Goal: Task Accomplishment & Management: Complete application form

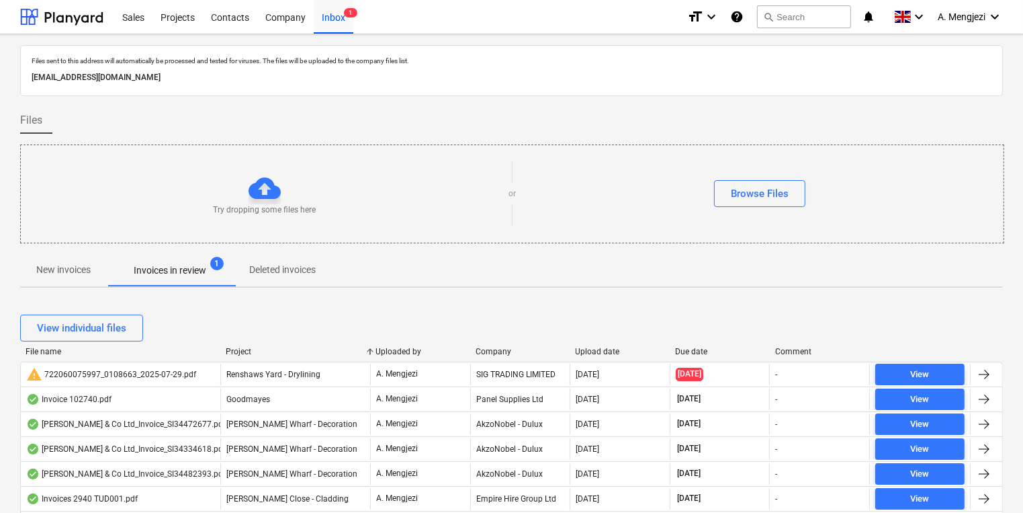
click at [478, 351] on div at bounding box center [470, 351] width 24 height 9
click at [496, 347] on div "Company" at bounding box center [520, 351] width 89 height 9
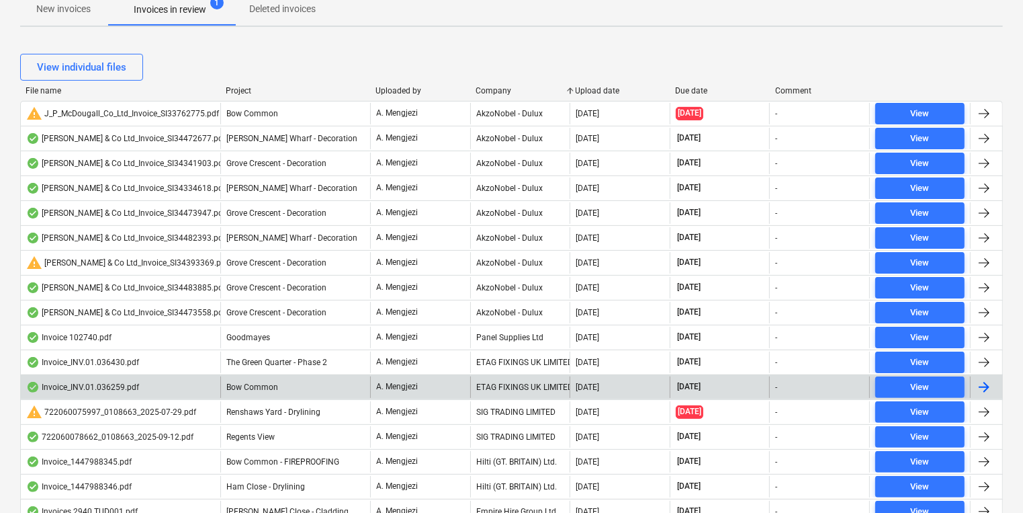
scroll to position [322, 0]
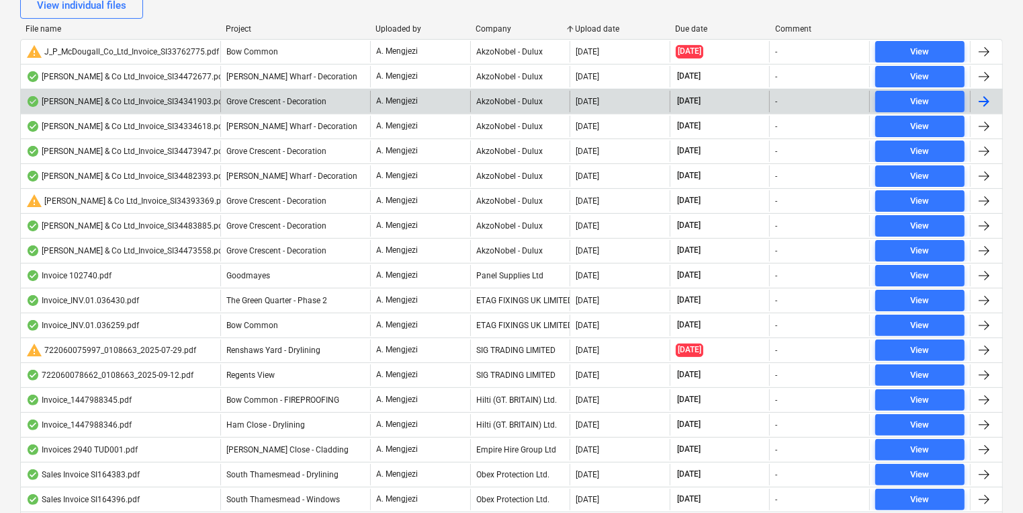
click at [189, 99] on div "[PERSON_NAME] & Co Ltd_Invoice_SI34341903.pdf" at bounding box center [126, 101] width 200 height 11
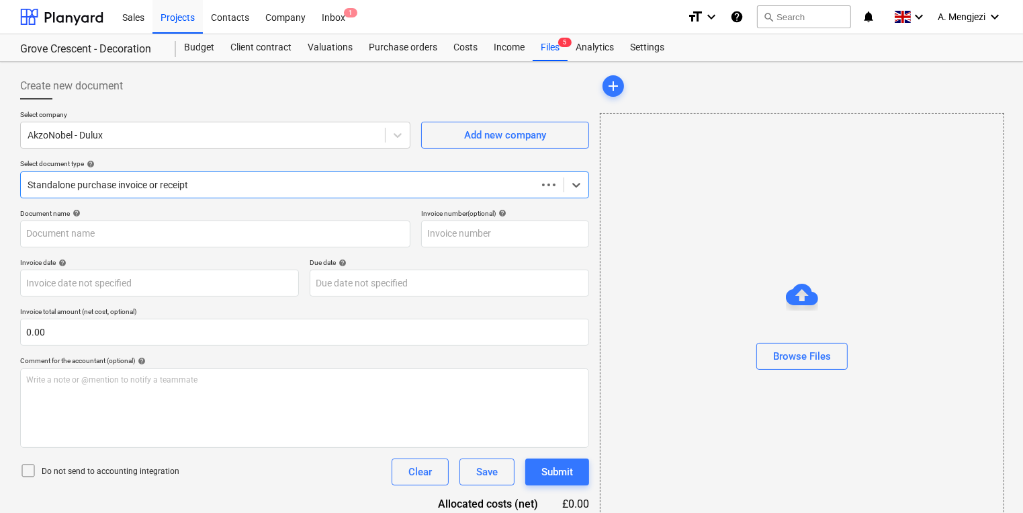
type input "S134341903"
type input "[DATE]"
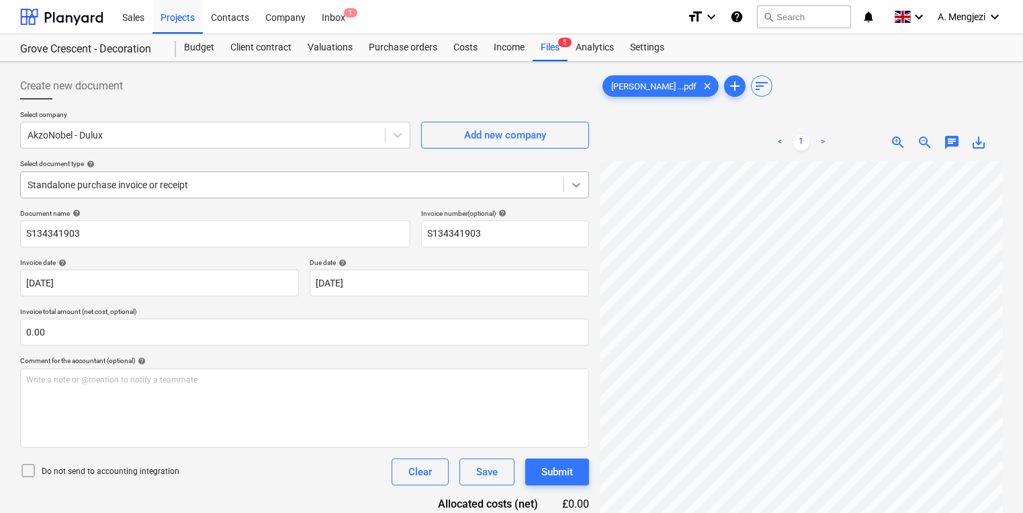
click at [579, 178] on icon at bounding box center [576, 184] width 13 height 13
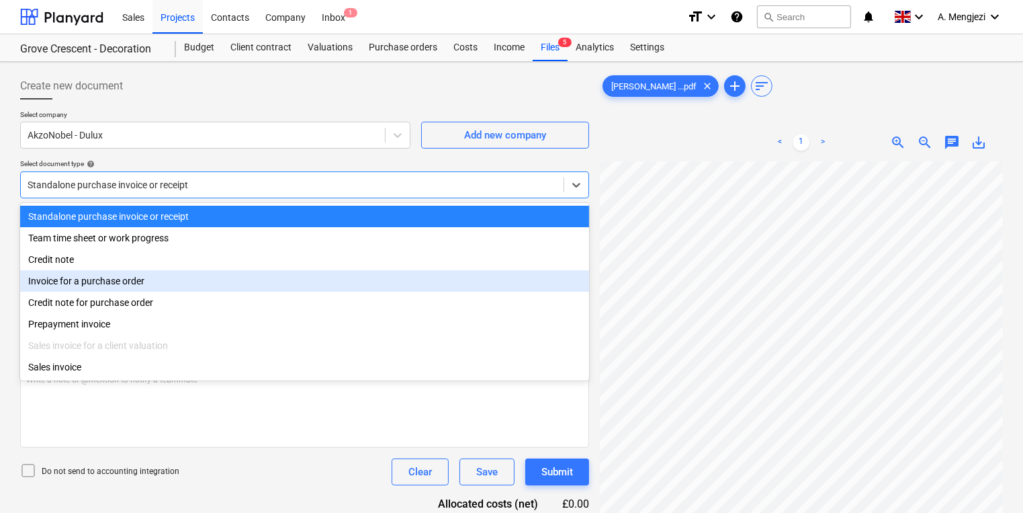
click at [313, 285] on div "Invoice for a purchase order" at bounding box center [304, 280] width 569 height 21
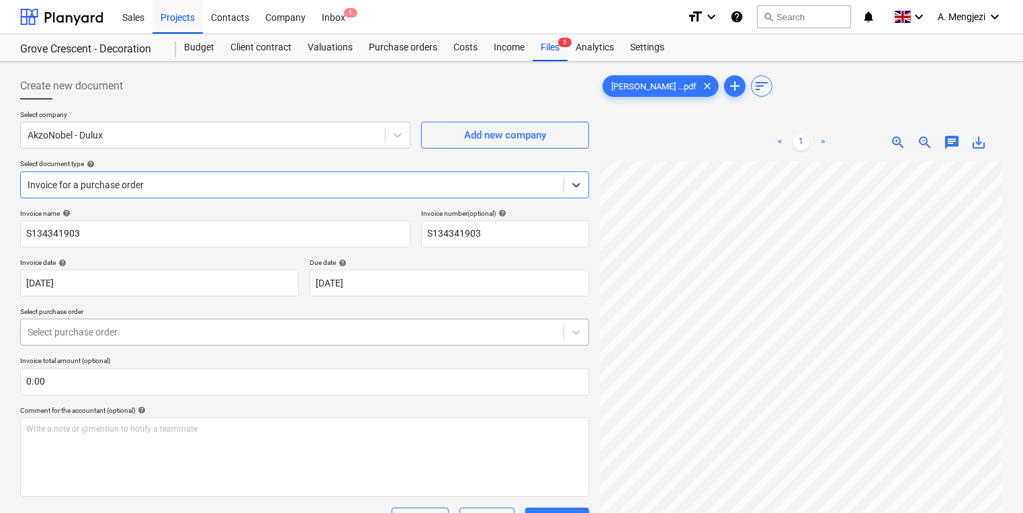
click at [189, 328] on div "Invoice name help S134341903 Invoice number (optional) help S134341903 Invoice …" at bounding box center [304, 384] width 569 height 351
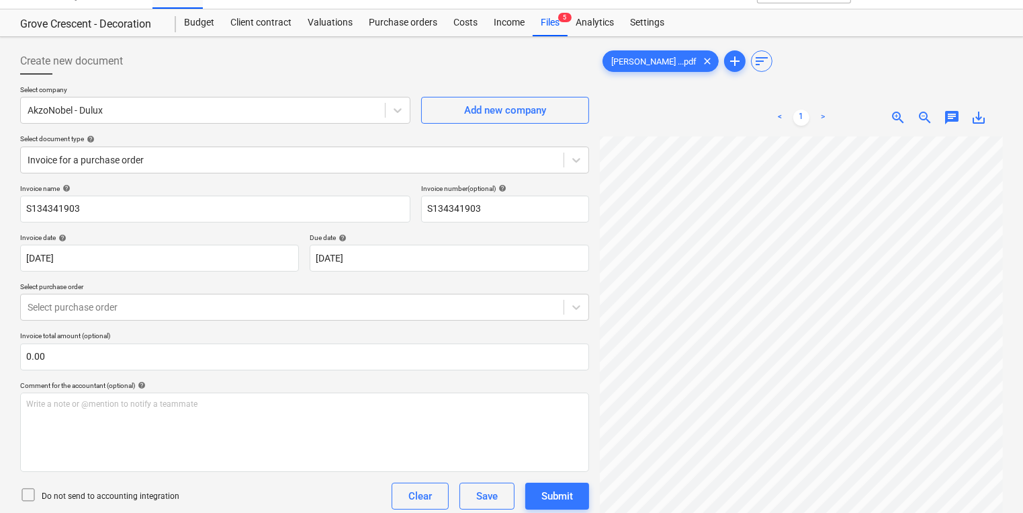
scroll to position [39, 16]
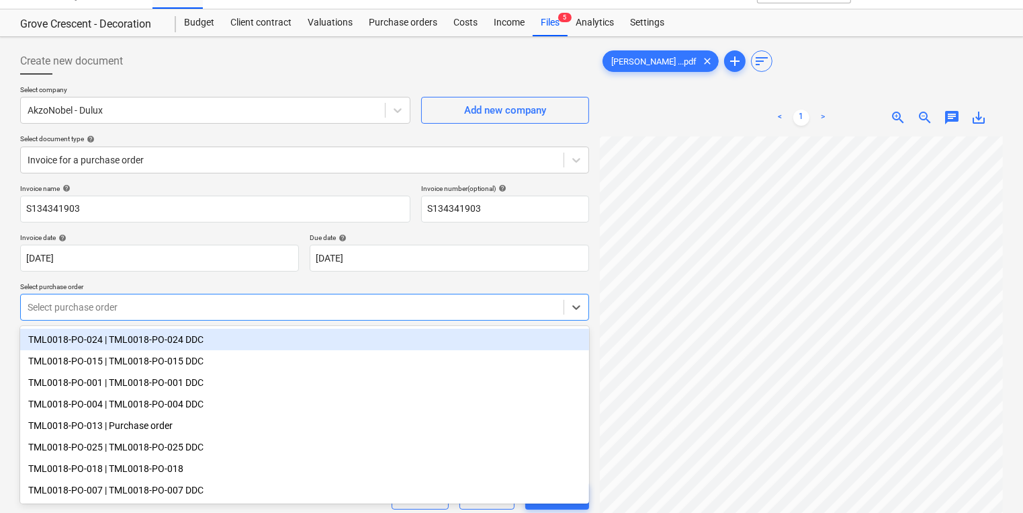
click at [257, 314] on div "Select purchase order" at bounding box center [292, 307] width 543 height 19
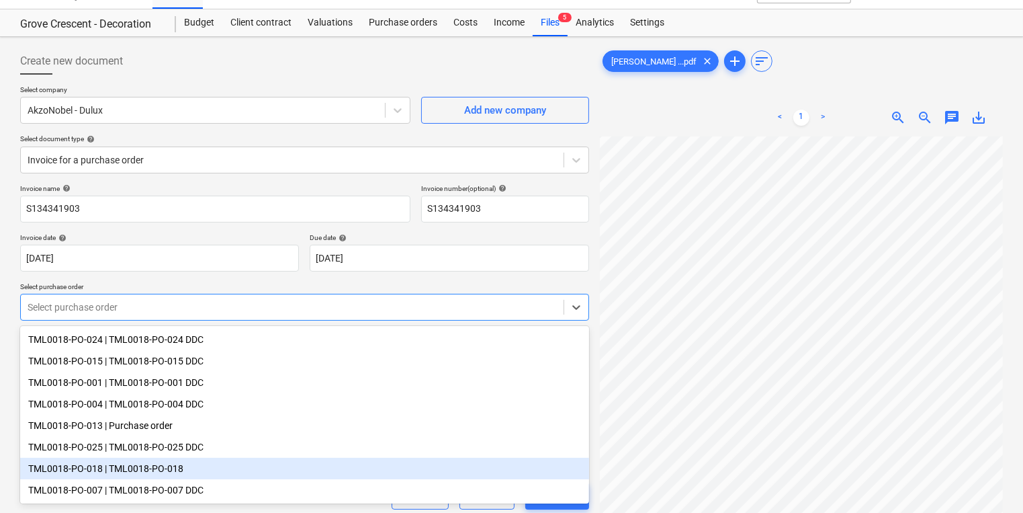
click at [258, 476] on div "TML0018-PO-018 | TML0018-PO-018" at bounding box center [304, 467] width 569 height 21
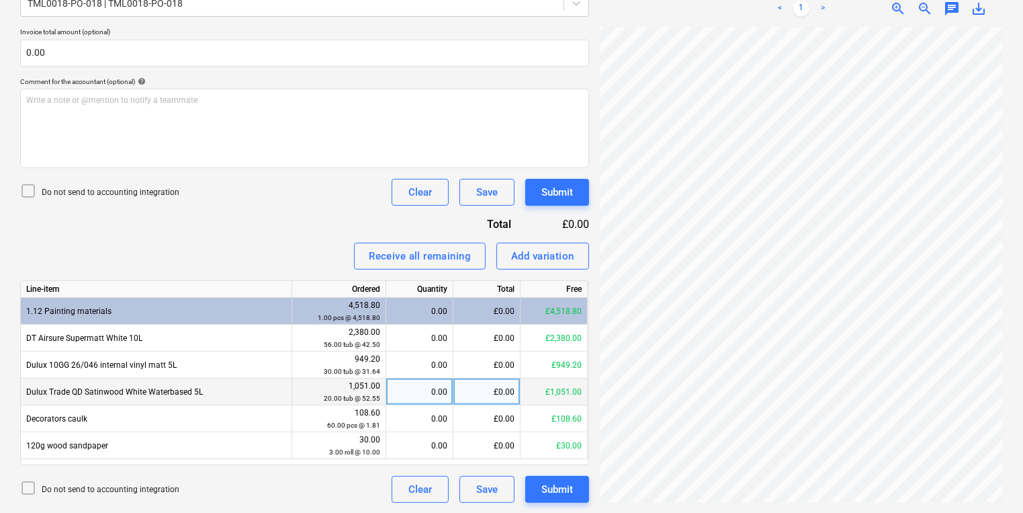
scroll to position [45, 95]
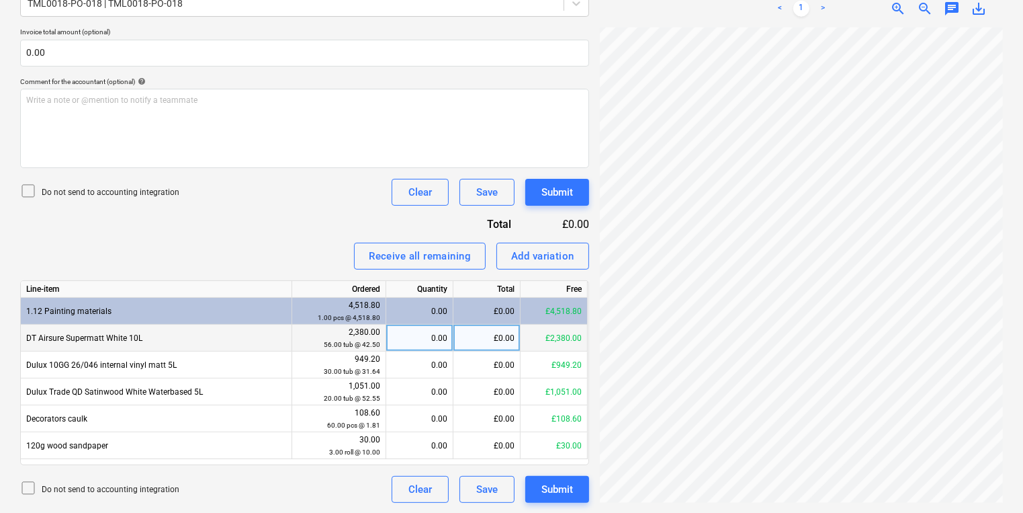
click at [426, 342] on div "0.00" at bounding box center [420, 337] width 56 height 27
type input "56"
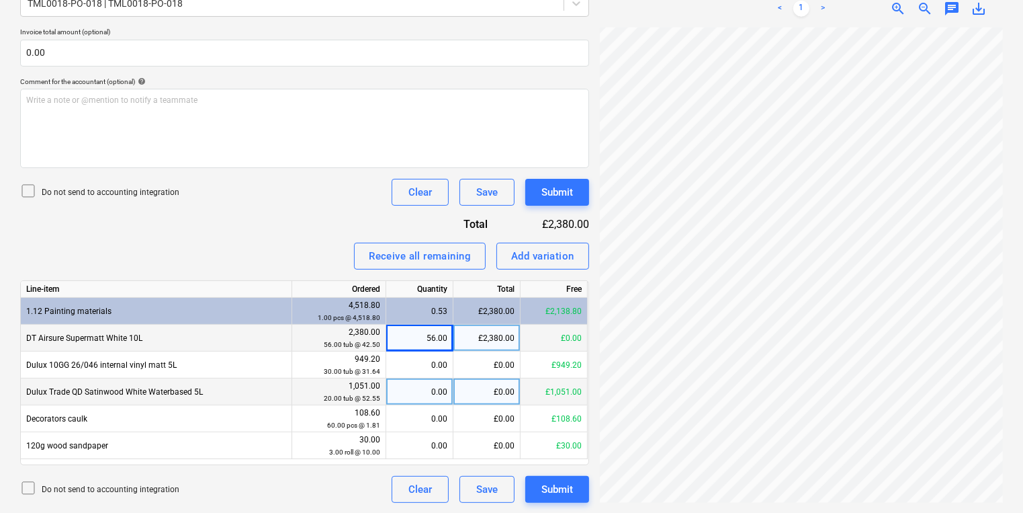
click at [433, 379] on div "0.00" at bounding box center [420, 391] width 56 height 27
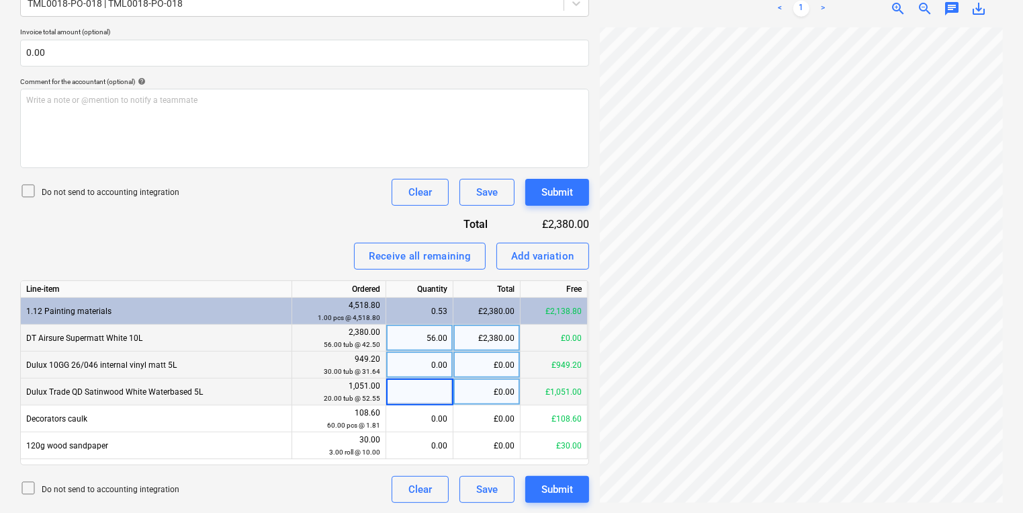
click at [433, 365] on div "0.00" at bounding box center [420, 364] width 56 height 27
type input "30"
click at [440, 398] on div "0.00" at bounding box center [420, 391] width 56 height 27
type input "20"
click at [433, 367] on div "30.00" at bounding box center [420, 364] width 56 height 27
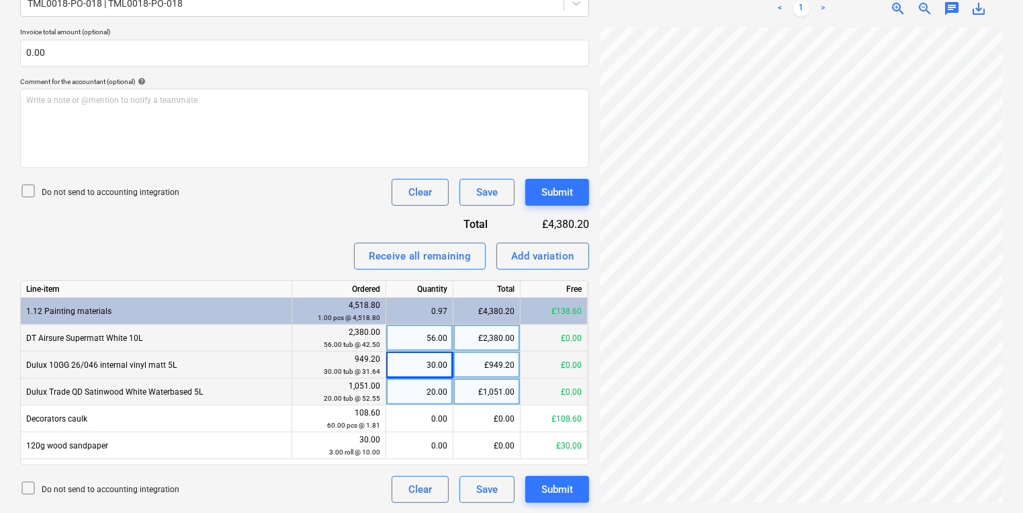
click at [472, 367] on div "£949.20" at bounding box center [486, 364] width 67 height 27
type input "949.25"
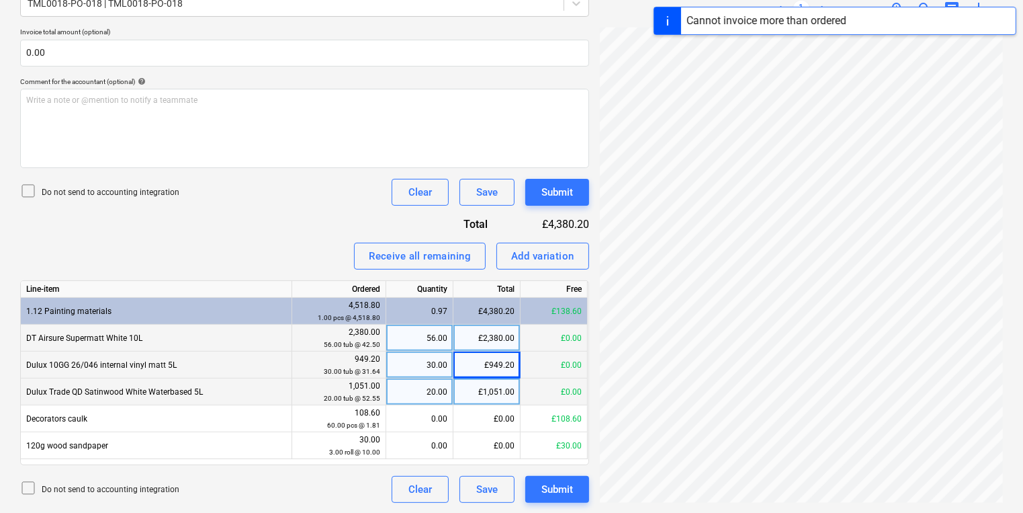
click at [450, 366] on div "30.00" at bounding box center [419, 364] width 67 height 27
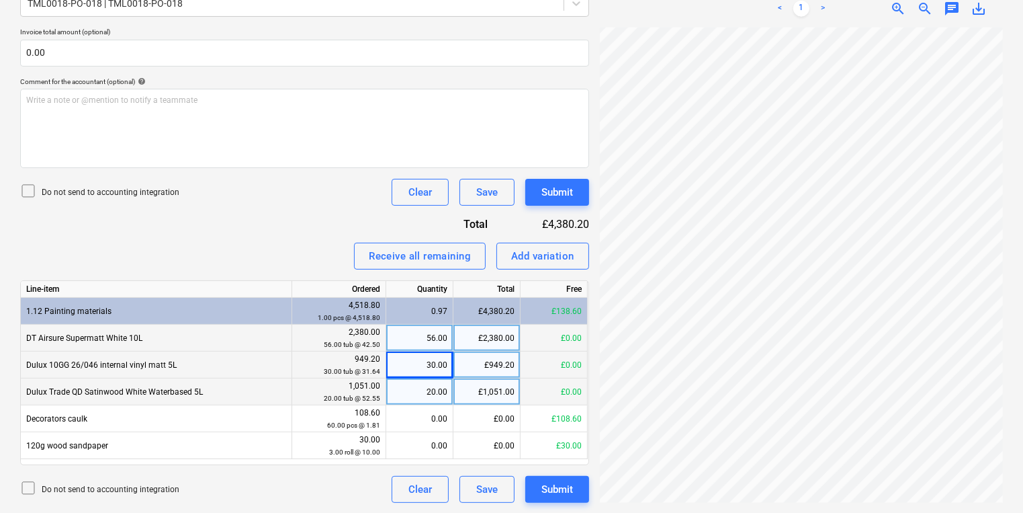
click at [413, 395] on div "20.00" at bounding box center [420, 391] width 56 height 27
click at [587, 350] on div "Create new document Select company AkzoNobel - Dulux Add new company Select doc…" at bounding box center [512, 123] width 994 height 769
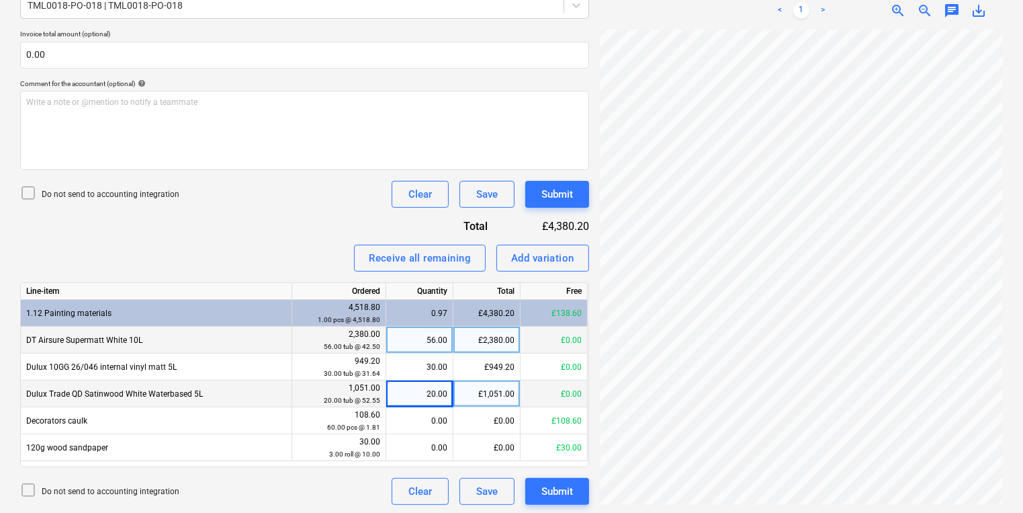
scroll to position [329, 0]
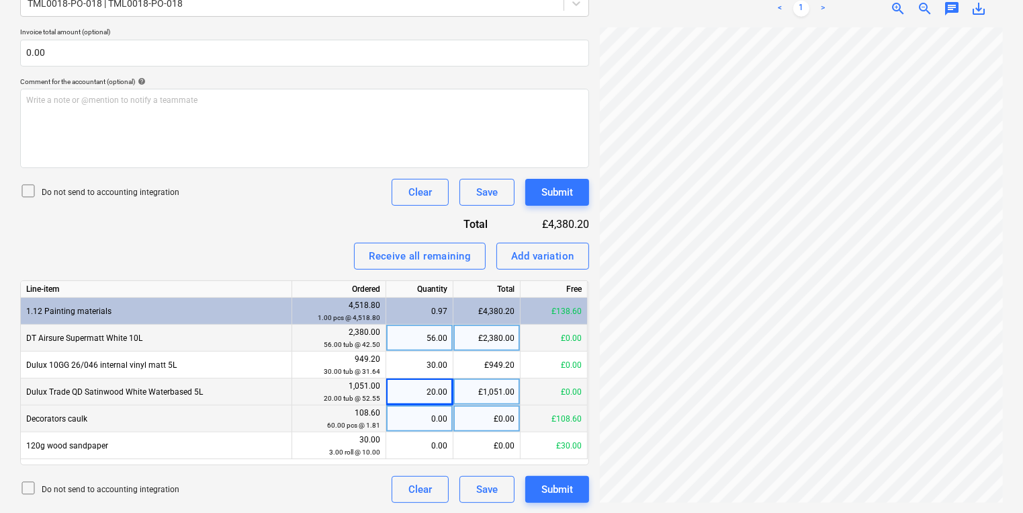
click at [480, 423] on div "£0.00" at bounding box center [486, 418] width 67 height 27
click at [428, 423] on div "0.00" at bounding box center [420, 418] width 56 height 27
type input "60"
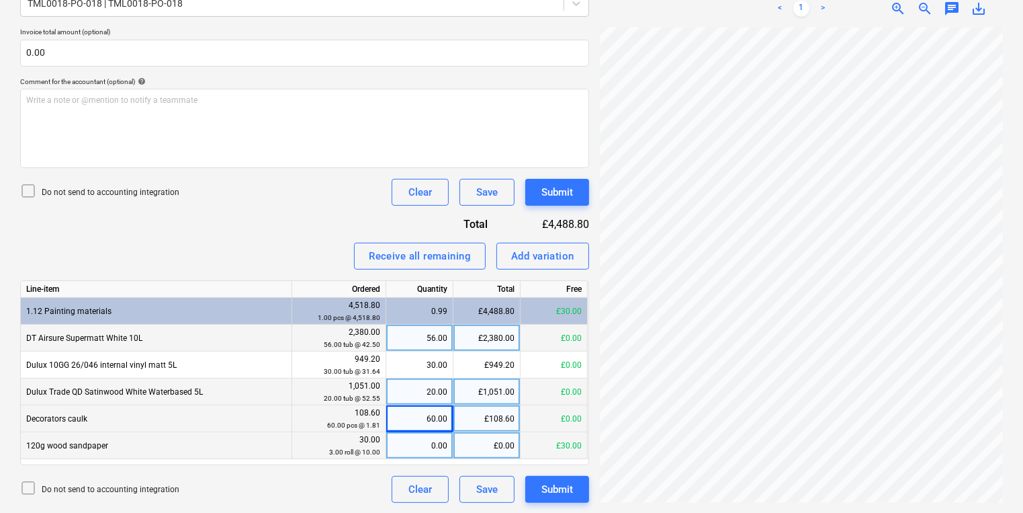
click at [438, 447] on div "0.00" at bounding box center [420, 445] width 56 height 27
type input "3"
click at [560, 228] on div "£4,518.80" at bounding box center [549, 223] width 79 height 15
click at [554, 252] on div "Add variation" at bounding box center [542, 255] width 63 height 17
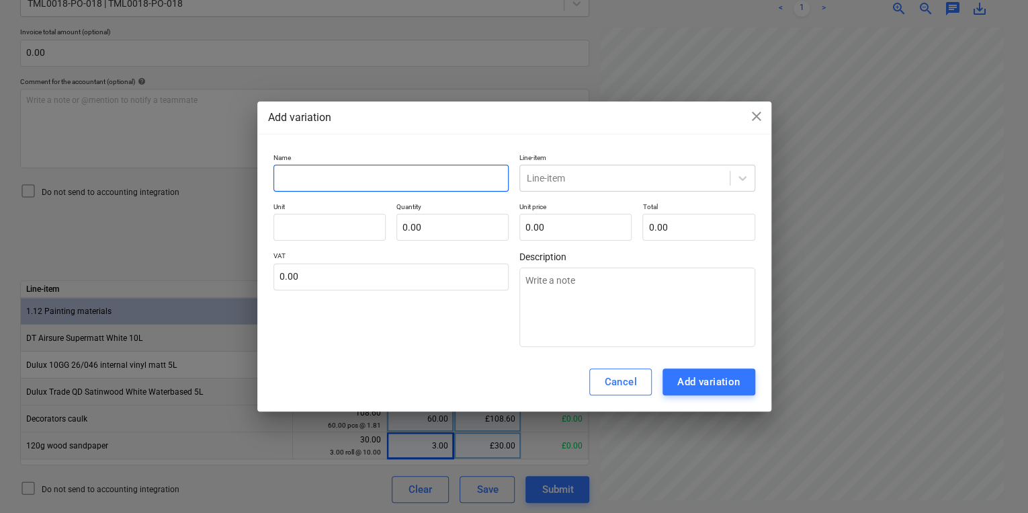
click at [460, 183] on input "text" at bounding box center [391, 178] width 236 height 27
type textarea "x"
type input "D"
type textarea "x"
type input "Di"
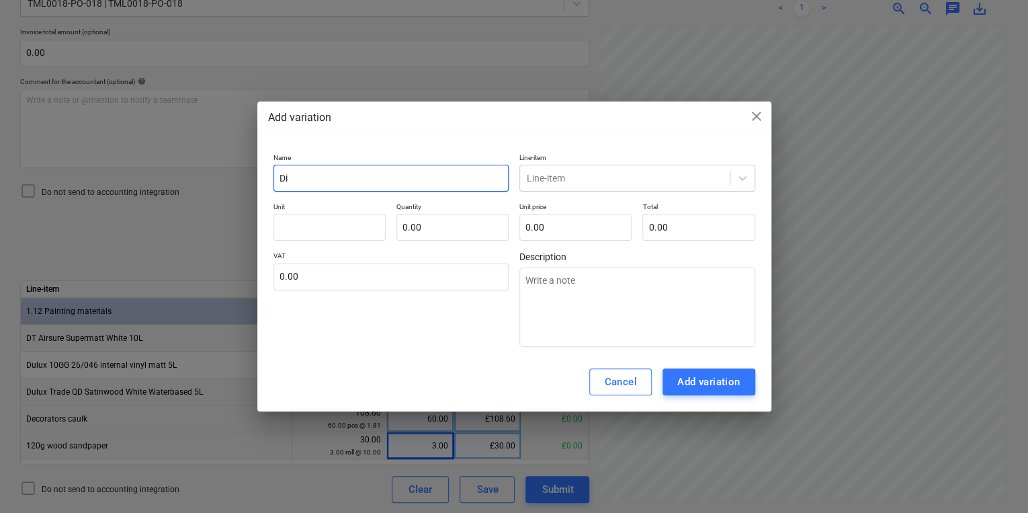
type textarea "x"
type input "Dif"
type textarea "x"
type input "Diff"
type textarea "x"
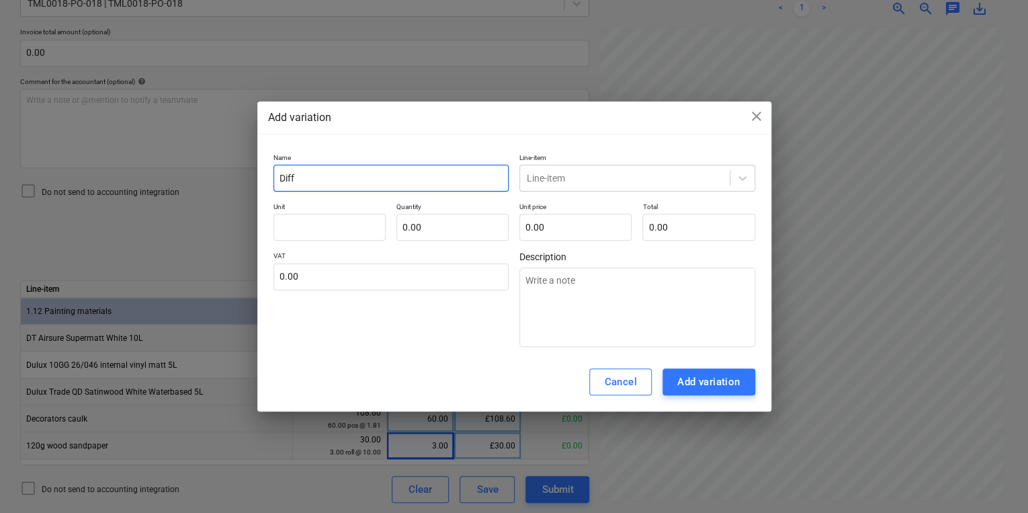
type input "Diffe"
type textarea "x"
type input "Diffee"
type textarea "x"
type input "Diffe"
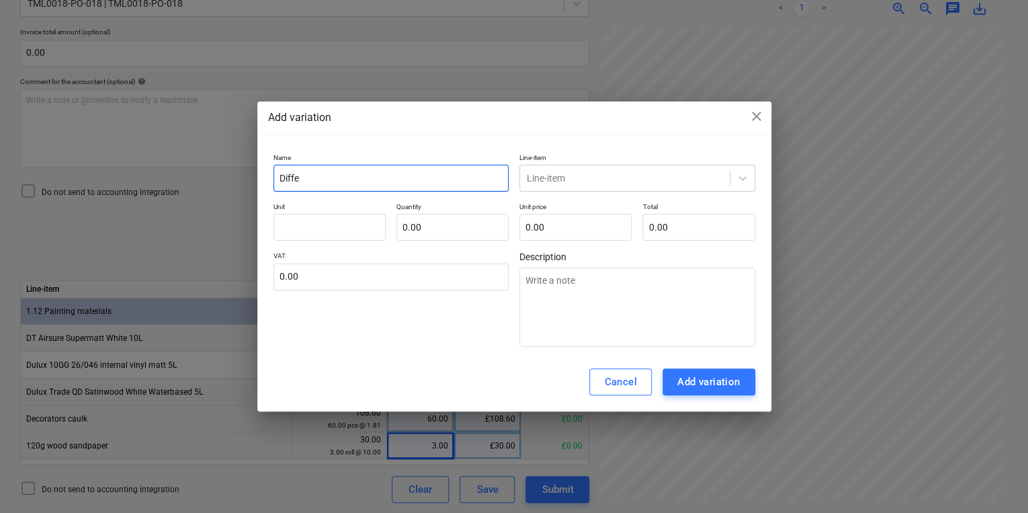
type textarea "x"
type input "Differ"
type textarea "x"
type input "Differe"
type textarea "x"
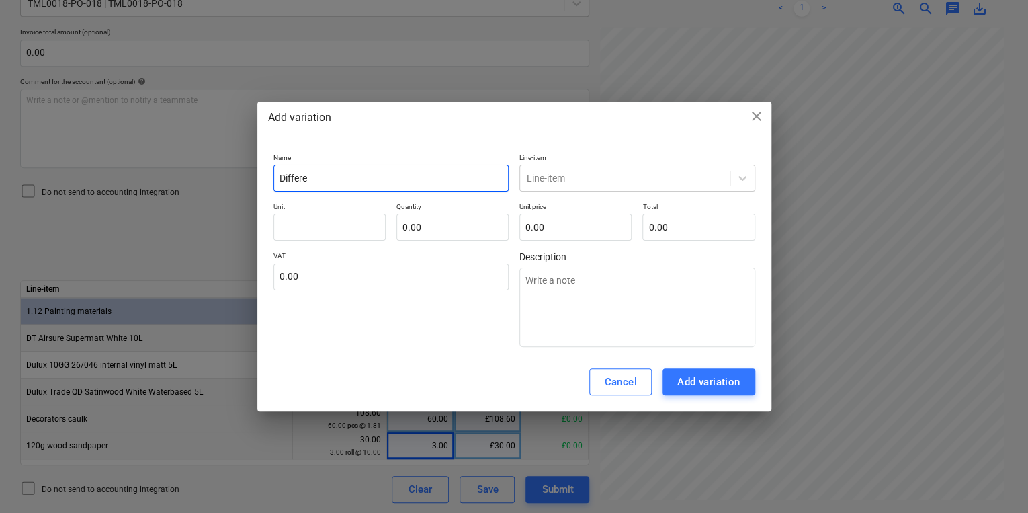
type input "Differen"
type textarea "x"
type input "Differenc"
type textarea "x"
type input "Difference"
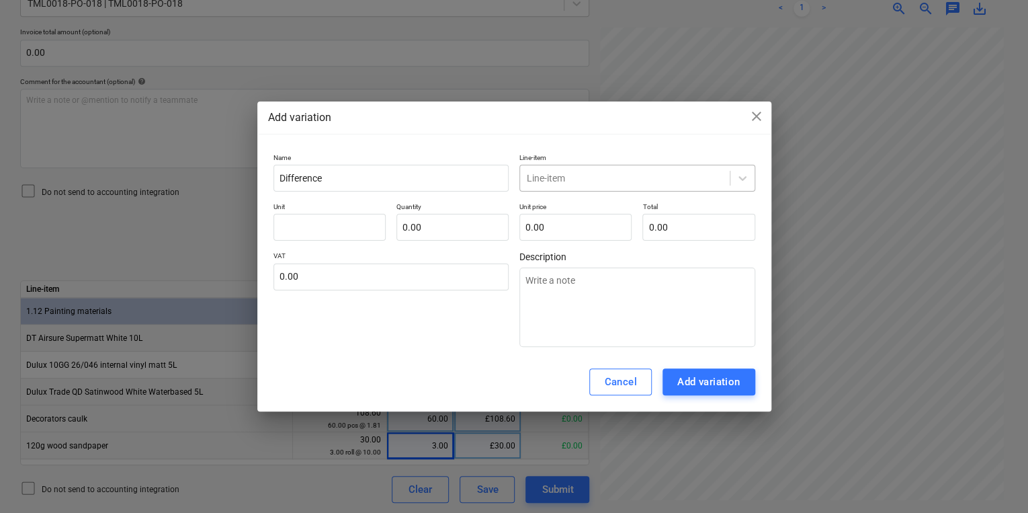
click at [584, 173] on div at bounding box center [625, 177] width 196 height 13
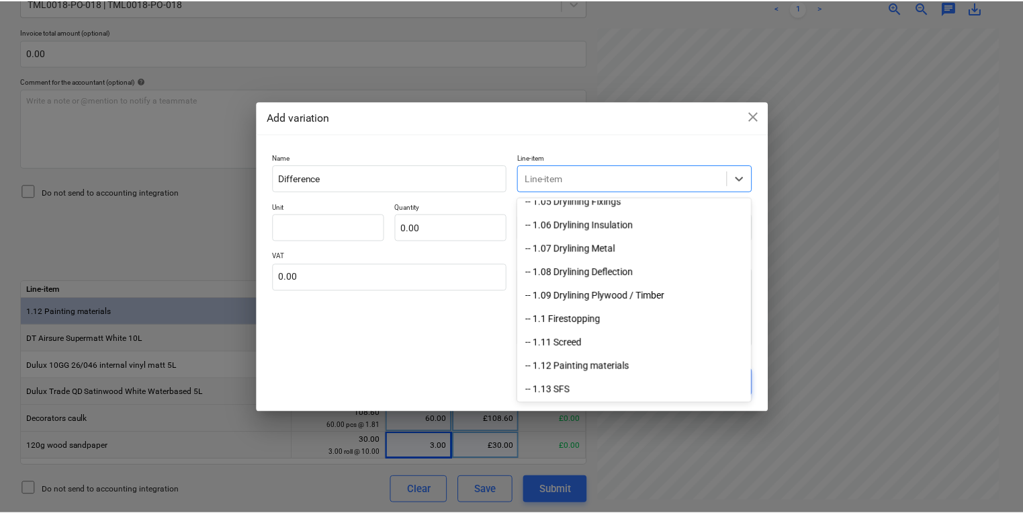
scroll to position [161, 0]
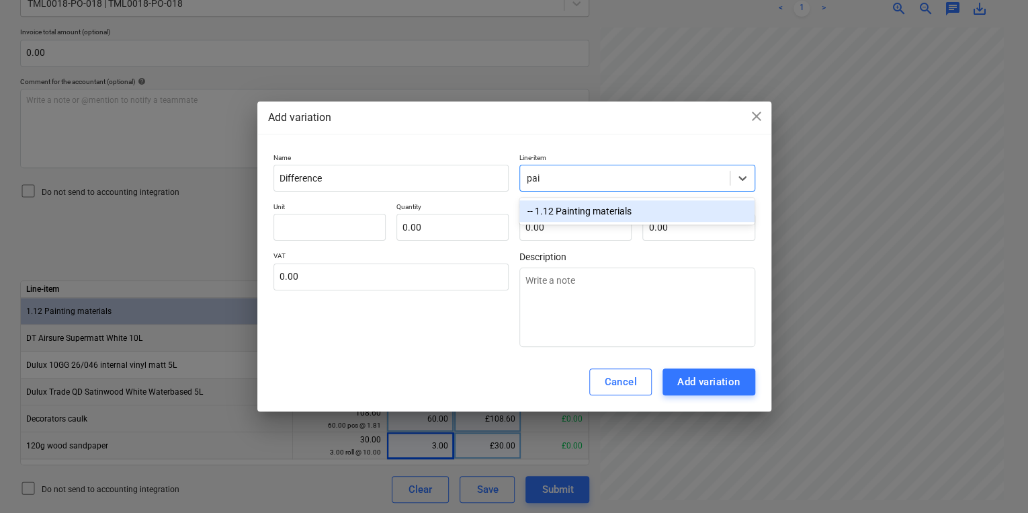
type input "pain"
click at [574, 204] on div "-- 1.12 Painting materials" at bounding box center [636, 210] width 235 height 21
type textarea "x"
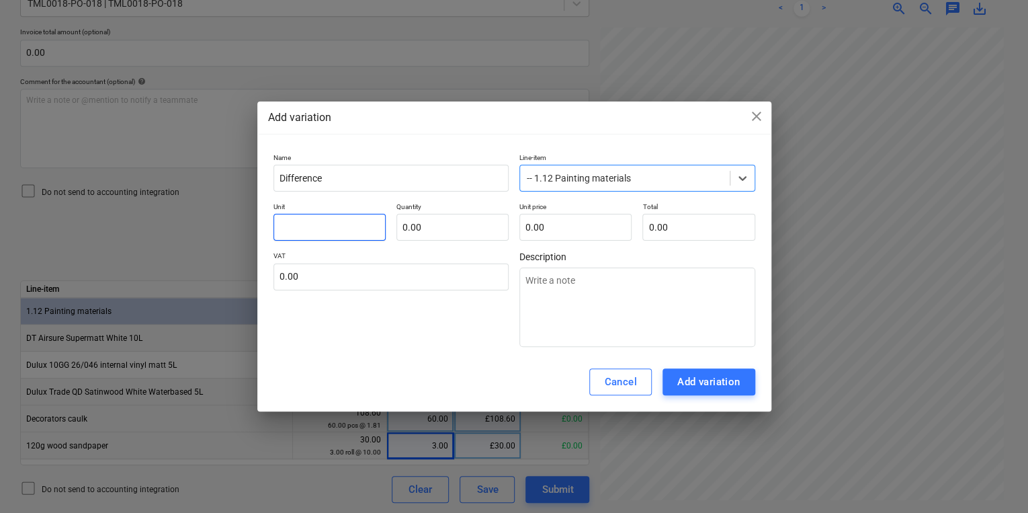
click at [333, 218] on input "text" at bounding box center [329, 227] width 112 height 27
type textarea "x"
type input "p"
type textarea "x"
type input "pc"
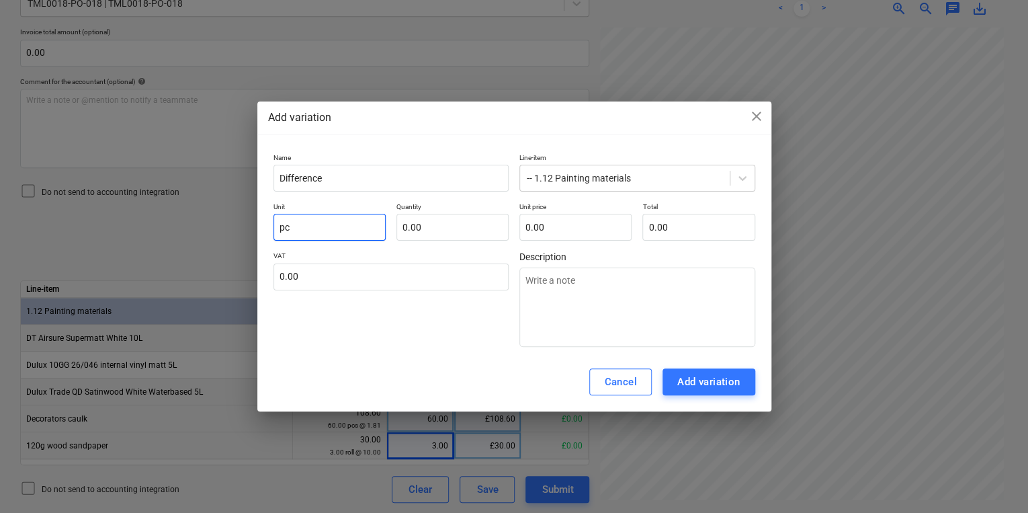
type textarea "x"
type input "pcs"
click at [417, 231] on input "text" at bounding box center [452, 227] width 112 height 27
type textarea "x"
type input "1.00"
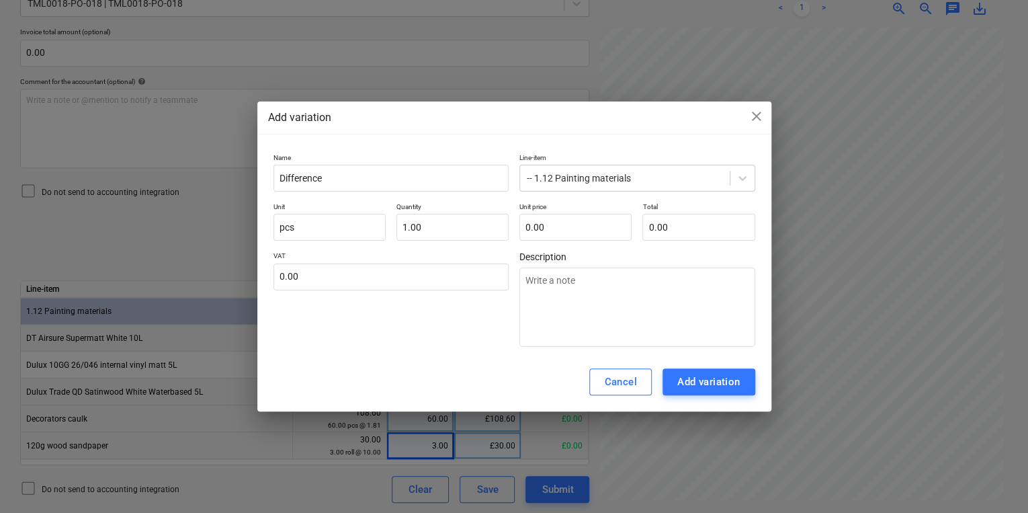
click at [574, 240] on div "Name Difference Line-item -- 1.12 Painting materials Unit pcs Quantity 1.00 Uni…" at bounding box center [514, 250] width 482 height 194
click at [573, 223] on input "text" at bounding box center [575, 227] width 112 height 27
type textarea "x"
type input "1"
type input "1.00"
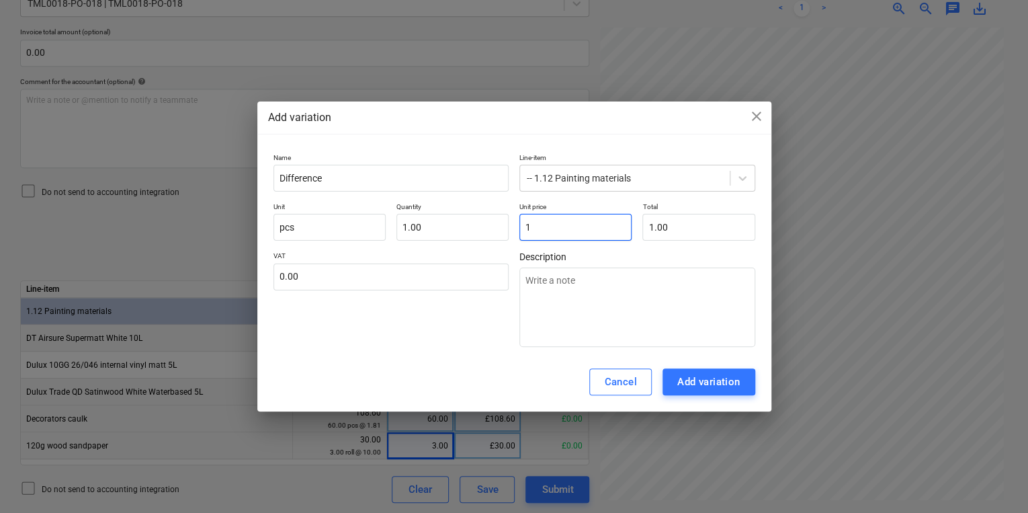
type textarea "x"
type input "15"
type input "15.00"
type textarea "x"
type input "159"
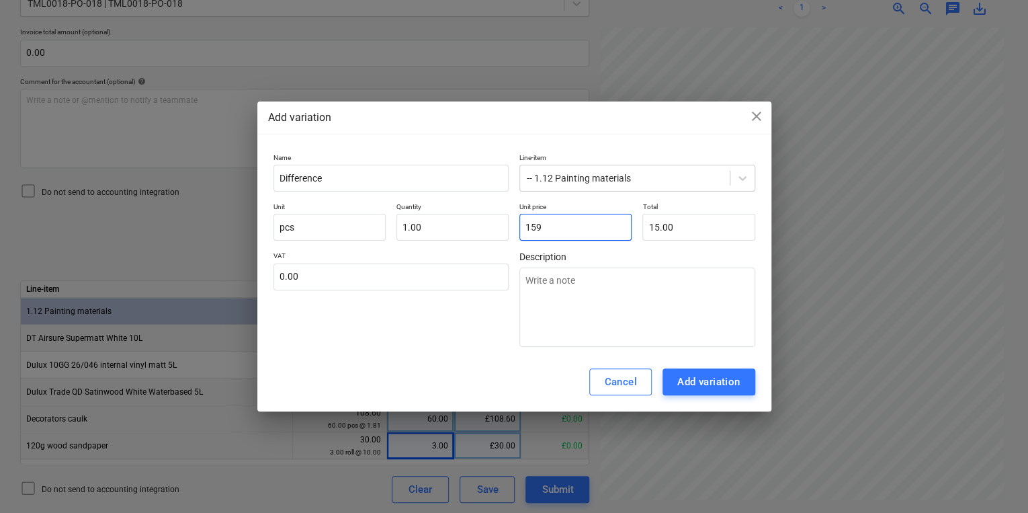
type input "159.00"
type textarea "x"
type input "159."
type textarea "x"
type input "159.9"
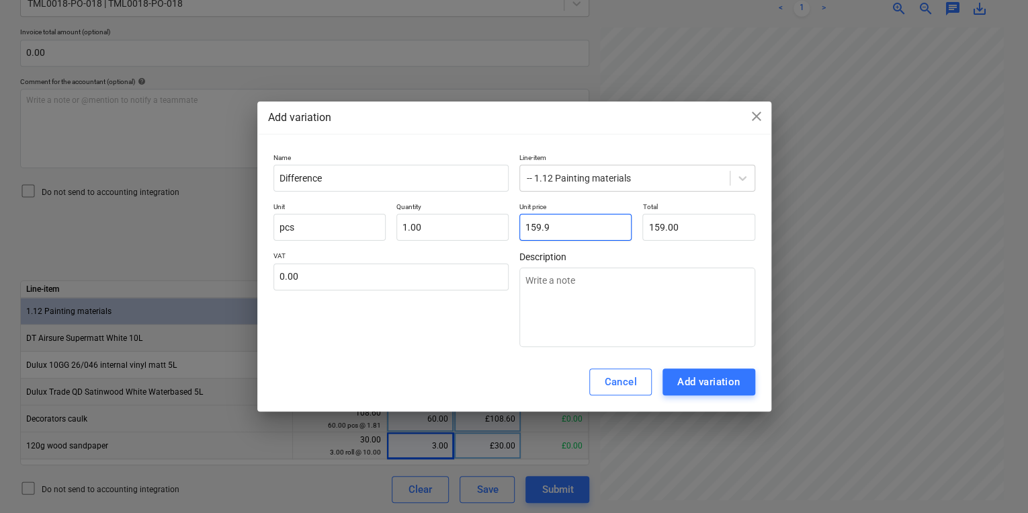
type input "159.90"
type textarea "x"
type input "159.96"
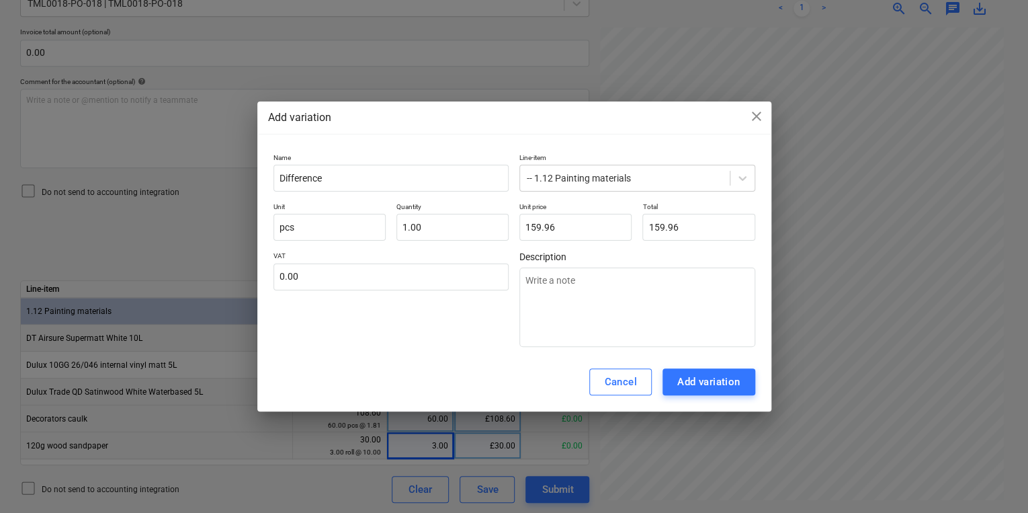
click at [476, 322] on div "VAT 0.00" at bounding box center [391, 298] width 236 height 95
click at [715, 382] on div "Add variation" at bounding box center [708, 381] width 63 height 17
type textarea "x"
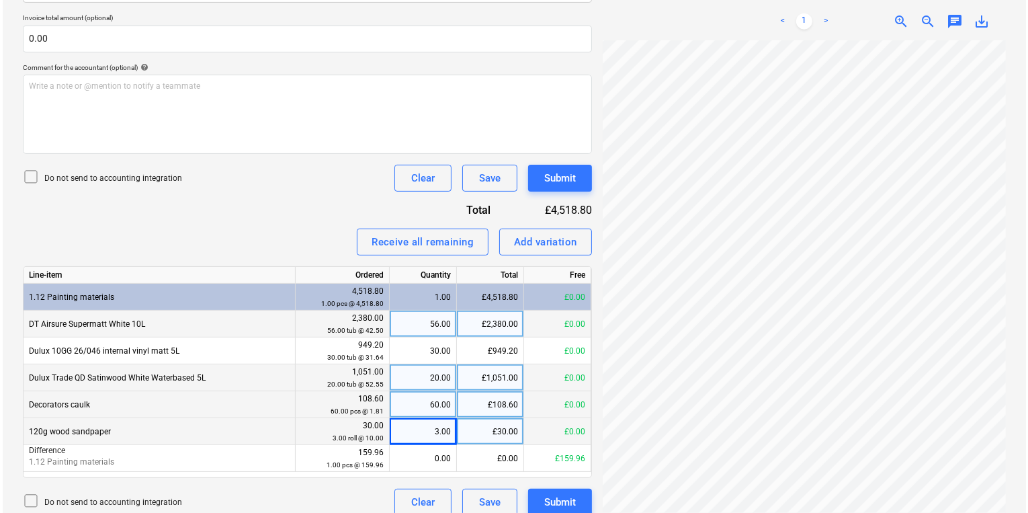
scroll to position [355, 0]
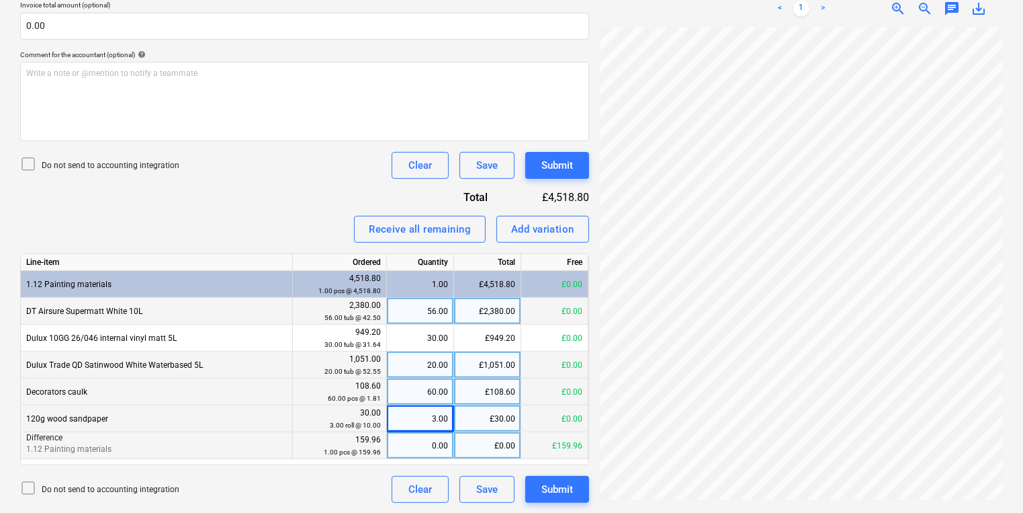
click at [403, 441] on div "0.00" at bounding box center [420, 445] width 56 height 27
type input "1"
click at [561, 485] on div "Submit" at bounding box center [557, 488] width 32 height 17
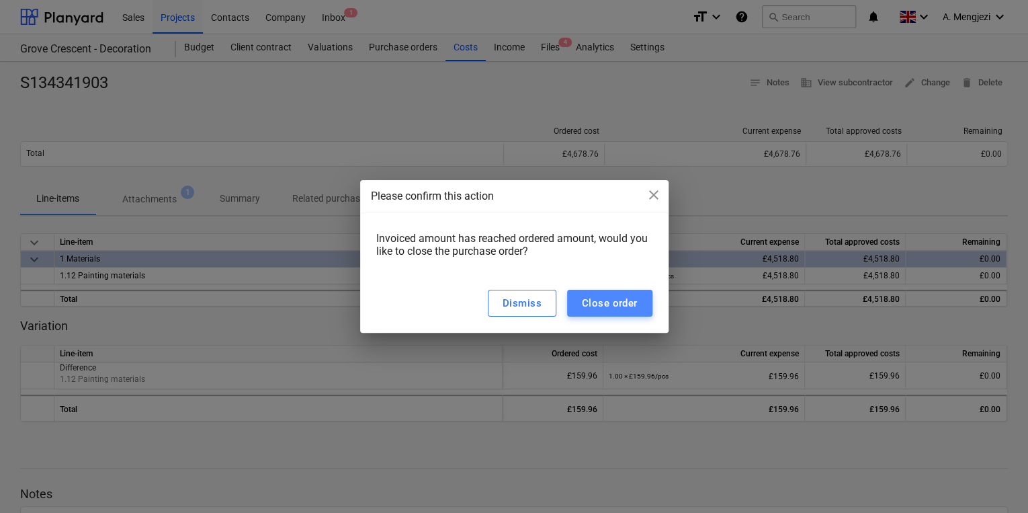
click at [617, 300] on div "Close order" at bounding box center [610, 302] width 56 height 17
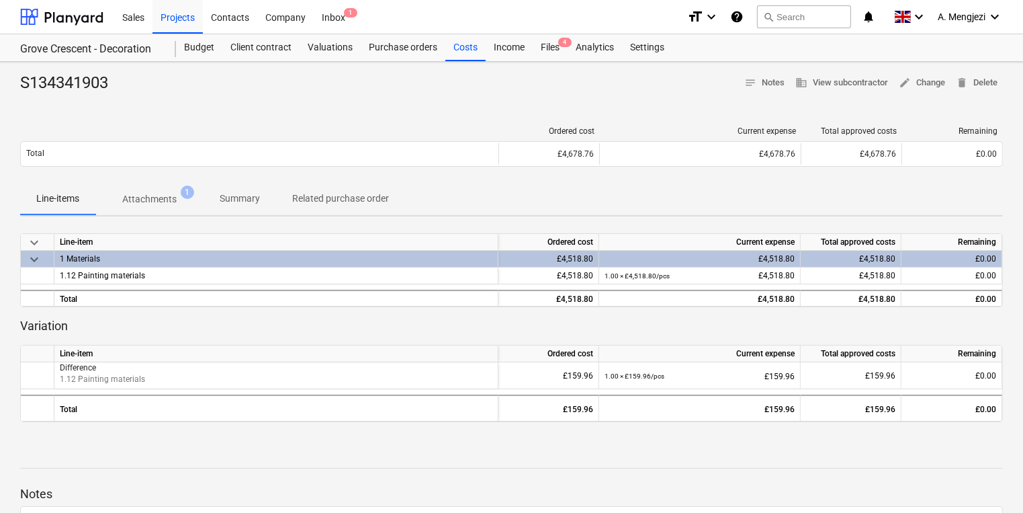
click at [387, 128] on div at bounding box center [259, 130] width 479 height 9
click at [322, 20] on div "Inbox 1" at bounding box center [334, 16] width 40 height 34
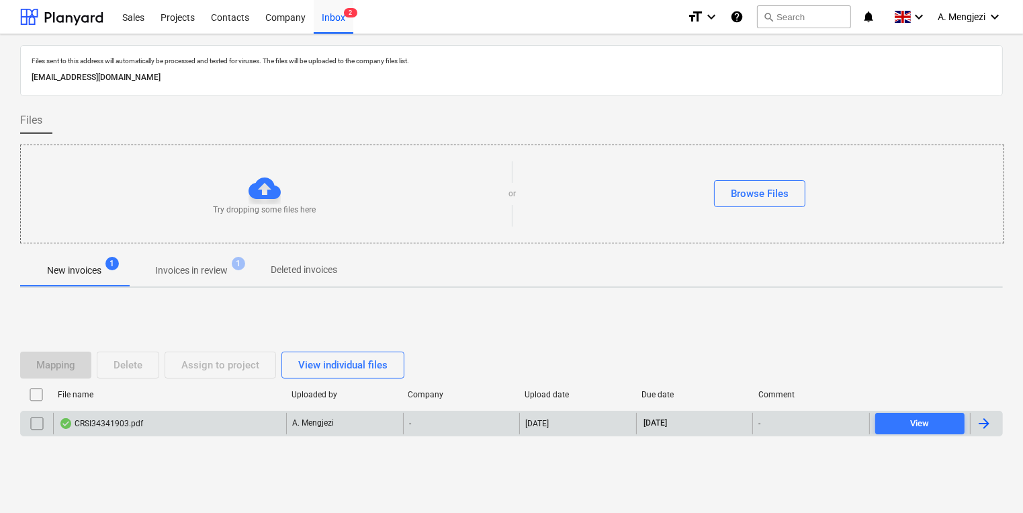
click at [168, 423] on div "CRSI34341903.pdf" at bounding box center [169, 422] width 233 height 21
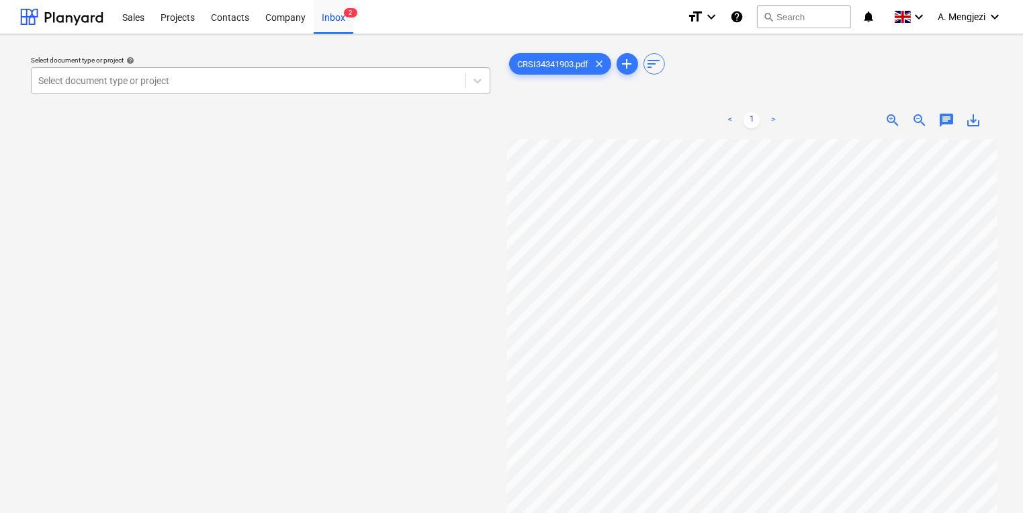
click at [262, 77] on div at bounding box center [248, 80] width 420 height 13
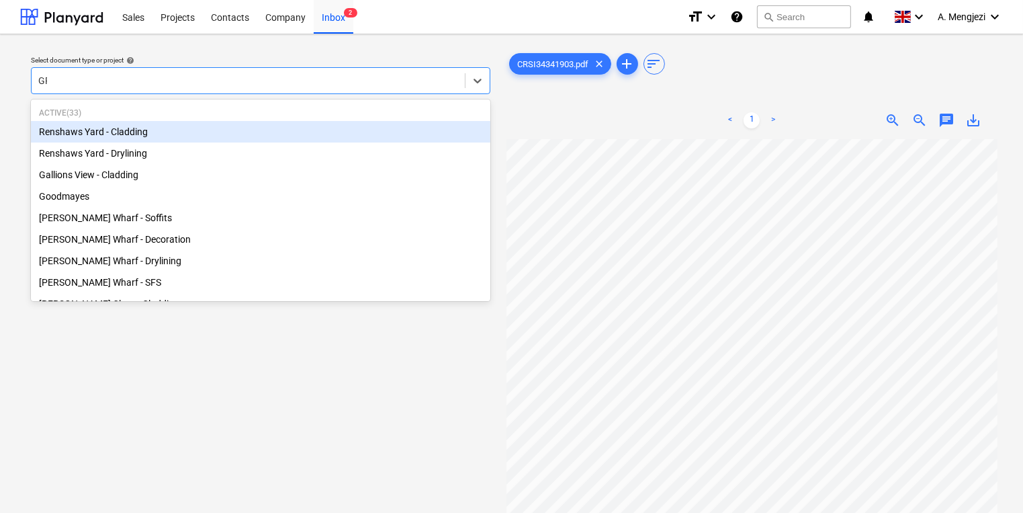
type input "GRO"
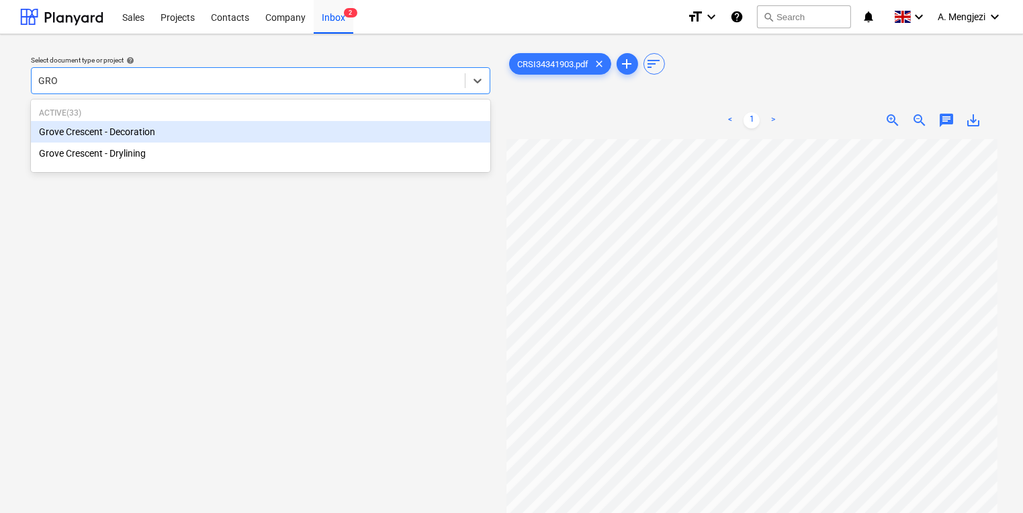
click at [247, 125] on div "Grove Crescent - Decoration" at bounding box center [261, 131] width 460 height 21
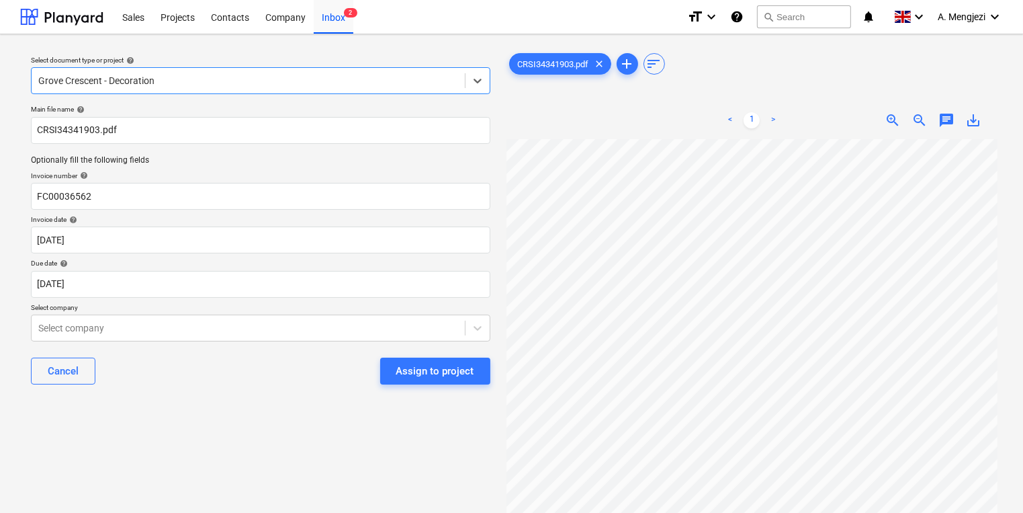
click at [223, 425] on div "Select document type or project help option Grove Crescent - Decoration, select…" at bounding box center [260, 332] width 481 height 574
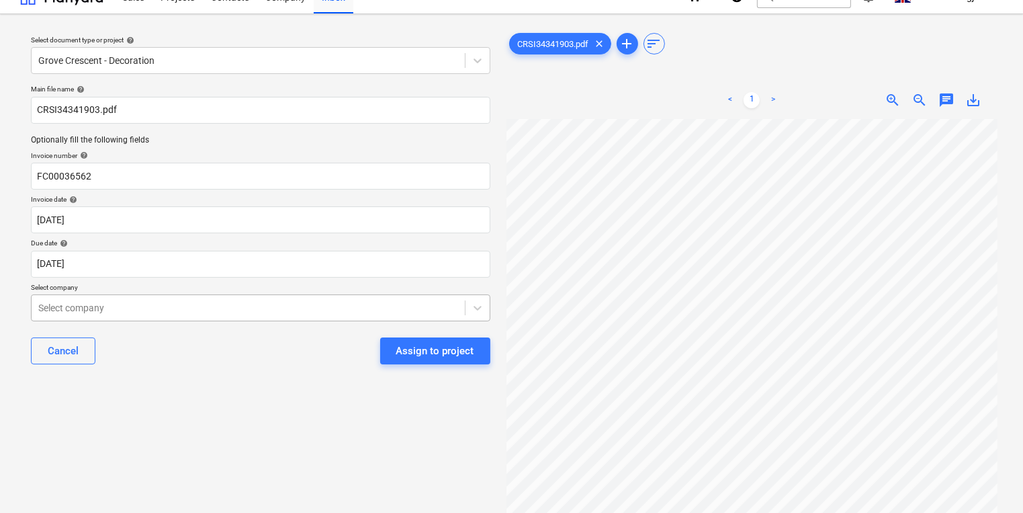
click at [178, 332] on body "Sales Projects Contacts Company Inbox 2 format_size keyboard_arrow_down help se…" at bounding box center [511, 236] width 1023 height 513
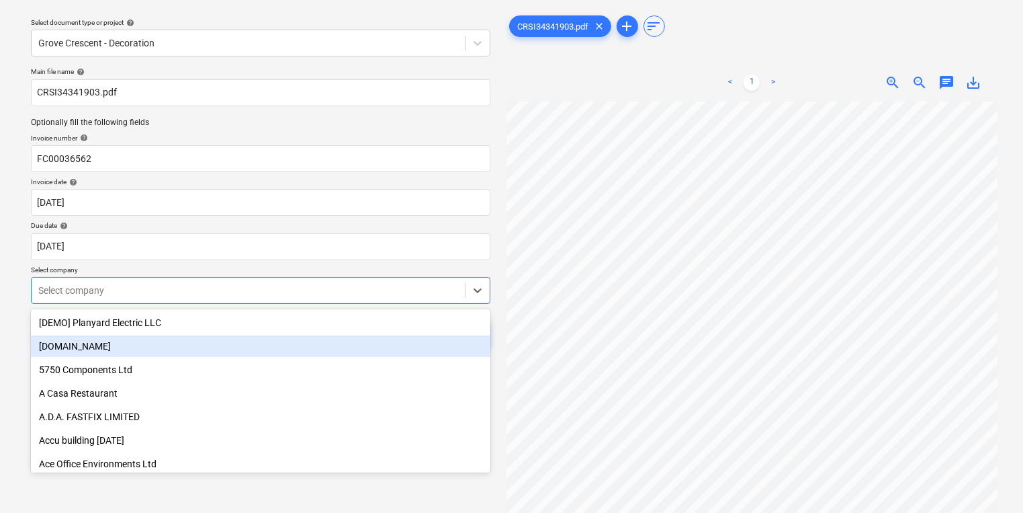
scroll to position [43, 0]
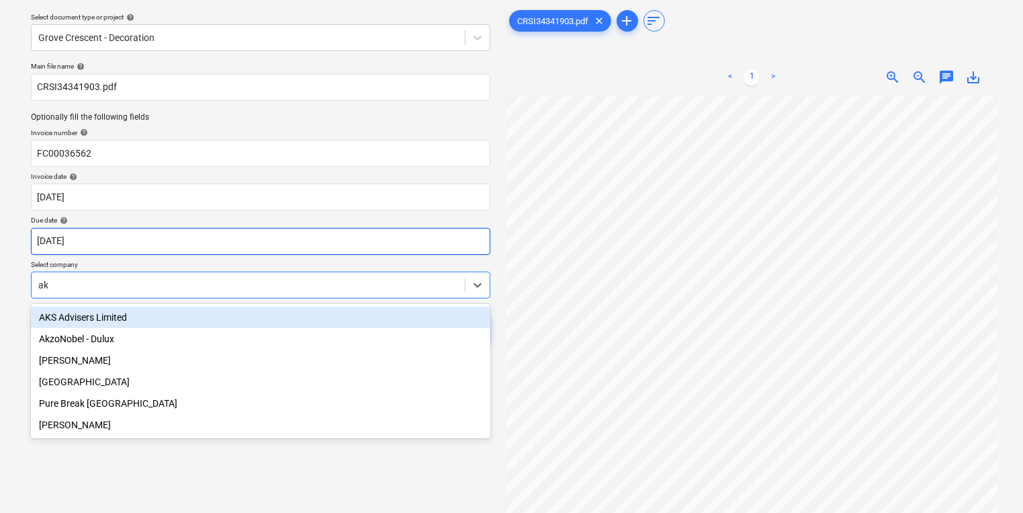
type input "akz"
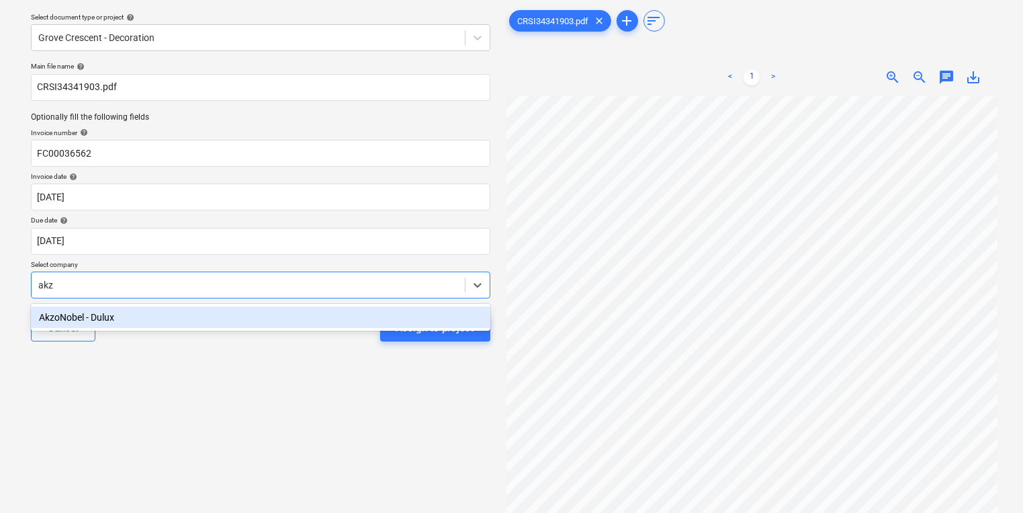
click at [284, 322] on div "AkzoNobel - Dulux" at bounding box center [261, 316] width 460 height 21
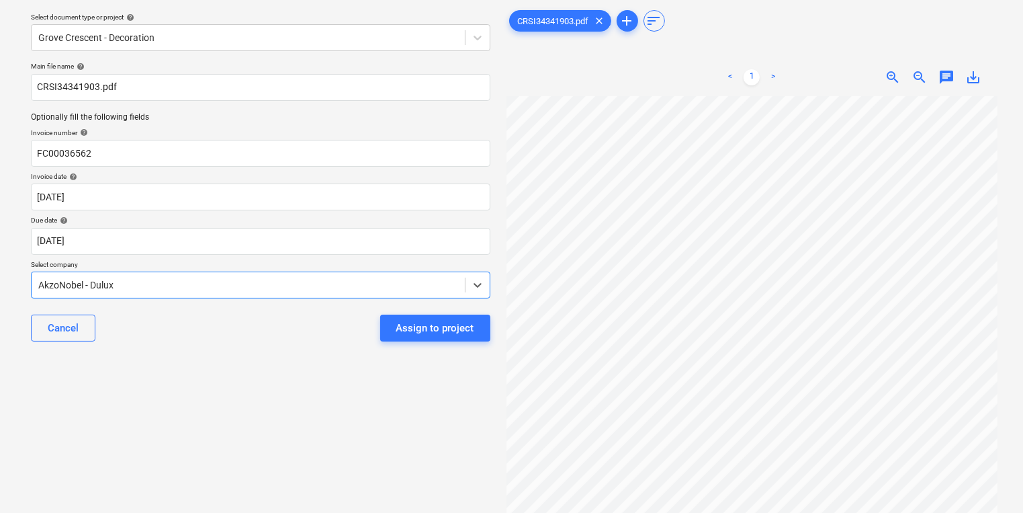
click at [288, 362] on div "Select document type or project help Grove Crescent - Decoration Main file name…" at bounding box center [260, 289] width 481 height 574
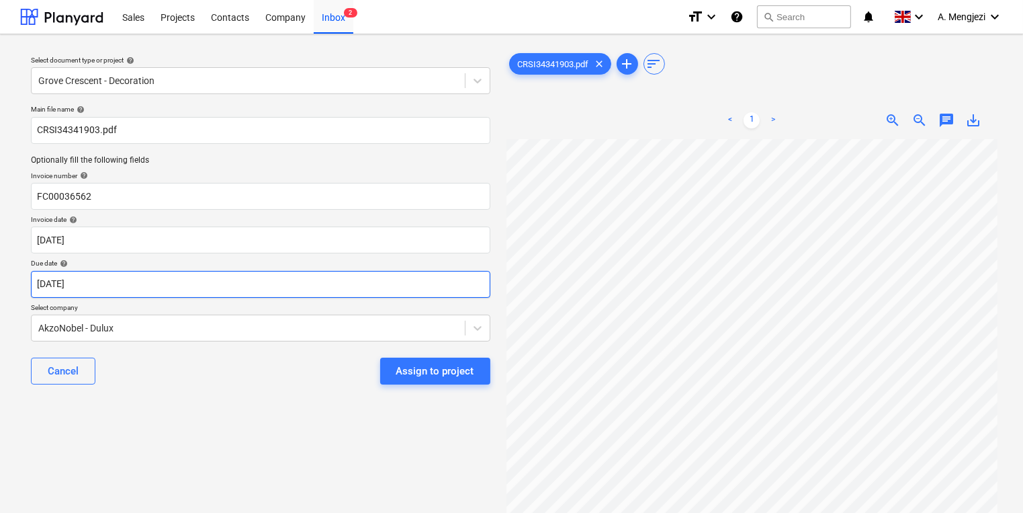
scroll to position [0, 15]
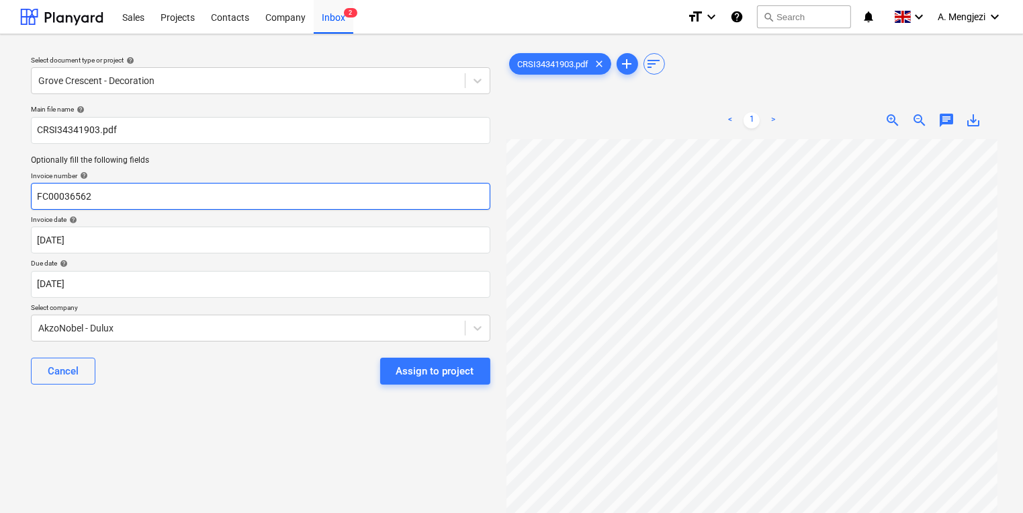
drag, startPoint x: 101, startPoint y: 196, endPoint x: -48, endPoint y: 210, distance: 149.8
click at [0, 210] on html "Sales Projects Contacts Company Inbox 2 format_size keyboard_arrow_down help se…" at bounding box center [511, 256] width 1023 height 513
drag, startPoint x: 206, startPoint y: 463, endPoint x: 246, endPoint y: 456, distance: 40.9
click at [207, 464] on div "Select document type or project help Grove Crescent - Decoration Main file name…" at bounding box center [260, 332] width 481 height 574
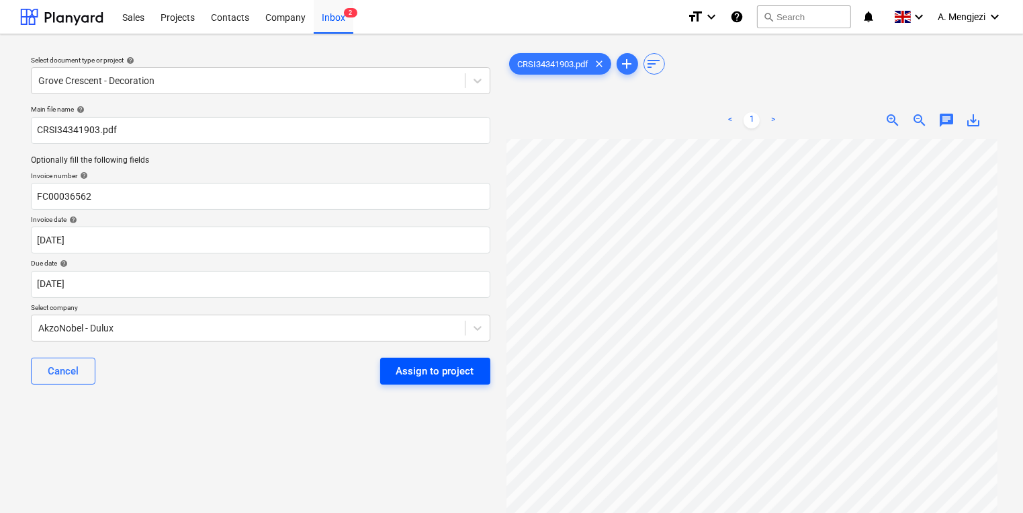
click at [417, 371] on div "Assign to project" at bounding box center [435, 370] width 78 height 17
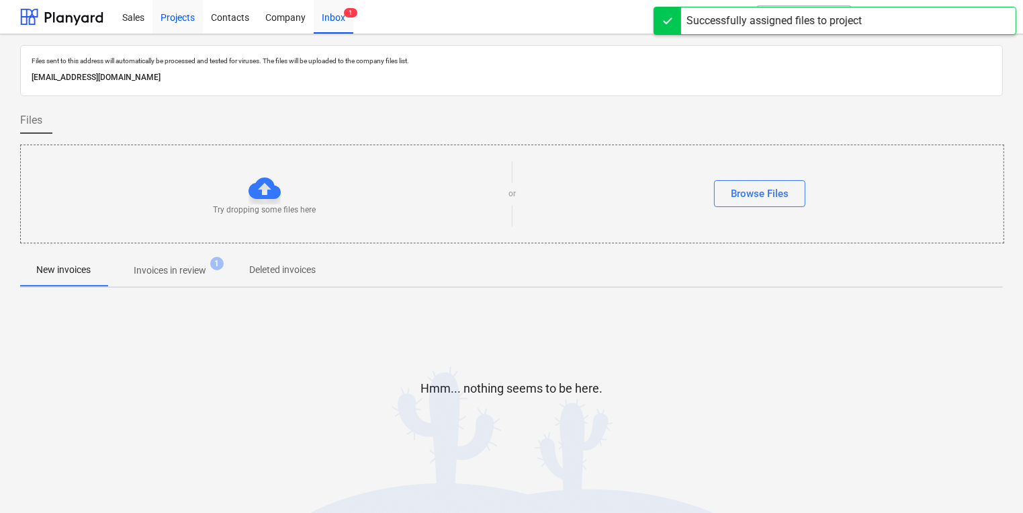
click at [156, 31] on div "Projects" at bounding box center [177, 16] width 50 height 34
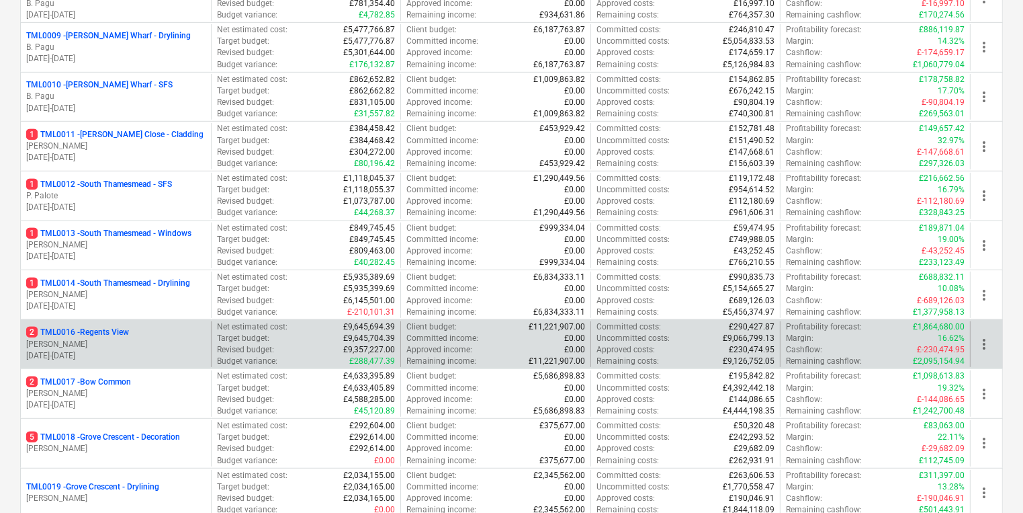
scroll to position [699, 0]
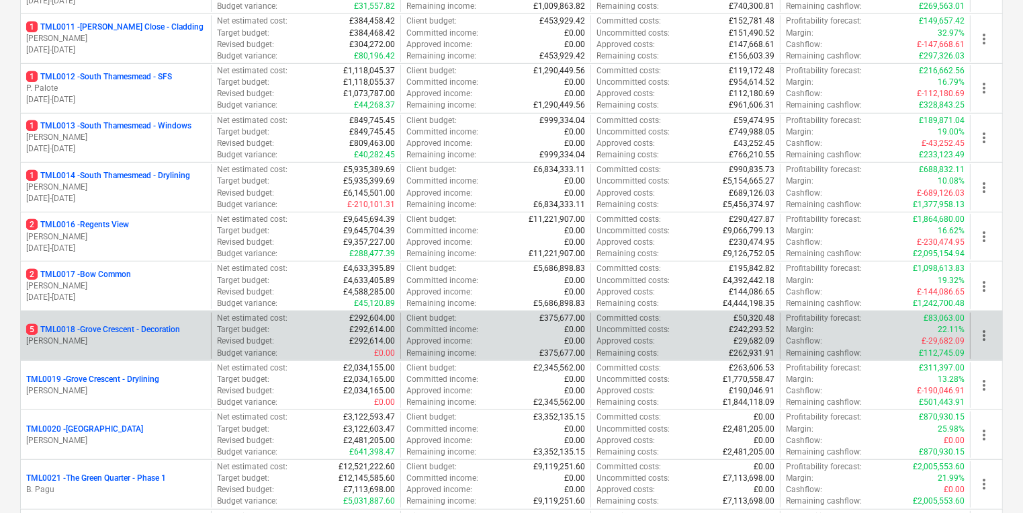
click at [153, 339] on p "[PERSON_NAME]" at bounding box center [115, 340] width 179 height 11
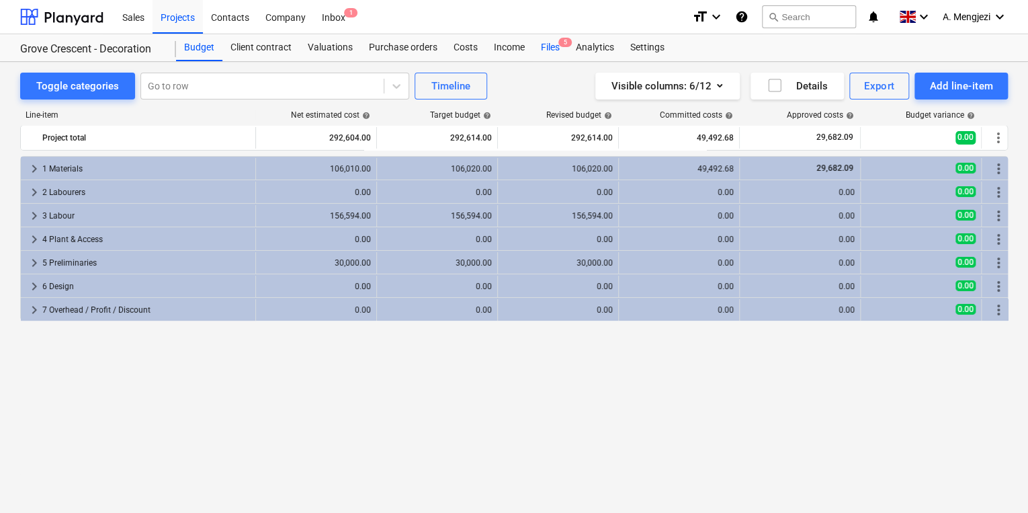
click at [562, 58] on div "Files 5" at bounding box center [550, 47] width 35 height 27
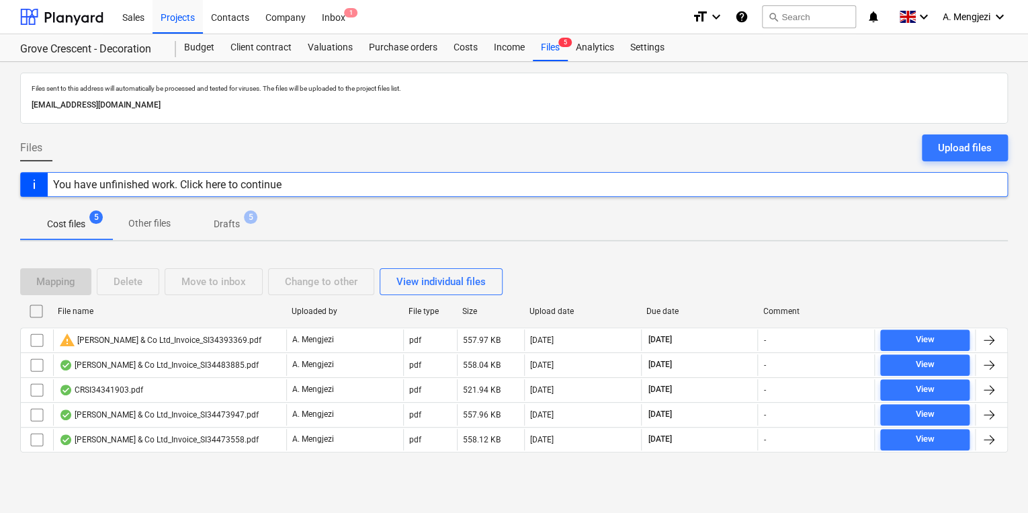
click at [233, 470] on div "Mapping Delete Move to inbox Change to other View individual files File name Up…" at bounding box center [514, 365] width 988 height 227
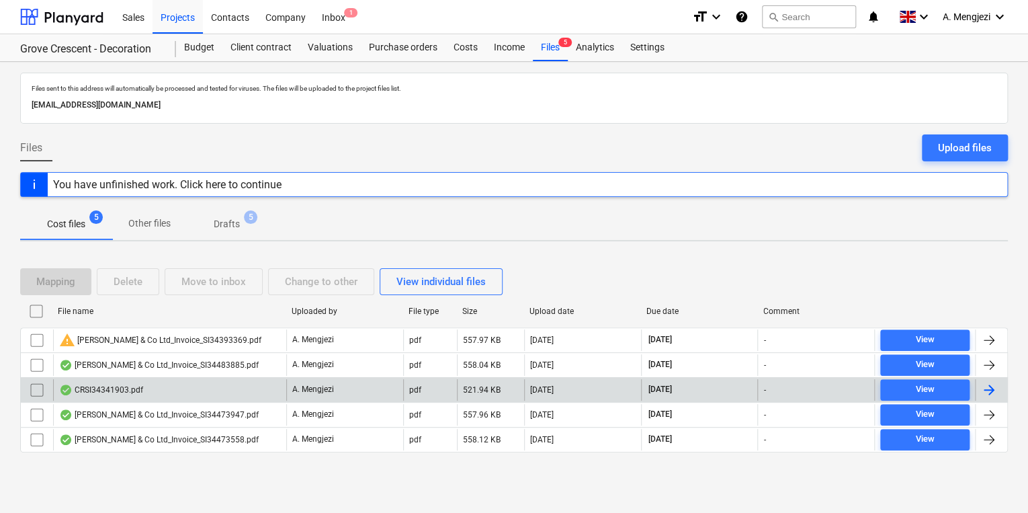
click at [265, 382] on div "CRSI34341903.pdf" at bounding box center [169, 389] width 233 height 21
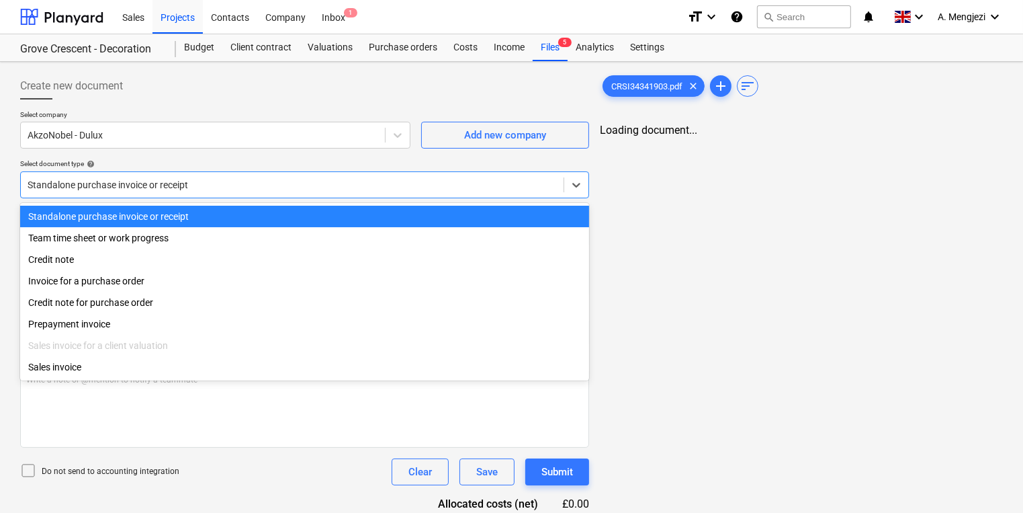
click at [313, 189] on div at bounding box center [292, 184] width 529 height 13
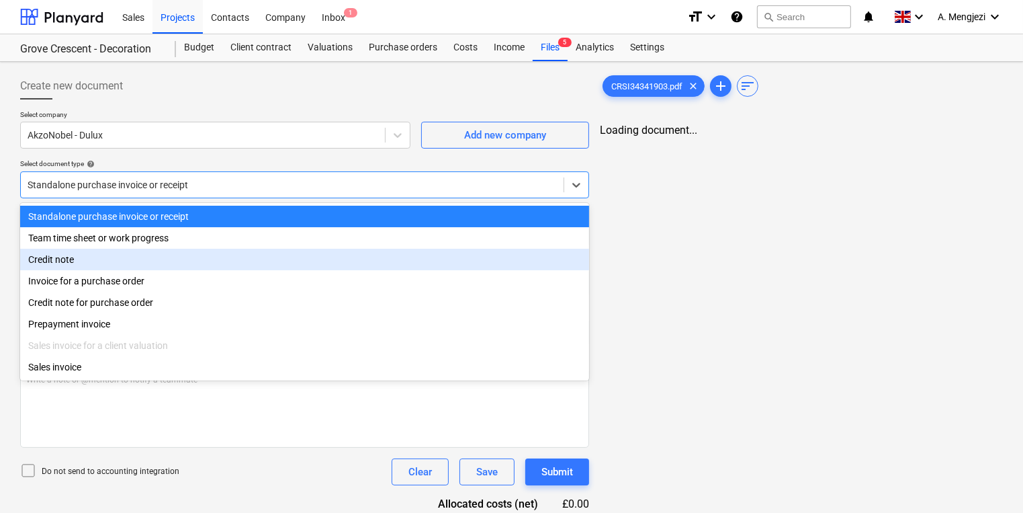
click at [190, 259] on div "Credit note" at bounding box center [304, 259] width 569 height 21
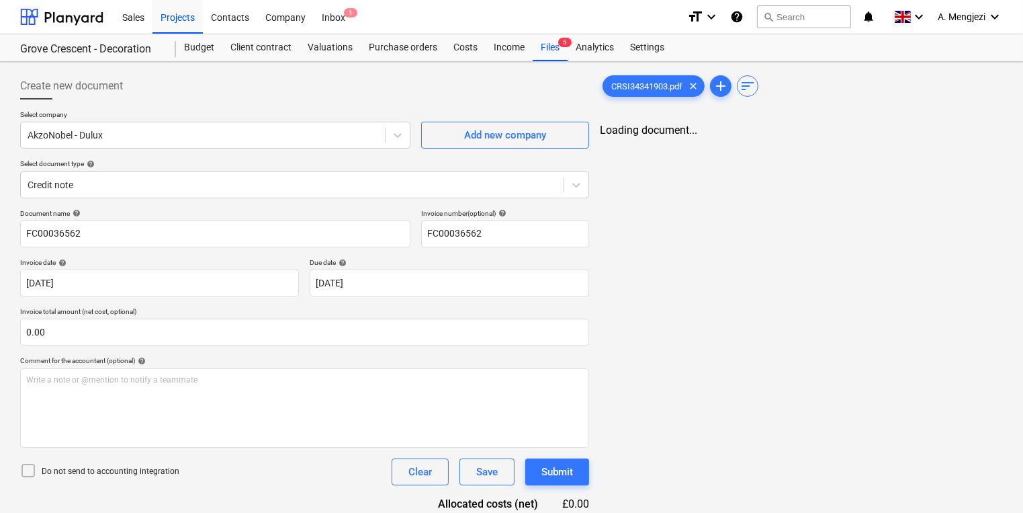
click at [190, 259] on div "Invoice date help" at bounding box center [159, 262] width 279 height 9
drag, startPoint x: 571, startPoint y: 44, endPoint x: 550, endPoint y: 46, distance: 20.9
click at [571, 44] on div "Analytics" at bounding box center [595, 47] width 54 height 27
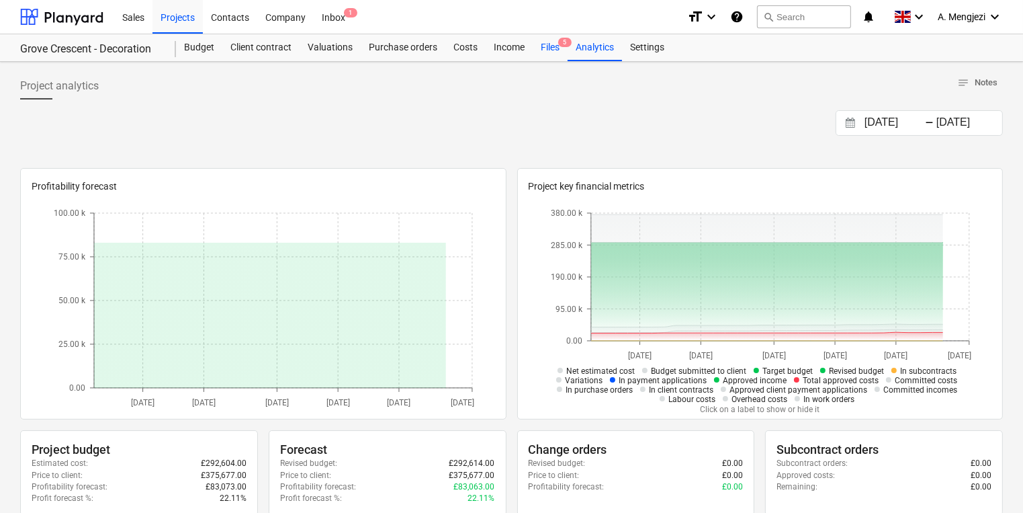
click at [559, 54] on div "Files 5" at bounding box center [550, 47] width 35 height 27
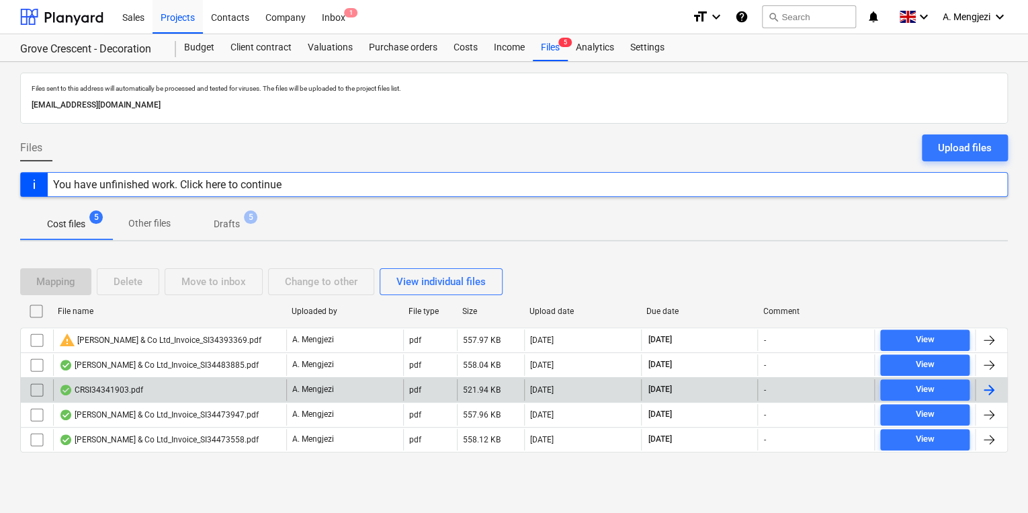
click at [234, 383] on div "CRSI34341903.pdf" at bounding box center [169, 389] width 233 height 21
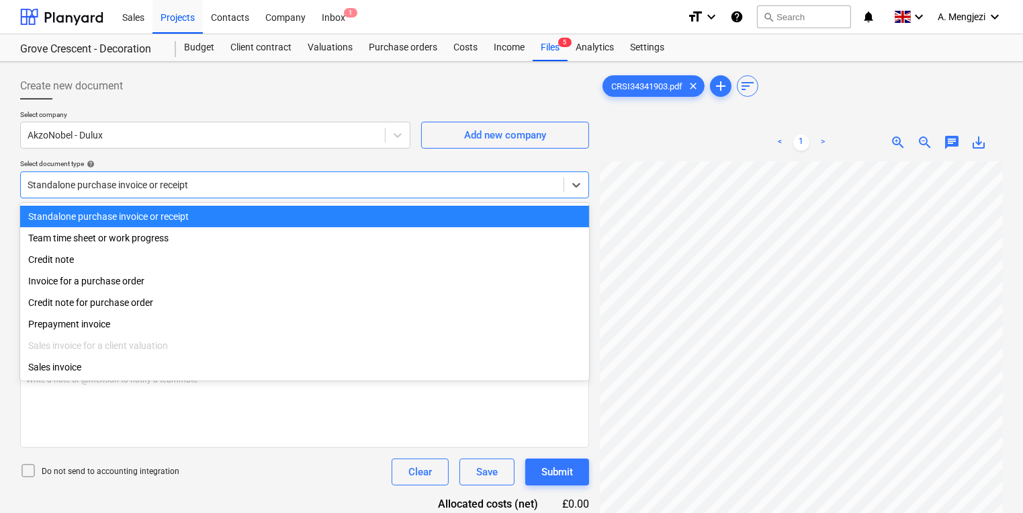
click at [301, 191] on div "Standalone purchase invoice or receipt" at bounding box center [292, 184] width 543 height 19
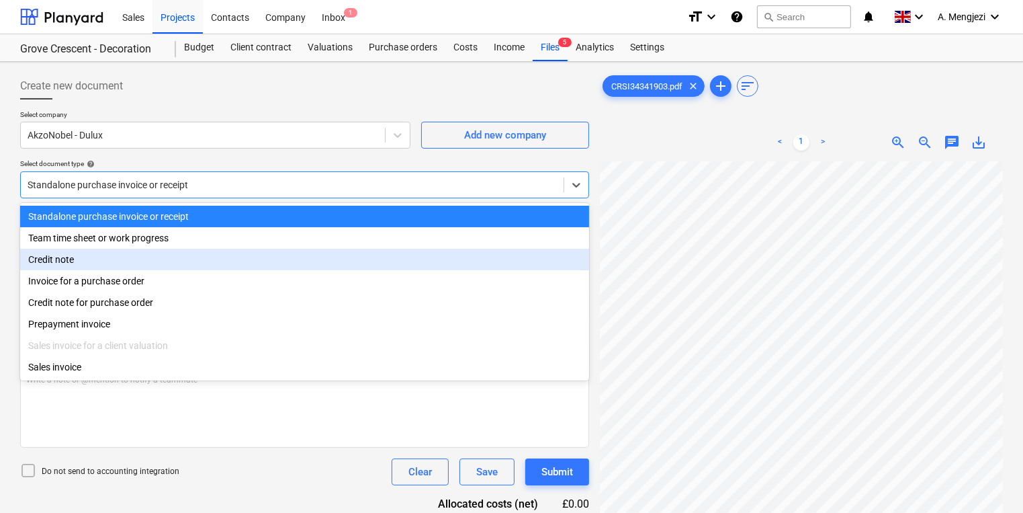
click at [234, 258] on div "Credit note" at bounding box center [304, 259] width 569 height 21
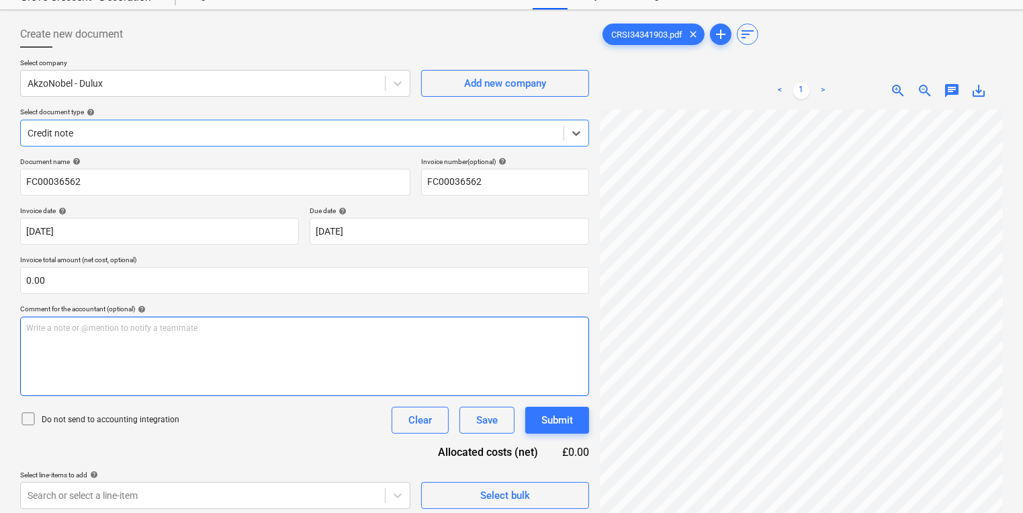
scroll to position [134, 0]
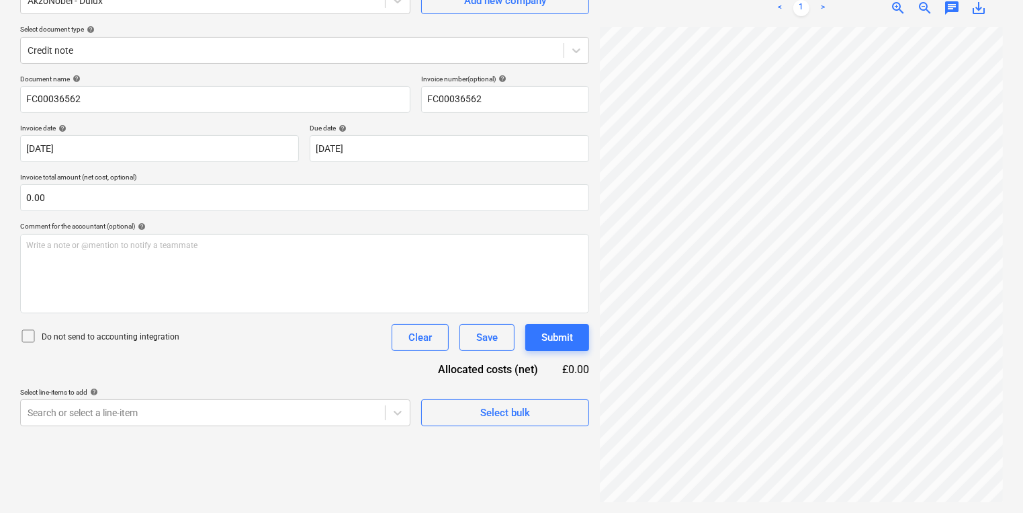
click at [216, 441] on div "Create new document Select company AkzoNobel - Dulux Add new company Select doc…" at bounding box center [305, 220] width 580 height 574
click at [247, 378] on body "Sales Projects Contacts Company Inbox 1 format_size keyboard_arrow_down help se…" at bounding box center [511, 122] width 1023 height 513
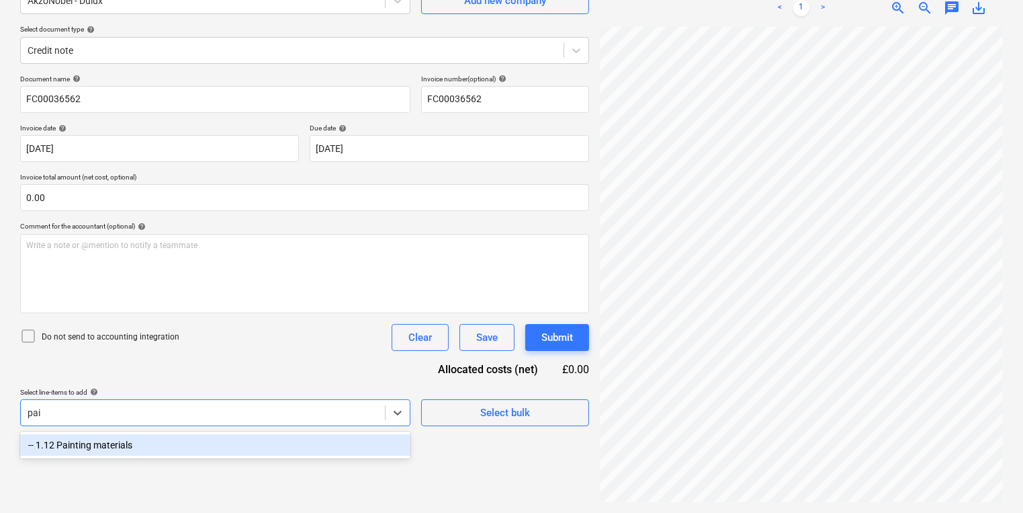
type input "pain"
click at [271, 447] on div "-- 1.12 Painting materials" at bounding box center [215, 444] width 390 height 21
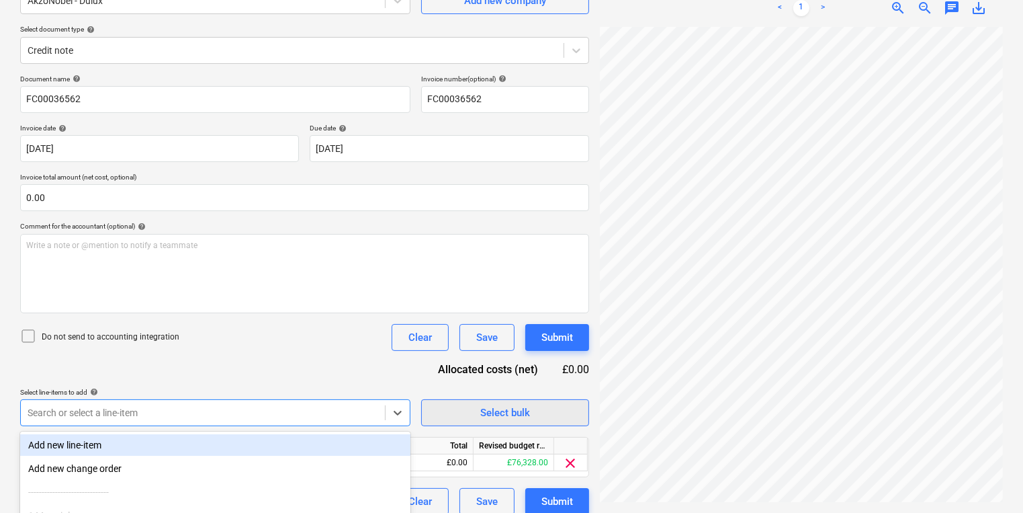
scroll to position [161, 0]
click at [260, 338] on div "Do not send to accounting integration Clear Save Submit" at bounding box center [304, 337] width 569 height 27
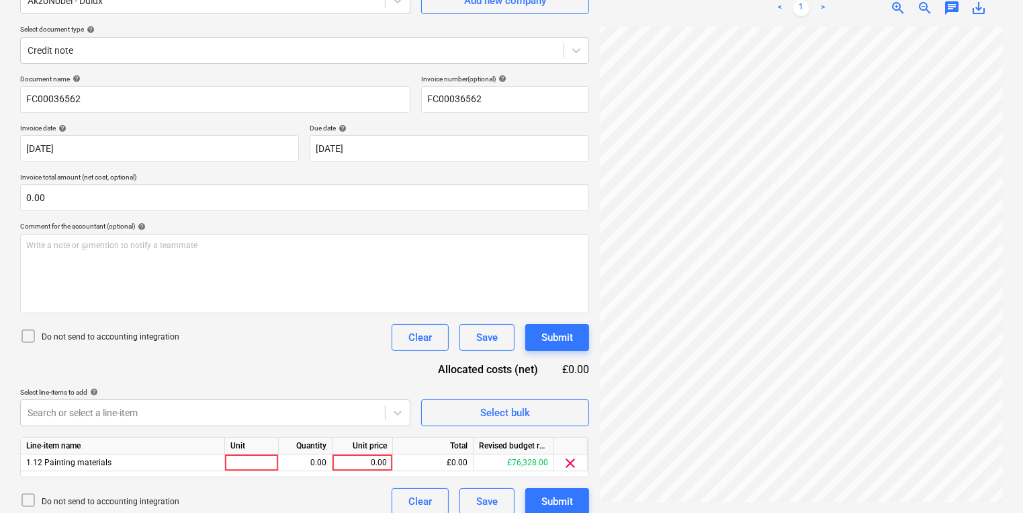
scroll to position [13, 77]
click at [232, 462] on div at bounding box center [252, 462] width 54 height 17
type input "pcs"
click at [315, 465] on div "0.00" at bounding box center [305, 462] width 42 height 17
type input "1"
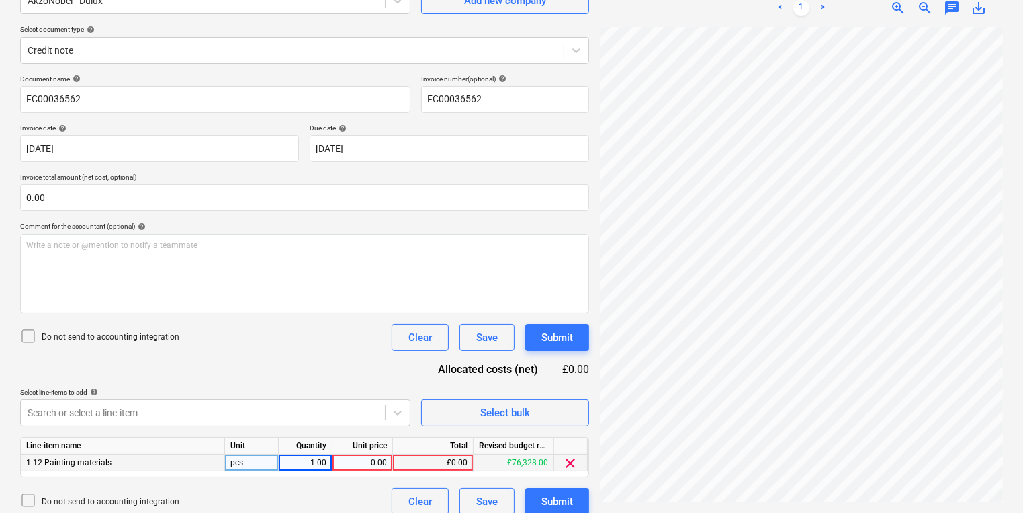
click at [350, 463] on div "0.00" at bounding box center [362, 462] width 49 height 17
type input "1059.20"
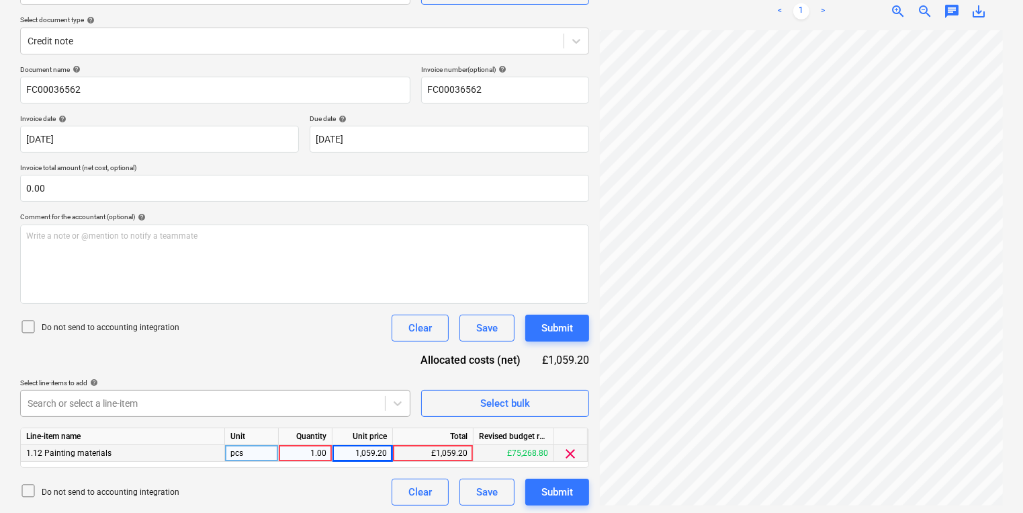
scroll to position [146, 0]
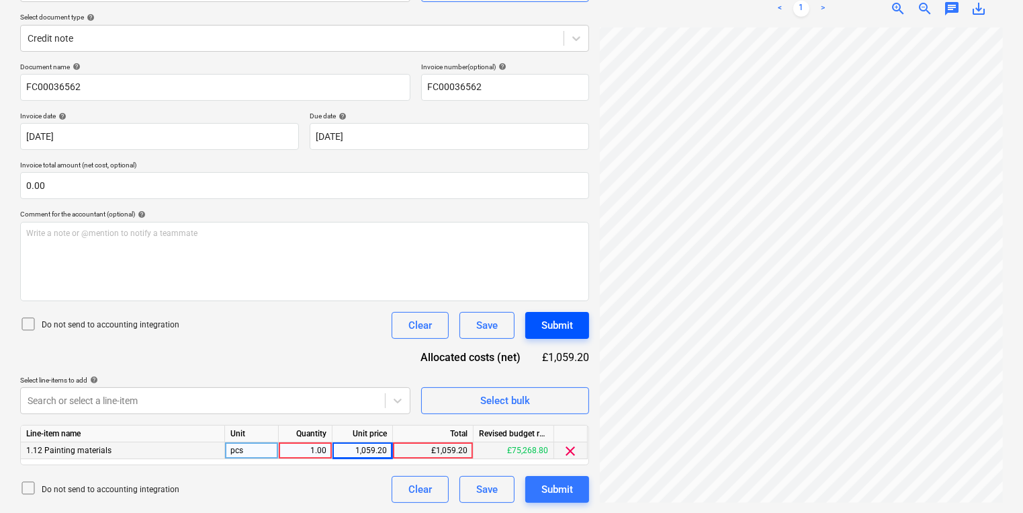
click at [556, 324] on div "Submit" at bounding box center [557, 324] width 32 height 17
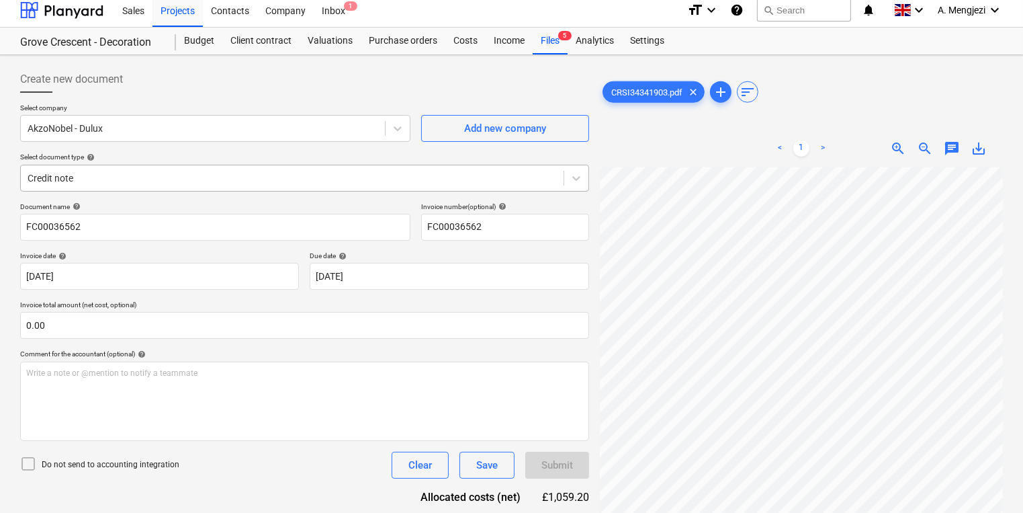
scroll to position [0, 0]
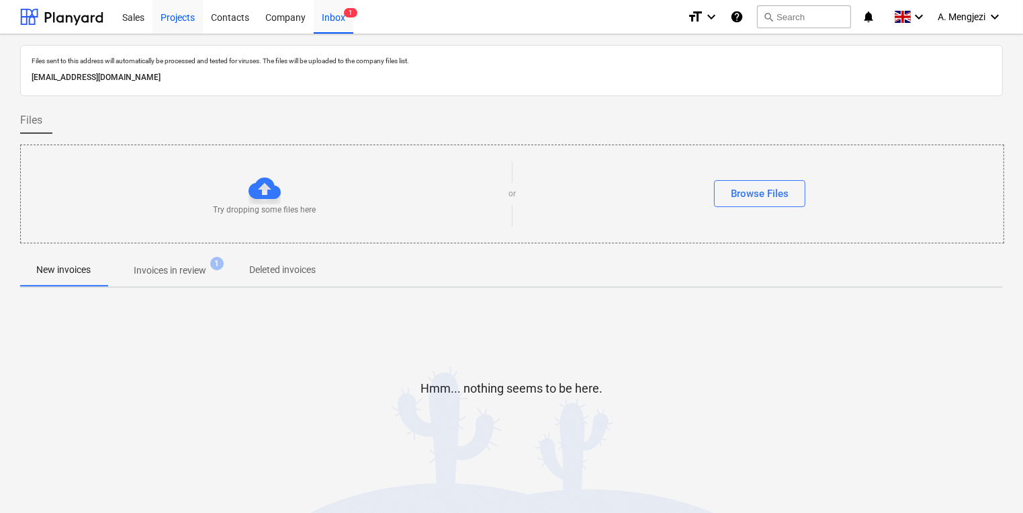
click at [196, 13] on div "Projects" at bounding box center [177, 16] width 50 height 34
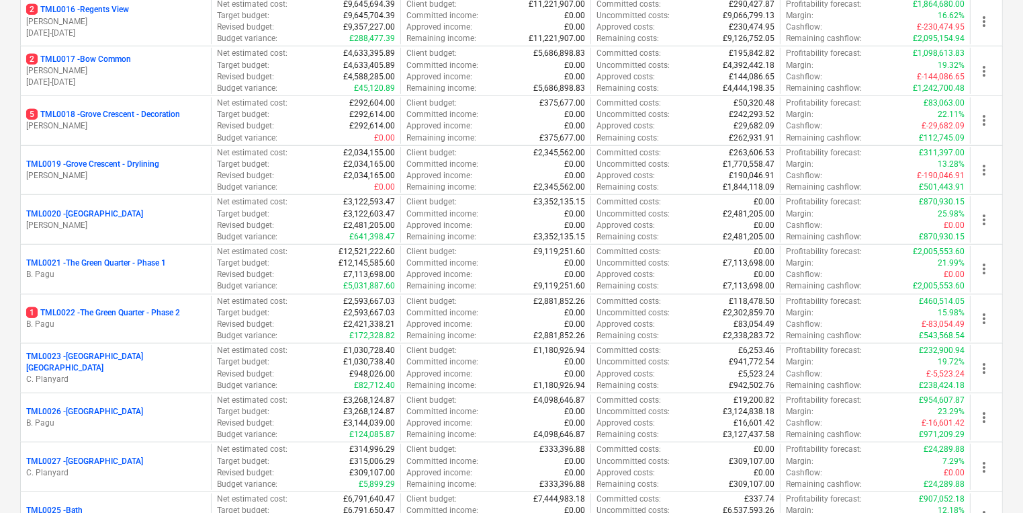
scroll to position [967, 0]
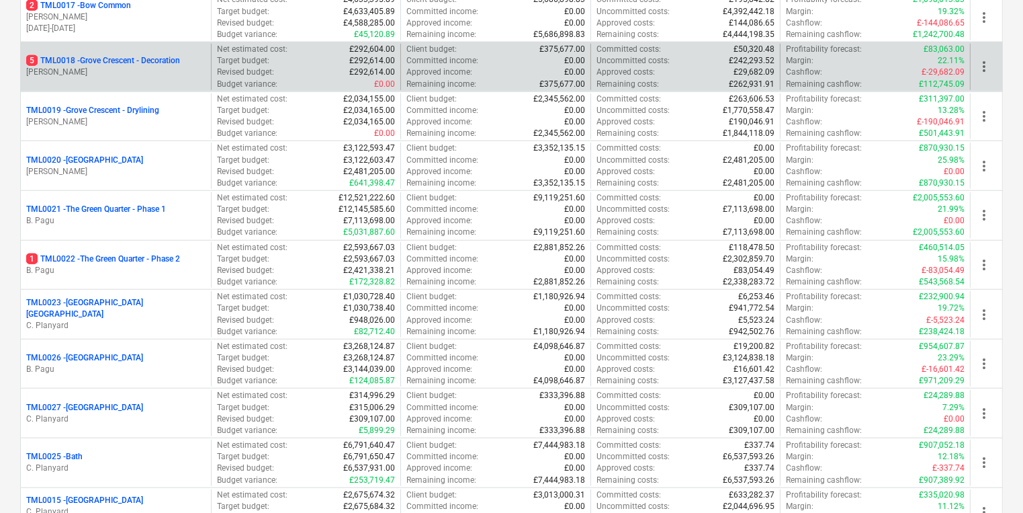
click at [155, 55] on p "5 TML0018 - Grove Crescent - Decoration" at bounding box center [103, 60] width 154 height 11
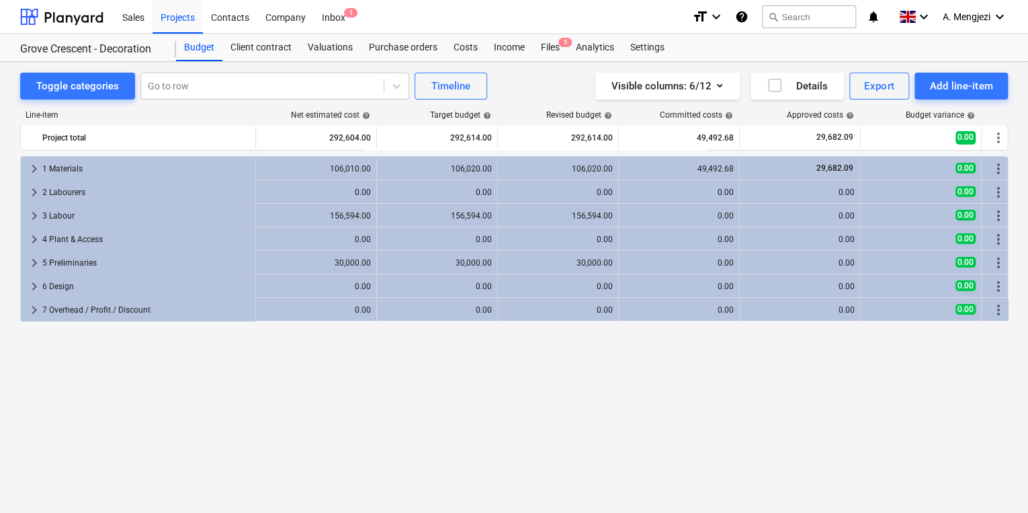
click at [519, 351] on div "keyboard_arrow_right 1 Materials 106,010.00 106,020.00 106,020.00 49,492.68 29,…" at bounding box center [514, 307] width 988 height 302
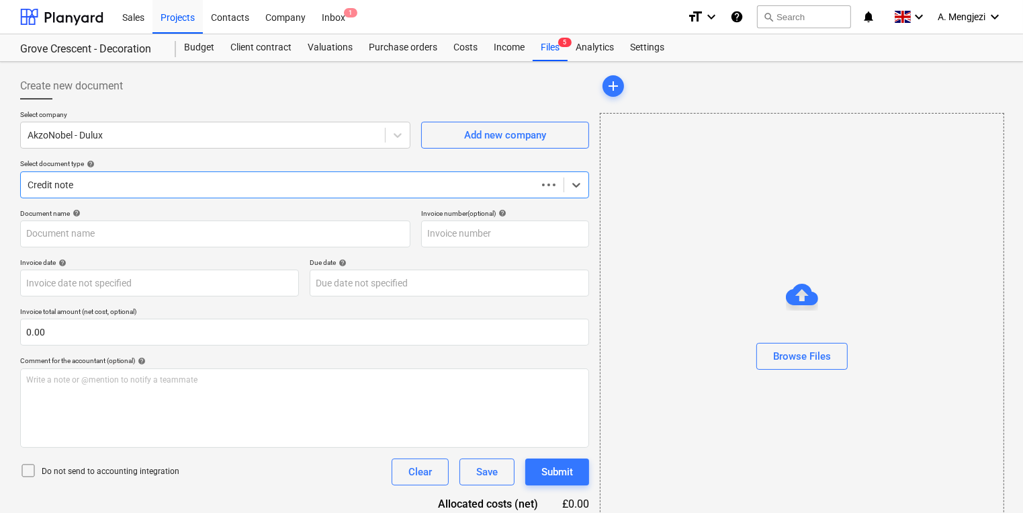
type input "FC00036562"
type input "[DATE]"
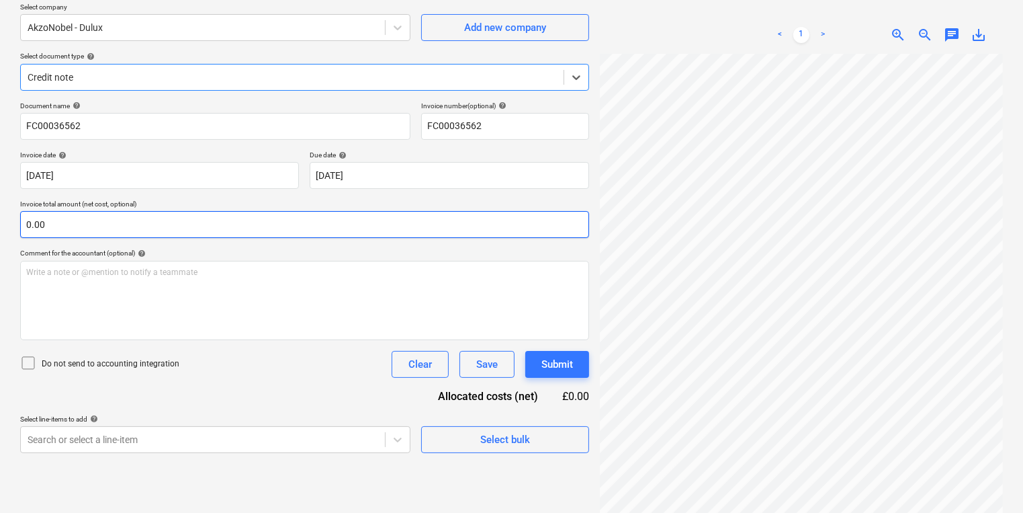
scroll to position [134, 0]
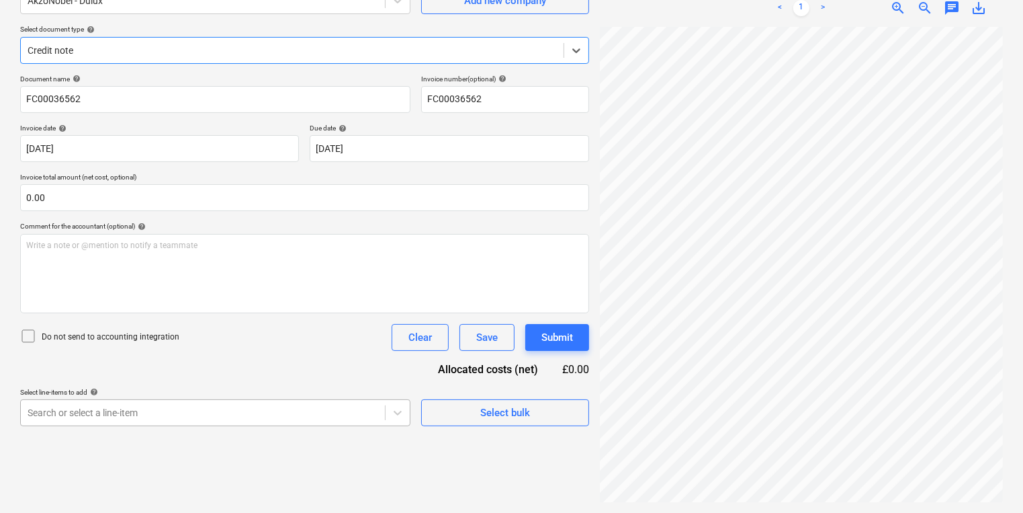
click at [258, 378] on body "Sales Projects Contacts Company Inbox 1 format_size keyboard_arrow_down help se…" at bounding box center [511, 122] width 1023 height 513
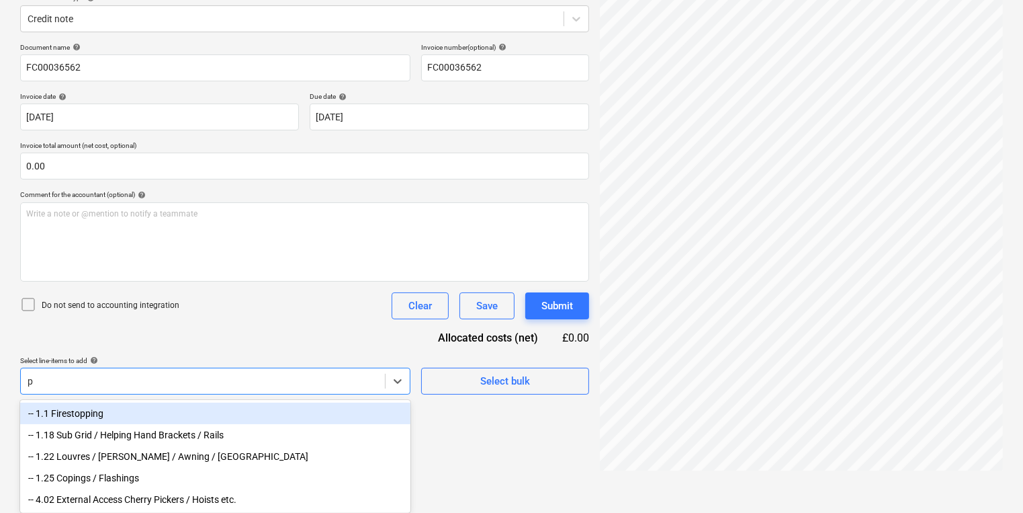
type input "pa"
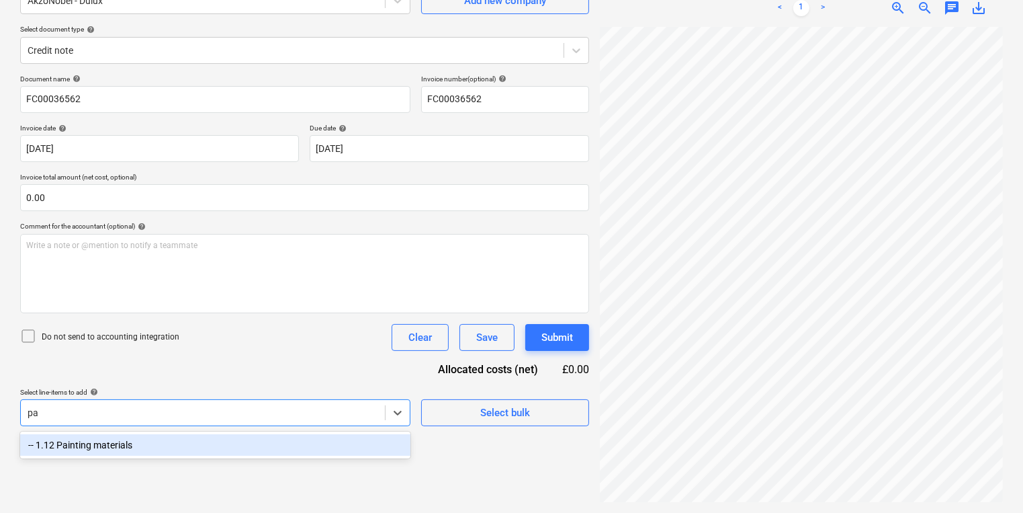
scroll to position [134, 0]
click at [279, 445] on div "-- 1.12 Painting materials" at bounding box center [215, 444] width 390 height 21
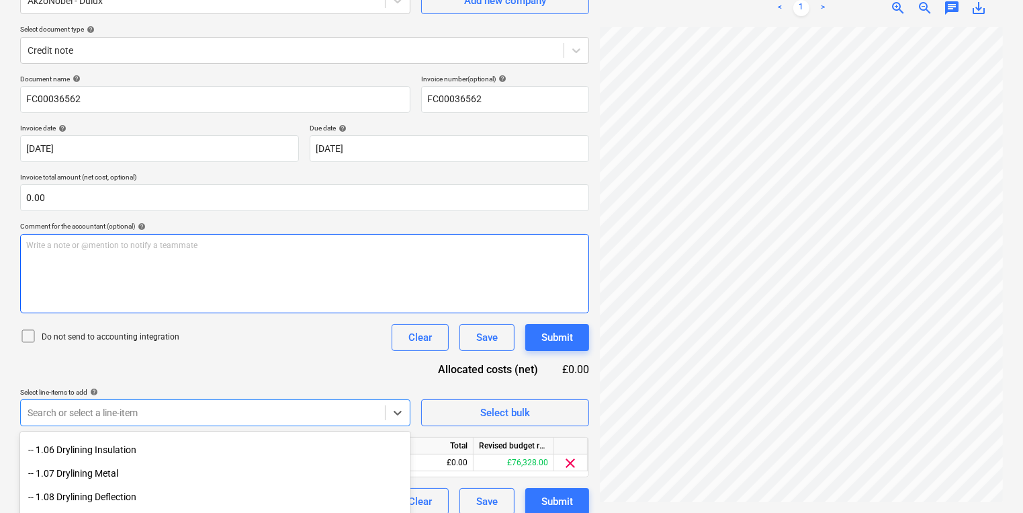
scroll to position [269, 0]
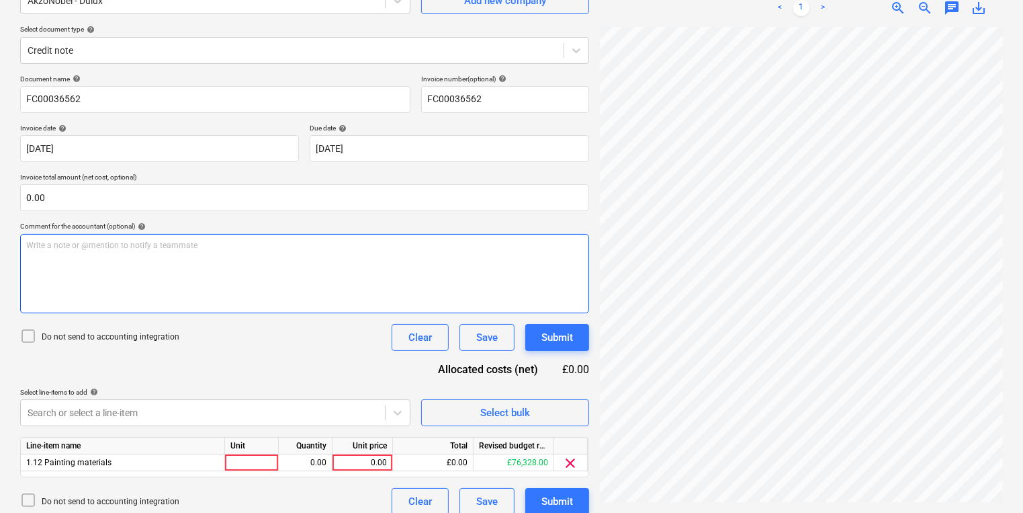
click at [375, 311] on div "Write a note or @mention to notify a teammate ﻿" at bounding box center [304, 273] width 569 height 79
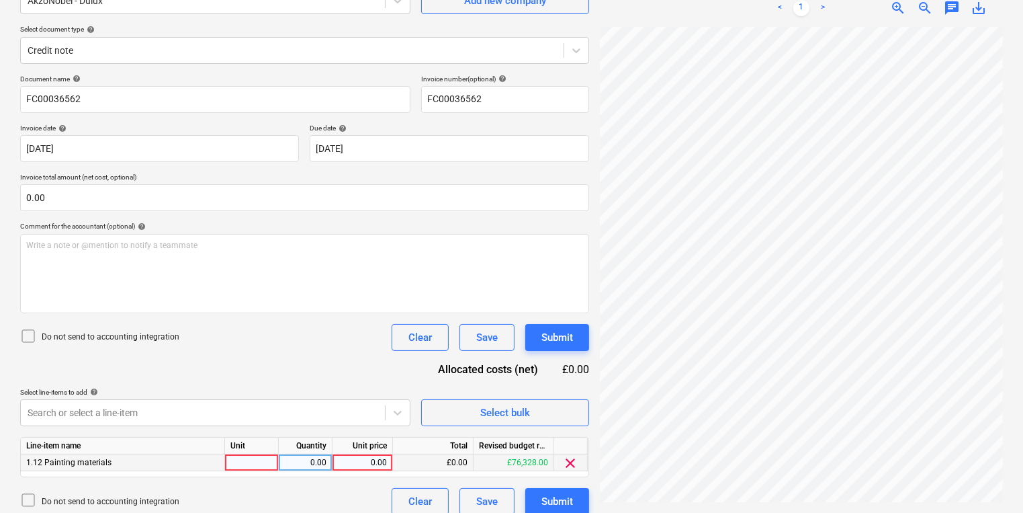
click at [245, 460] on div at bounding box center [252, 462] width 54 height 17
type input "pcs"
type input "1059.20"
click at [387, 355] on div "Document name help FC00036562 Invoice number (optional) help FC00036562 Invoice…" at bounding box center [304, 295] width 569 height 440
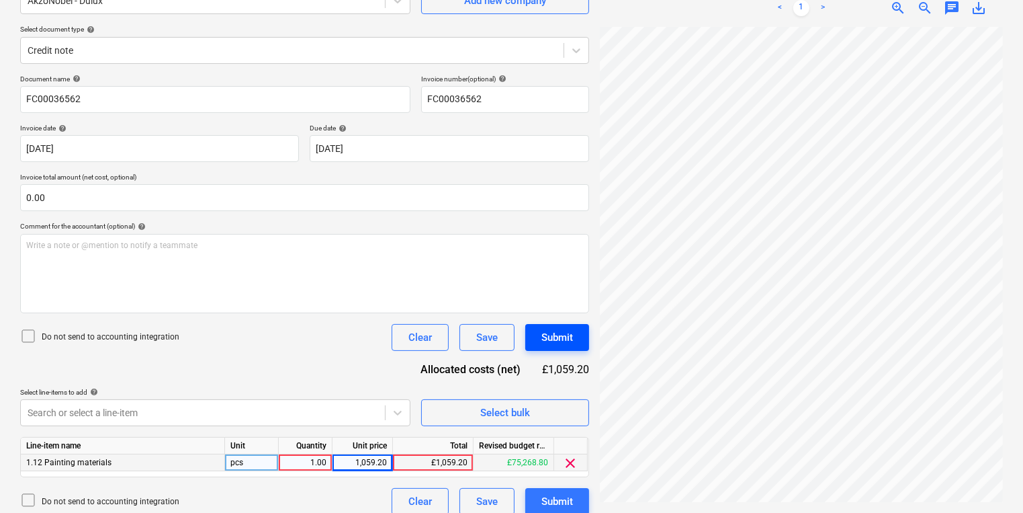
click at [535, 339] on button "Submit" at bounding box center [557, 337] width 64 height 27
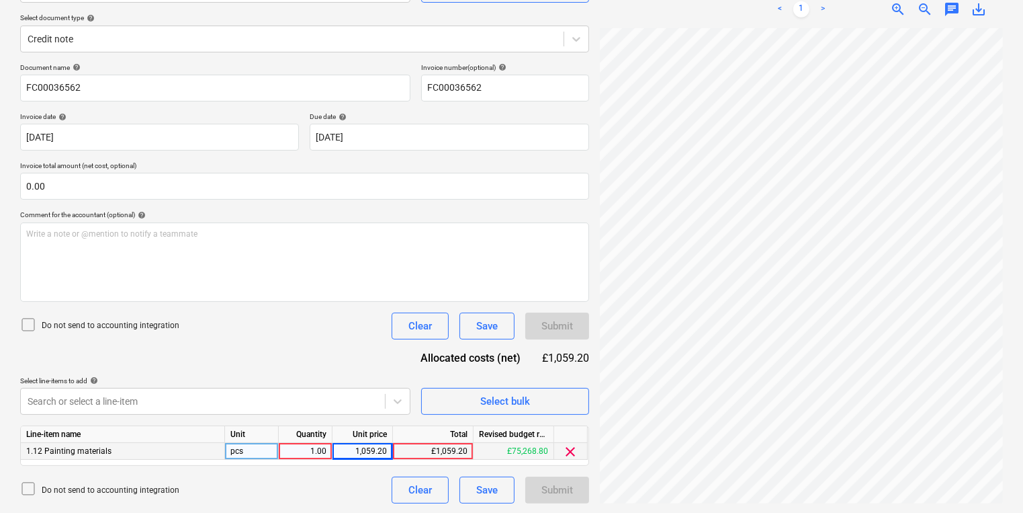
scroll to position [146, 0]
click at [551, 490] on div "Submit" at bounding box center [557, 489] width 64 height 27
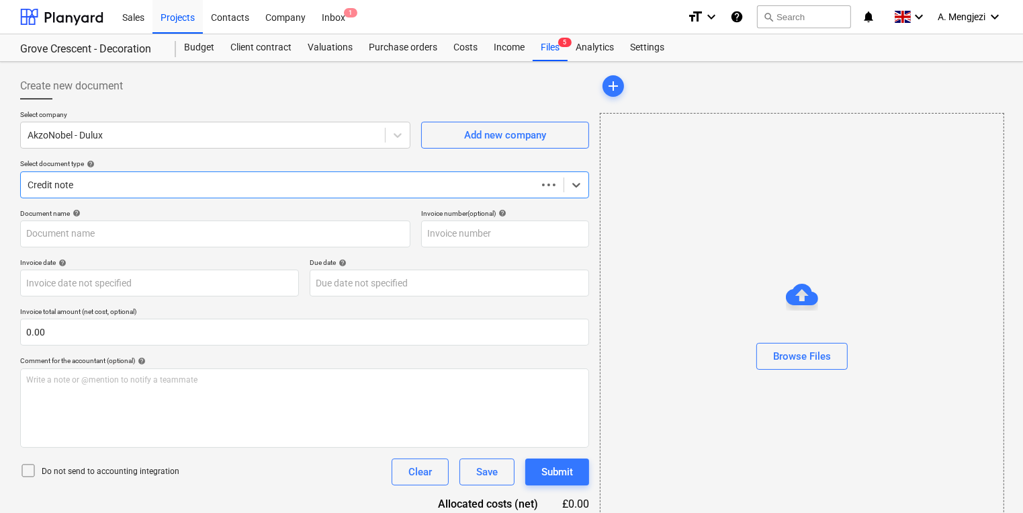
type input "FC00036562"
type input "[DATE]"
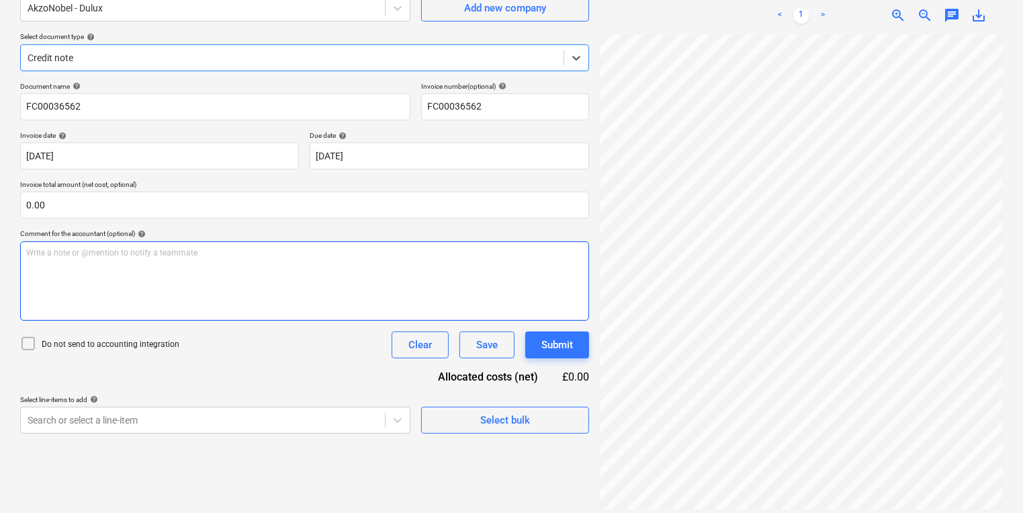
scroll to position [134, 0]
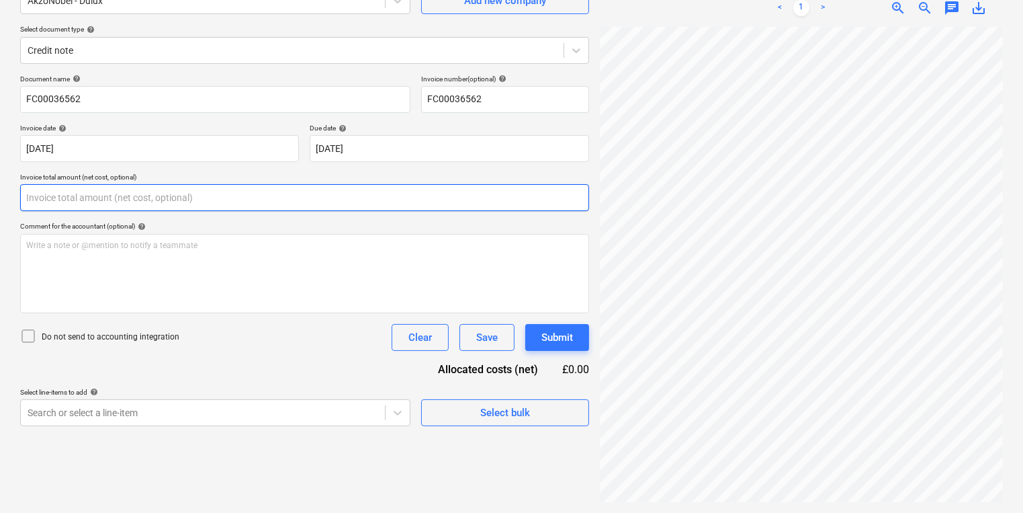
click at [267, 193] on input "text" at bounding box center [304, 197] width 569 height 27
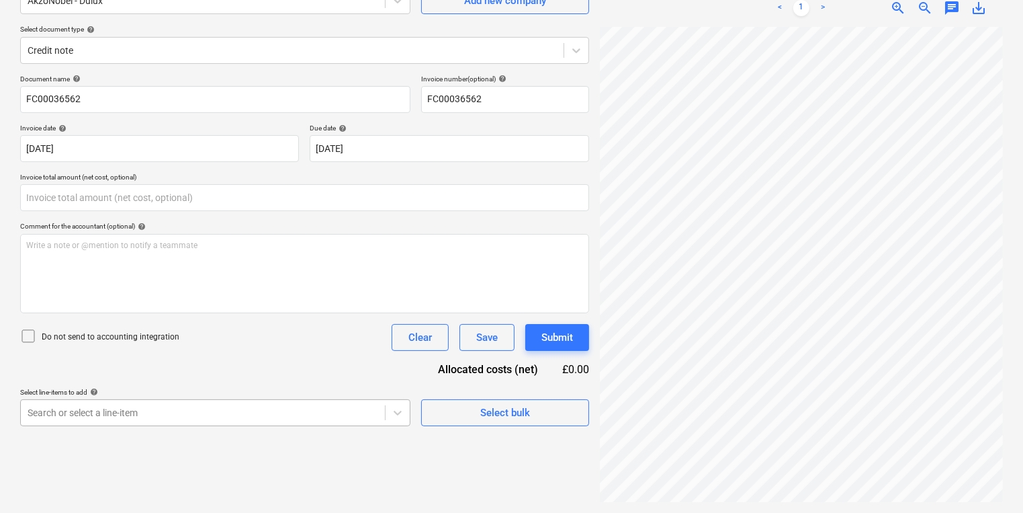
type input "0.00"
click at [196, 378] on body "Sales Projects Contacts Company Inbox 1 format_size keyboard_arrow_down help se…" at bounding box center [511, 122] width 1023 height 513
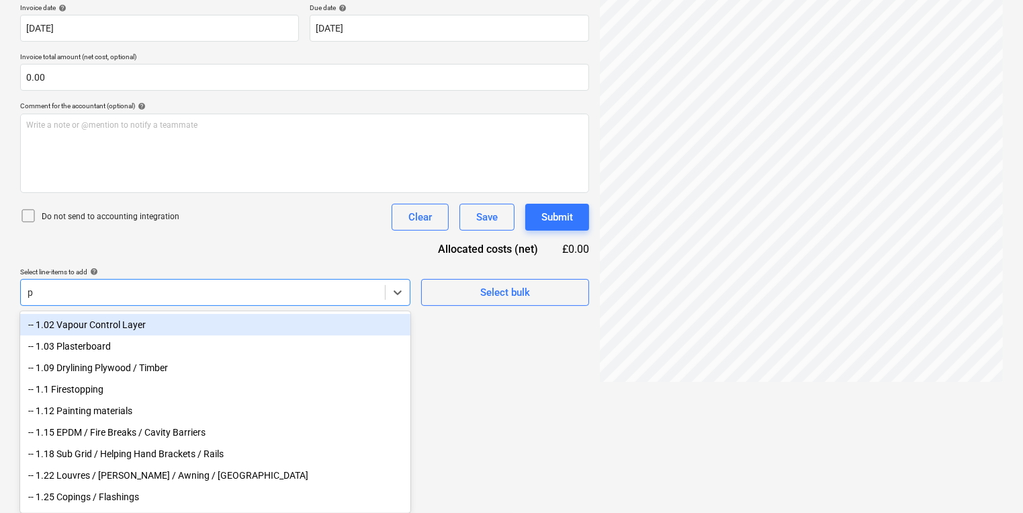
scroll to position [134, 0]
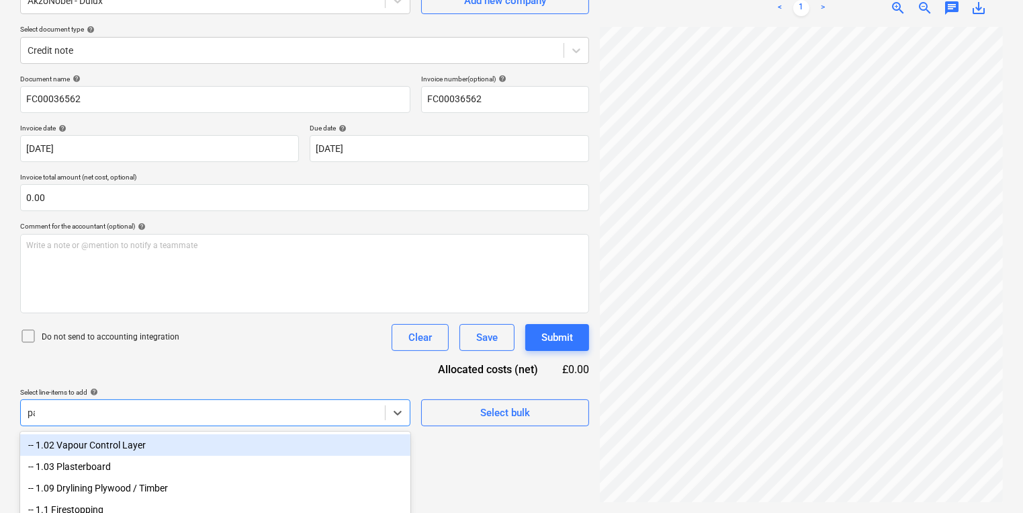
type input "pai"
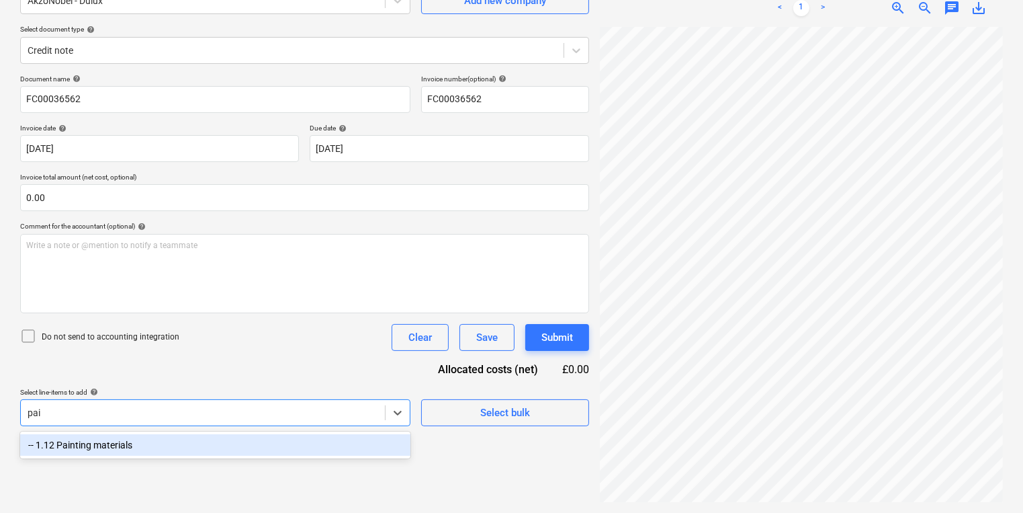
click at [194, 446] on div "-- 1.12 Painting materials" at bounding box center [215, 444] width 390 height 21
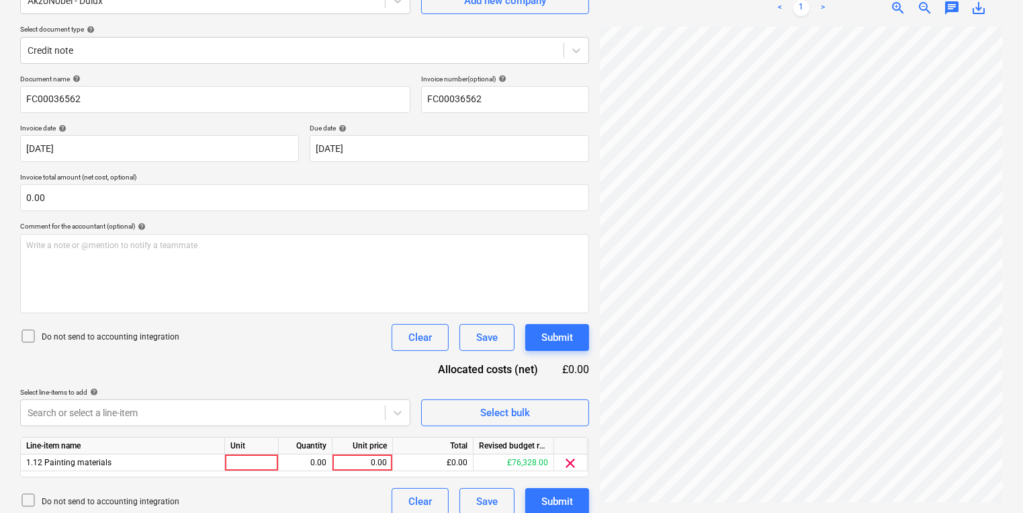
click at [320, 380] on div "Document name help FC00036562 Invoice number (optional) help FC00036562 Invoice…" at bounding box center [304, 295] width 569 height 440
click at [219, 378] on body "Sales Projects Contacts Company Inbox 1 format_size keyboard_arrow_down help se…" at bounding box center [511, 122] width 1023 height 513
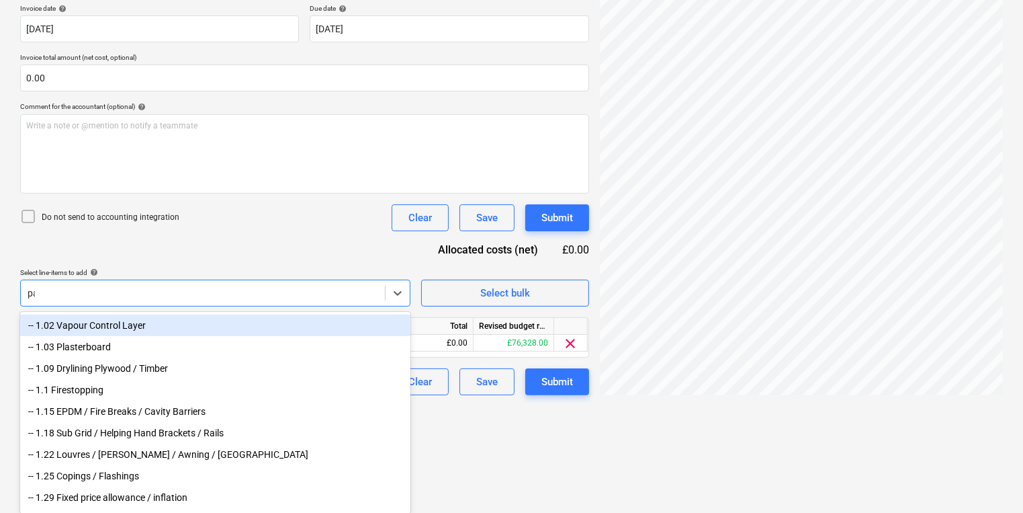
scroll to position [146, 0]
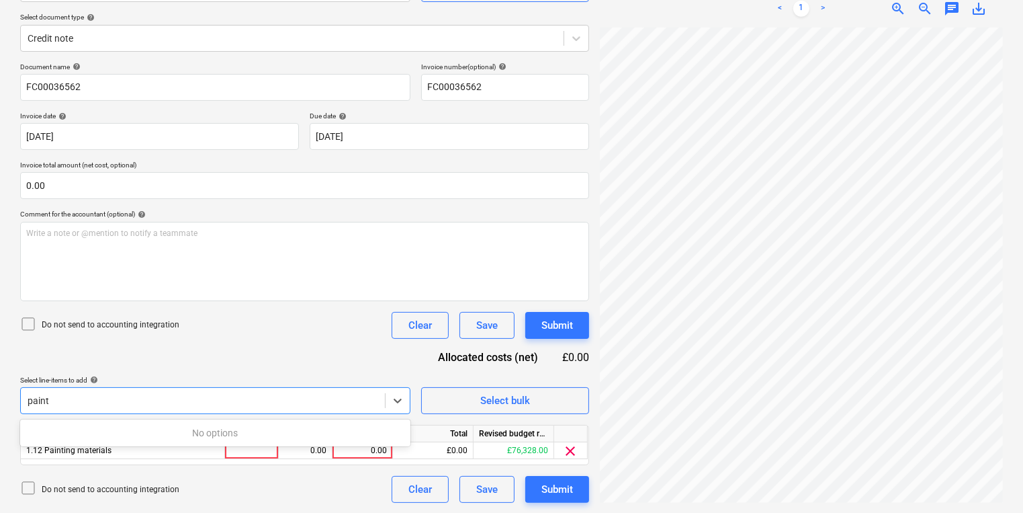
type input "paint"
click at [242, 339] on div "Document name help FC00036562 Invoice number (optional) help FC00036562 Invoice…" at bounding box center [304, 282] width 569 height 440
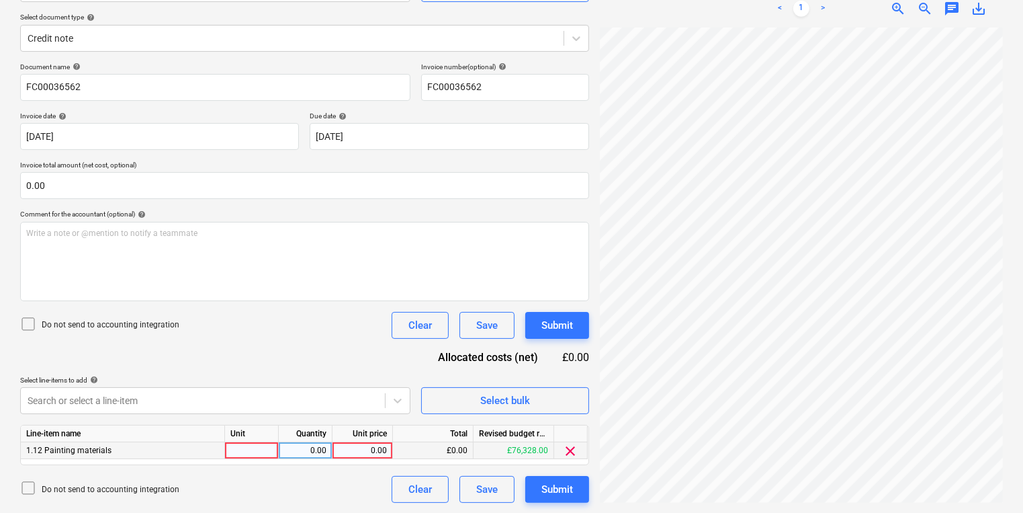
click at [260, 446] on div at bounding box center [252, 450] width 54 height 17
type input "pcs"
click at [320, 448] on div "0.00" at bounding box center [305, 450] width 42 height 17
type input "1"
click at [357, 455] on div "0.00" at bounding box center [362, 450] width 49 height 17
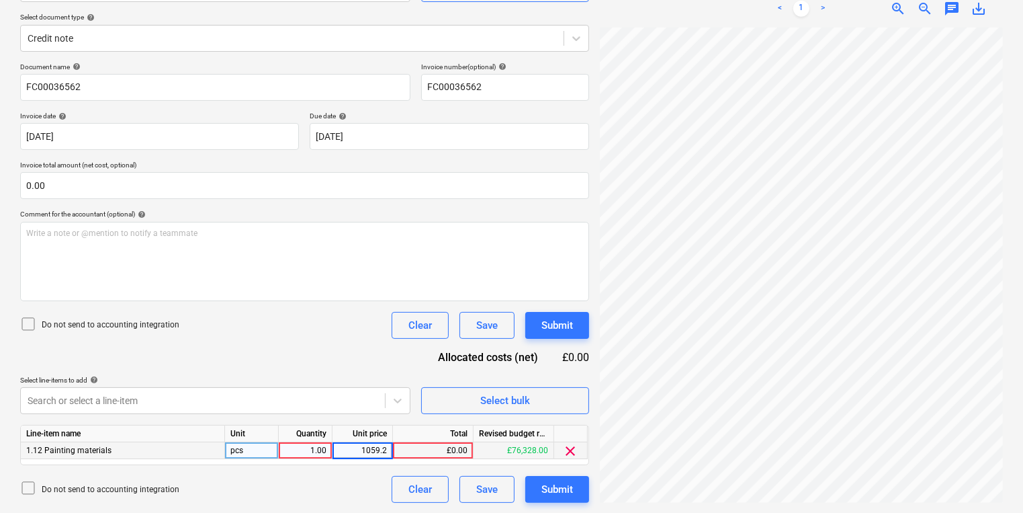
type input "1059.20"
click at [343, 358] on div "Document name help FC00036562 Invoice number (optional) help FC00036562 Invoice…" at bounding box center [304, 282] width 569 height 440
click at [548, 482] on div "Submit" at bounding box center [557, 488] width 32 height 17
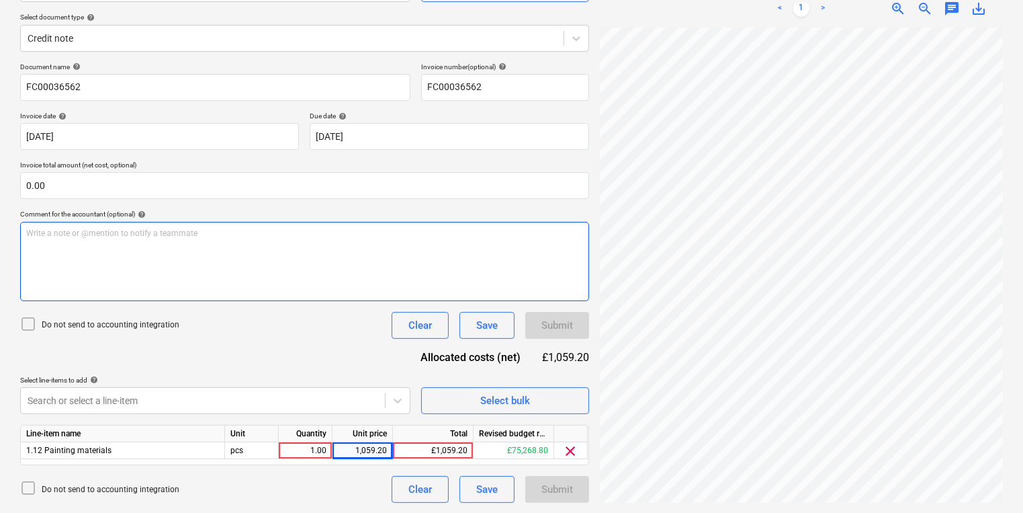
click at [248, 293] on div "Write a note or @mention to notify a teammate ﻿" at bounding box center [304, 261] width 569 height 79
click at [288, 446] on div "1.00" at bounding box center [305, 450] width 42 height 17
click at [363, 357] on div "Document name help FC00036562 Invoice number (optional) help FC00036562 Invoice…" at bounding box center [304, 282] width 569 height 440
click at [366, 455] on div "1,059.20" at bounding box center [362, 450] width 49 height 17
click at [439, 451] on div "£1,059.20" at bounding box center [433, 450] width 81 height 17
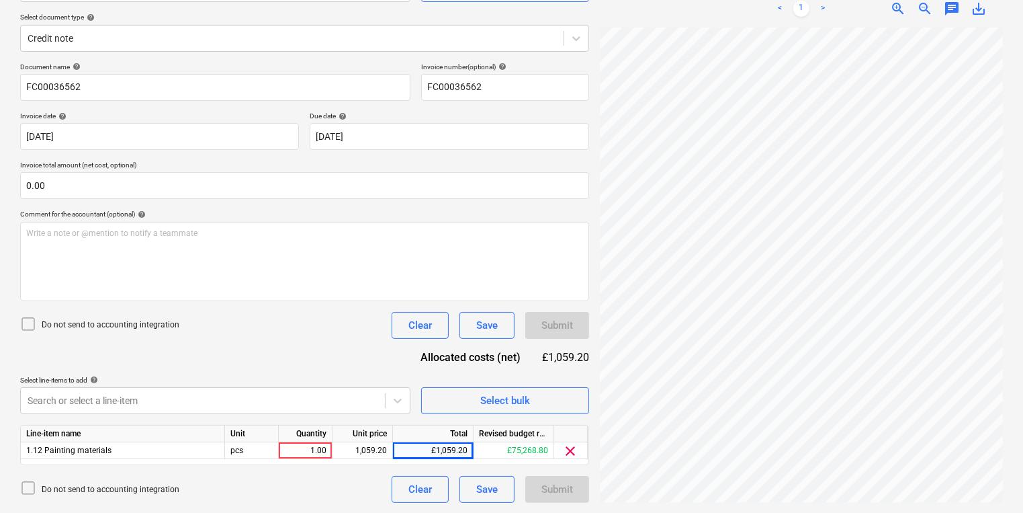
click at [387, 374] on div "Document name help FC00036562 Invoice number (optional) help FC00036562 Invoice…" at bounding box center [304, 282] width 569 height 440
click at [255, 349] on div "Document name help FC00036562 Invoice number (optional) help FC00036562 Invoice…" at bounding box center [304, 282] width 569 height 440
click at [290, 328] on div "Do not send to accounting integration Clear Save Submit" at bounding box center [304, 325] width 569 height 27
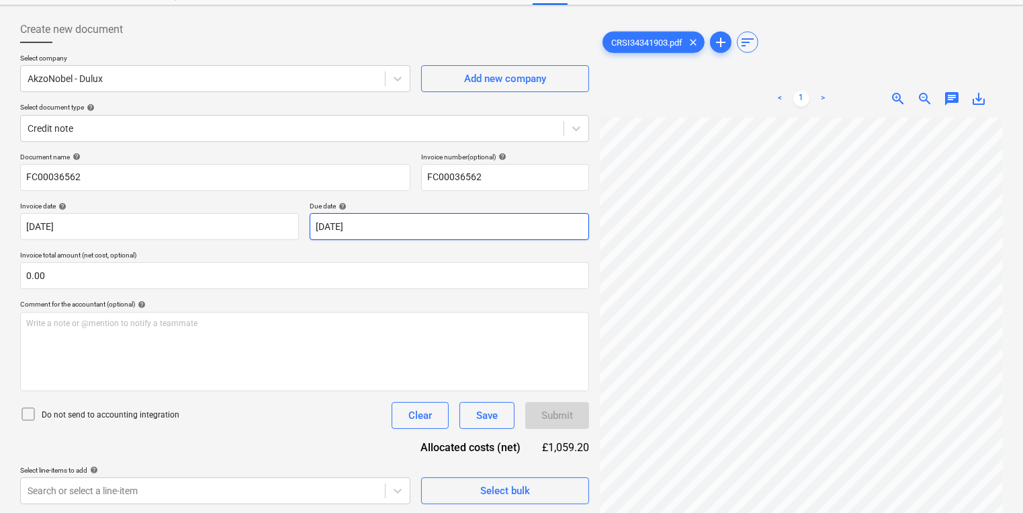
scroll to position [0, 0]
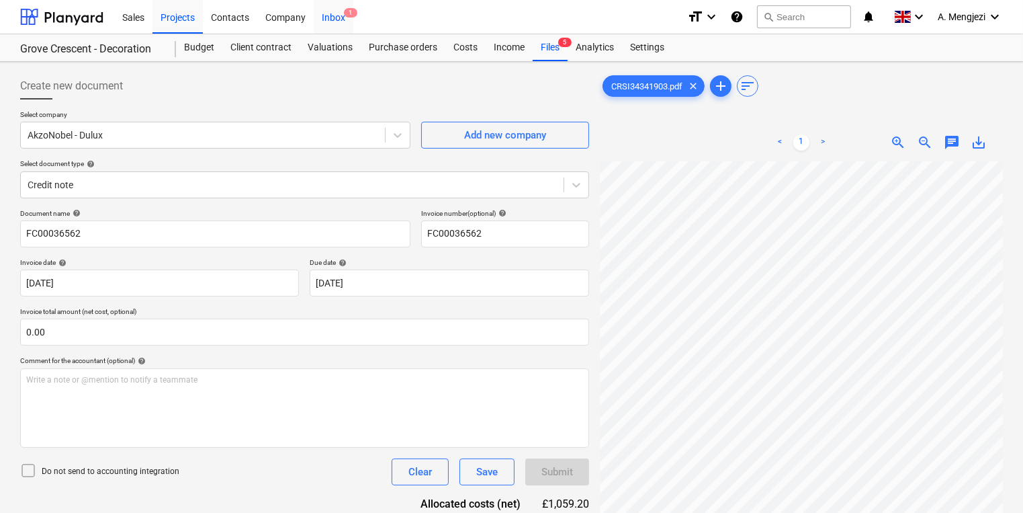
click at [332, 21] on div "Inbox 1" at bounding box center [334, 16] width 40 height 34
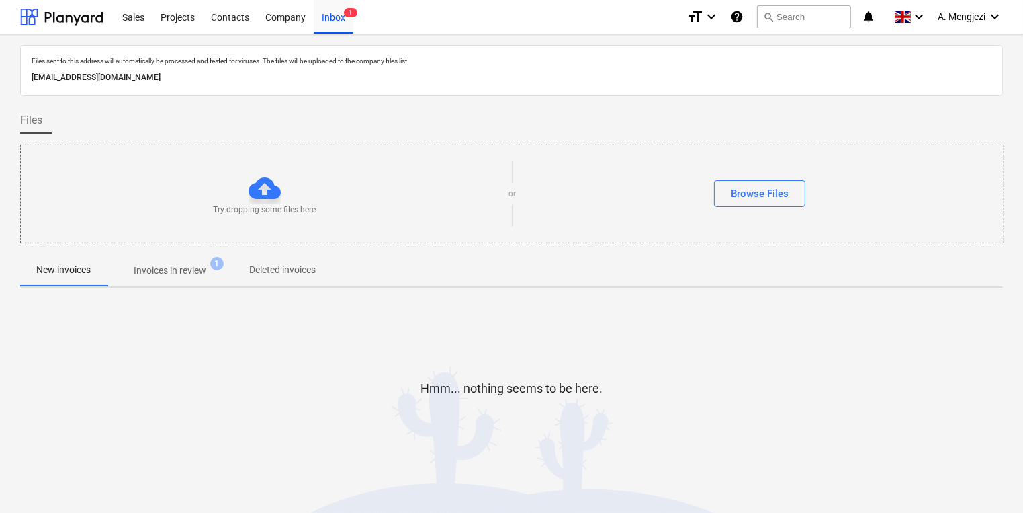
click at [174, 254] on button "Invoices in review 1" at bounding box center [170, 270] width 126 height 32
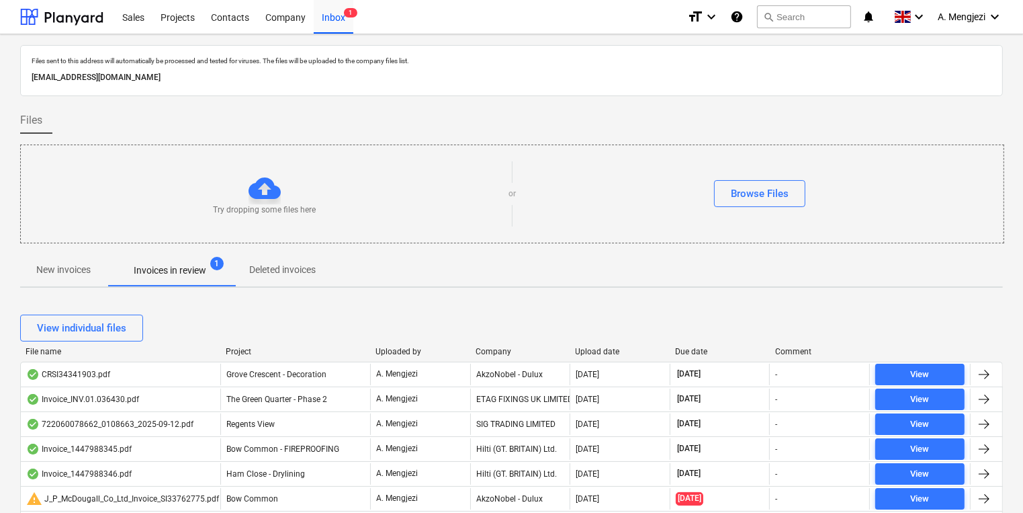
click at [610, 351] on div "Upload date" at bounding box center [620, 351] width 89 height 9
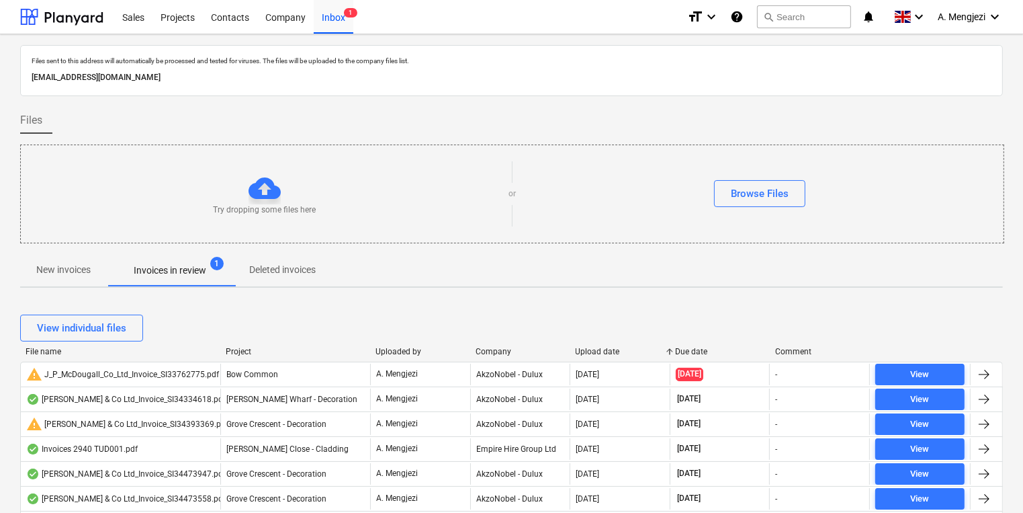
drag, startPoint x: 629, startPoint y: 357, endPoint x: 619, endPoint y: 358, distance: 10.1
click at [629, 358] on div "File name Project Uploaded by Company Upload date Due date Comment" at bounding box center [511, 354] width 983 height 15
click at [519, 347] on div "Company" at bounding box center [520, 351] width 89 height 9
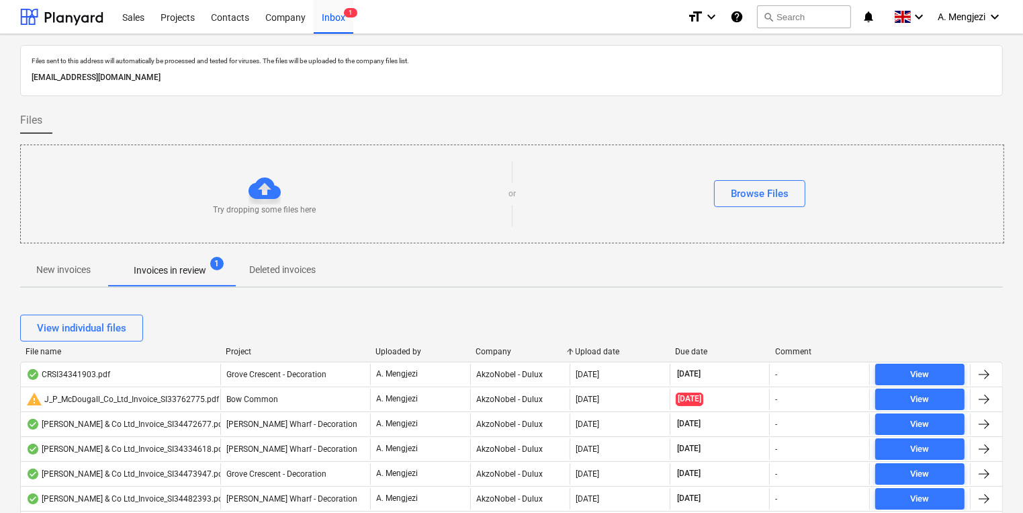
click at [507, 349] on div "Company" at bounding box center [520, 351] width 89 height 9
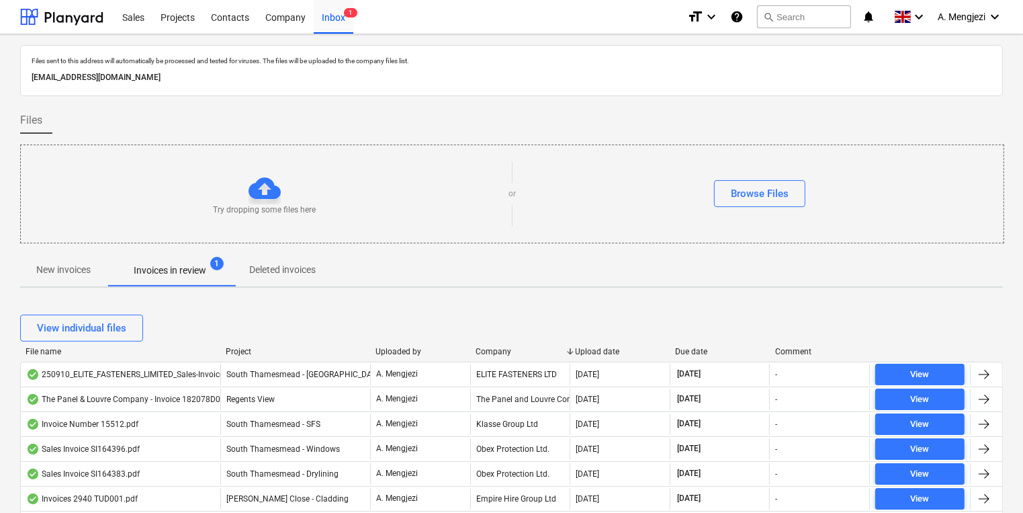
click at [506, 349] on div "Company" at bounding box center [520, 351] width 89 height 9
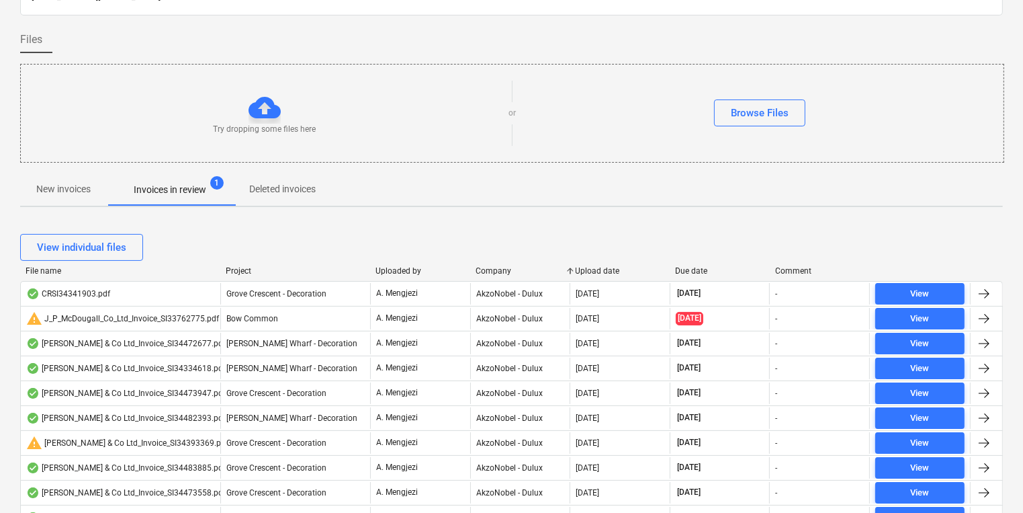
scroll to position [269, 0]
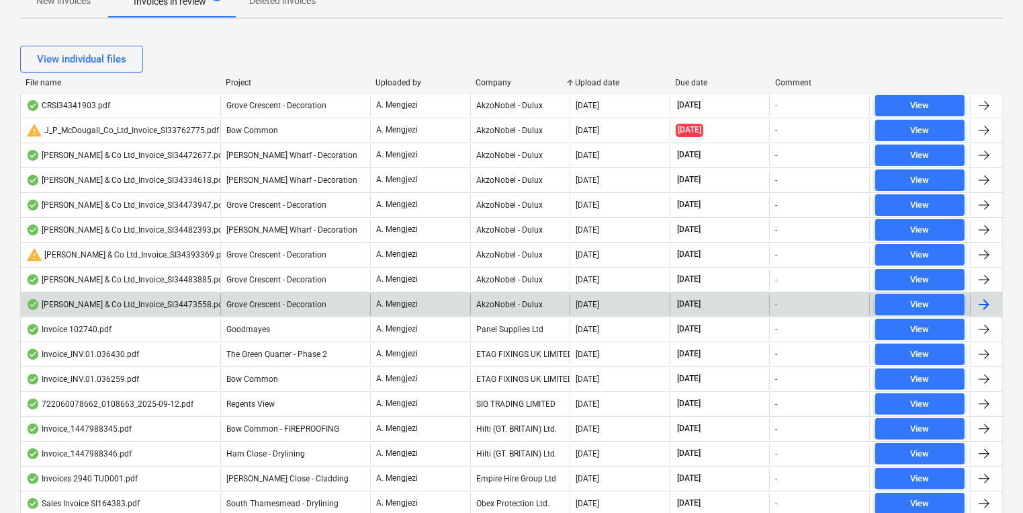
click at [196, 299] on div "J P McDougall & Co Ltd_Invoice_SI34473558.pdf" at bounding box center [126, 304] width 200 height 11
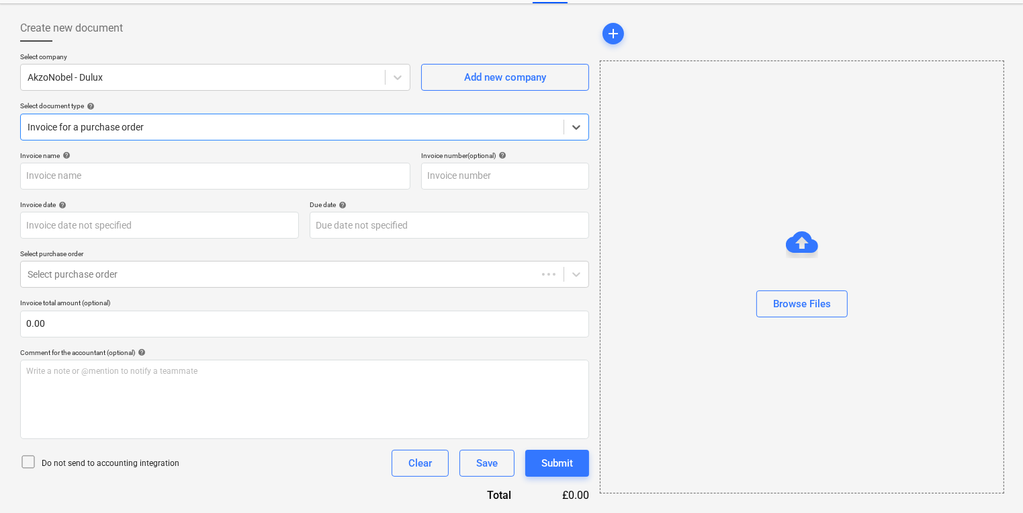
type input "S134473558"
type input "09 Sep 2025"
type input "[DATE]"
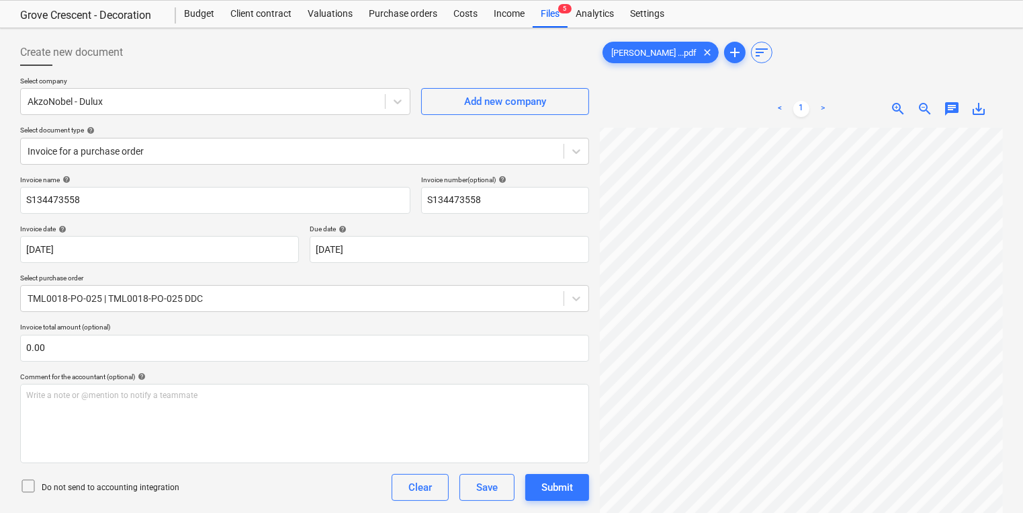
scroll to position [0, 0]
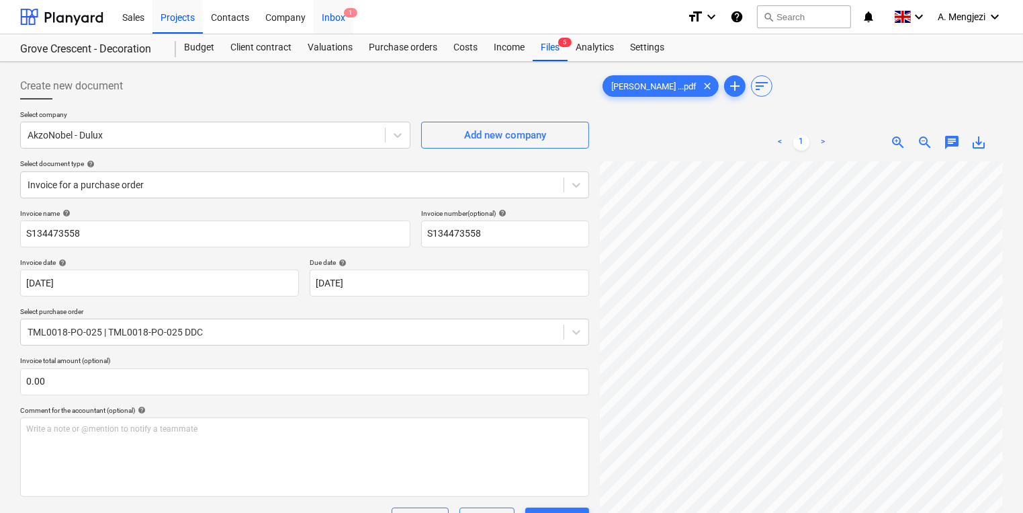
click at [344, 11] on span "1" at bounding box center [350, 12] width 13 height 9
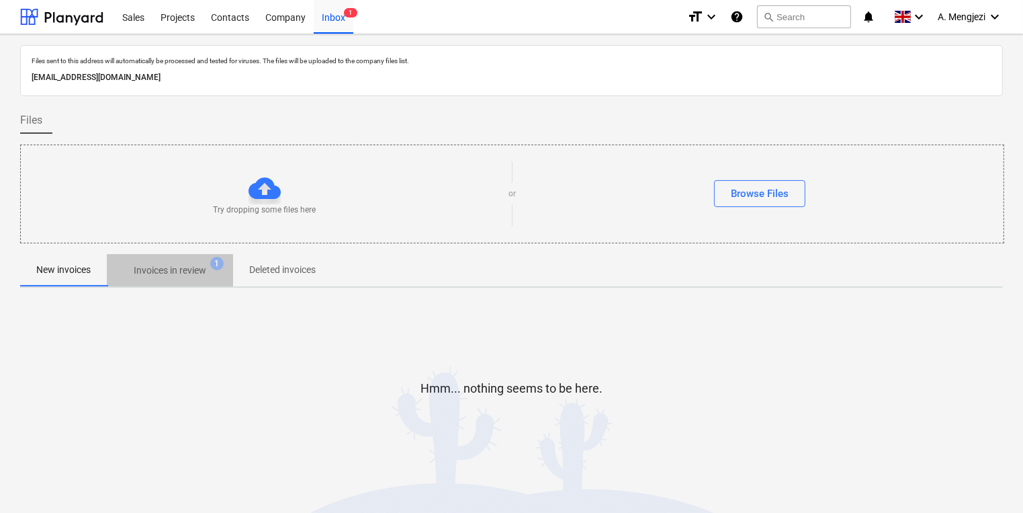
click at [183, 266] on p "Invoices in review" at bounding box center [170, 270] width 73 height 14
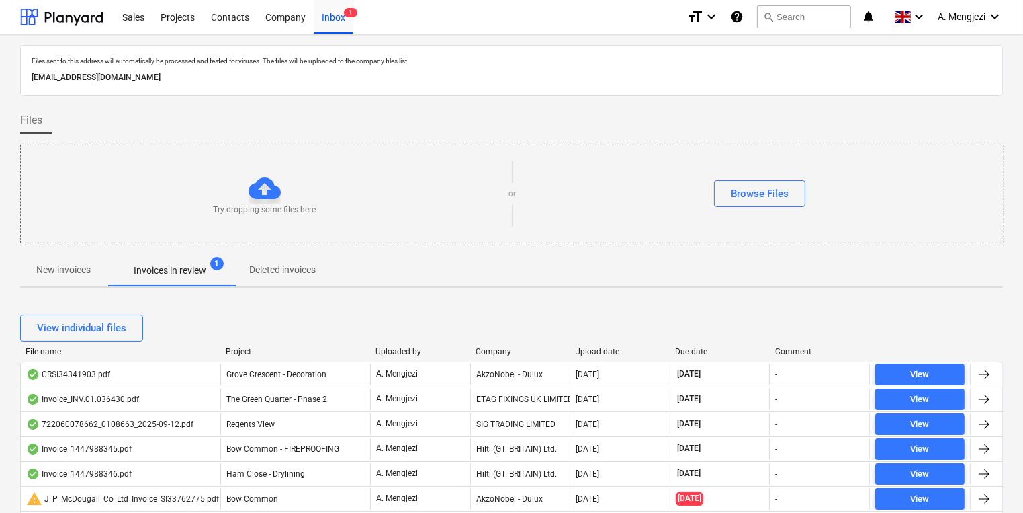
click at [505, 350] on div "Company" at bounding box center [520, 351] width 89 height 9
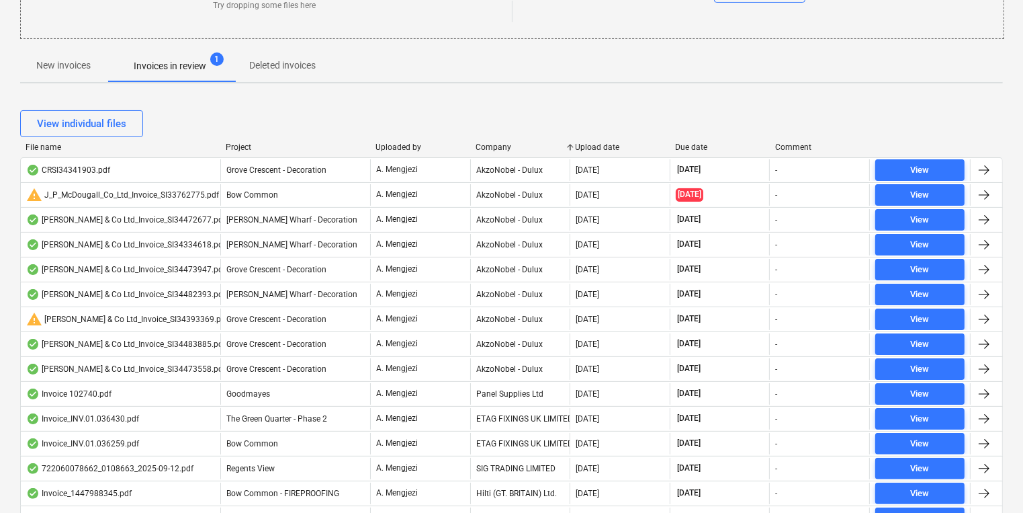
scroll to position [215, 0]
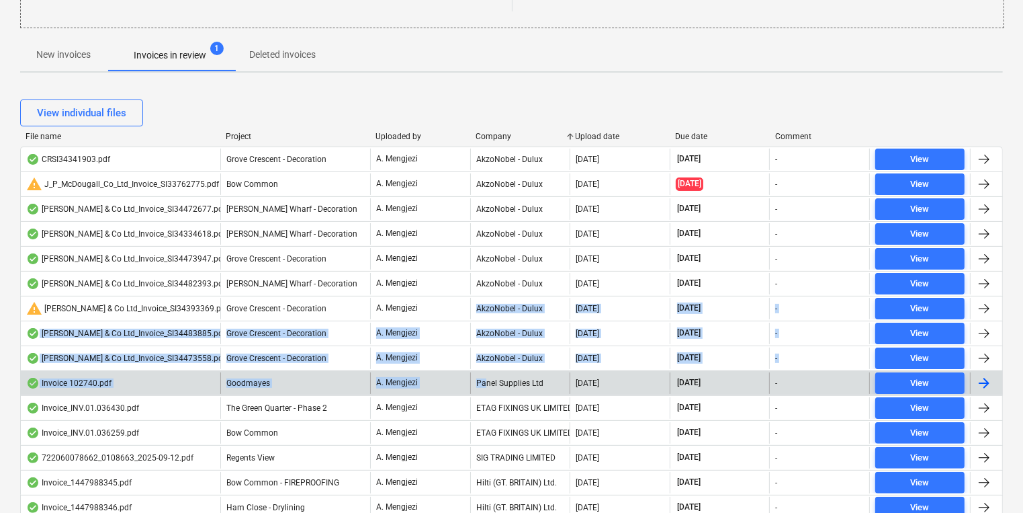
drag, startPoint x: 469, startPoint y: 316, endPoint x: 484, endPoint y: 369, distance: 55.1
click at [484, 369] on div "CRSI34341903.pdf Grove Crescent - Decoration A. Mengjezi AkzoNobel - Dulux 15.0…" at bounding box center [511, 407] width 983 height 523
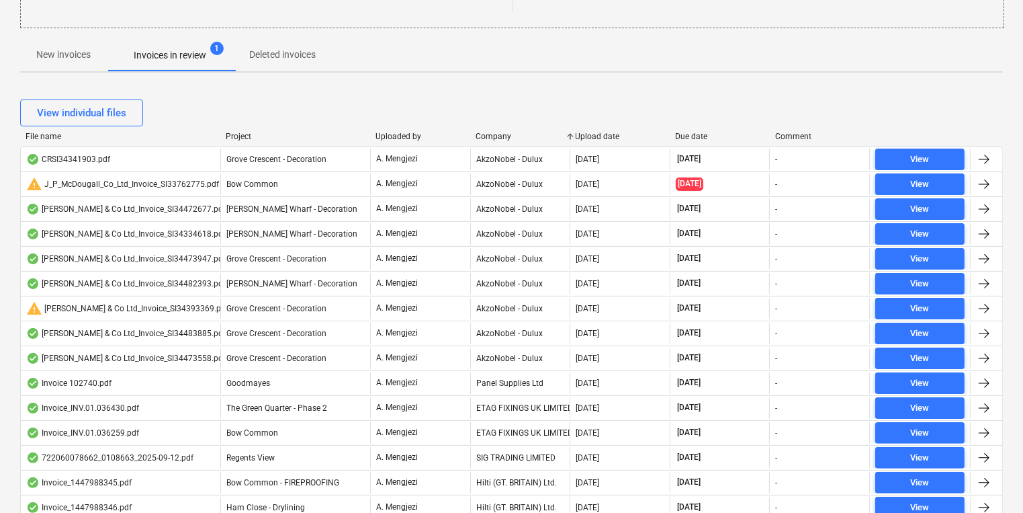
drag, startPoint x: 484, startPoint y: 369, endPoint x: 489, endPoint y: 42, distance: 327.2
click at [489, 42] on div "New invoices Invoices in review 1 Deleted invoices" at bounding box center [511, 55] width 983 height 32
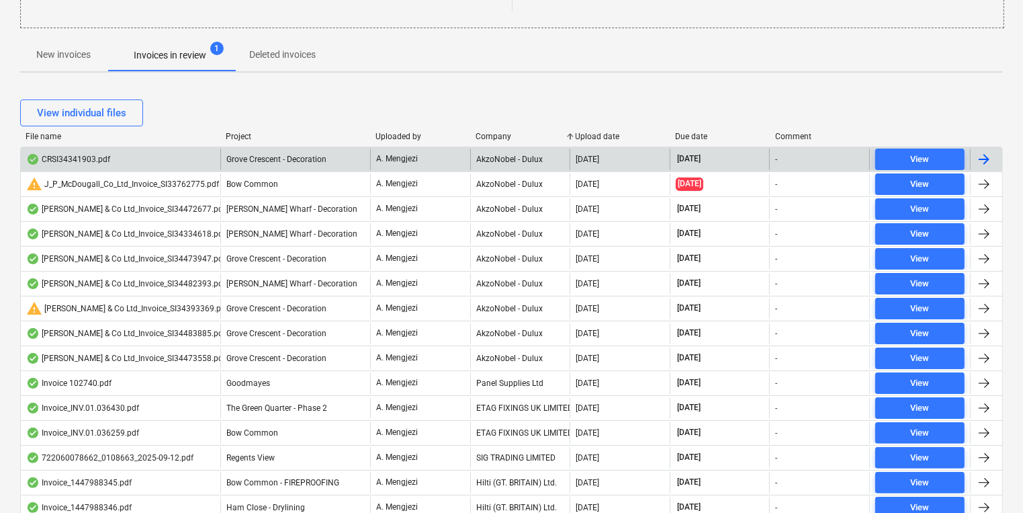
click at [146, 148] on div "CRSI34341903.pdf" at bounding box center [121, 158] width 200 height 21
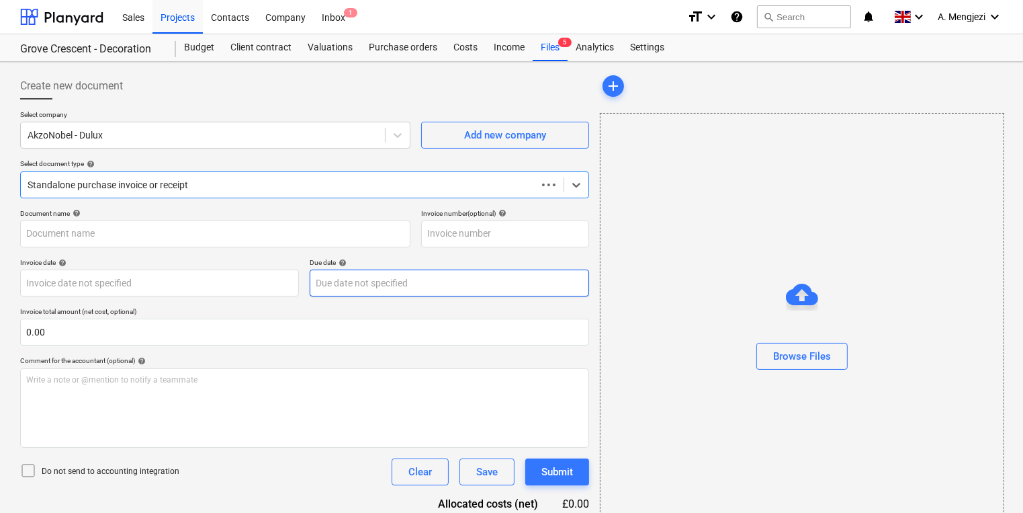
type input "FC00036562"
type input "[DATE]"
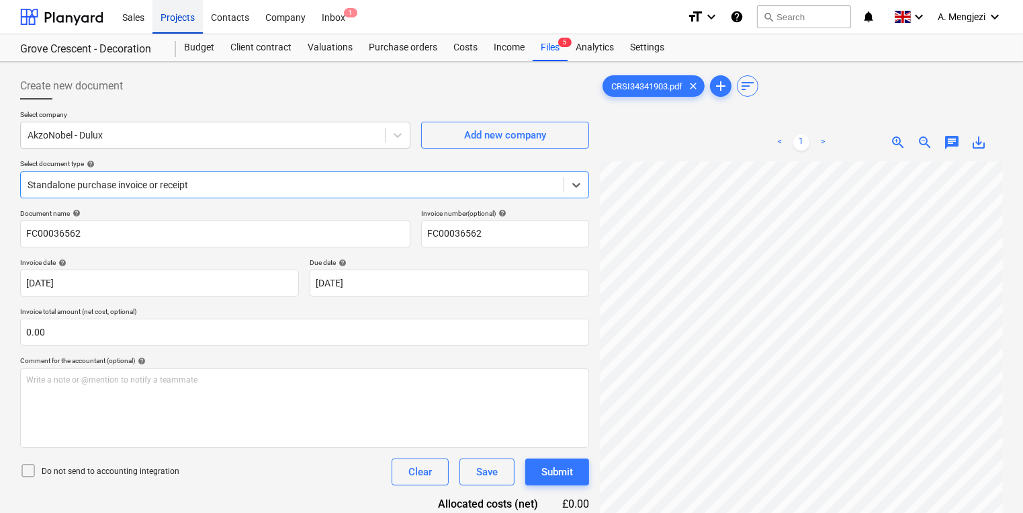
click at [177, 12] on div "Projects" at bounding box center [177, 16] width 50 height 34
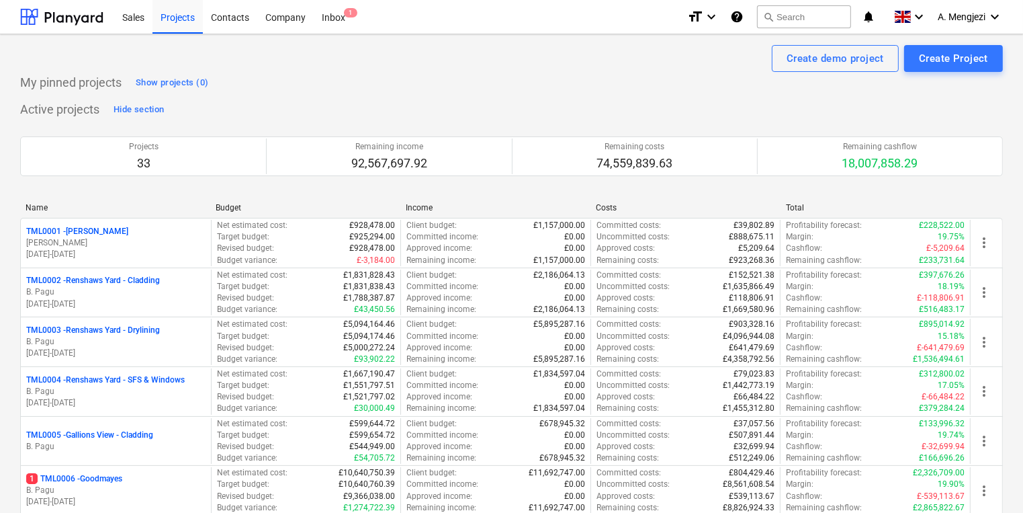
click at [437, 83] on div "My pinned projects Show projects (0)" at bounding box center [511, 82] width 983 height 21
click at [619, 79] on div "My pinned projects Show projects (0)" at bounding box center [511, 82] width 983 height 21
click at [341, 15] on div "Inbox 1" at bounding box center [334, 16] width 40 height 34
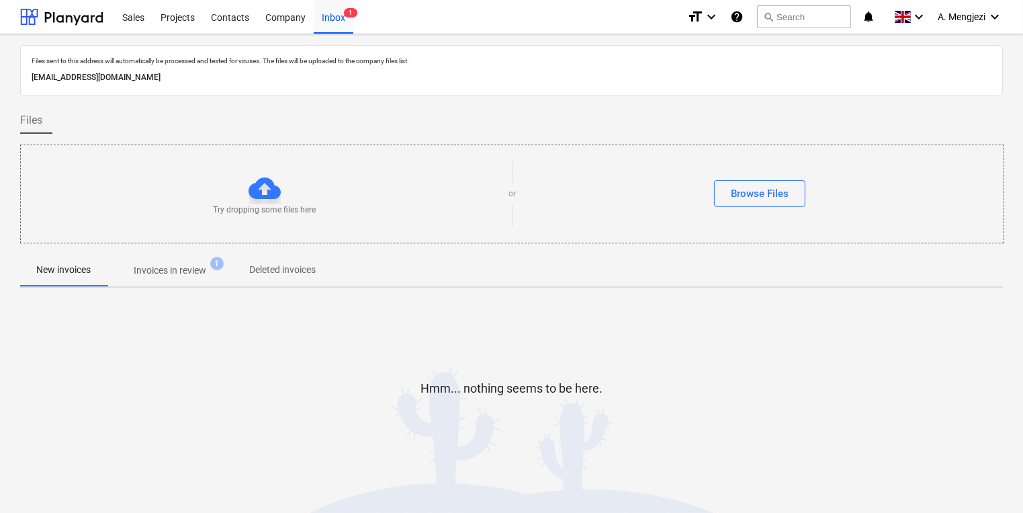
click at [189, 261] on span "Invoices in review 1" at bounding box center [170, 270] width 126 height 24
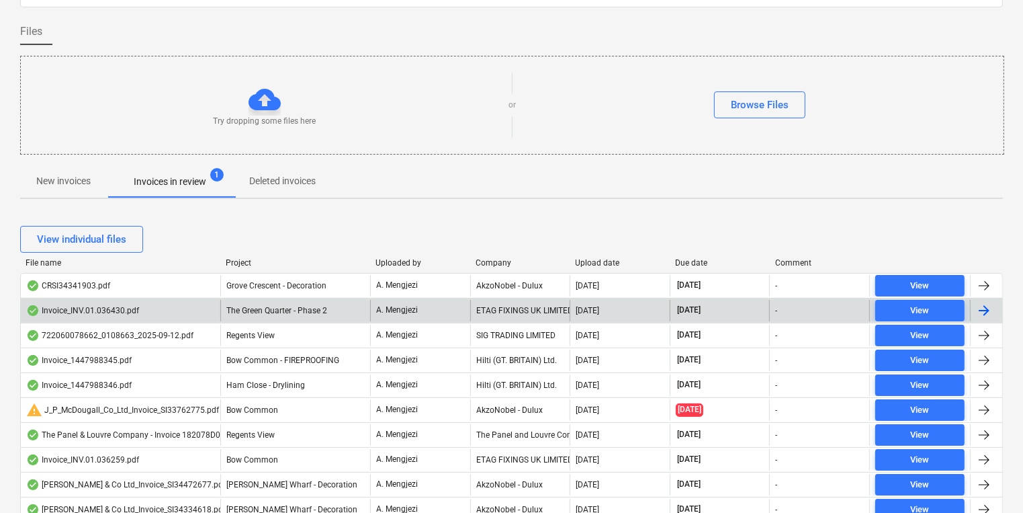
scroll to position [107, 0]
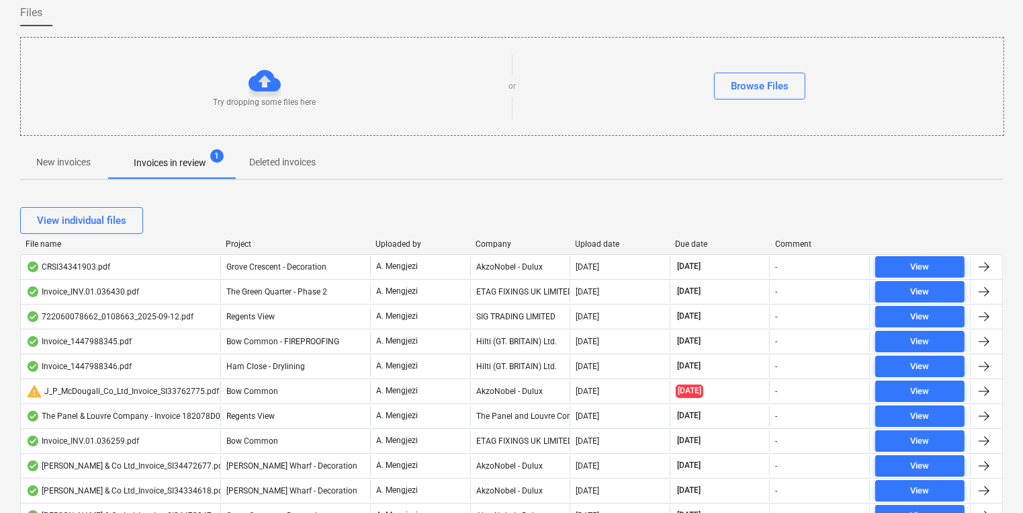
click at [473, 247] on div at bounding box center [470, 243] width 24 height 9
click at [475, 245] on div at bounding box center [470, 243] width 24 height 9
click at [492, 245] on div "Company" at bounding box center [520, 243] width 89 height 9
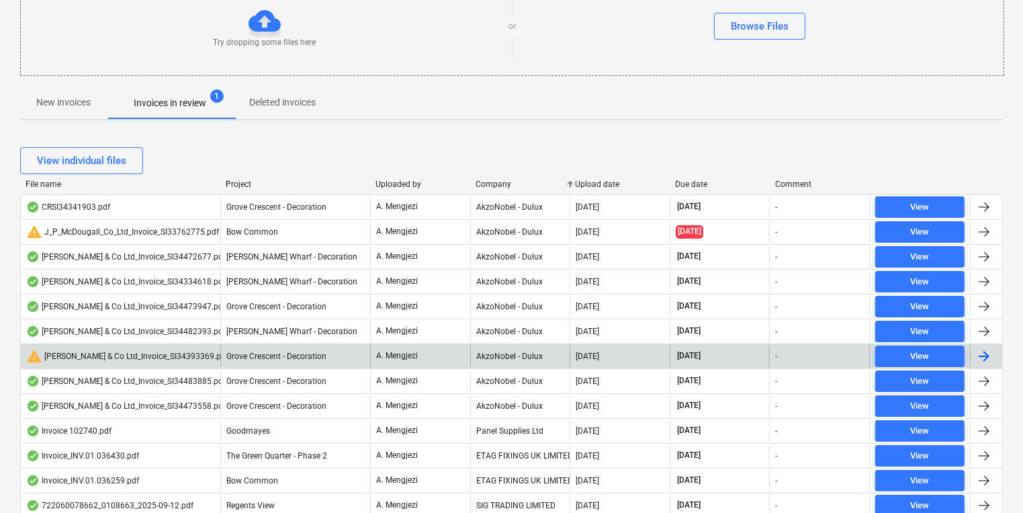
scroll to position [269, 0]
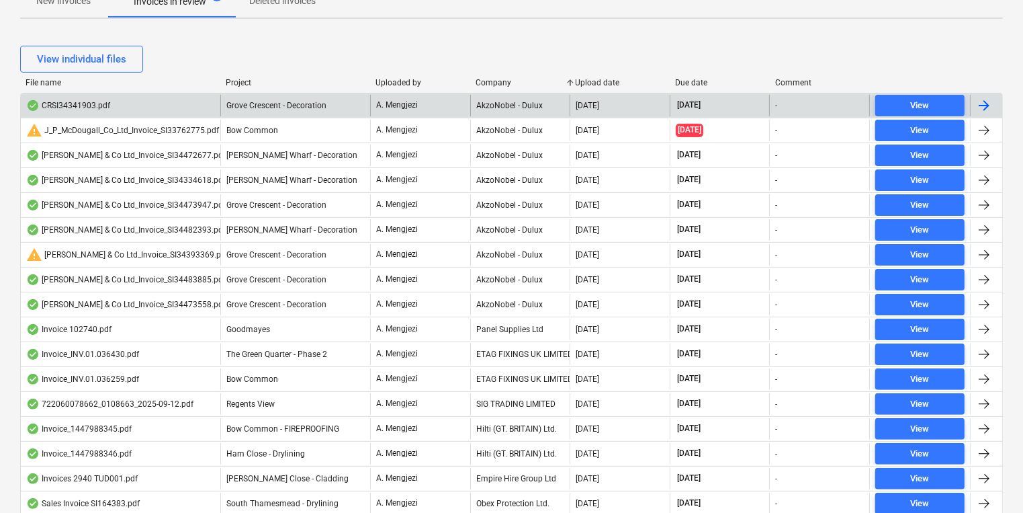
click at [405, 106] on p "A. Mengjezi" at bounding box center [397, 104] width 42 height 11
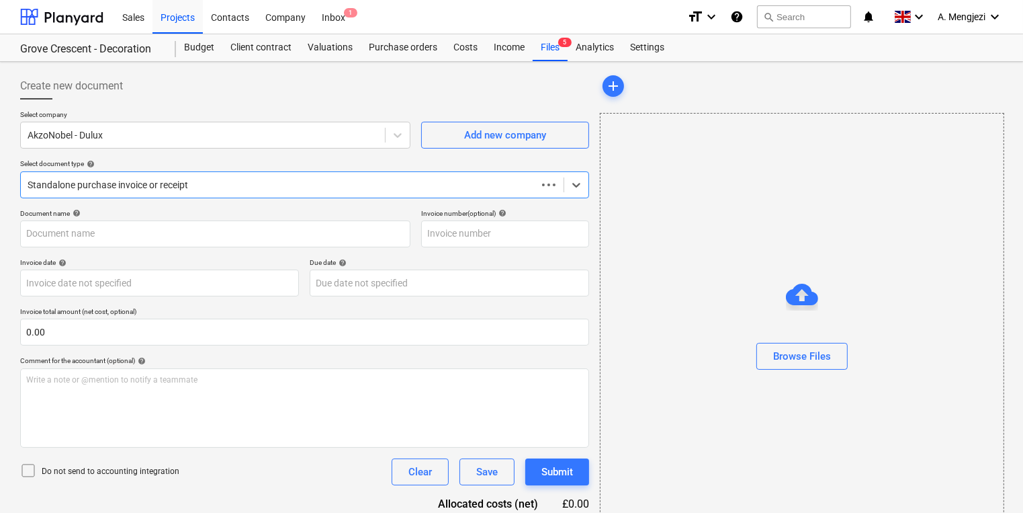
type input "FC00036562"
type input "[DATE]"
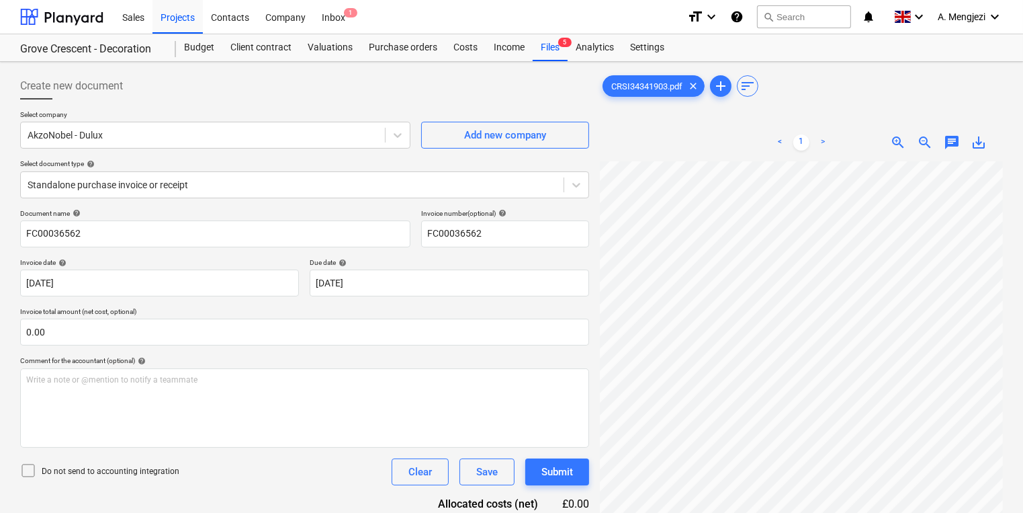
scroll to position [5, 45]
click at [331, 4] on div "Inbox 1" at bounding box center [334, 16] width 40 height 34
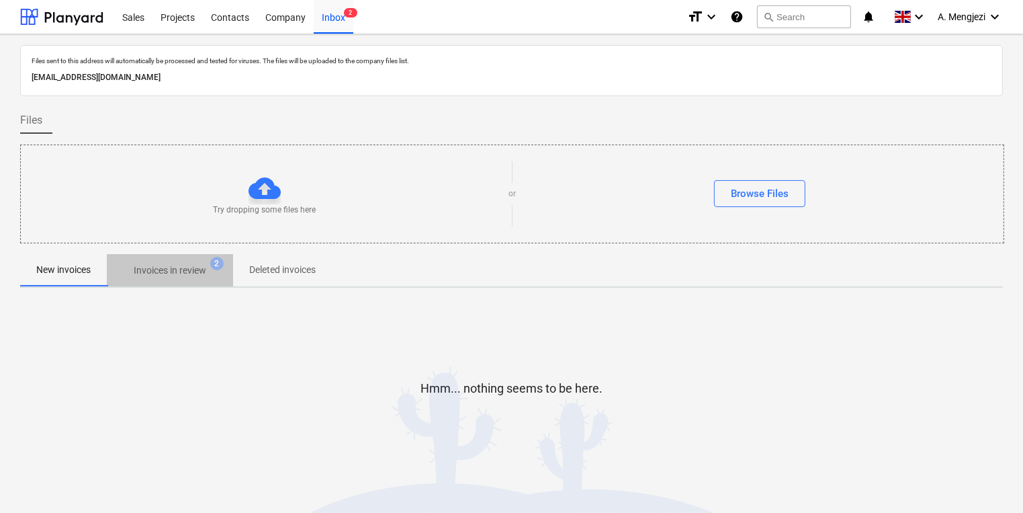
click at [198, 282] on button "Invoices in review 2" at bounding box center [170, 270] width 126 height 32
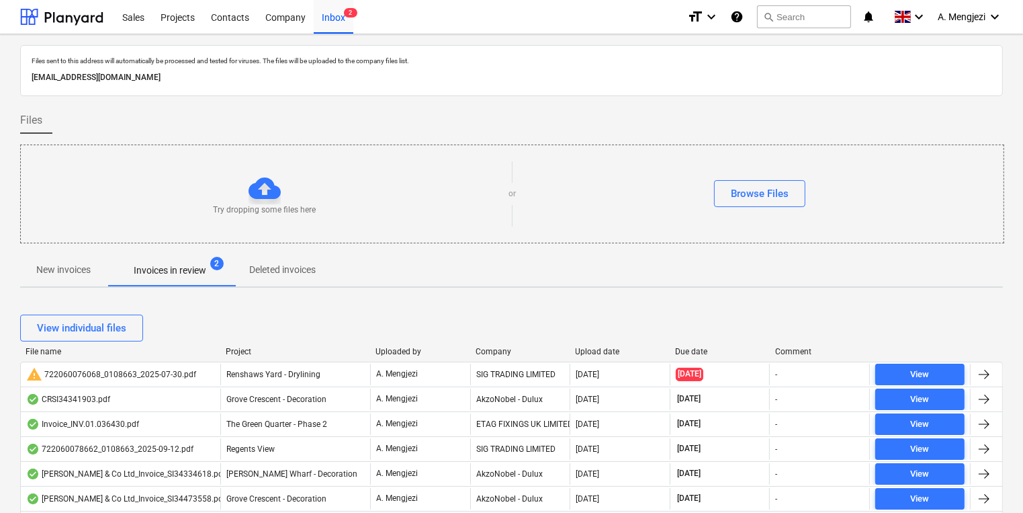
click at [494, 351] on div "Company" at bounding box center [520, 351] width 89 height 9
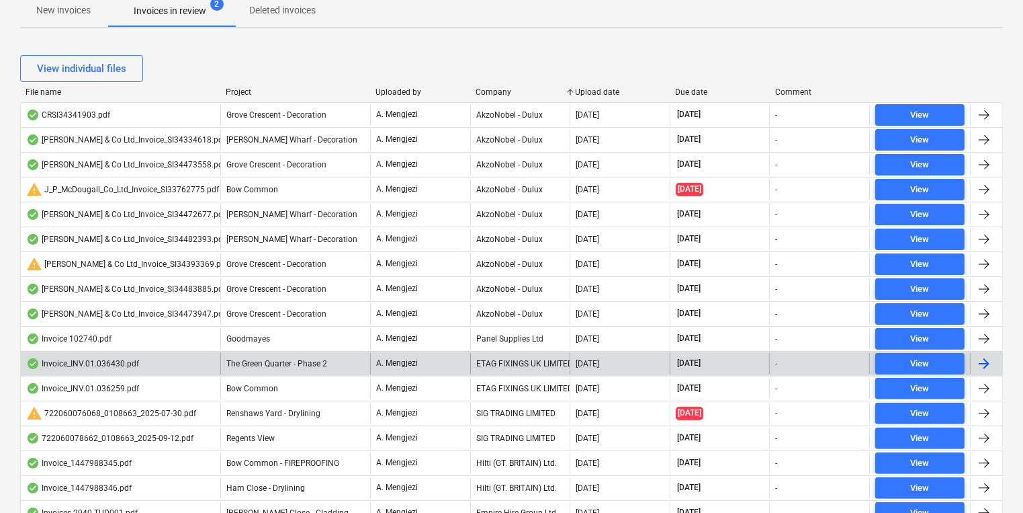
scroll to position [269, 0]
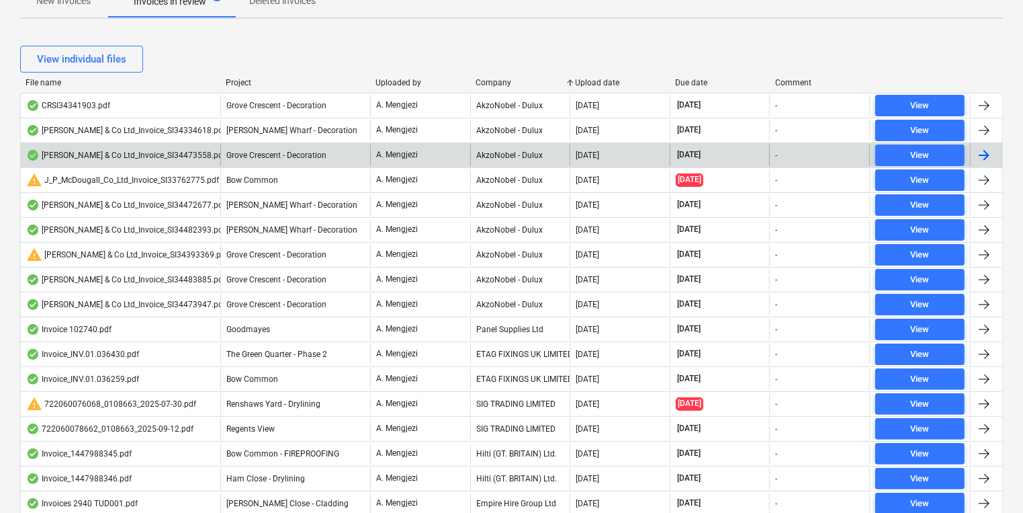
click at [390, 150] on p "A. Mengjezi" at bounding box center [397, 154] width 42 height 11
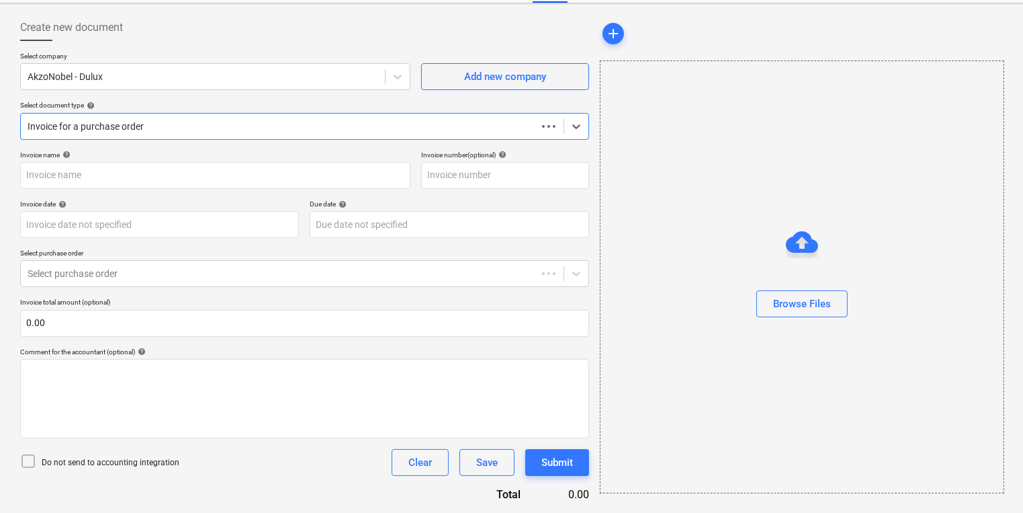
scroll to position [58, 0]
type input "S134473558"
type input "09 Sep 2025"
type input "[DATE]"
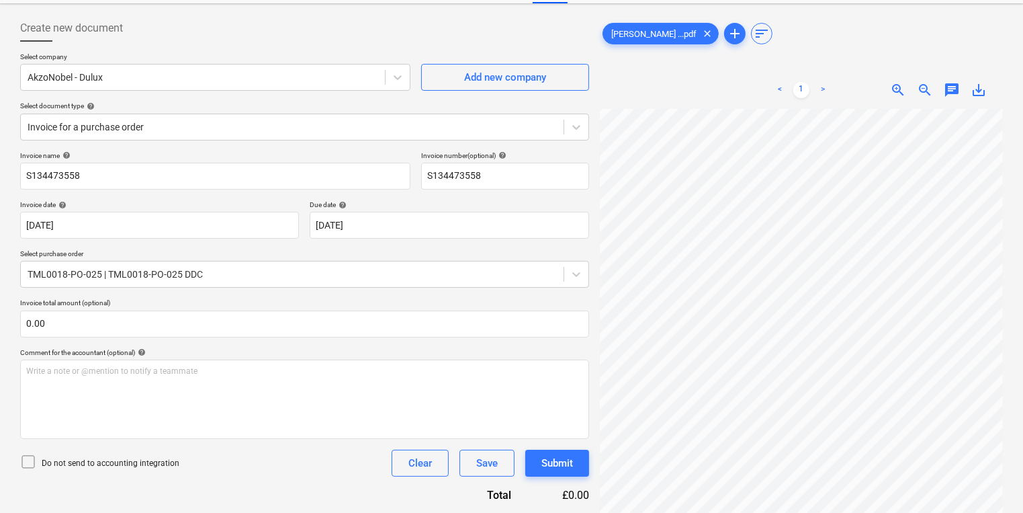
scroll to position [4, 104]
click at [531, 296] on div "Create new document Select company AkzoNobel - Dulux Add new company Select doc…" at bounding box center [512, 366] width 994 height 715
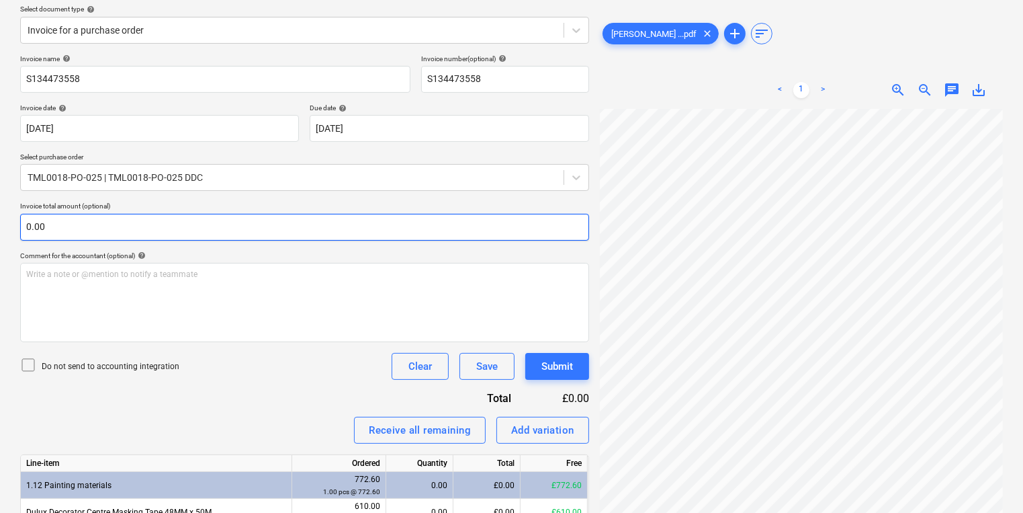
scroll to position [275, 0]
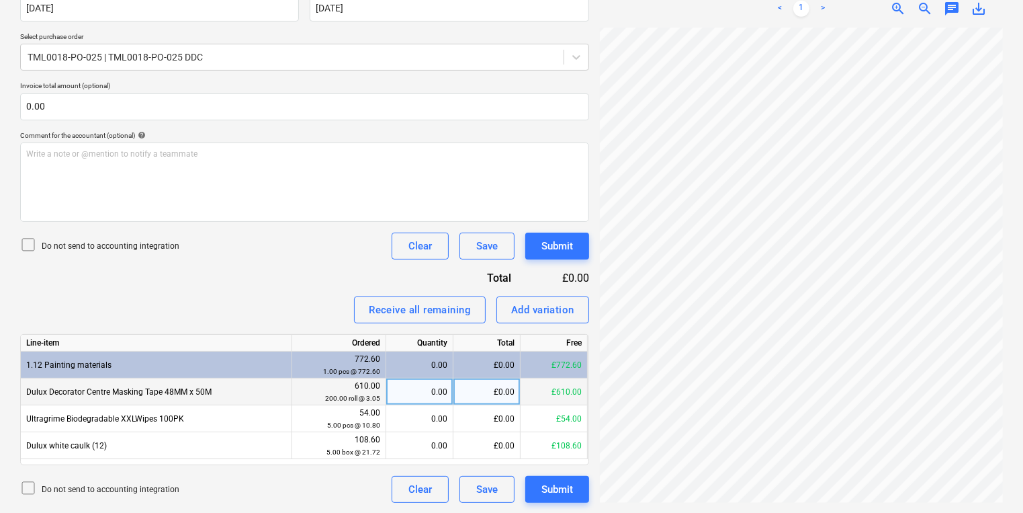
click at [435, 392] on div "0.00" at bounding box center [420, 391] width 56 height 27
type input "200"
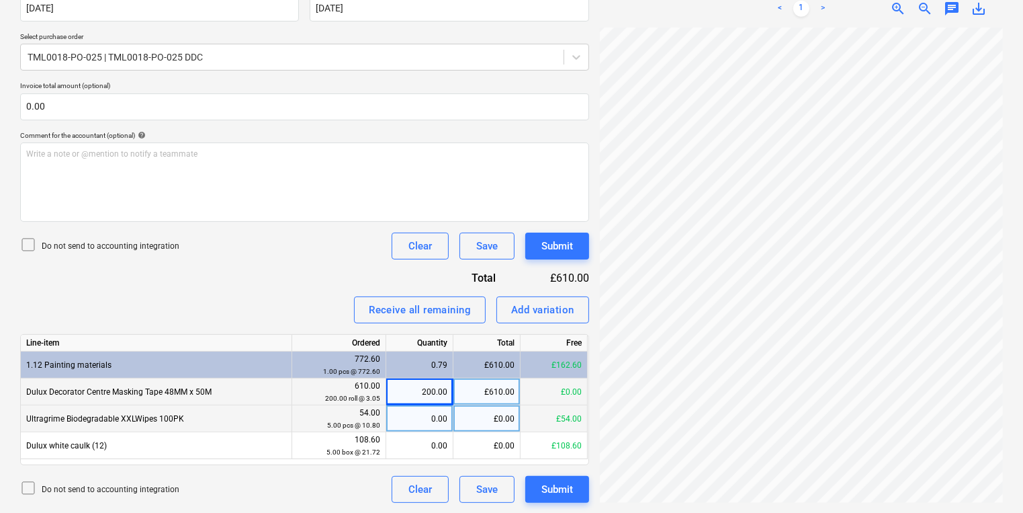
click at [423, 427] on div "0.00" at bounding box center [420, 418] width 56 height 27
type input "5"
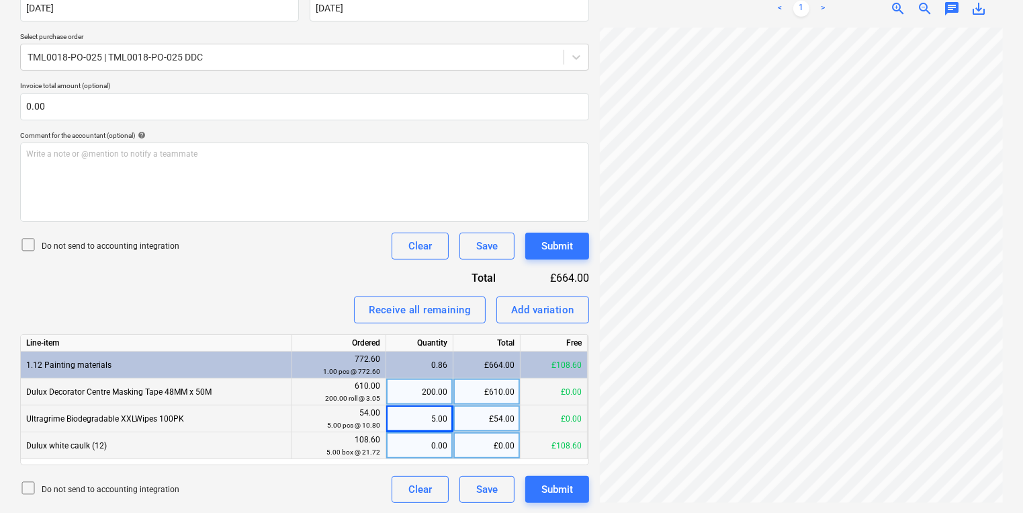
click at [433, 445] on div "0.00" at bounding box center [420, 445] width 56 height 27
type input "5"
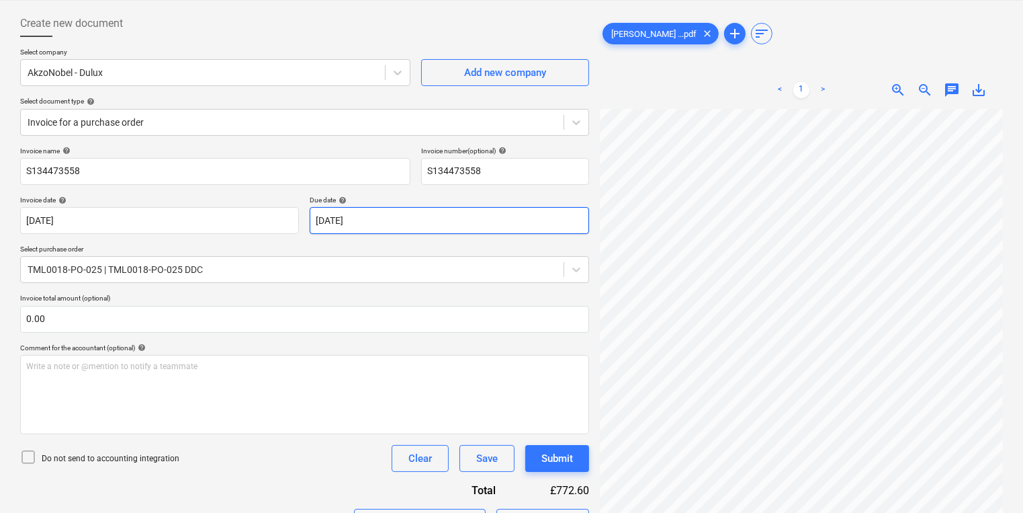
scroll to position [0, 0]
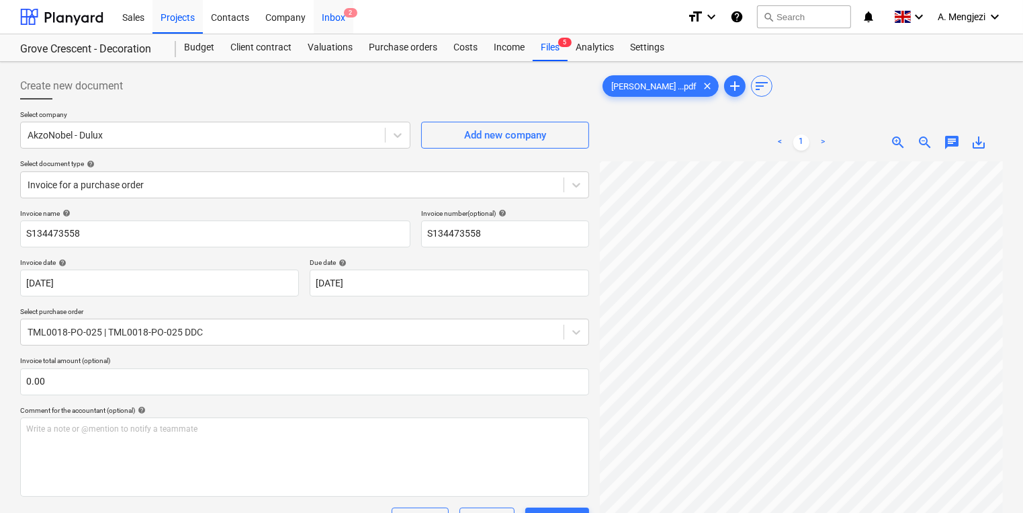
click at [341, 23] on div "Inbox 2" at bounding box center [334, 16] width 40 height 34
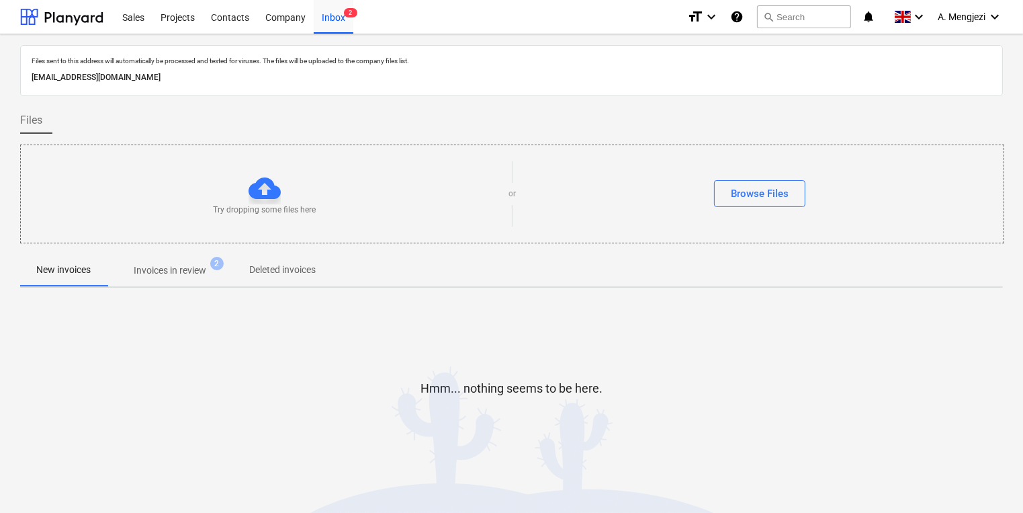
click at [230, 270] on div "New invoices Invoices in review 2 Deleted invoices" at bounding box center [511, 270] width 983 height 32
click at [228, 272] on span "Invoices in review 2" at bounding box center [170, 270] width 126 height 24
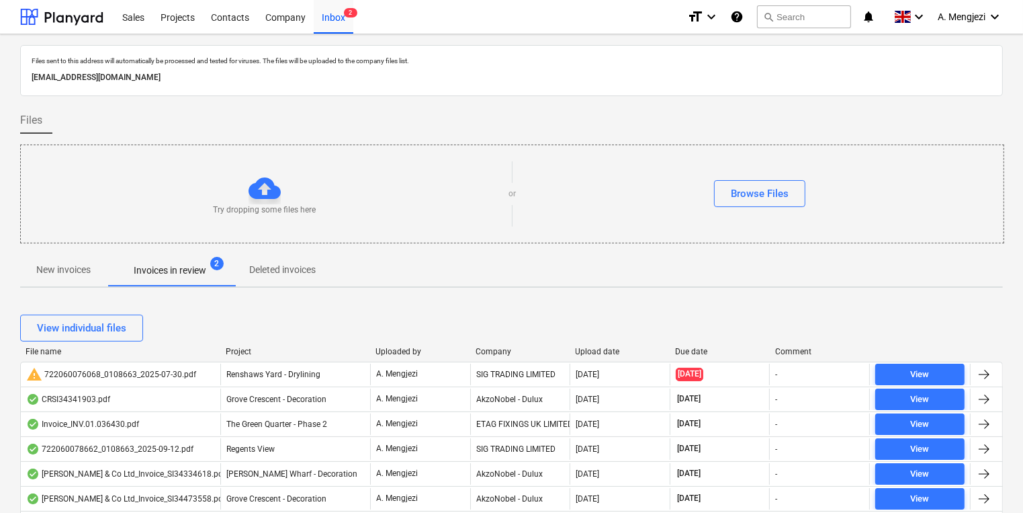
click at [404, 347] on div "Uploaded by" at bounding box center [420, 351] width 89 height 9
click at [239, 343] on div "View individual files" at bounding box center [511, 328] width 983 height 38
click at [238, 347] on div "Project" at bounding box center [295, 351] width 139 height 9
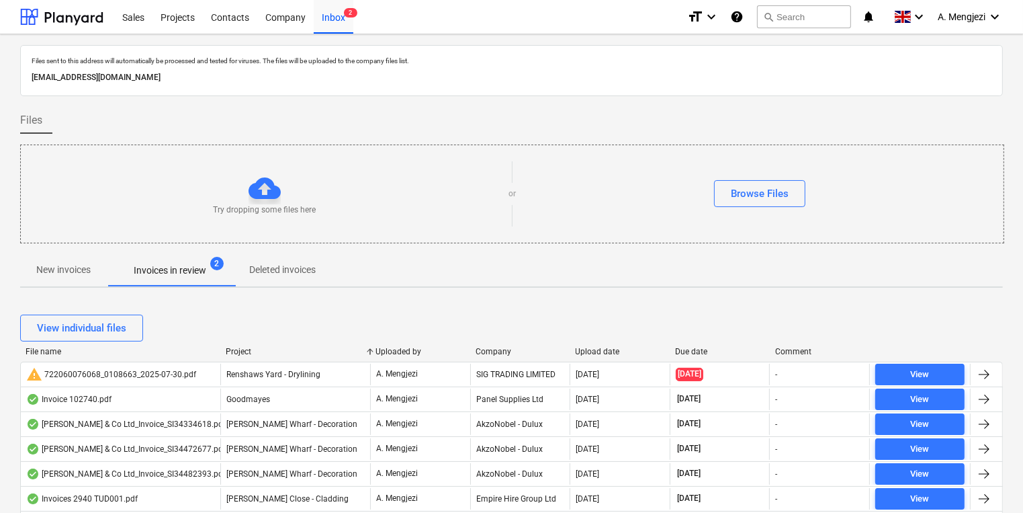
click at [494, 353] on div "Company" at bounding box center [520, 351] width 89 height 9
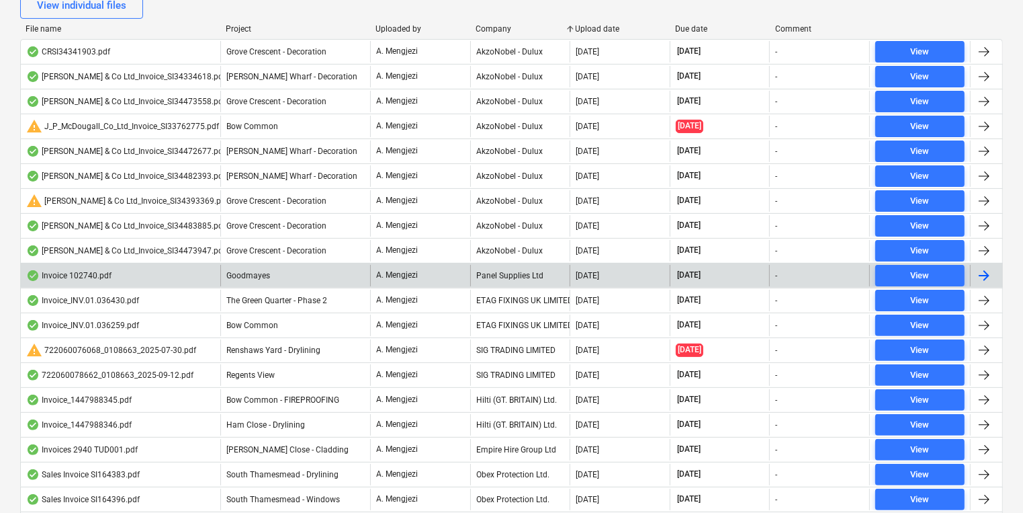
scroll to position [269, 0]
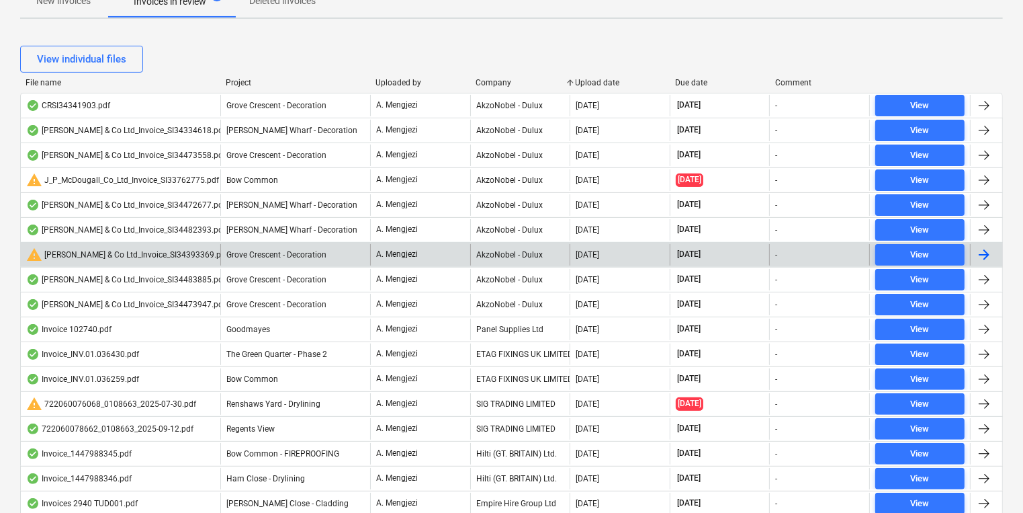
click at [349, 255] on div "Grove Crescent - Decoration" at bounding box center [295, 254] width 150 height 21
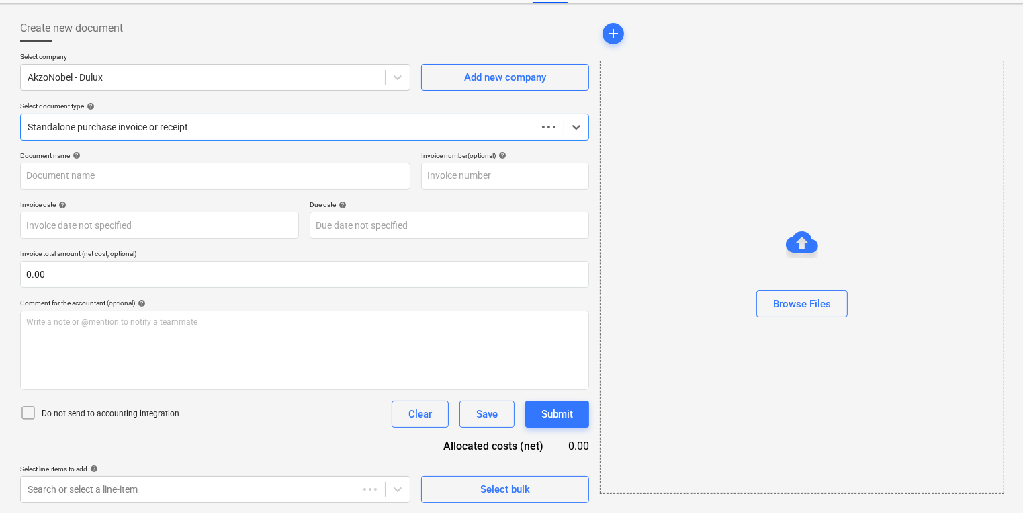
type input "S134393369"
type input "29 Aug 2025"
type input "30 Sep 2025"
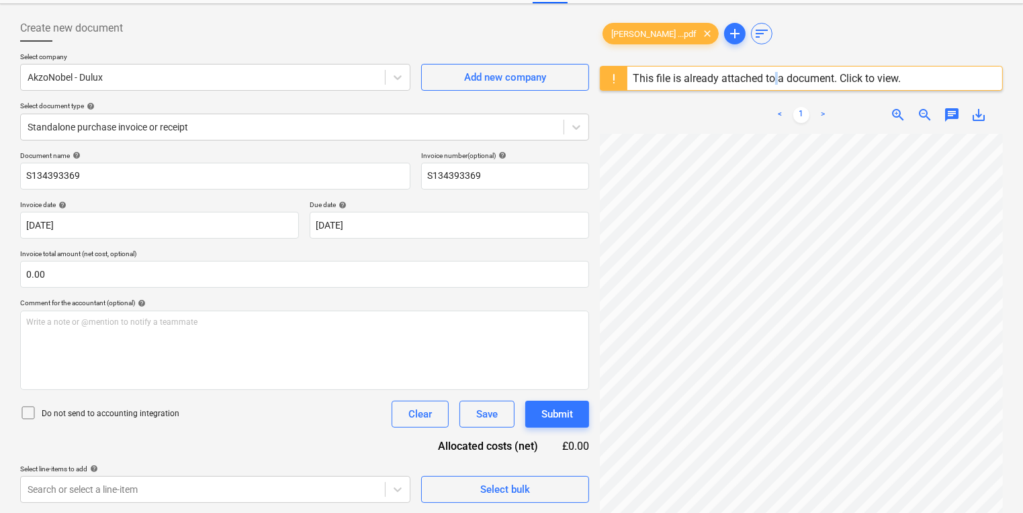
click at [777, 77] on div "This file is already attached to a document. Click to view." at bounding box center [767, 78] width 268 height 13
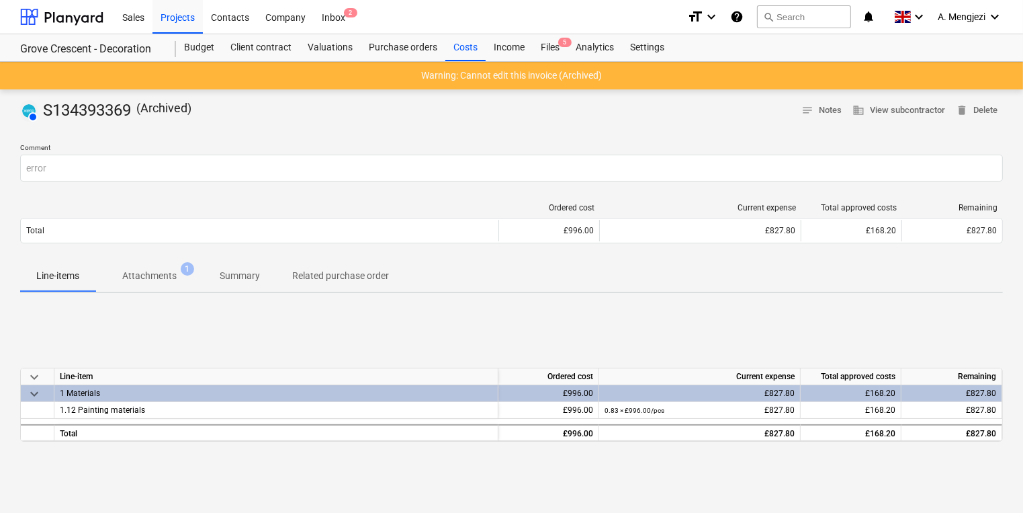
click at [143, 281] on p "Attachments" at bounding box center [149, 276] width 54 height 14
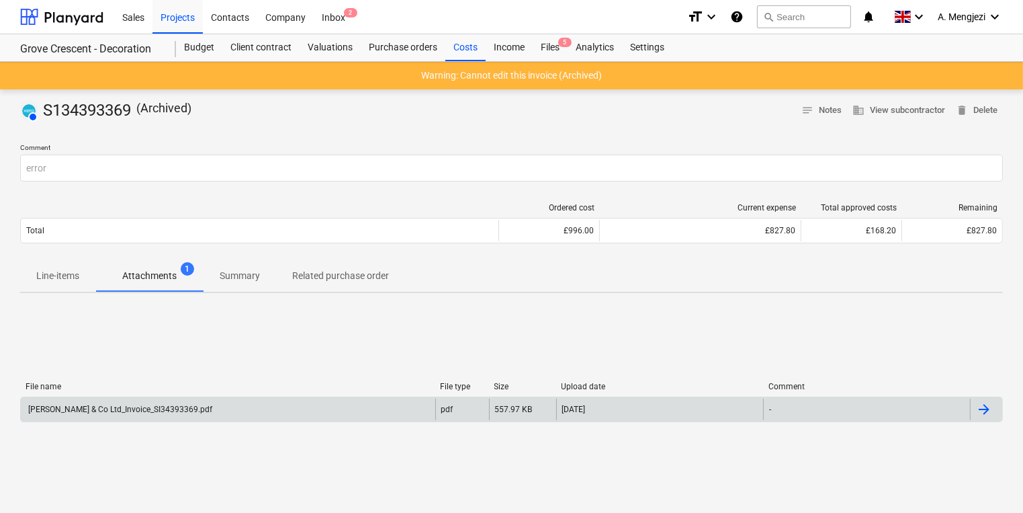
drag, startPoint x: 348, startPoint y: 395, endPoint x: 359, endPoint y: 406, distance: 15.7
click at [355, 401] on div "File name File type Size Upload date Comment J P McDougall & Co Ltd_Invoice_SI3…" at bounding box center [511, 405] width 983 height 46
click at [361, 411] on div "J P McDougall & Co Ltd_Invoice_SI34393369.pdf" at bounding box center [228, 408] width 414 height 21
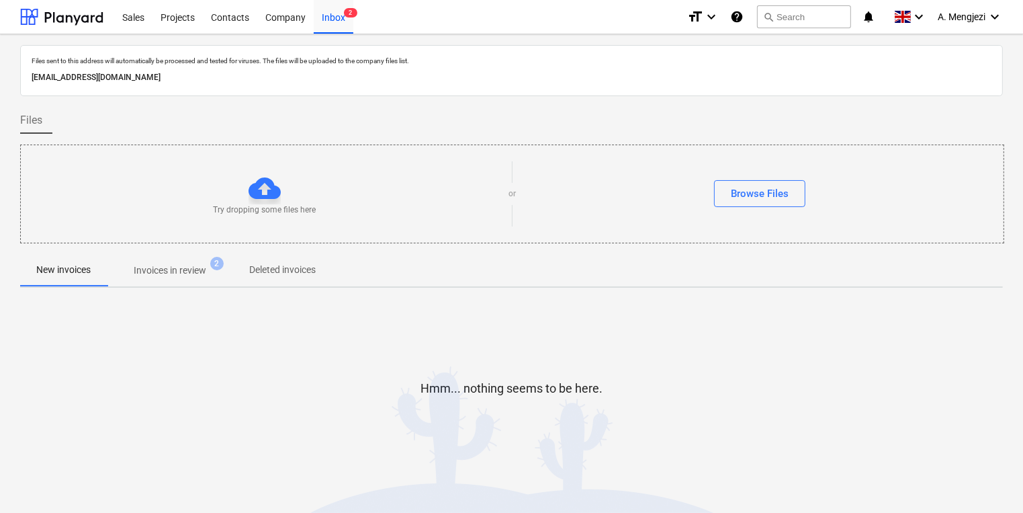
click at [156, 269] on p "Invoices in review" at bounding box center [170, 270] width 73 height 14
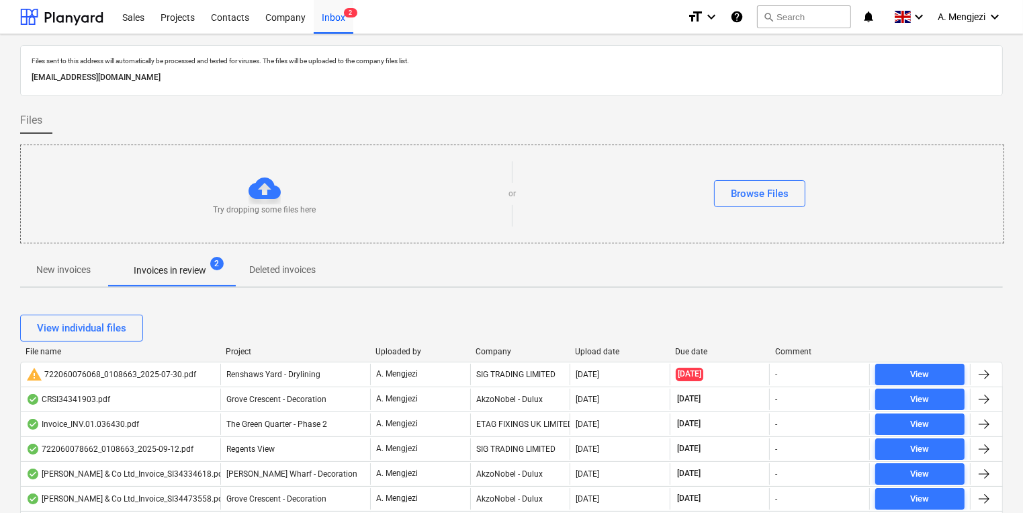
click at [485, 351] on div "Company" at bounding box center [520, 351] width 89 height 9
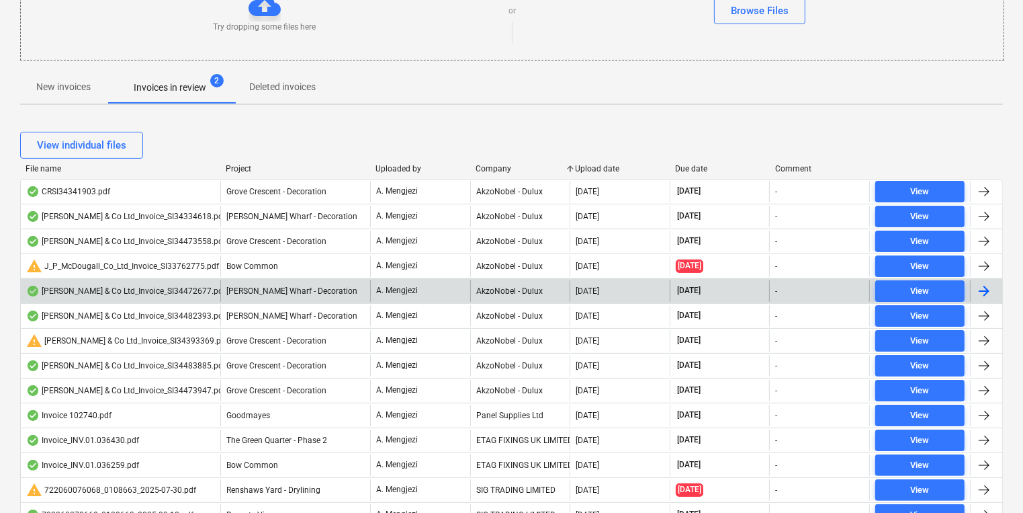
scroll to position [215, 0]
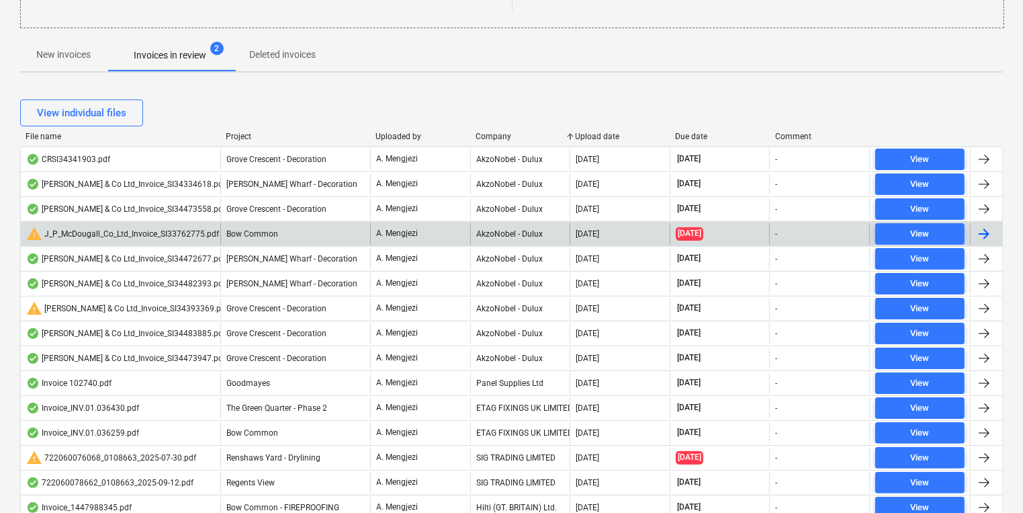
click at [357, 221] on div "warning J_P_McDougall_Co_Ltd_Invoice_SI33762775.pdf Bow Common A. Mengjezi Akzo…" at bounding box center [511, 233] width 983 height 25
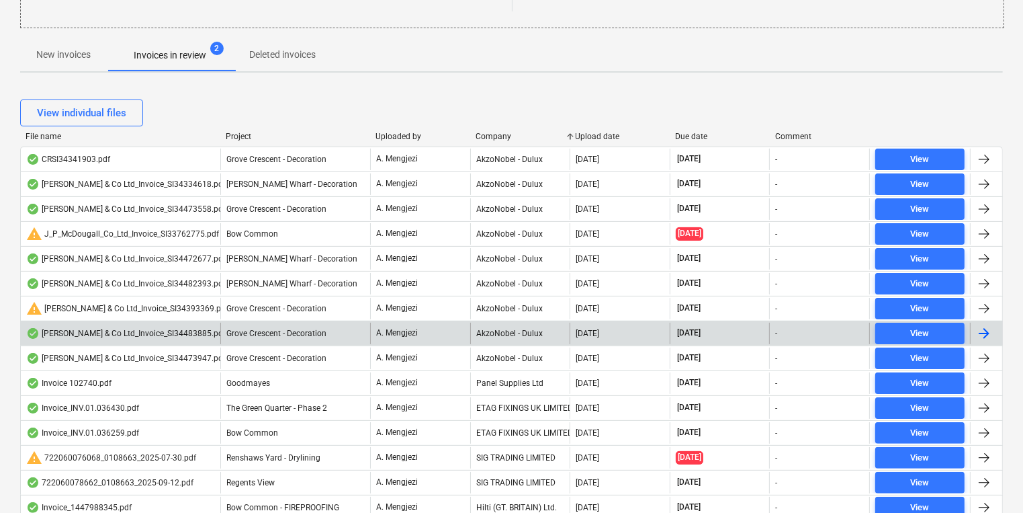
click at [347, 320] on div "J P McDougall & Co Ltd_Invoice_SI34483885.pdf Grove Crescent - Decoration A. Me…" at bounding box center [511, 332] width 983 height 25
click at [347, 324] on div "Grove Crescent - Decoration" at bounding box center [295, 332] width 150 height 21
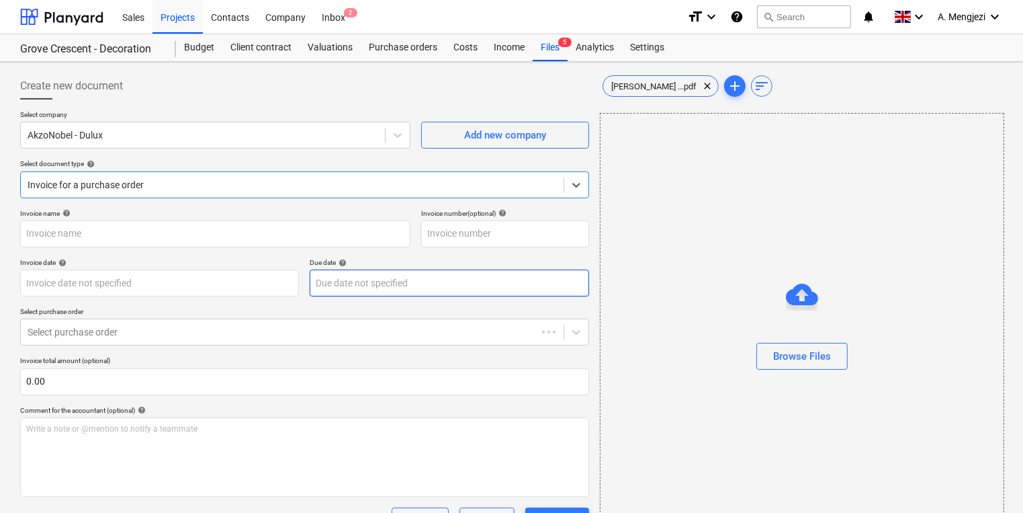
type input "S134483885"
type input "[DATE]"
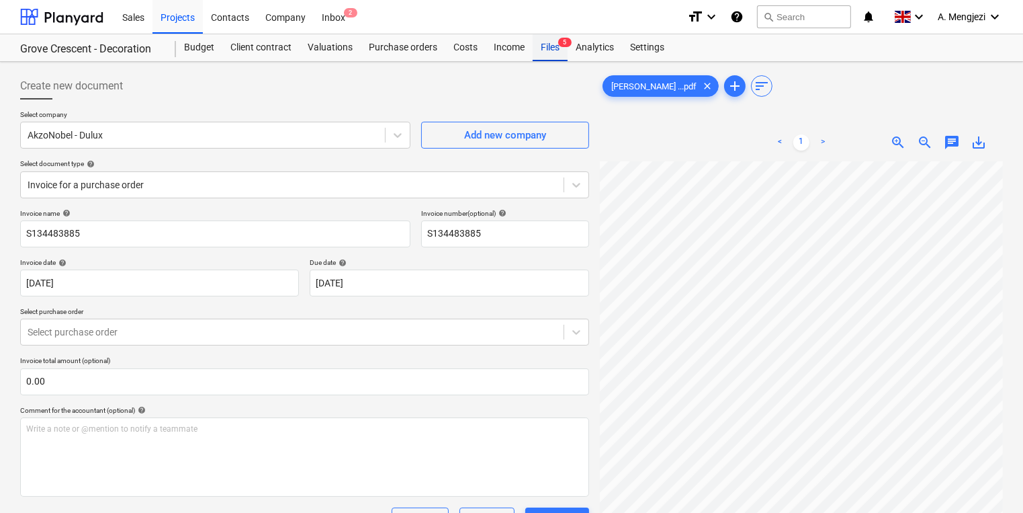
click at [556, 54] on div "Files 5" at bounding box center [550, 47] width 35 height 27
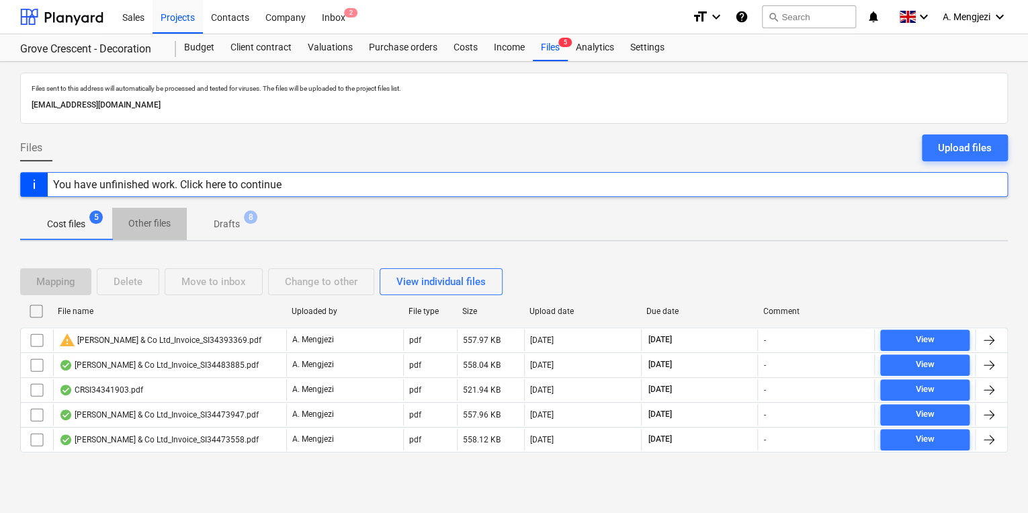
click at [158, 226] on p "Other files" at bounding box center [149, 223] width 42 height 14
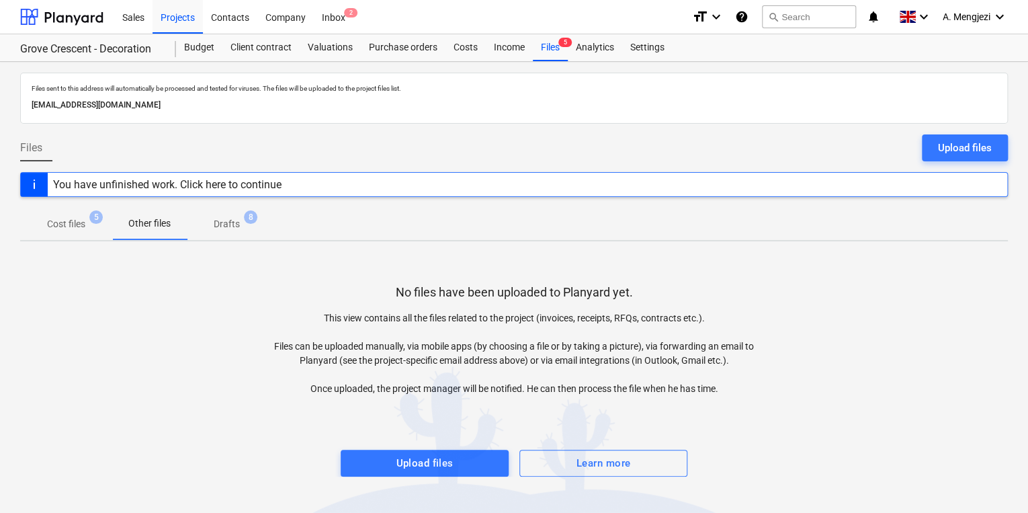
click at [42, 226] on span "Cost files 5" at bounding box center [66, 224] width 60 height 14
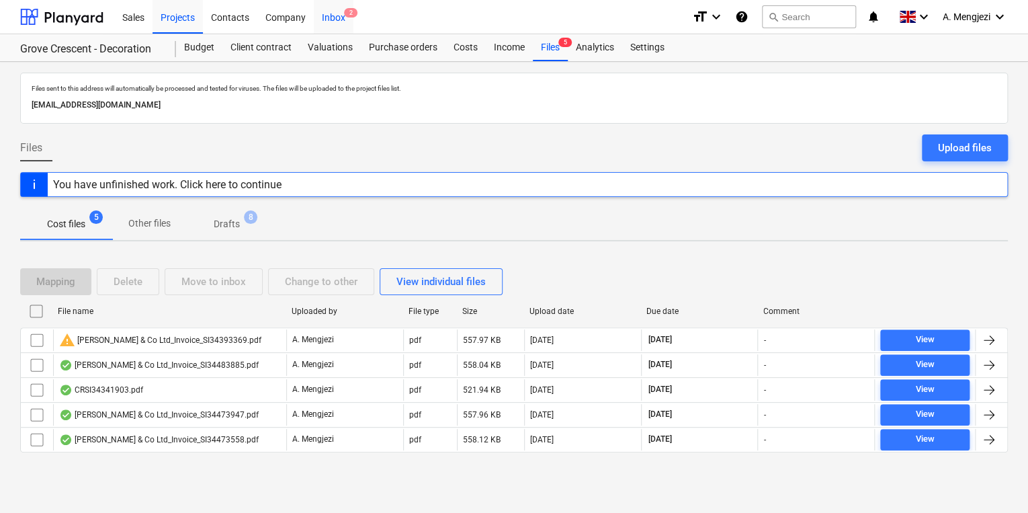
click at [353, 11] on span "2" at bounding box center [350, 12] width 13 height 9
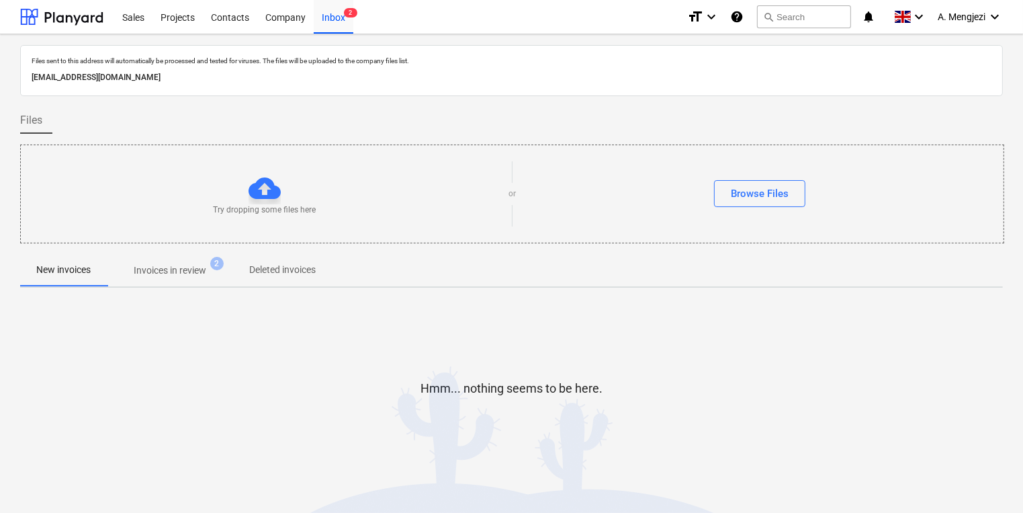
drag, startPoint x: 157, startPoint y: 300, endPoint x: 171, endPoint y: 277, distance: 26.6
click at [161, 296] on div "Files sent to this address will automatically be processed and tested for virus…" at bounding box center [511, 272] width 983 height 455
click at [172, 277] on p "Invoices in review" at bounding box center [170, 270] width 73 height 14
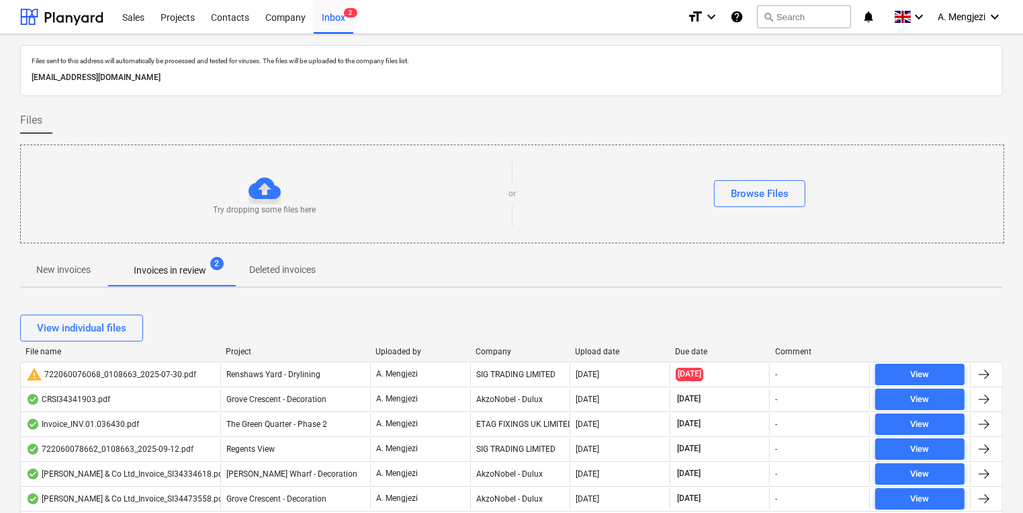
click at [470, 349] on div at bounding box center [470, 351] width 24 height 9
click at [484, 349] on div "Company" at bounding box center [520, 351] width 89 height 9
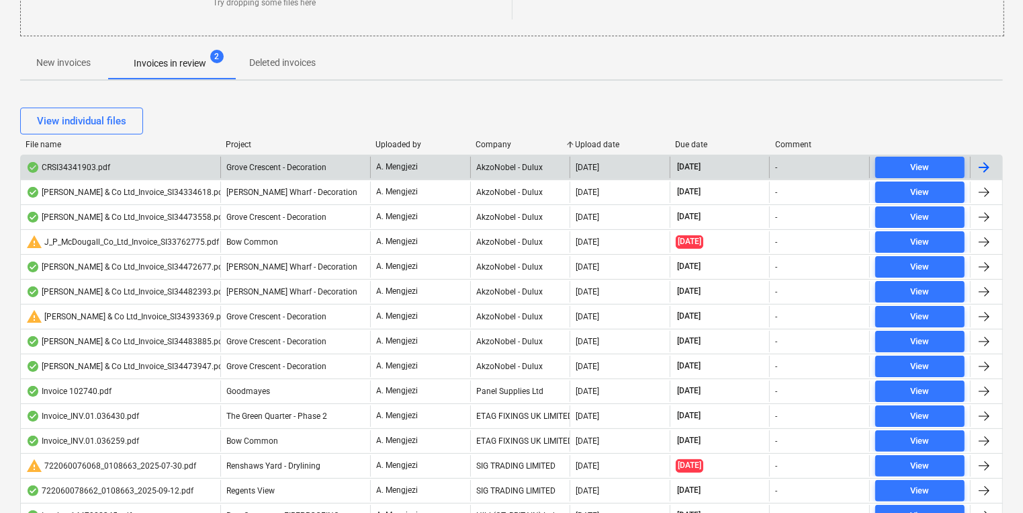
scroll to position [215, 0]
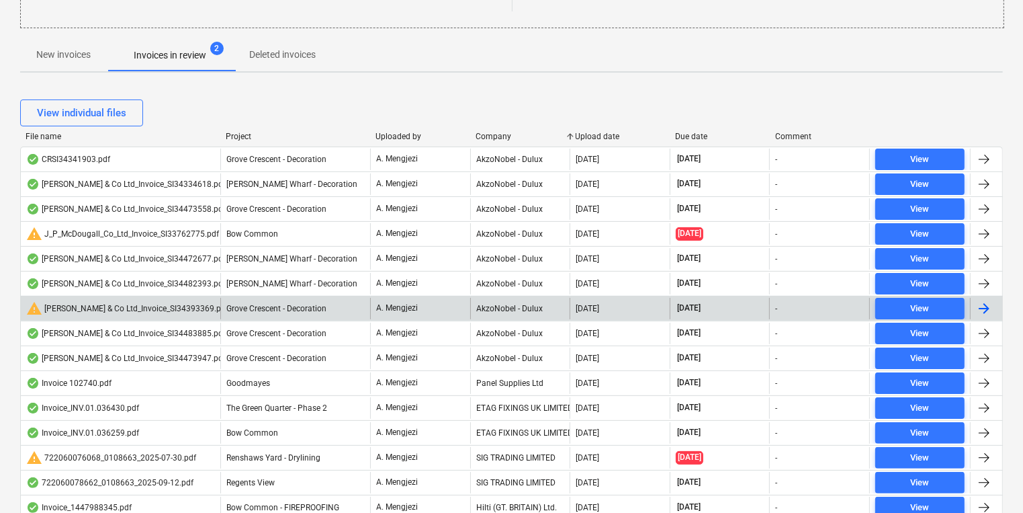
click at [508, 307] on div "AkzoNobel - Dulux" at bounding box center [520, 308] width 100 height 21
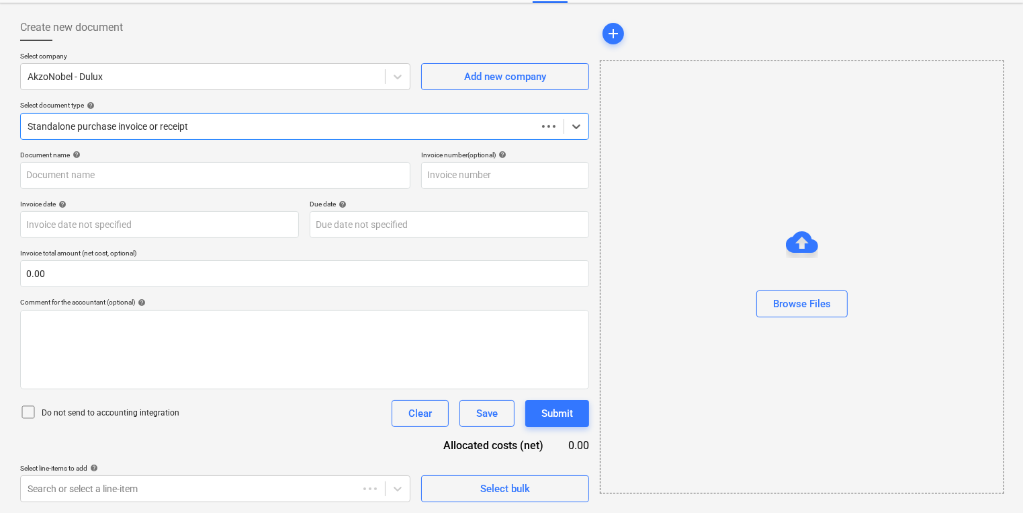
scroll to position [58, 0]
type input "S134393369"
type input "29 Aug 2025"
type input "30 Sep 2025"
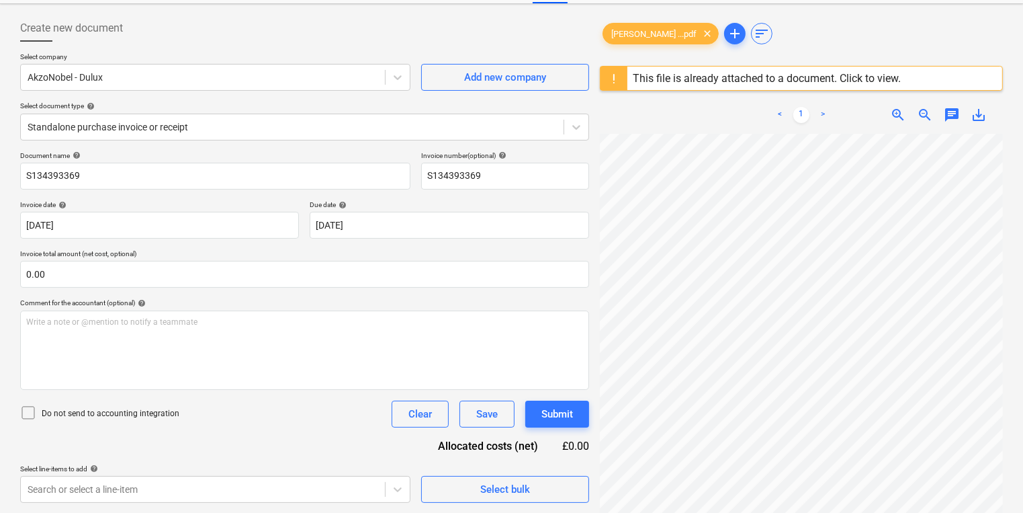
scroll to position [87, 104]
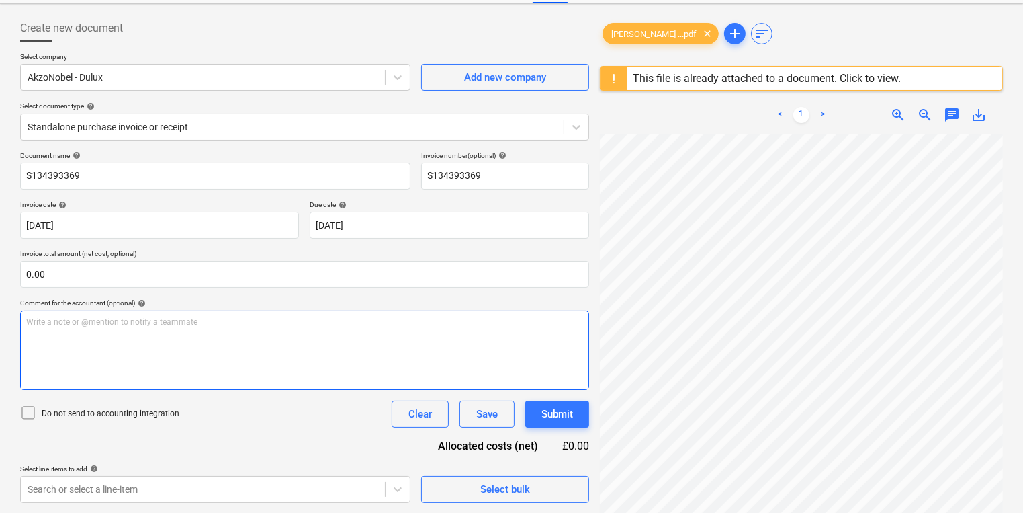
click at [243, 372] on div "Write a note or @mention to notify a teammate ﻿" at bounding box center [304, 349] width 569 height 79
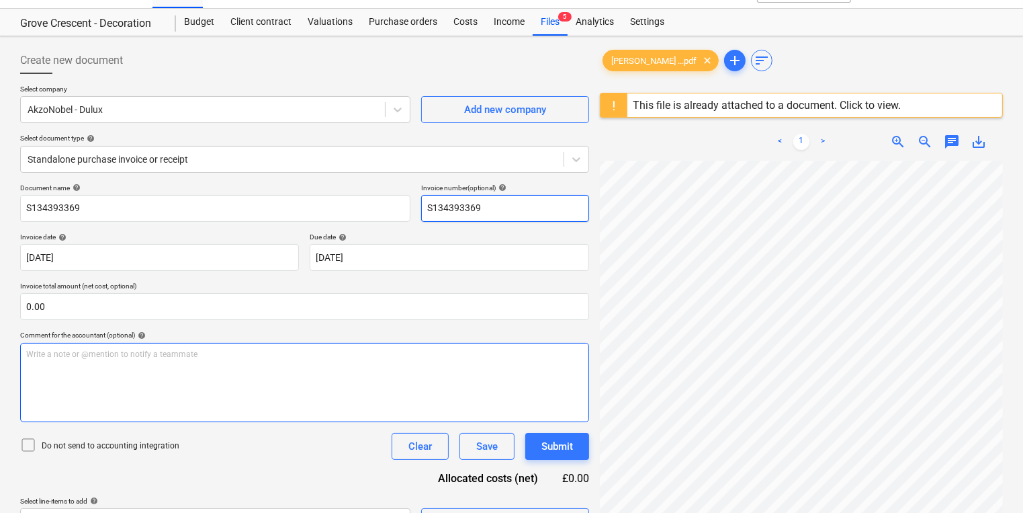
scroll to position [0, 0]
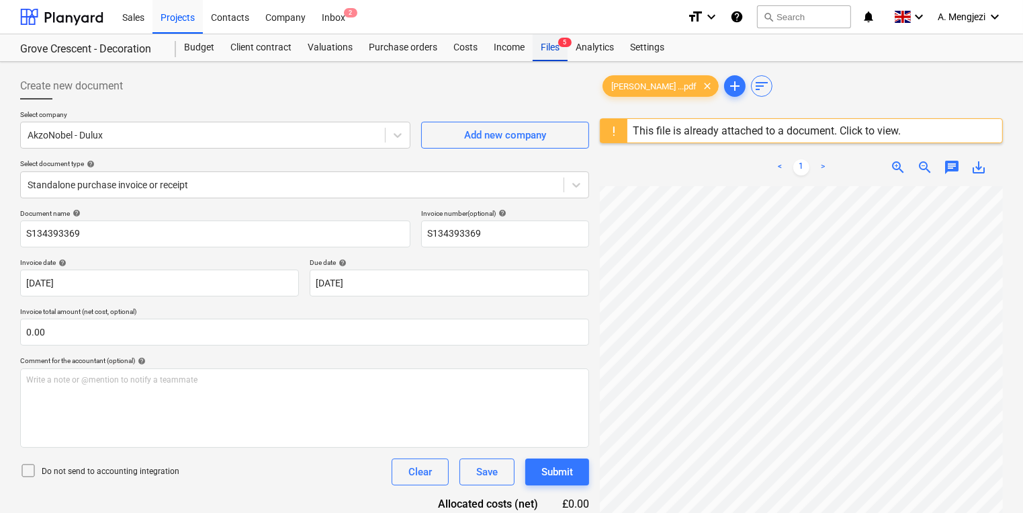
click at [540, 46] on div "Files 5" at bounding box center [550, 47] width 35 height 27
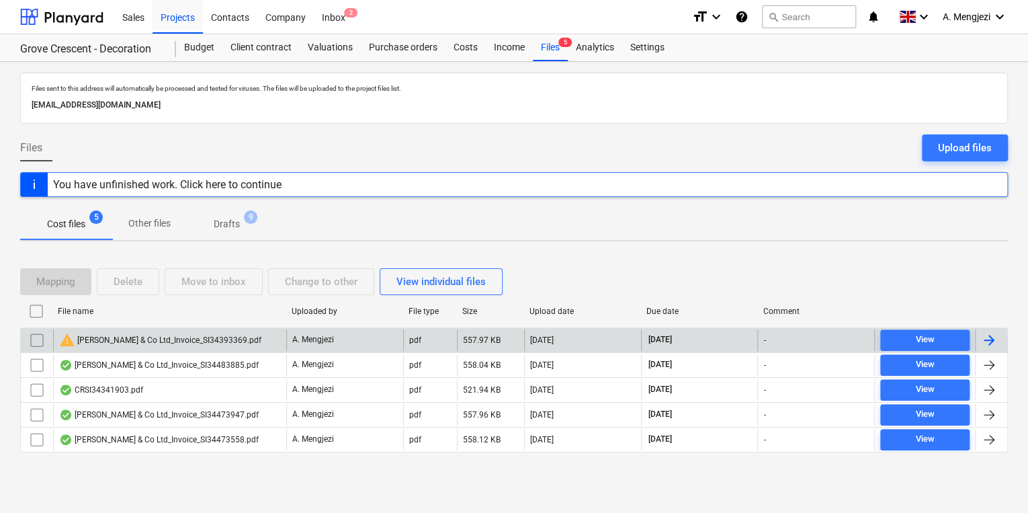
click at [35, 337] on input "checkbox" at bounding box center [36, 339] width 21 height 21
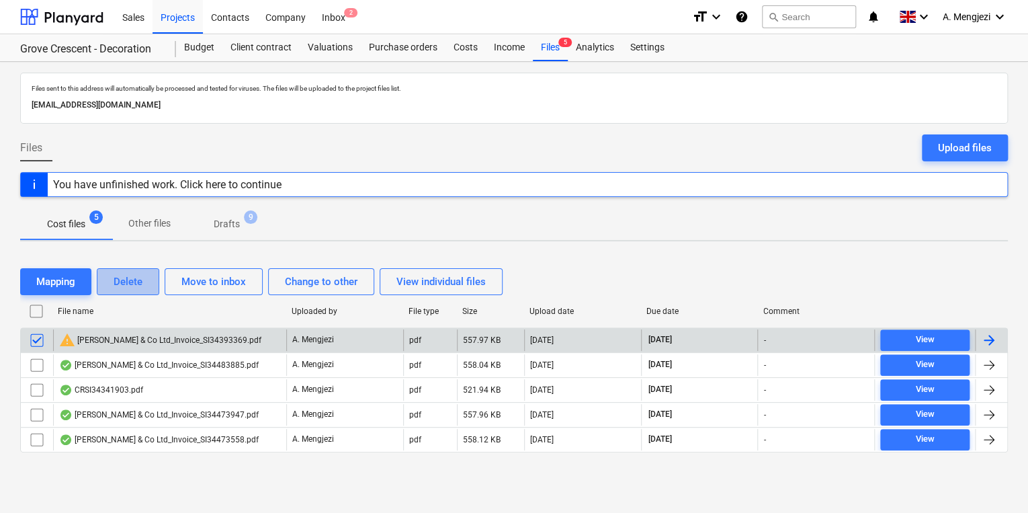
click at [137, 278] on div "Delete" at bounding box center [128, 281] width 29 height 17
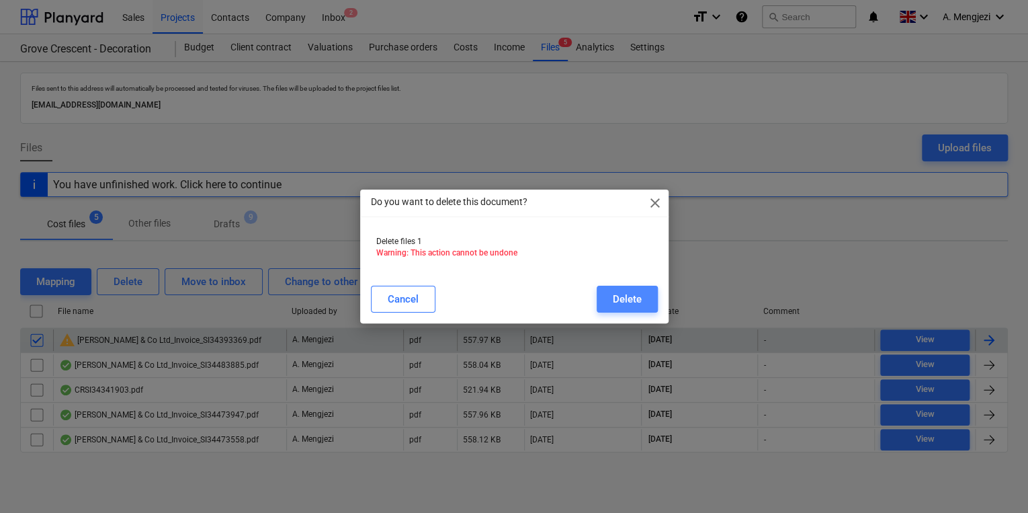
click at [610, 307] on button "Delete" at bounding box center [627, 299] width 61 height 27
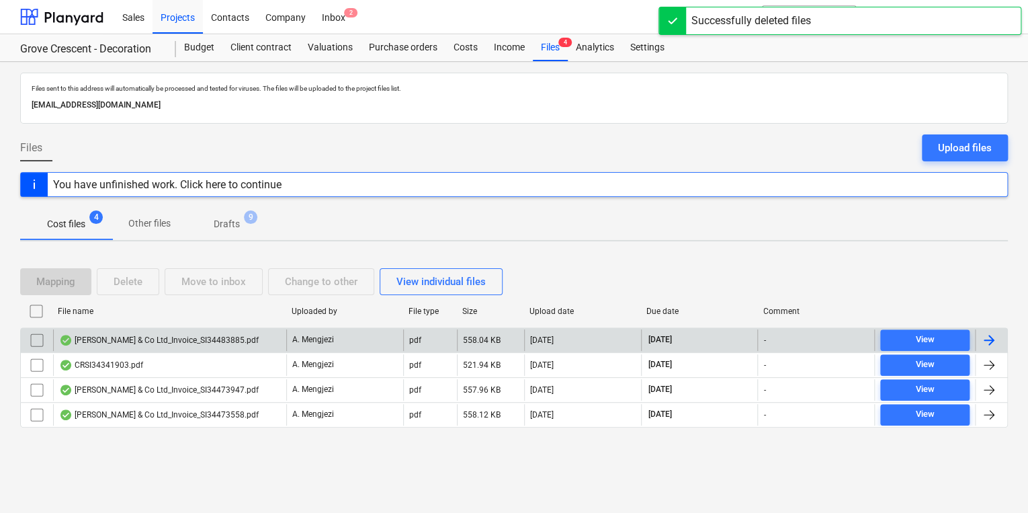
click at [193, 337] on div "[PERSON_NAME] & Co Ltd_Invoice_SI34483885.pdf" at bounding box center [159, 340] width 200 height 11
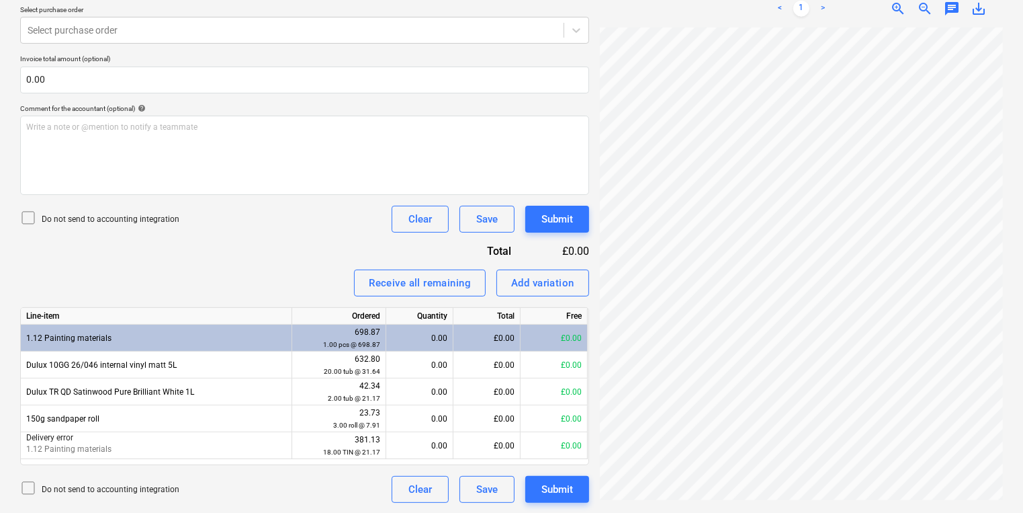
scroll to position [241, 104]
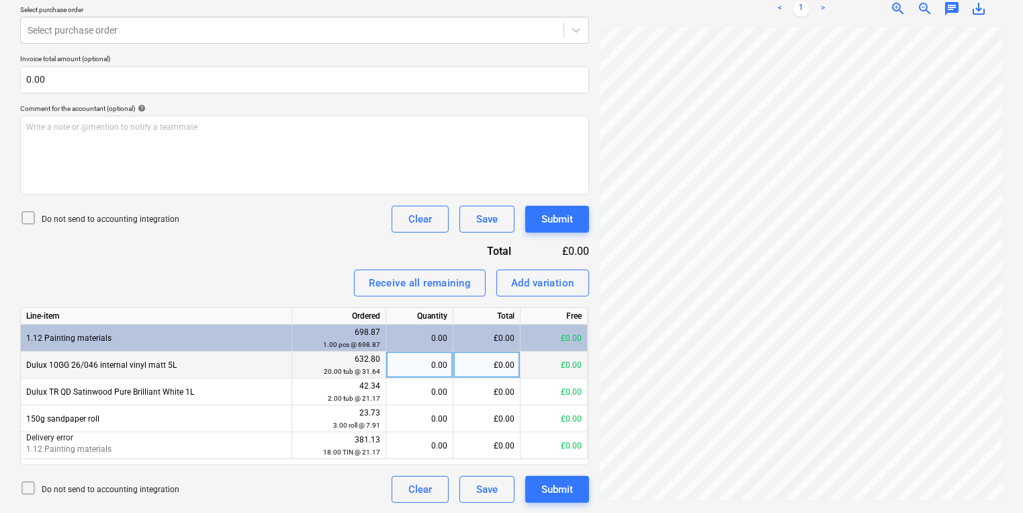
click at [430, 355] on div "0.00" at bounding box center [420, 364] width 56 height 27
type input "20"
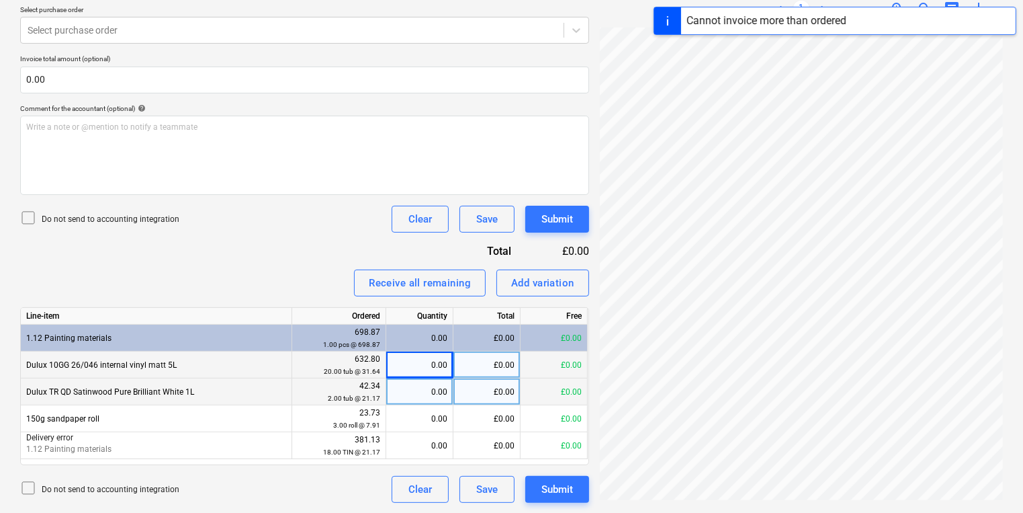
click at [435, 392] on div "0.00" at bounding box center [420, 391] width 56 height 27
type input "2"
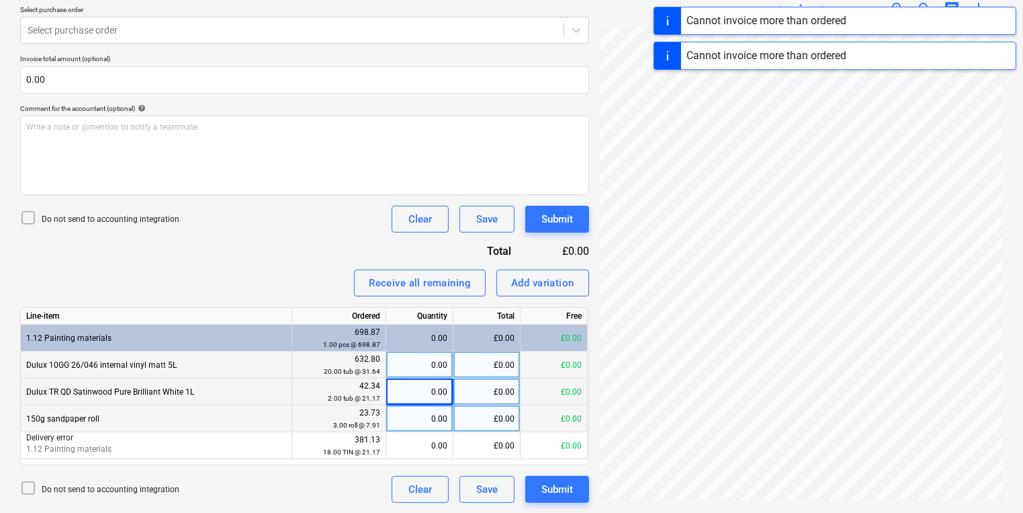
click at [423, 419] on div "0.00" at bounding box center [420, 418] width 56 height 27
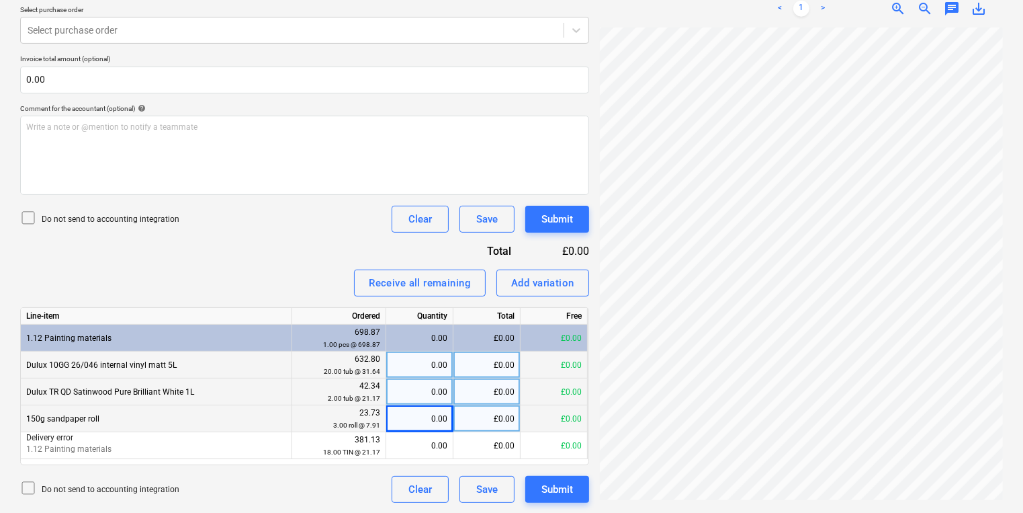
click at [509, 365] on div "£0.00" at bounding box center [486, 364] width 67 height 27
click at [478, 430] on div "Create new document Select company AkzoNobel - Dulux Add new company Select doc…" at bounding box center [512, 137] width 994 height 742
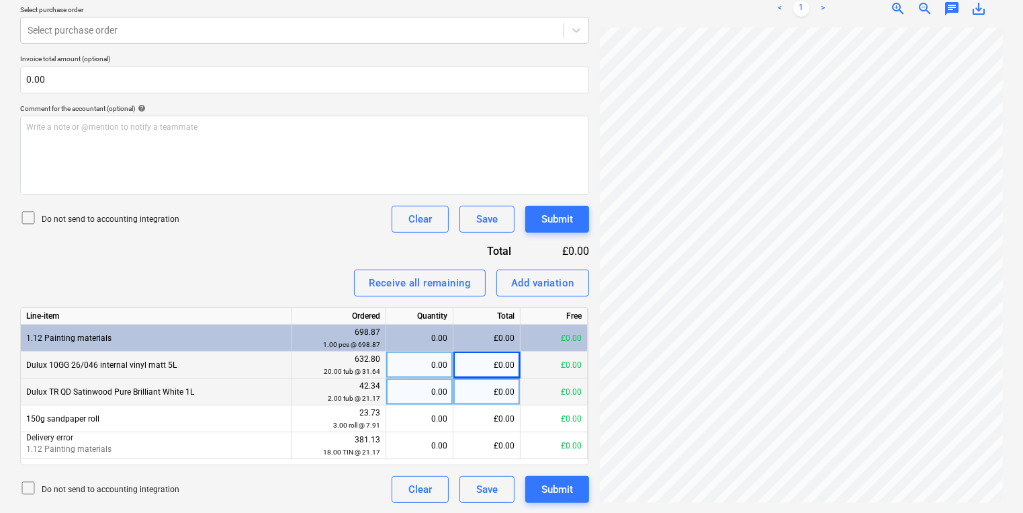
scroll to position [61, 104]
click at [505, 365] on div "£0.00" at bounding box center [486, 364] width 67 height 27
type input "569.55"
click at [497, 382] on div "£0.00" at bounding box center [486, 391] width 67 height 27
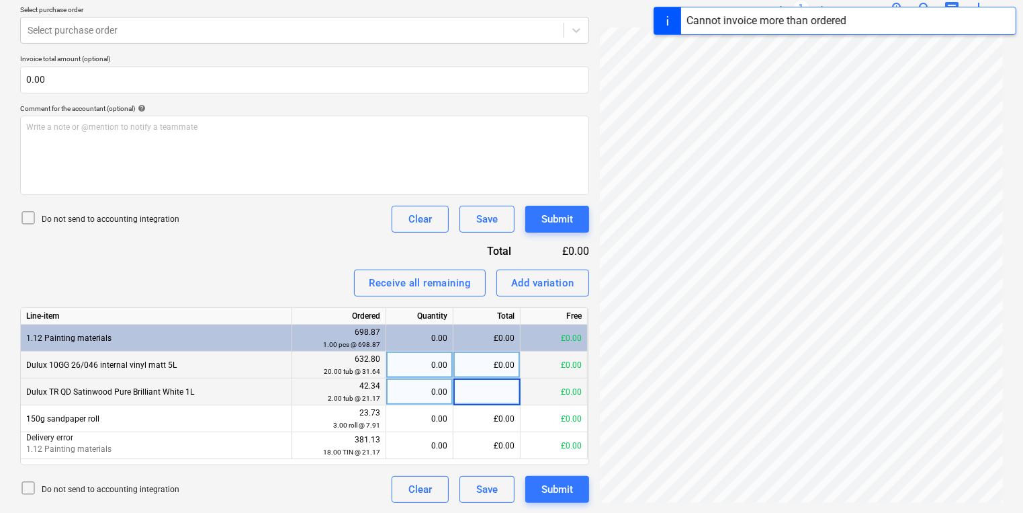
click at [410, 362] on div "0.00" at bounding box center [420, 364] width 56 height 27
click at [511, 358] on div "£0.00" at bounding box center [486, 364] width 67 height 27
click at [402, 374] on div "0.00" at bounding box center [420, 364] width 56 height 27
click at [555, 364] on div "£0.00" at bounding box center [554, 364] width 67 height 27
click at [575, 360] on div "£0.00" at bounding box center [554, 364] width 67 height 27
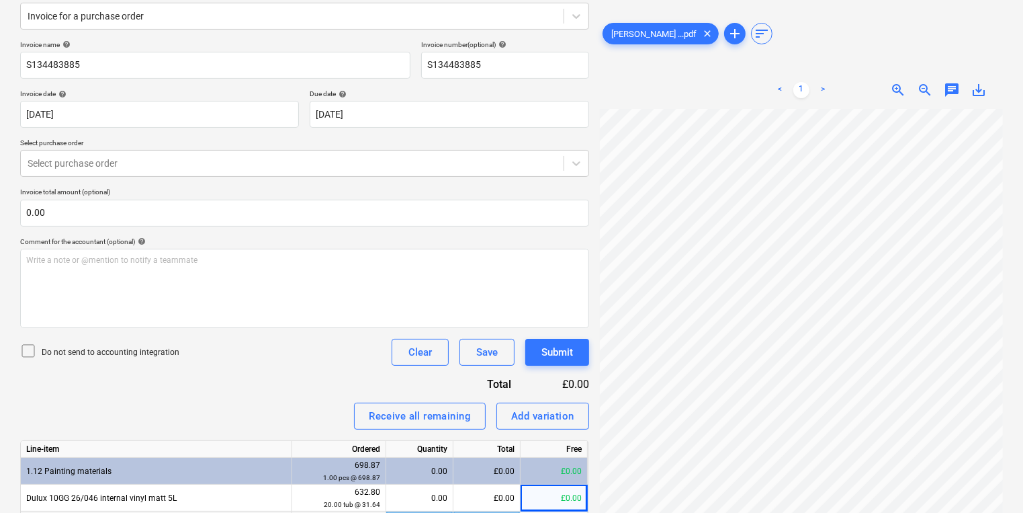
scroll to position [302, 0]
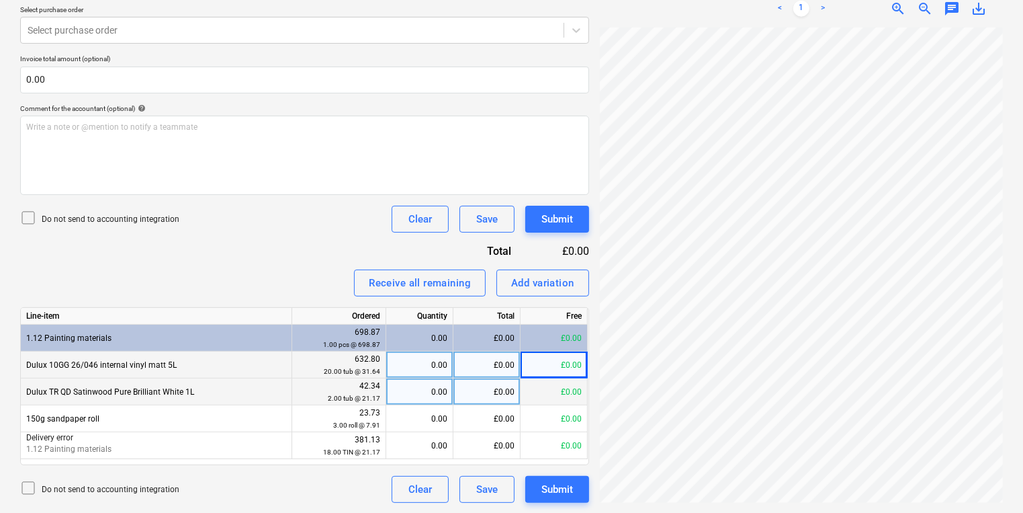
click at [344, 373] on small "20.00 tub @ 31.64" at bounding box center [352, 370] width 56 height 7
click at [431, 365] on div "0.00" at bounding box center [420, 364] width 56 height 27
click at [492, 361] on div "£0.00" at bounding box center [486, 364] width 67 height 27
type input "569.55"
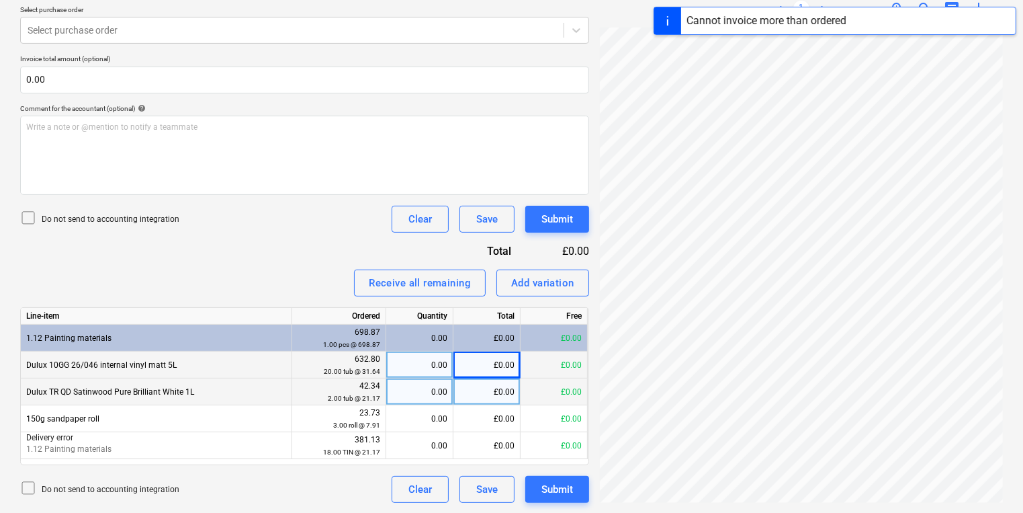
click at [521, 371] on div "£0.00" at bounding box center [554, 364] width 67 height 27
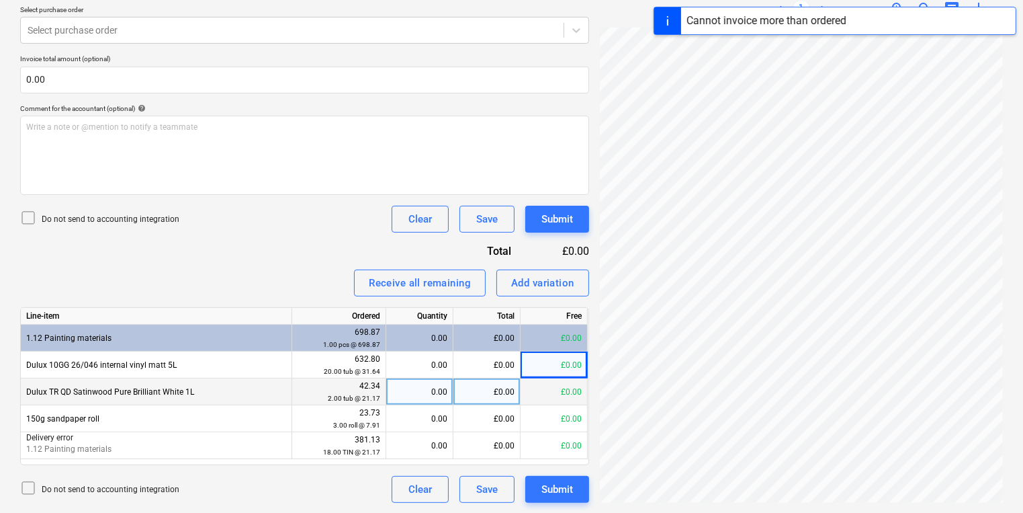
click at [489, 390] on div "£0.00" at bounding box center [486, 391] width 67 height 27
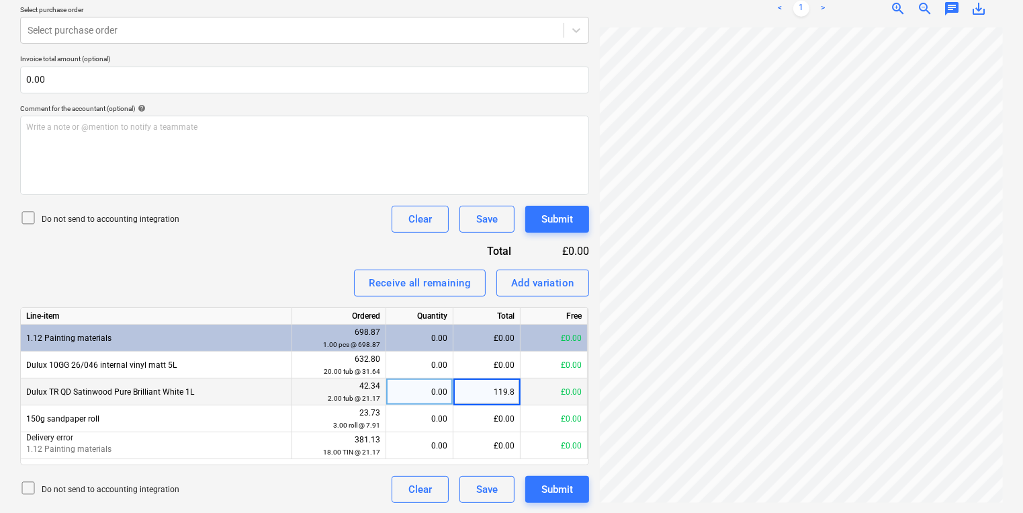
type input "119.89"
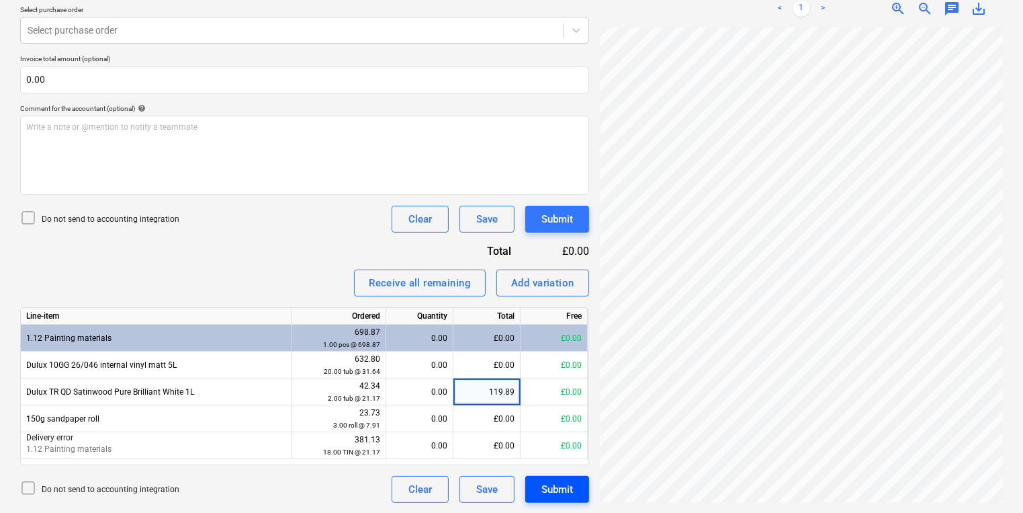
click at [558, 492] on div "Submit" at bounding box center [557, 488] width 32 height 17
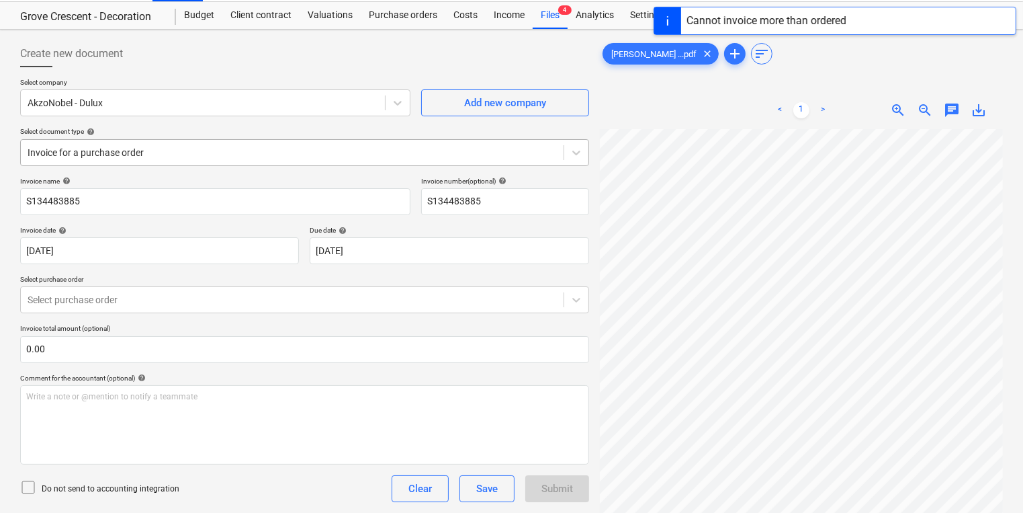
scroll to position [0, 0]
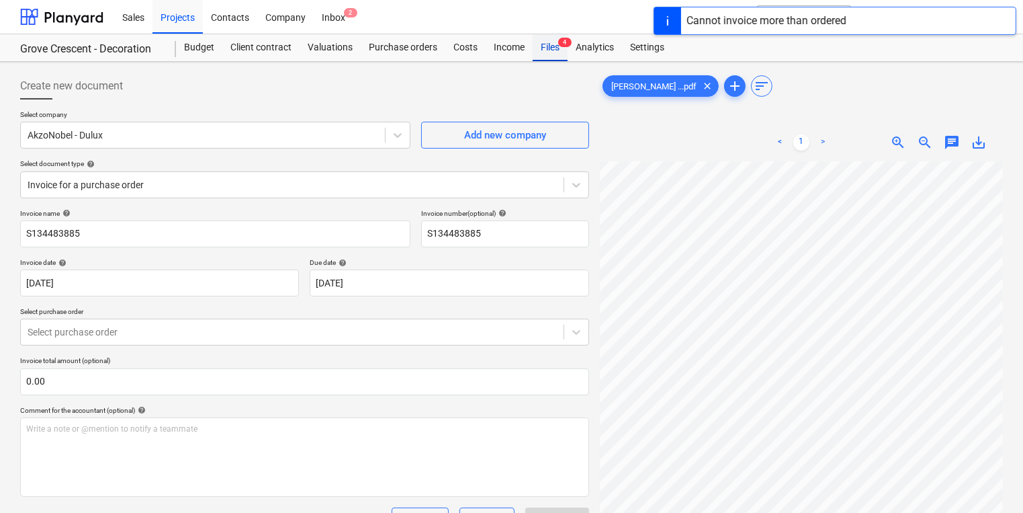
click at [562, 47] on span "4" at bounding box center [564, 42] width 13 height 9
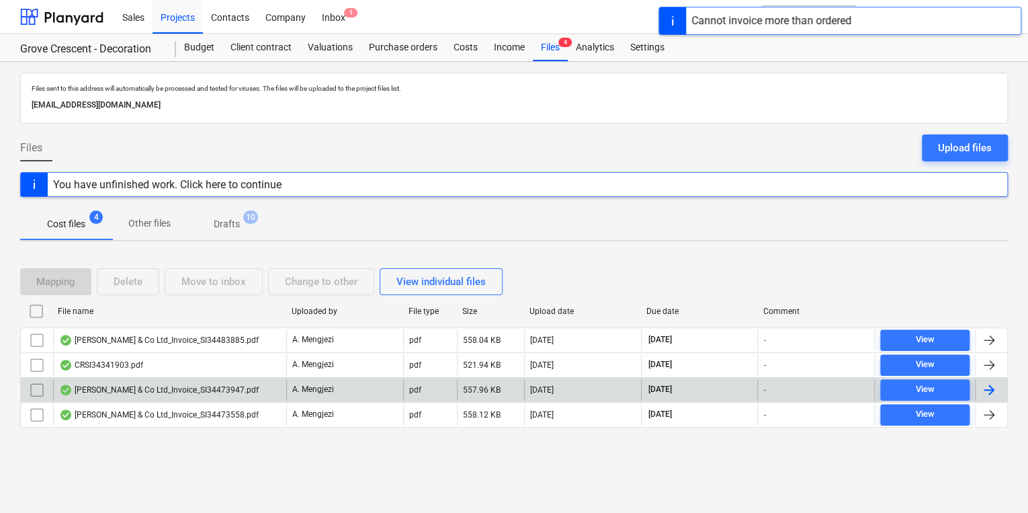
click at [140, 389] on div "J P McDougall & Co Ltd_Invoice_SI34473947.pdf" at bounding box center [159, 389] width 200 height 11
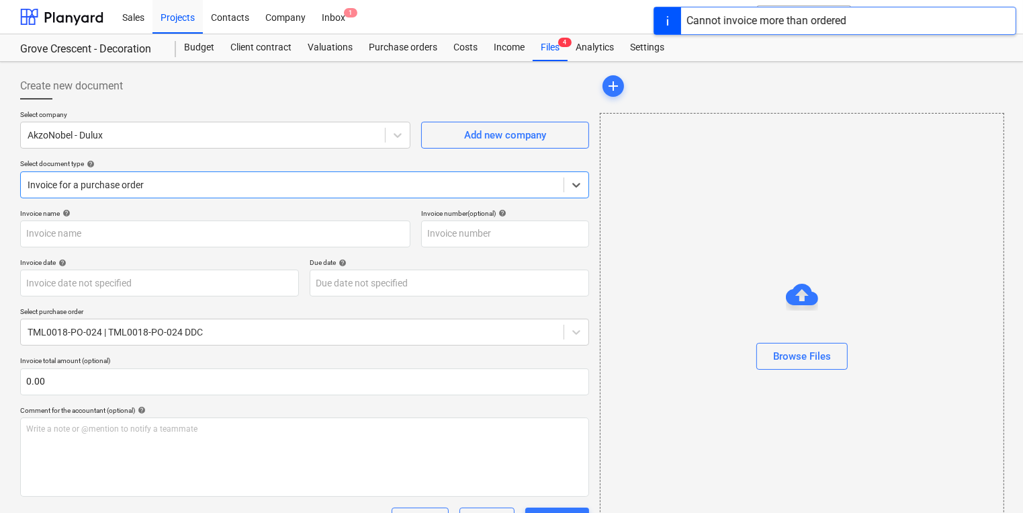
type input "S134473947"
type input "09 Sep 2025"
type input "[DATE]"
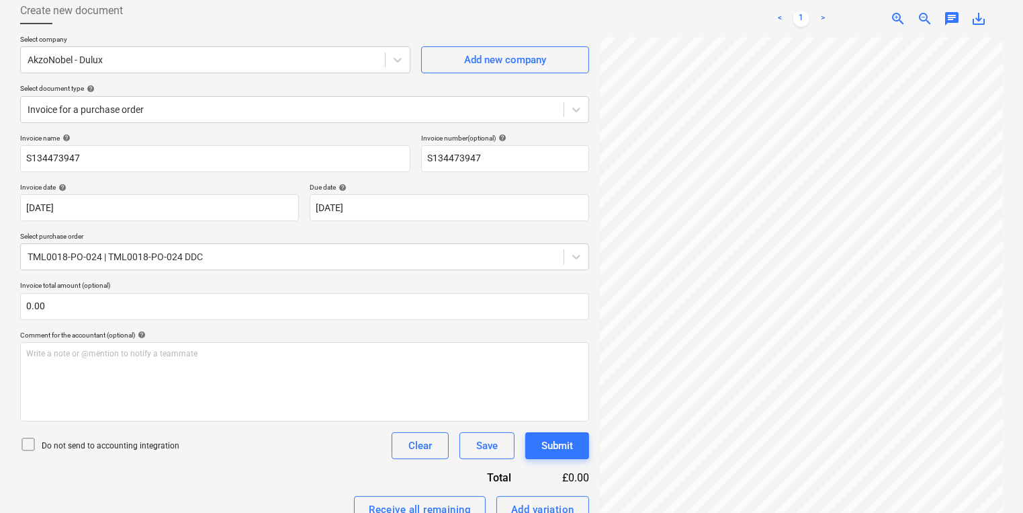
scroll to position [248, 0]
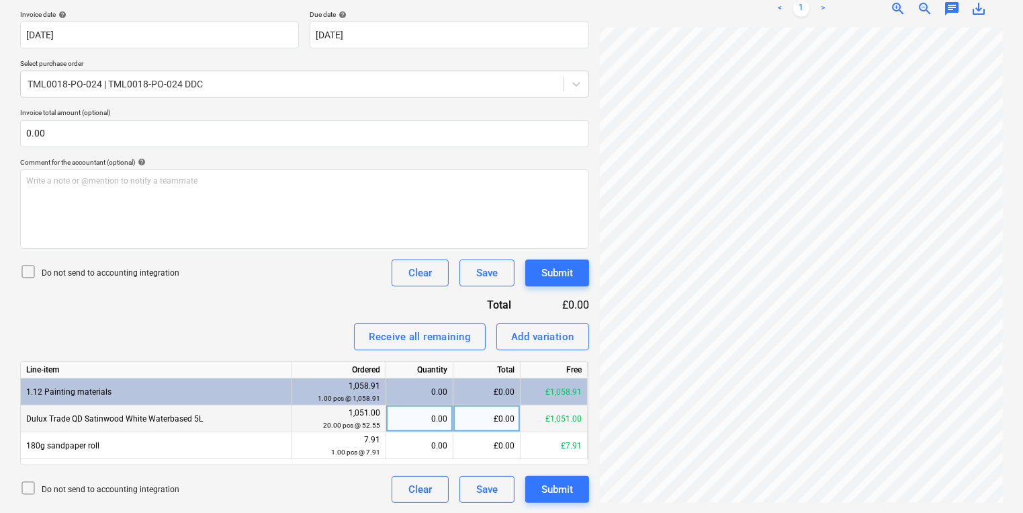
click at [426, 419] on div "0.00" at bounding box center [420, 418] width 56 height 27
type input "20"
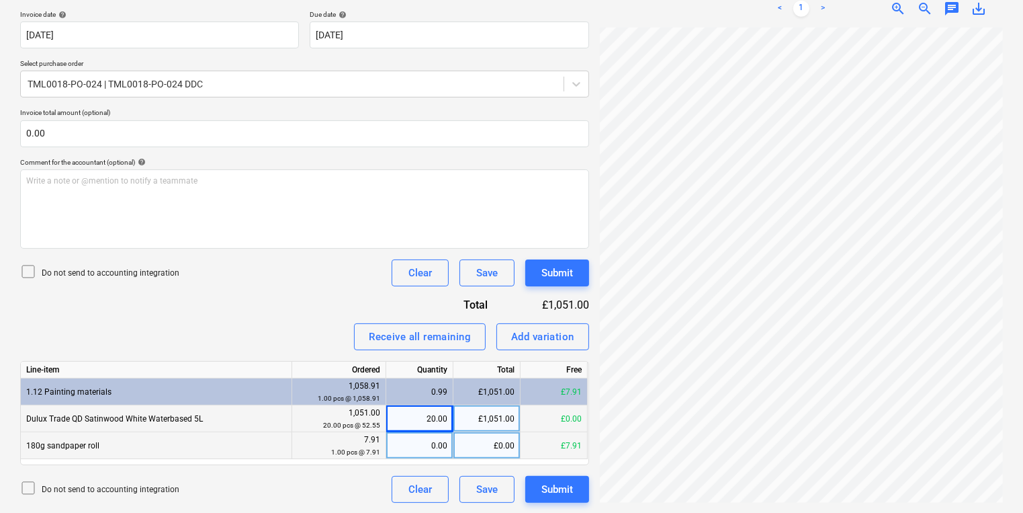
click at [430, 445] on div "0.00" at bounding box center [420, 445] width 56 height 27
type input "1"
click at [511, 336] on div "Add variation" at bounding box center [542, 336] width 63 height 17
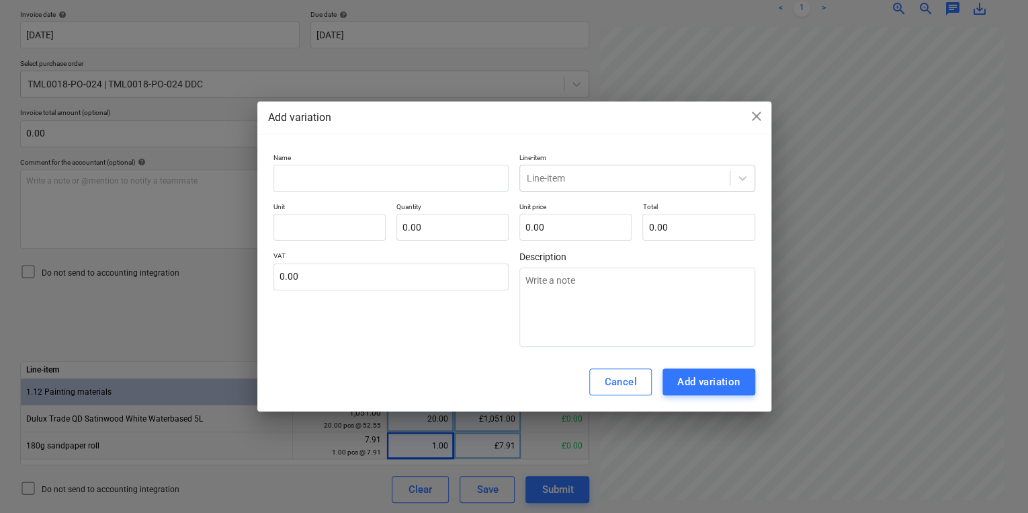
click at [335, 164] on p "Name" at bounding box center [391, 158] width 236 height 11
click at [331, 172] on input "text" at bounding box center [391, 178] width 236 height 27
type input "s"
type textarea "x"
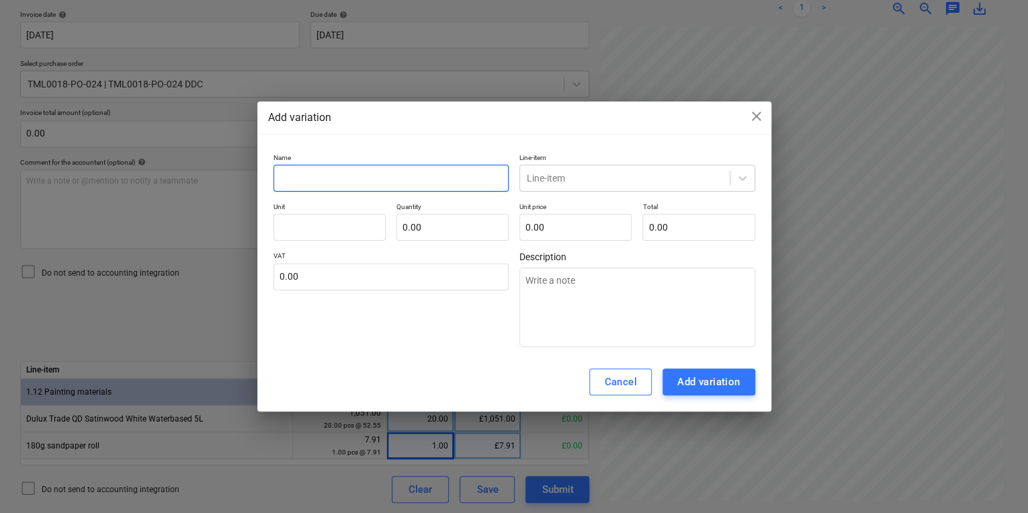
type input "a"
type textarea "x"
type input "A"
type textarea "x"
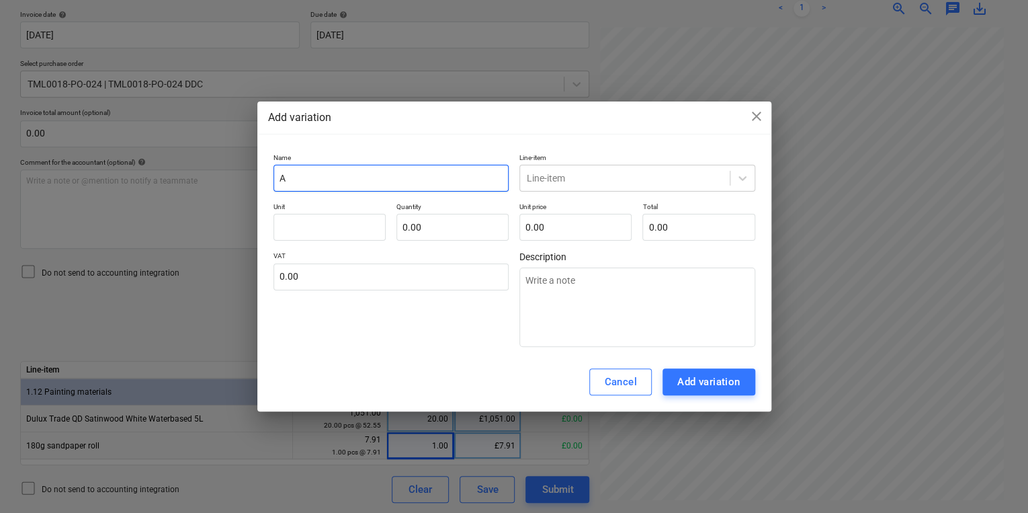
type input "Ad"
type textarea "x"
type input "Add"
type textarea "x"
type input "Addo"
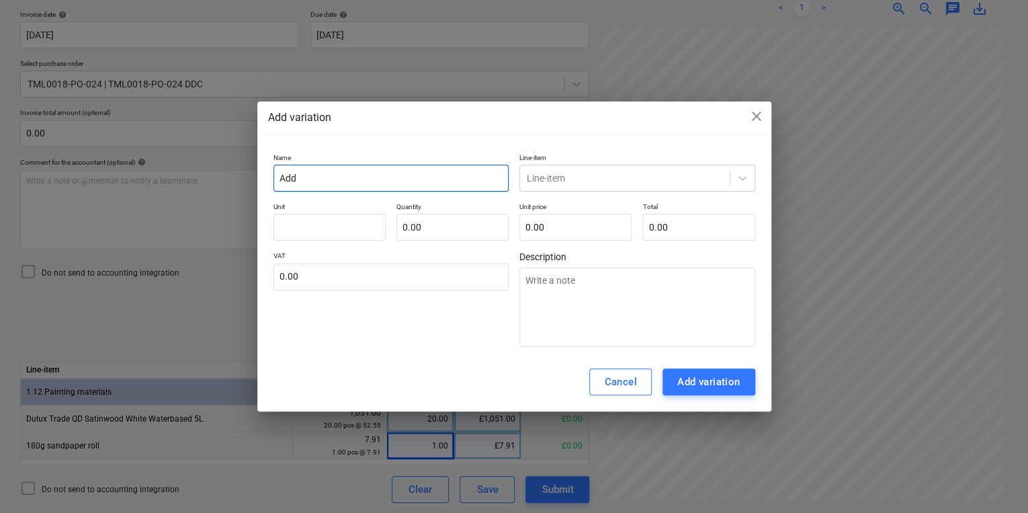
type textarea "x"
type input "Add"
type textarea "x"
type input "Add"
type textarea "x"
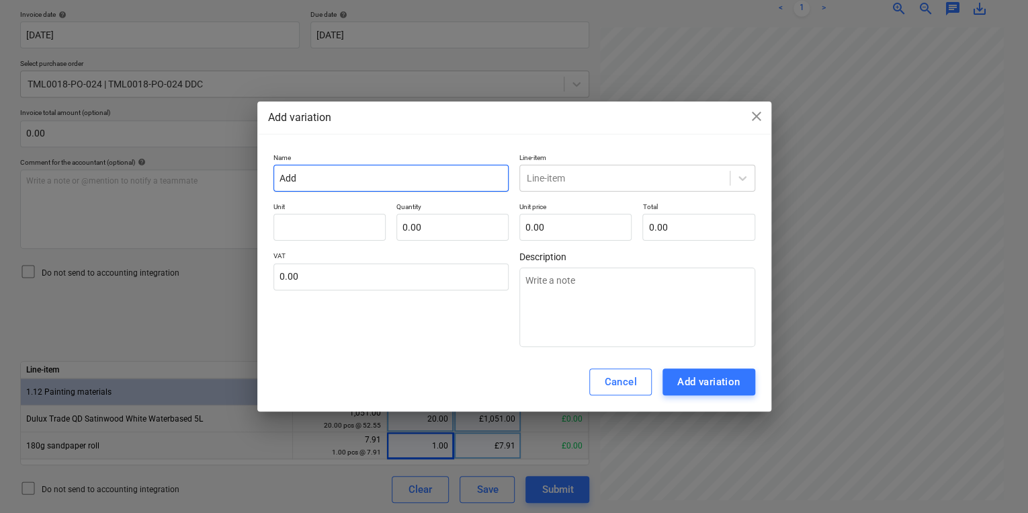
type input "Add o"
type textarea "x"
type input "Add on"
type textarea "x"
type input "Add on"
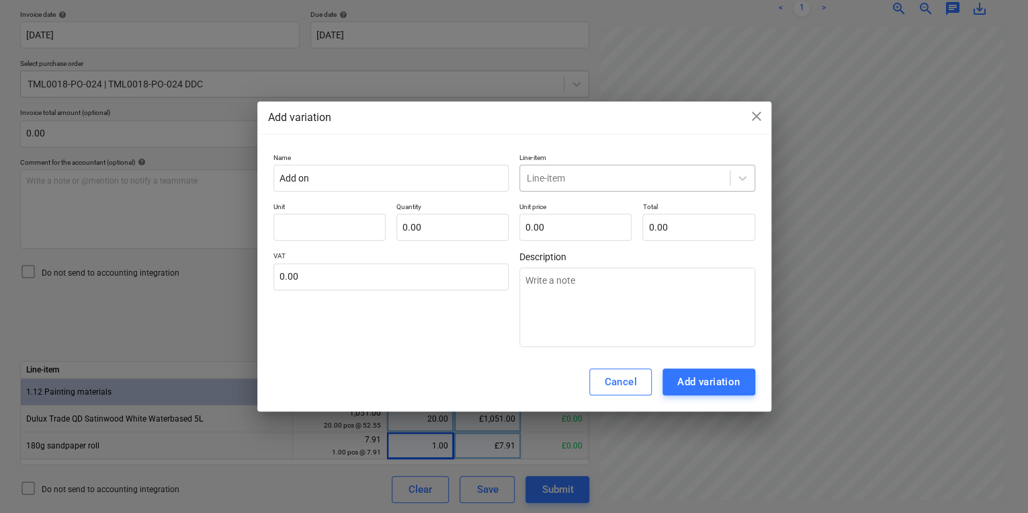
click at [658, 191] on div "Line-item" at bounding box center [637, 178] width 236 height 27
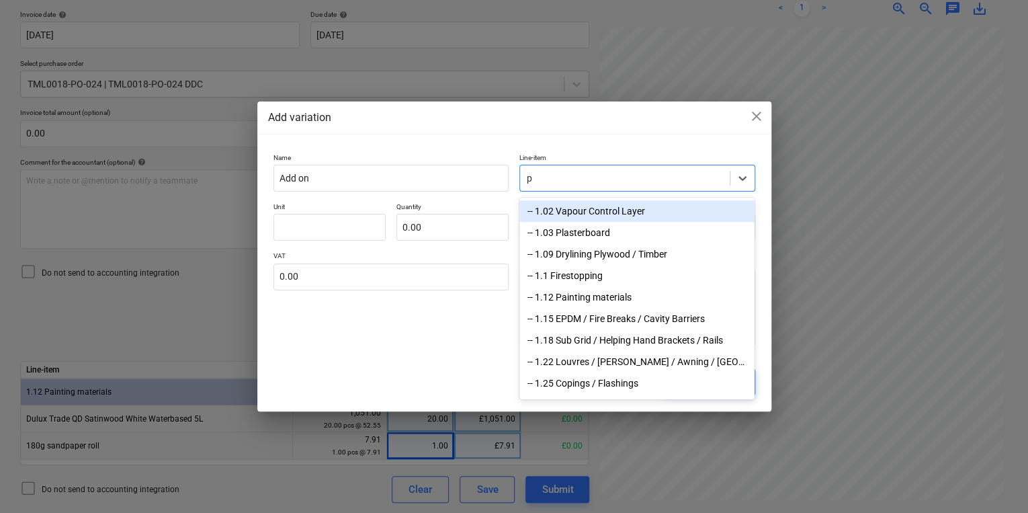
type input "pa"
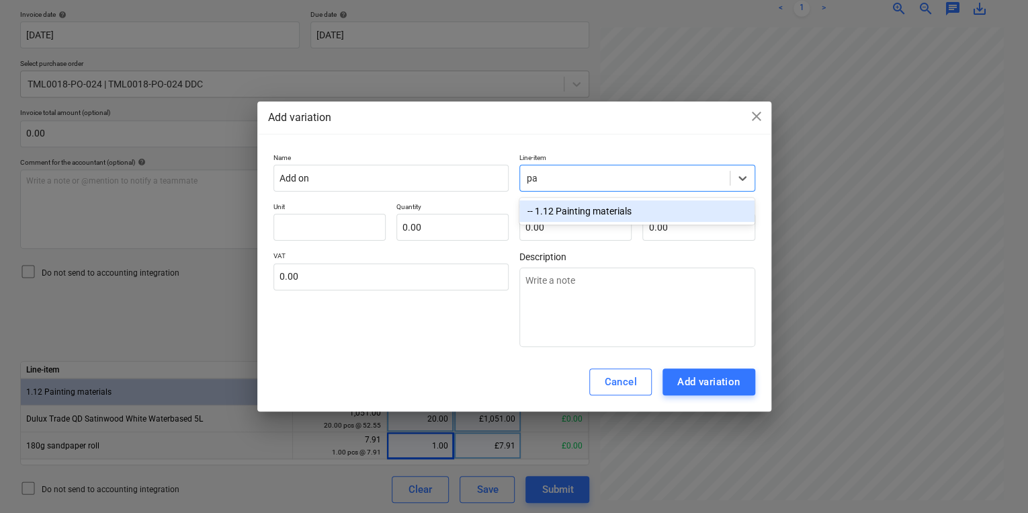
drag, startPoint x: 615, startPoint y: 208, endPoint x: 485, endPoint y: 204, distance: 130.4
click at [615, 206] on div "-- 1.12 Painting materials" at bounding box center [636, 210] width 235 height 21
type textarea "x"
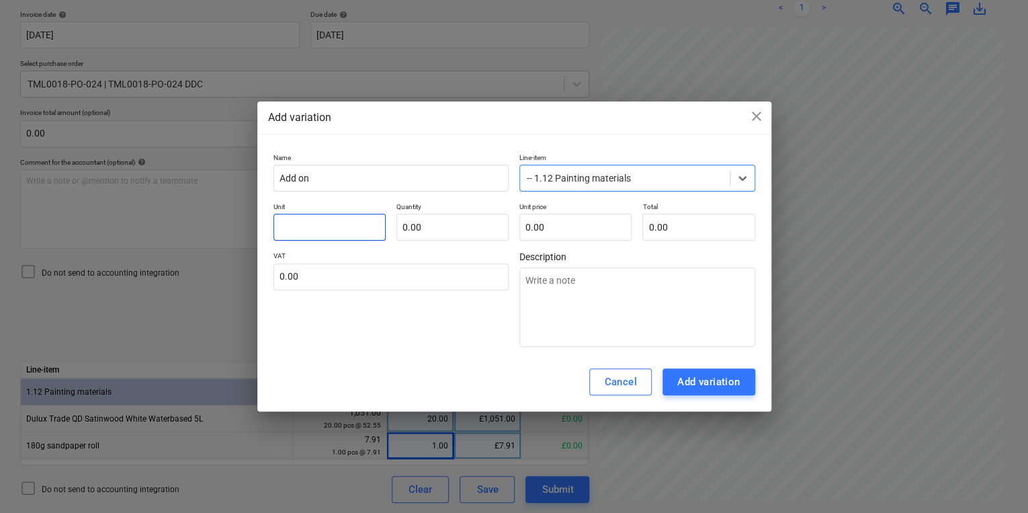
click at [305, 220] on input "text" at bounding box center [329, 227] width 112 height 27
type input "p"
type textarea "x"
type input "pc"
type textarea "x"
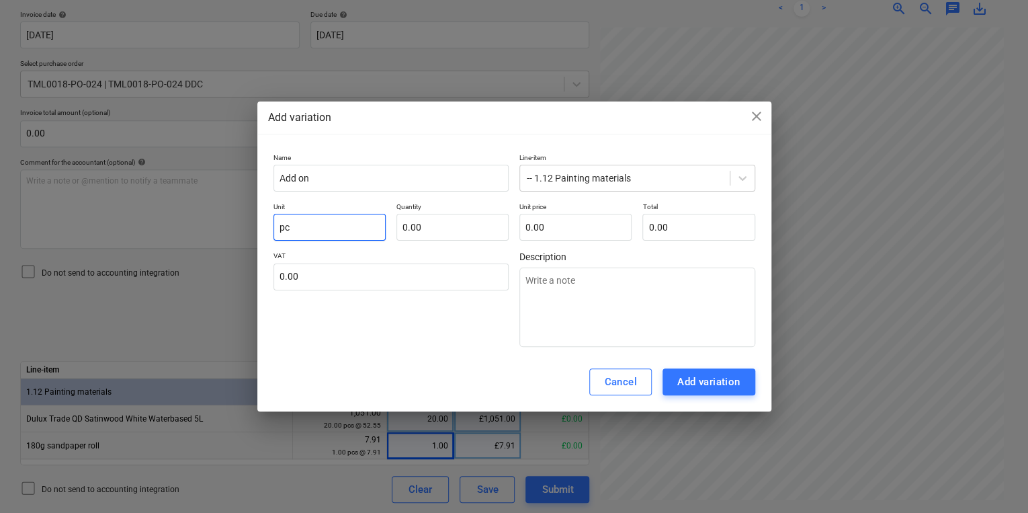
type input "pcs"
type textarea "x"
type input "pcs"
click at [430, 226] on input "text" at bounding box center [452, 227] width 112 height 27
type input "1"
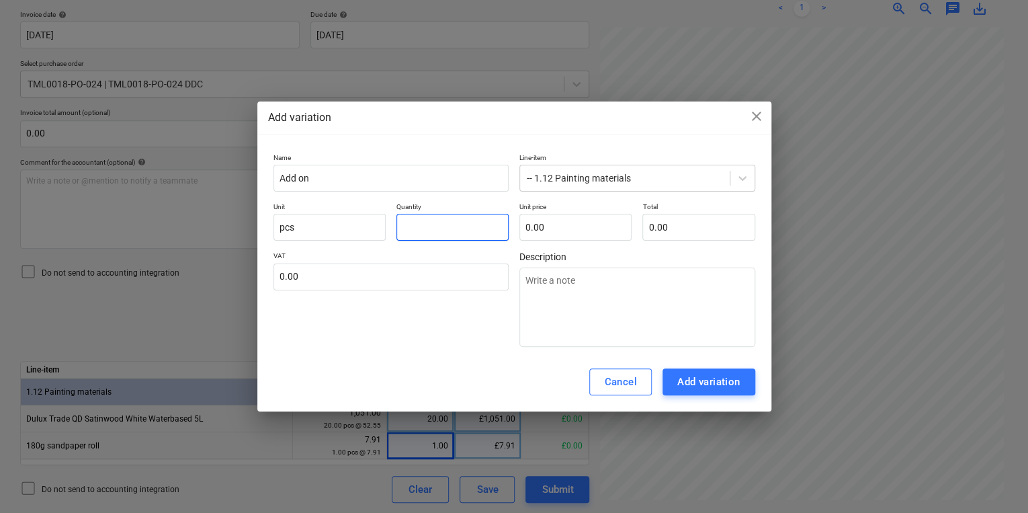
type textarea "x"
type input "1.00"
click at [562, 216] on input "text" at bounding box center [575, 227] width 112 height 27
type input "1"
type textarea "x"
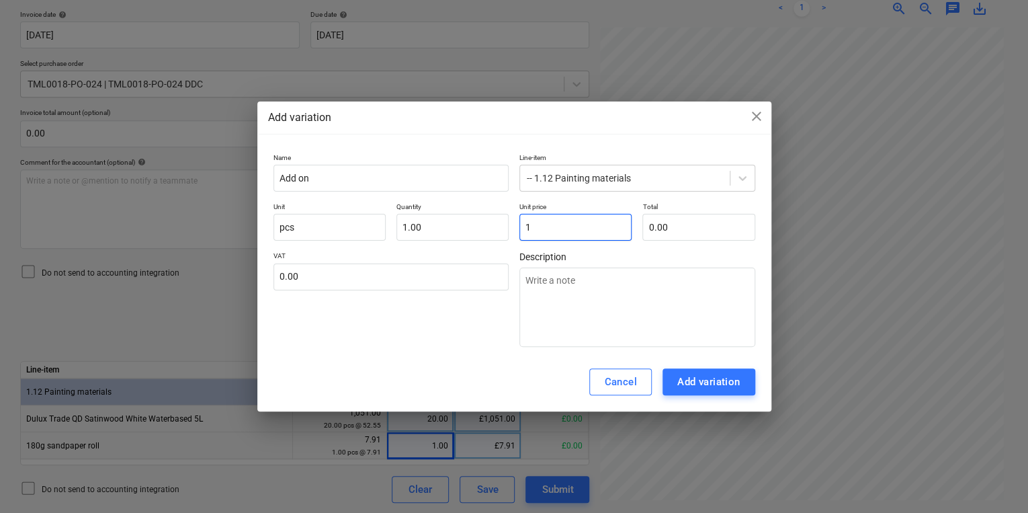
type input "1.00"
type input "15"
type textarea "x"
type input "15.00"
type input "150"
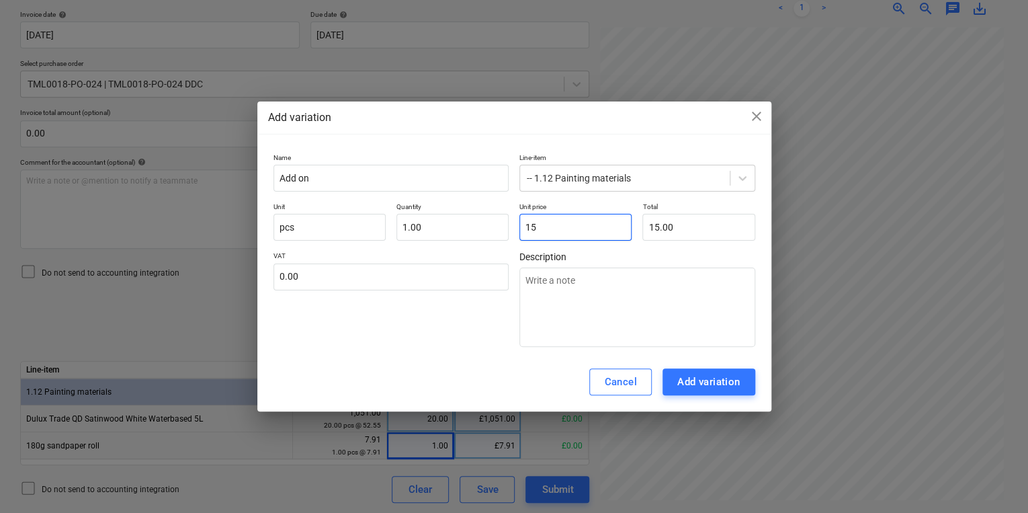
type textarea "x"
type input "150.00"
type input "150."
type textarea "x"
type input "150.0"
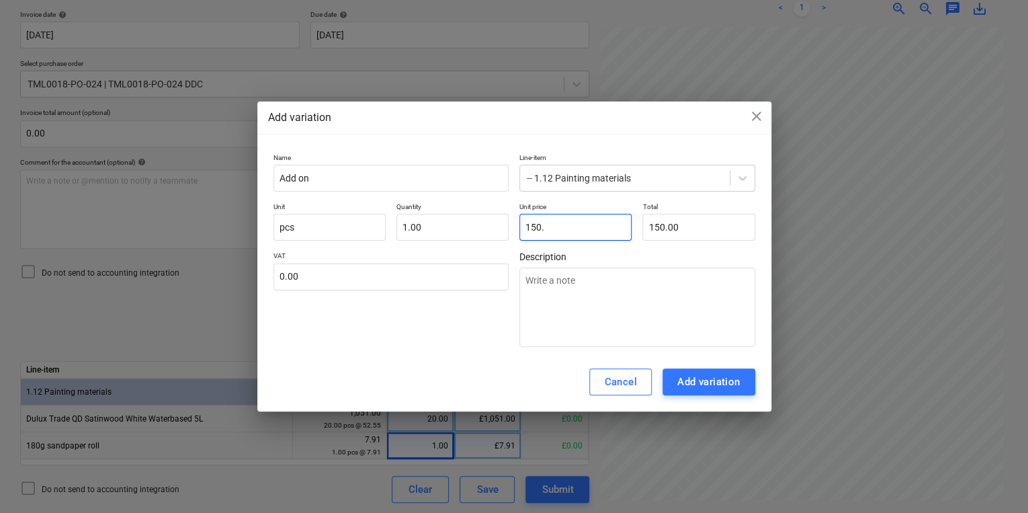
type textarea "x"
type input "150.04"
type textarea "x"
type input "150.04"
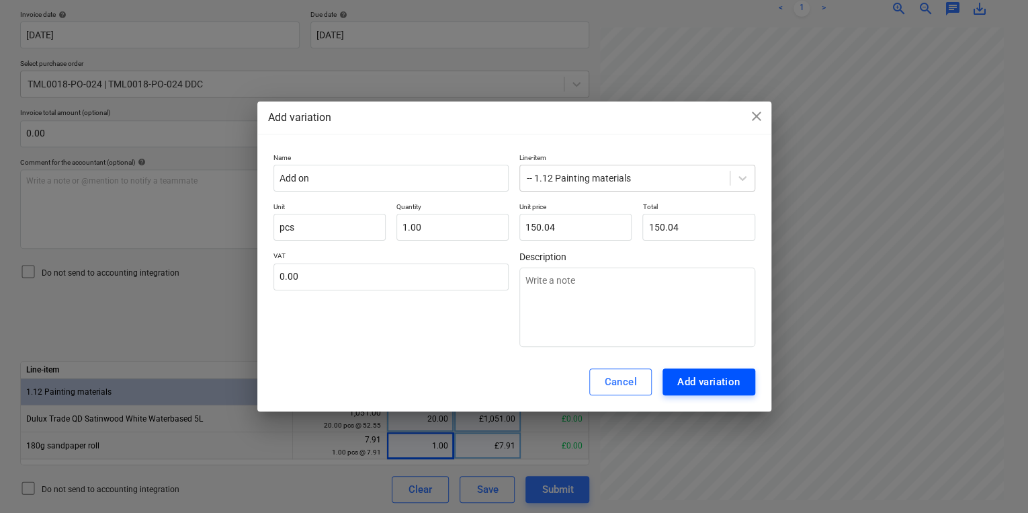
click at [736, 383] on div "Add variation" at bounding box center [708, 381] width 63 height 17
type textarea "x"
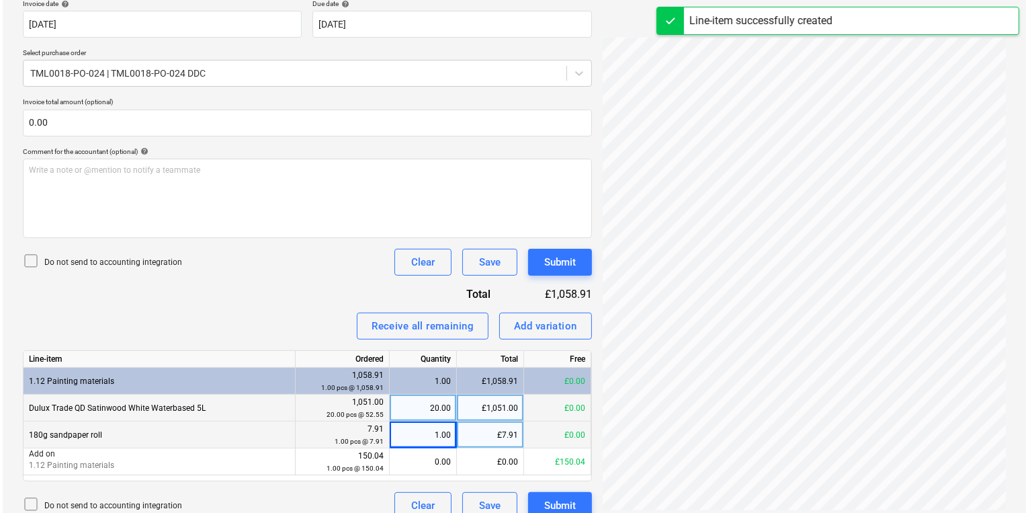
scroll to position [275, 0]
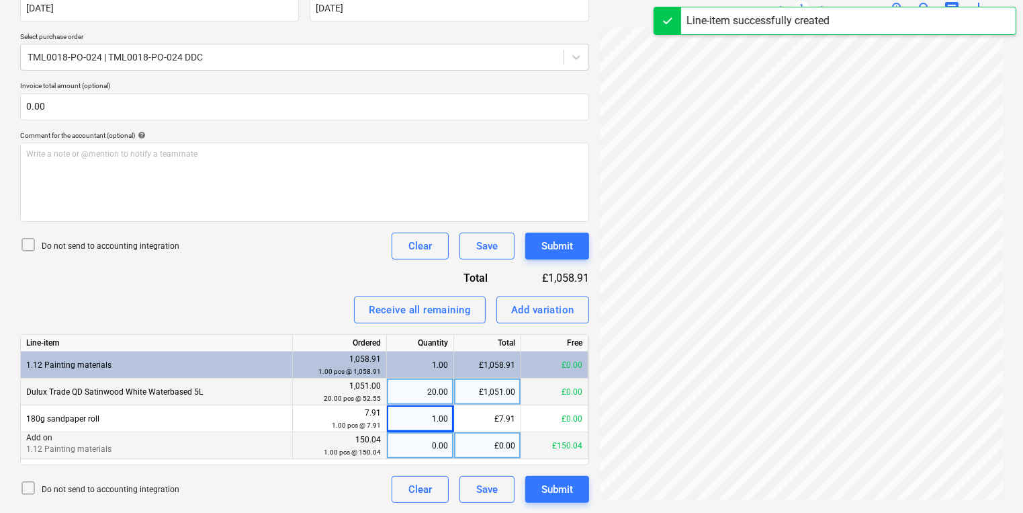
click at [384, 443] on div "150.04 1.00 pcs @ 150.04" at bounding box center [340, 445] width 94 height 27
click at [437, 443] on div "0.00" at bounding box center [420, 445] width 56 height 27
type input "1"
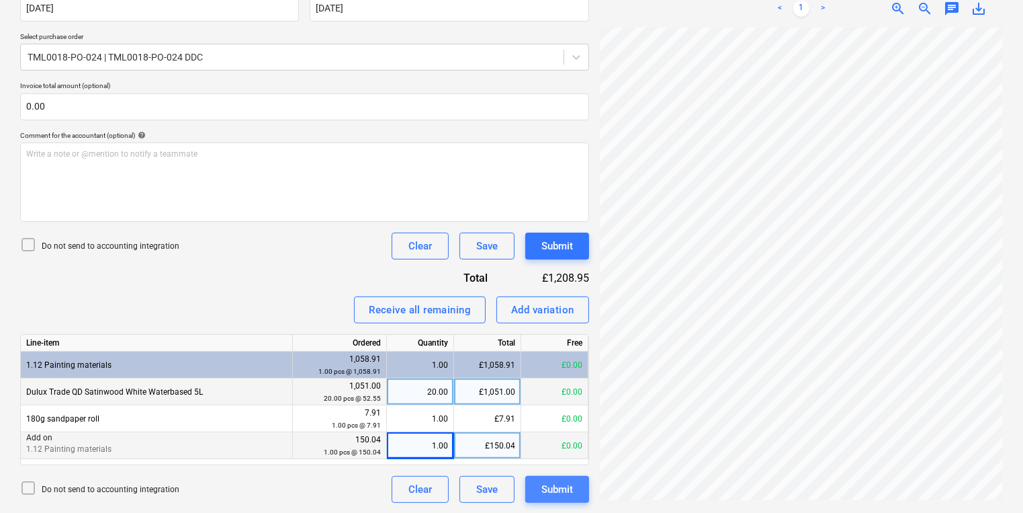
click at [553, 477] on button "Submit" at bounding box center [557, 489] width 64 height 27
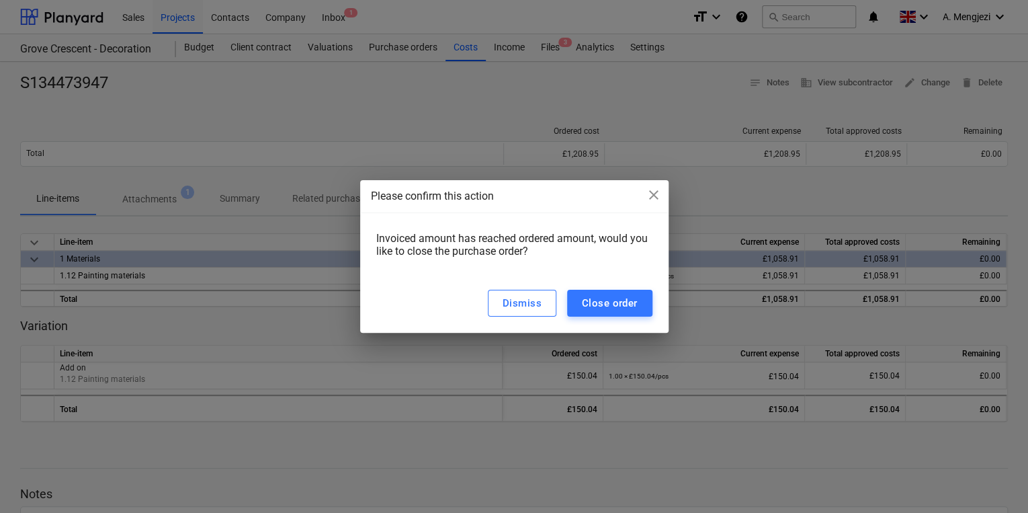
click at [581, 317] on div "Dismiss Close order" at bounding box center [514, 302] width 308 height 59
click at [584, 296] on div "Close order" at bounding box center [610, 302] width 56 height 17
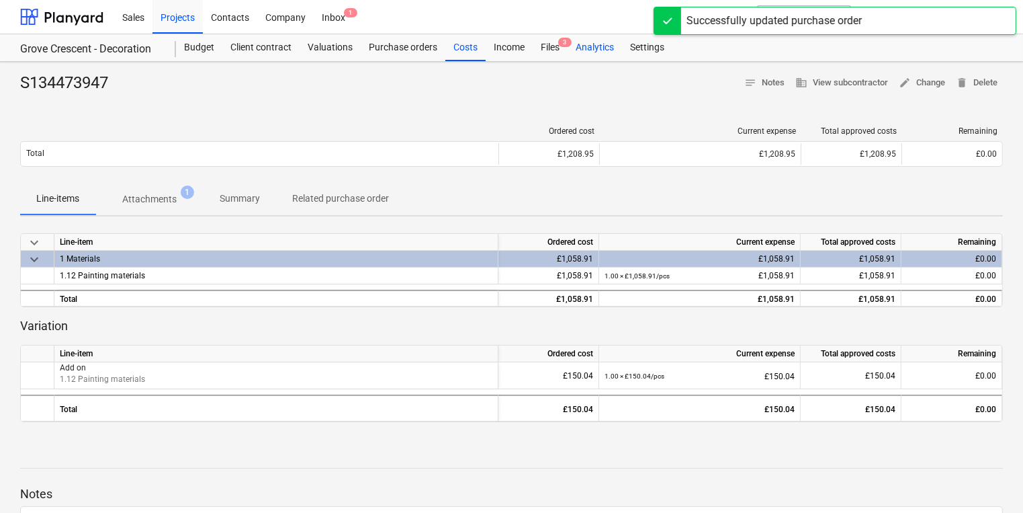
click at [568, 48] on div "Analytics" at bounding box center [595, 47] width 54 height 27
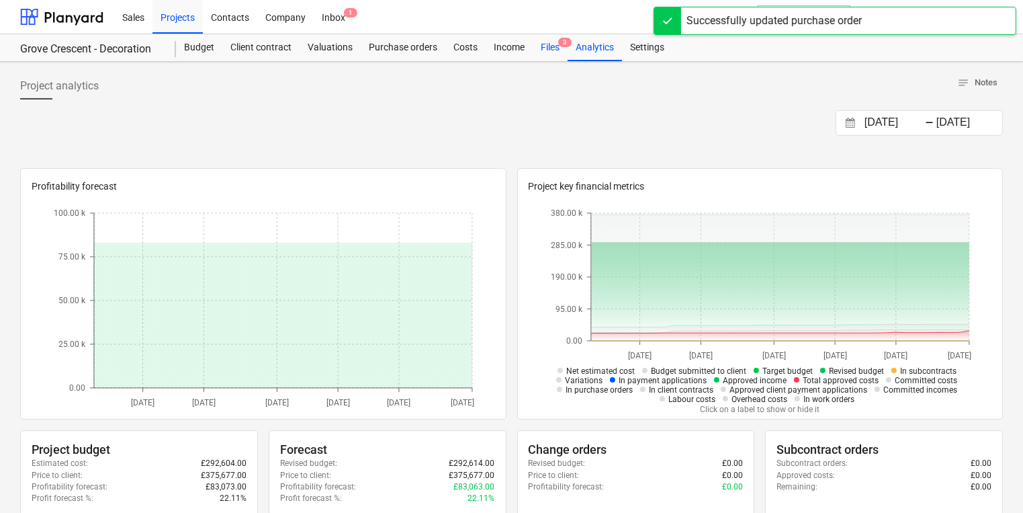
click at [554, 53] on div "Files 3" at bounding box center [550, 47] width 35 height 27
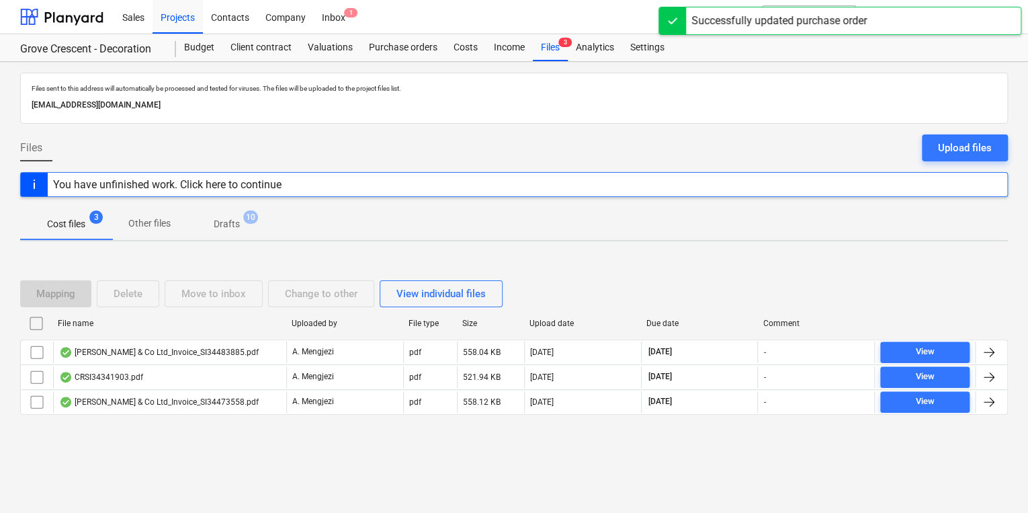
click at [115, 426] on div at bounding box center [514, 425] width 988 height 11
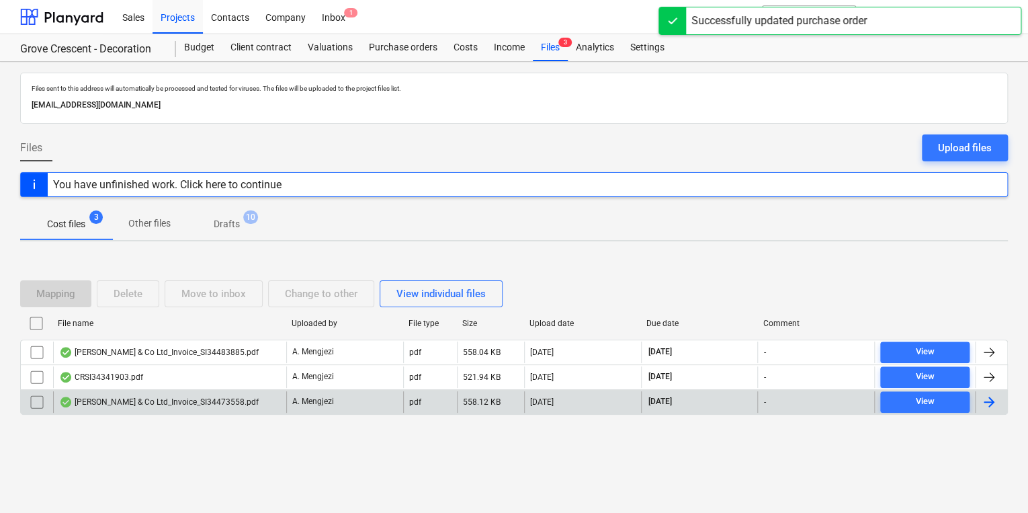
click at [124, 404] on div "J P McDougall & Co Ltd_Invoice_SI34473558.pdf" at bounding box center [159, 401] width 200 height 11
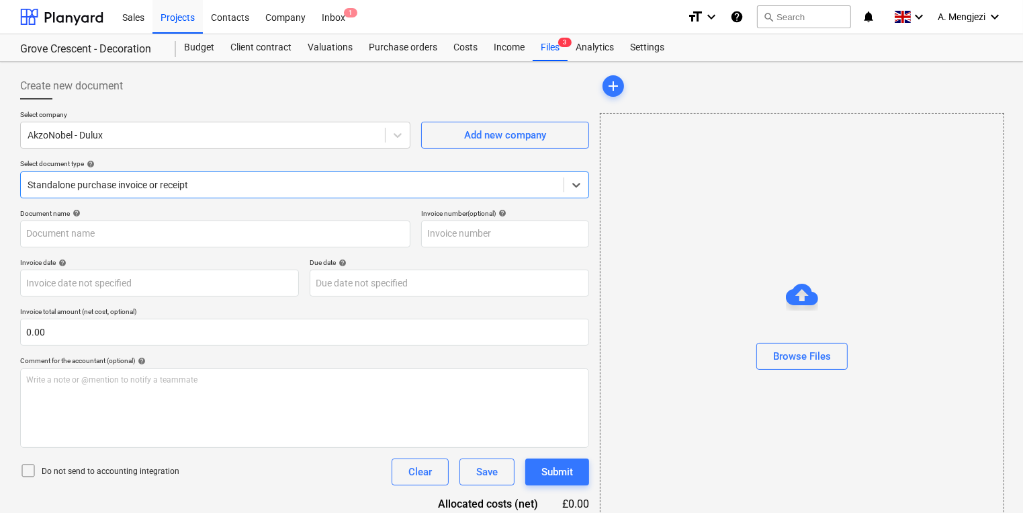
type input "S134473558"
type input "09 Sep 2025"
type input "[DATE]"
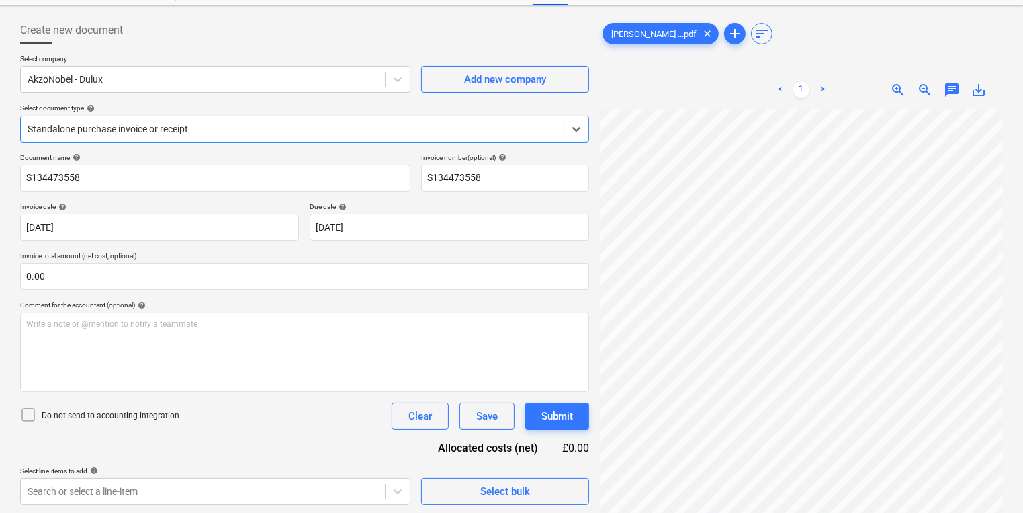
scroll to position [58, 0]
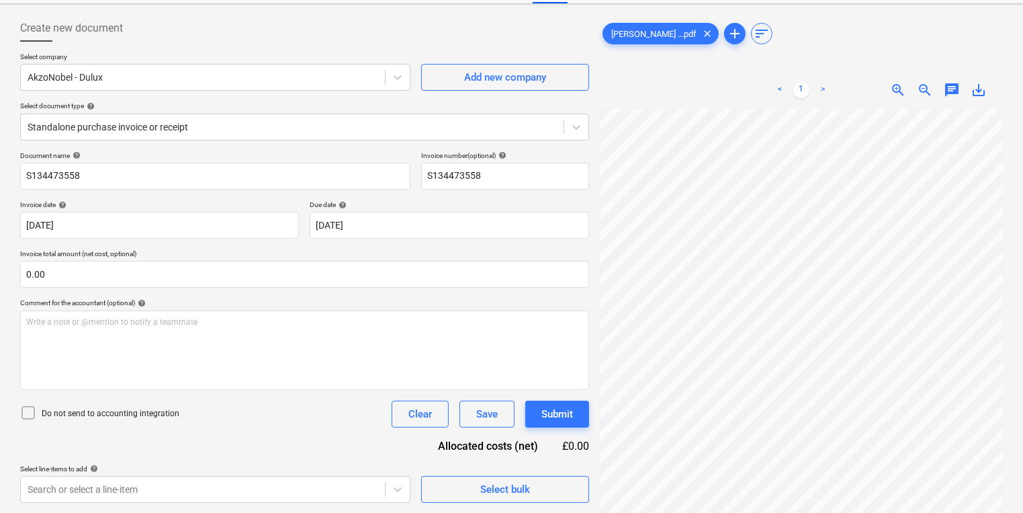
click at [374, 153] on div "Document name help" at bounding box center [215, 155] width 390 height 9
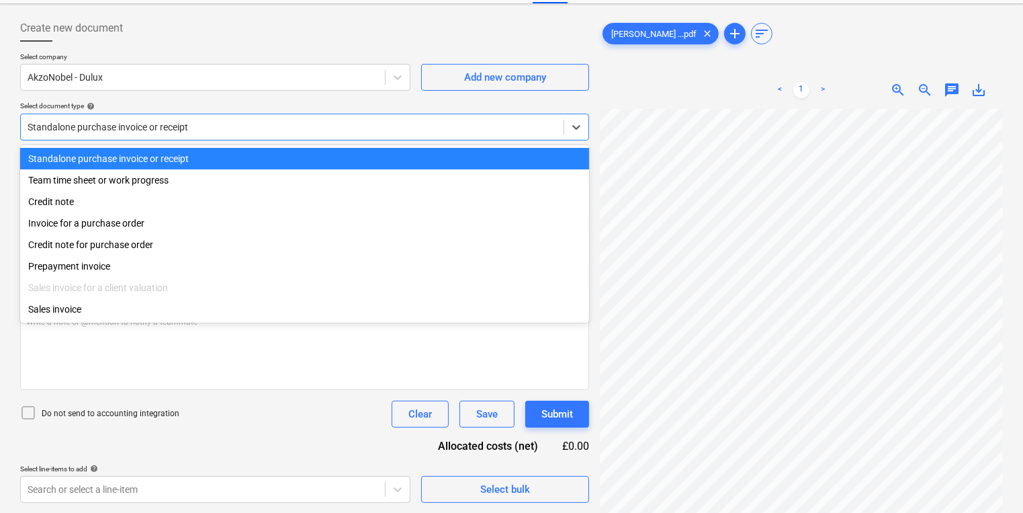
click at [382, 138] on div "Standalone purchase invoice or receipt" at bounding box center [304, 127] width 569 height 27
click at [390, 132] on div at bounding box center [292, 126] width 529 height 13
click at [387, 134] on div "Standalone purchase invoice or receipt" at bounding box center [292, 127] width 543 height 19
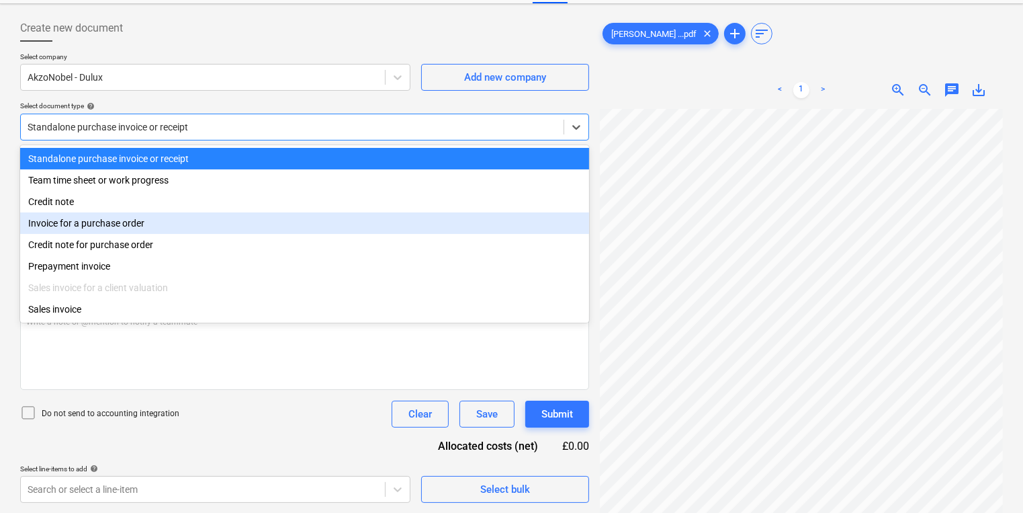
click at [245, 220] on div "Invoice for a purchase order" at bounding box center [304, 222] width 569 height 21
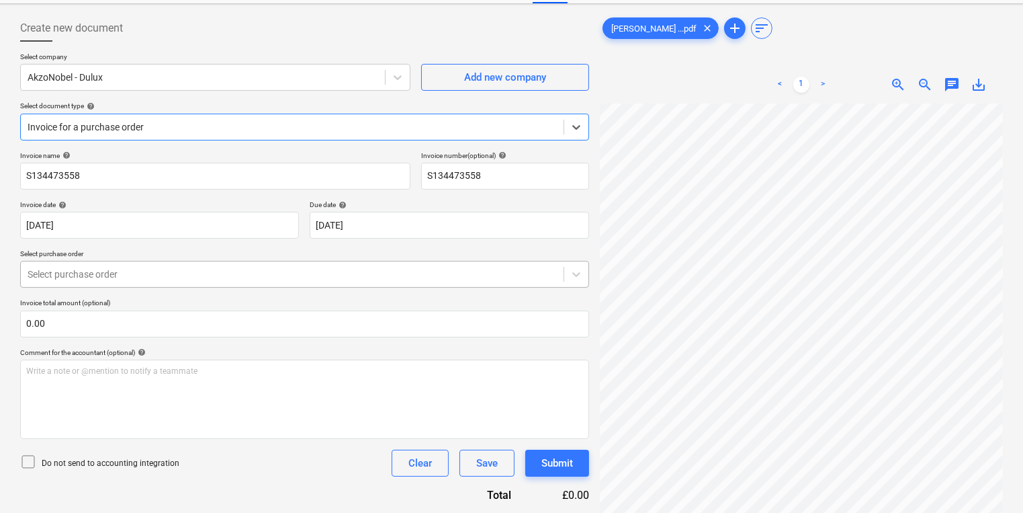
click at [214, 276] on div at bounding box center [292, 273] width 529 height 13
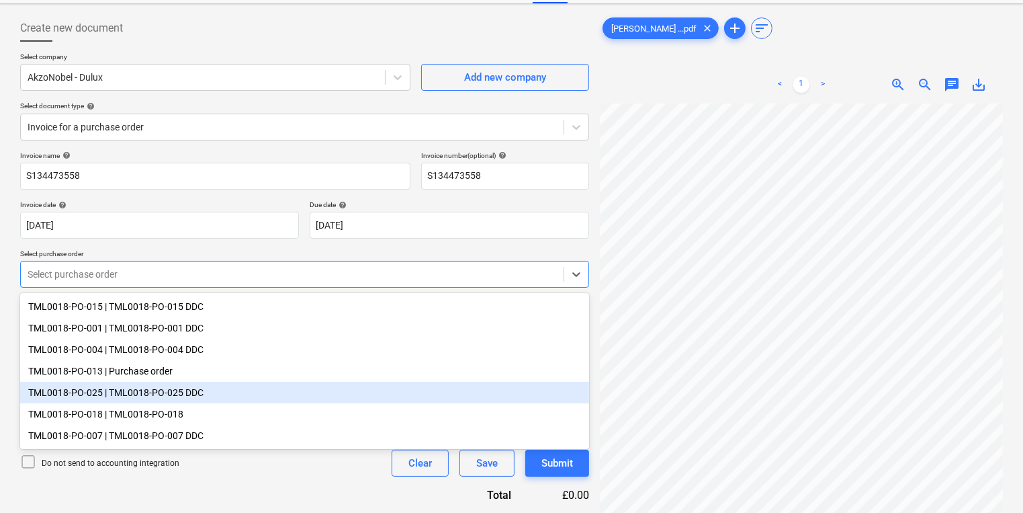
click at [195, 396] on div "TML0018-PO-025 | TML0018-PO-025 DDC" at bounding box center [304, 392] width 569 height 21
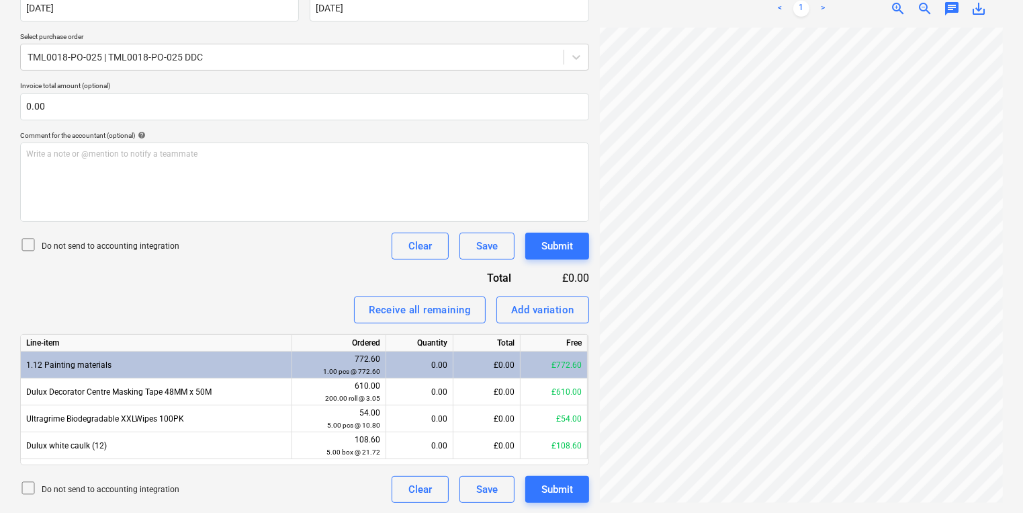
scroll to position [3, 0]
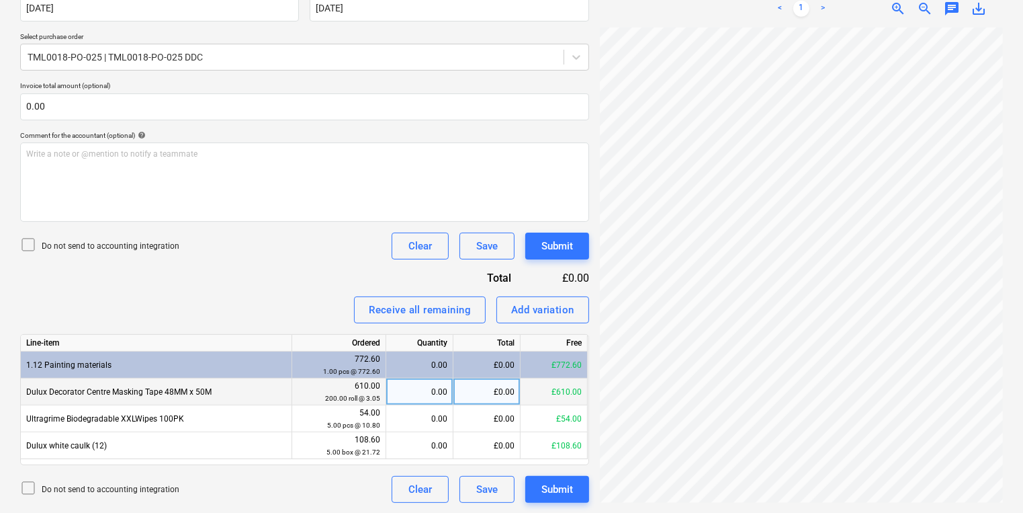
click at [449, 388] on div "0.00" at bounding box center [419, 391] width 67 height 27
type input "200"
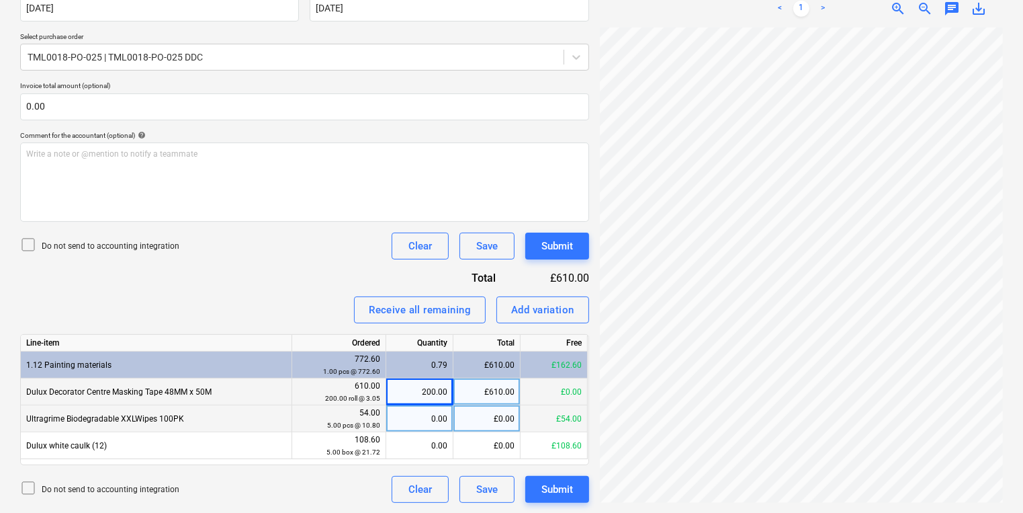
click at [417, 424] on div "0.00" at bounding box center [420, 418] width 56 height 27
type input "5"
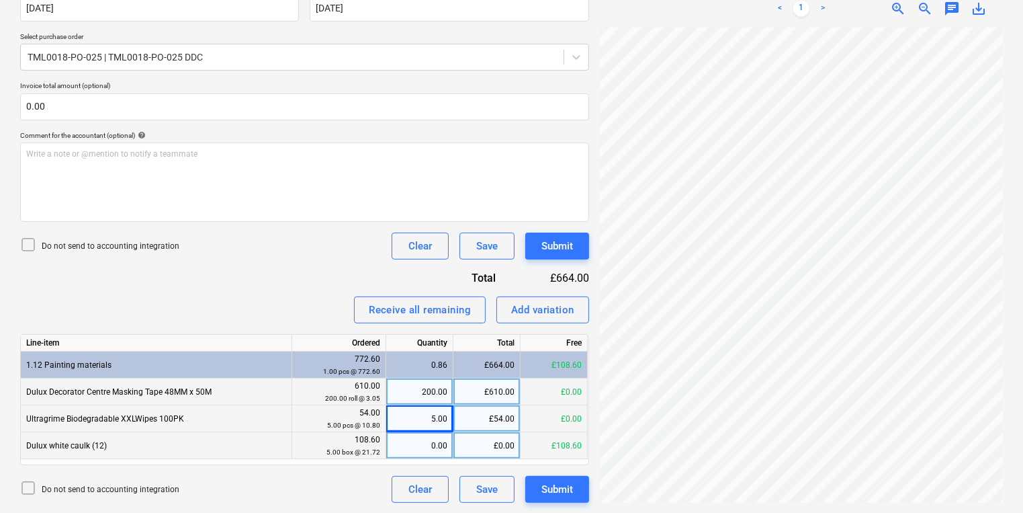
click at [419, 441] on div "0.00" at bounding box center [420, 445] width 56 height 27
type input "5"
drag, startPoint x: 552, startPoint y: 272, endPoint x: 583, endPoint y: 273, distance: 30.9
click at [583, 273] on div "£772.60" at bounding box center [553, 277] width 71 height 15
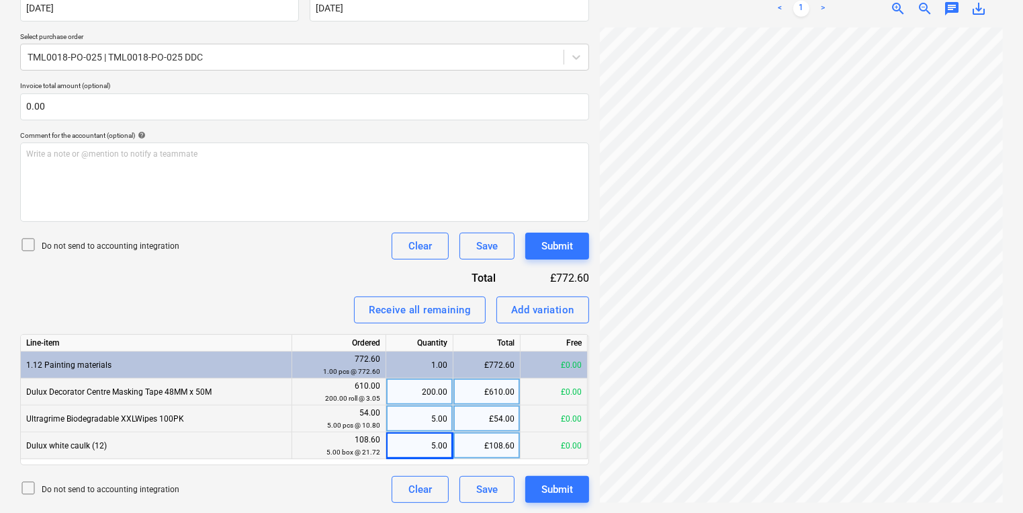
click at [505, 384] on div "£610.00" at bounding box center [486, 391] width 67 height 27
type input "349.21"
click at [483, 422] on div "£54.00" at bounding box center [486, 418] width 67 height 27
type input "49.57"
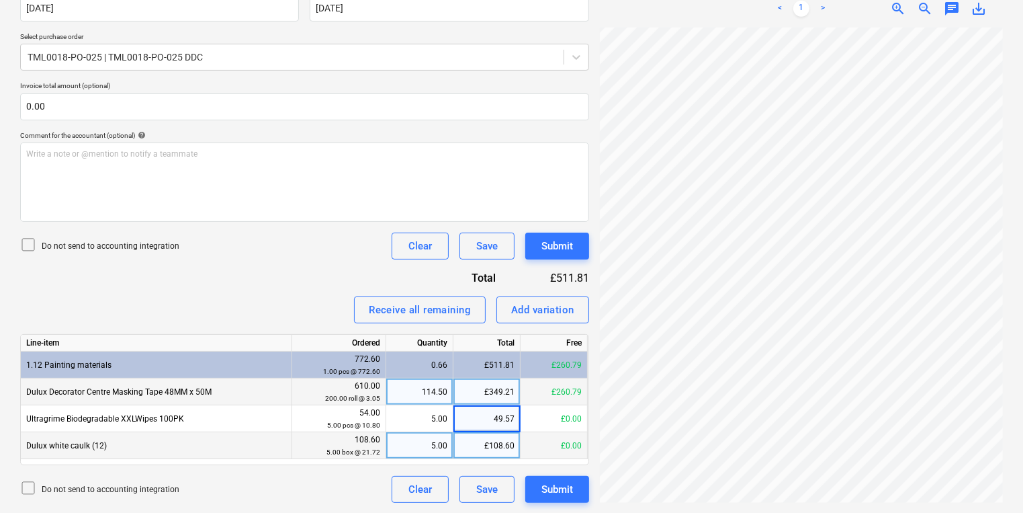
click at [492, 436] on div "£108.60" at bounding box center [486, 445] width 67 height 27
type input "11"
click at [396, 441] on div "0.51" at bounding box center [420, 445] width 56 height 27
type input "5"
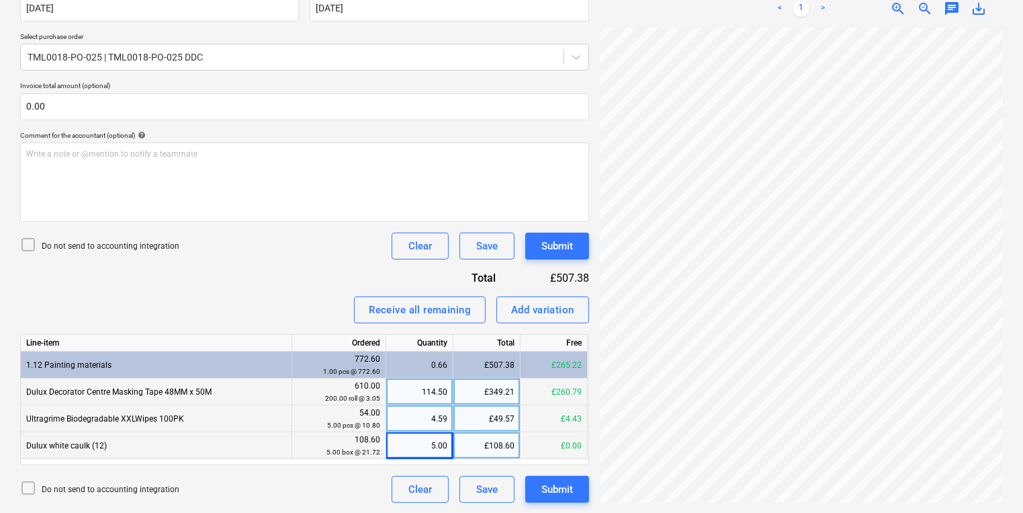
click at [427, 419] on div "4.59" at bounding box center [420, 418] width 56 height 27
type input "5"
click at [465, 388] on div "£349.21" at bounding box center [486, 391] width 67 height 27
type input "355.06"
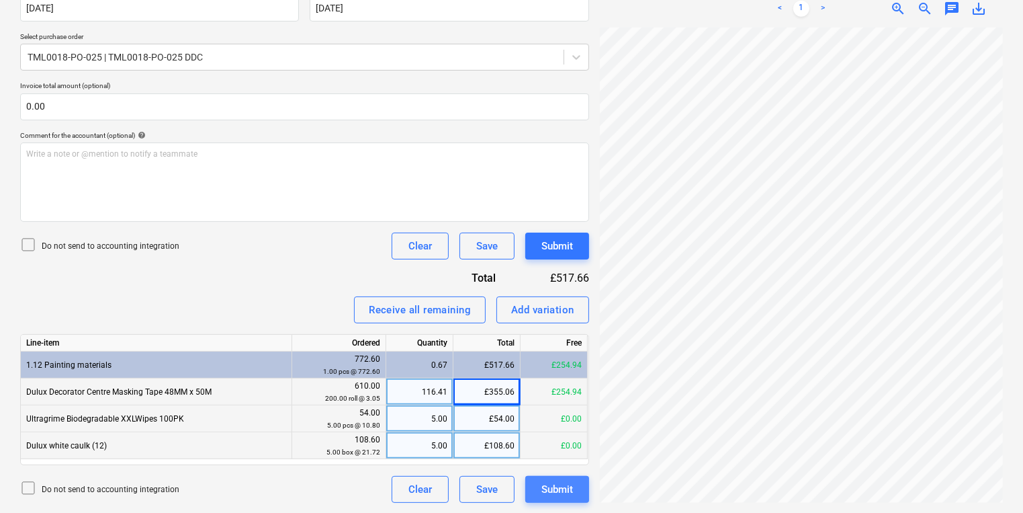
click at [557, 492] on div "Submit" at bounding box center [557, 488] width 32 height 17
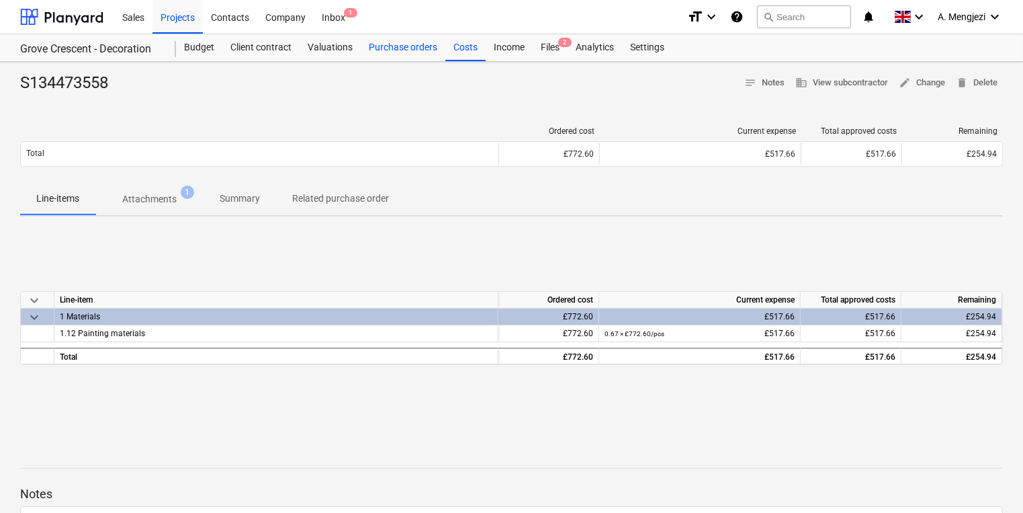
click at [392, 42] on div "Purchase orders" at bounding box center [403, 47] width 85 height 27
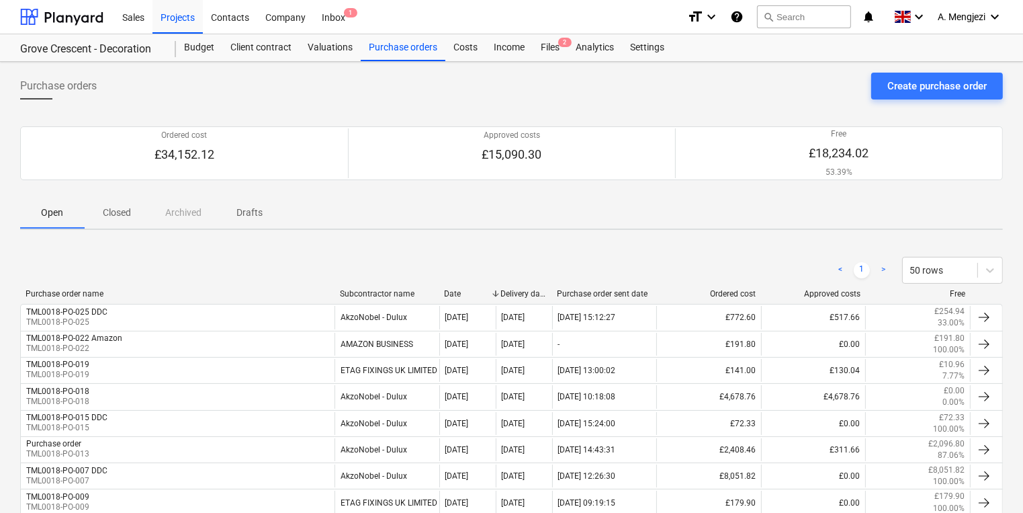
click at [414, 220] on div "Open Closed Archived Drafts" at bounding box center [511, 212] width 983 height 32
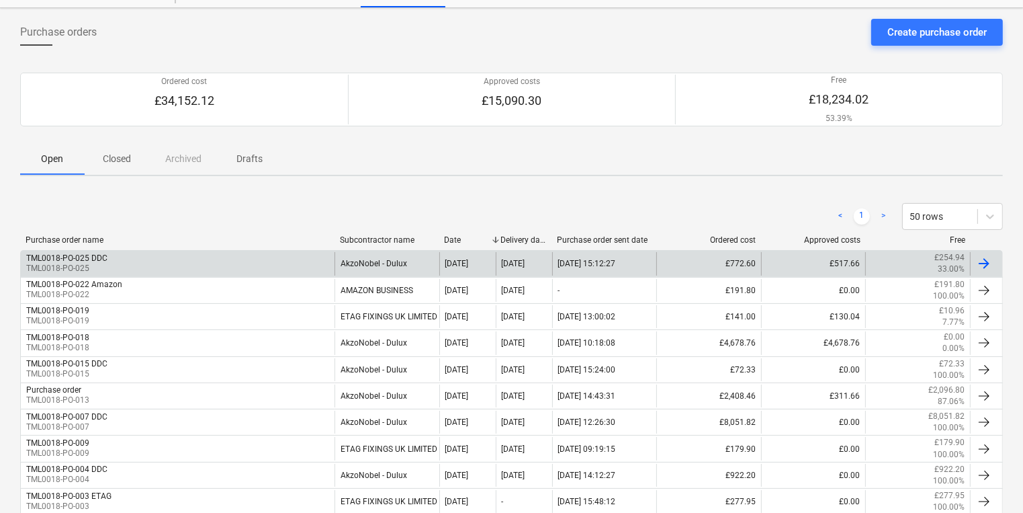
click at [309, 252] on div "TML0018-PO-025 DDC TML0018-PO-025" at bounding box center [178, 263] width 314 height 23
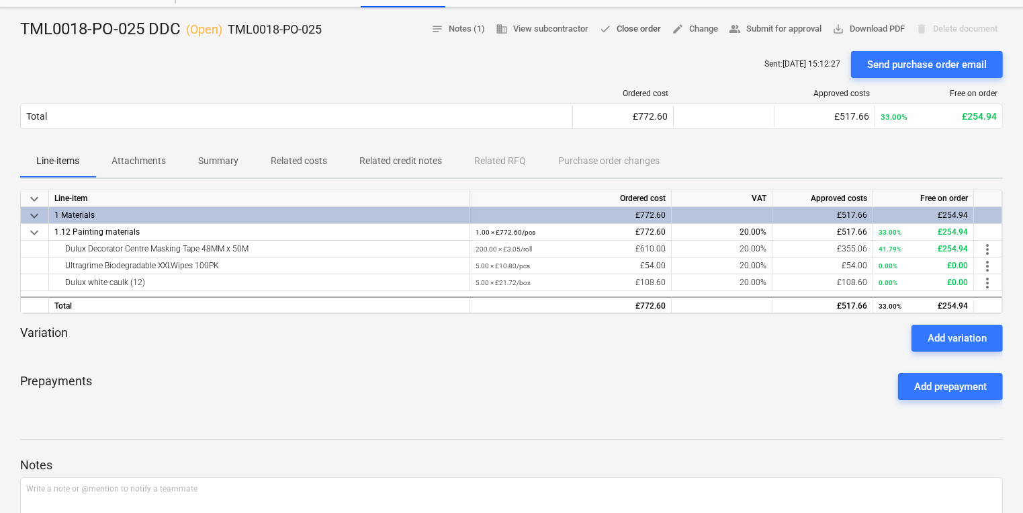
click at [631, 24] on span "done Close order" at bounding box center [630, 28] width 62 height 15
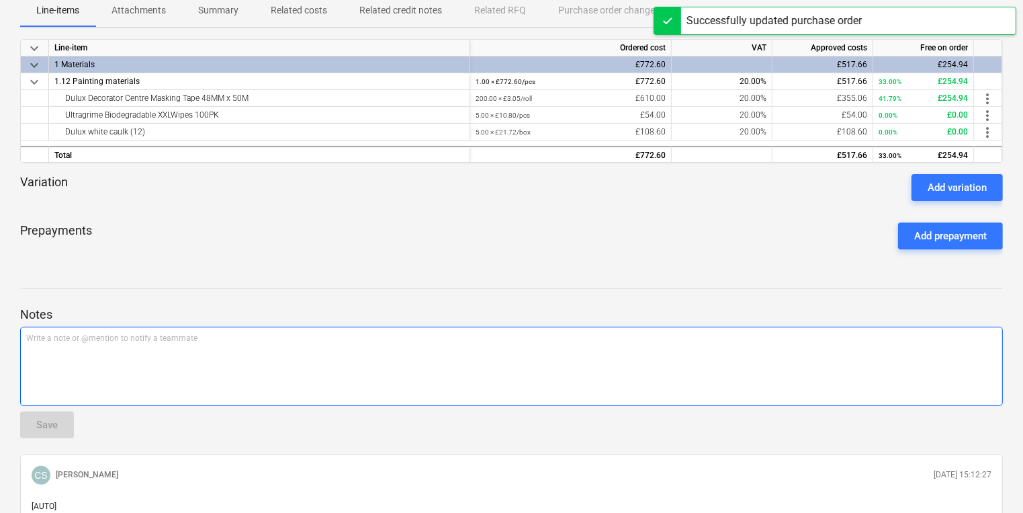
scroll to position [215, 0]
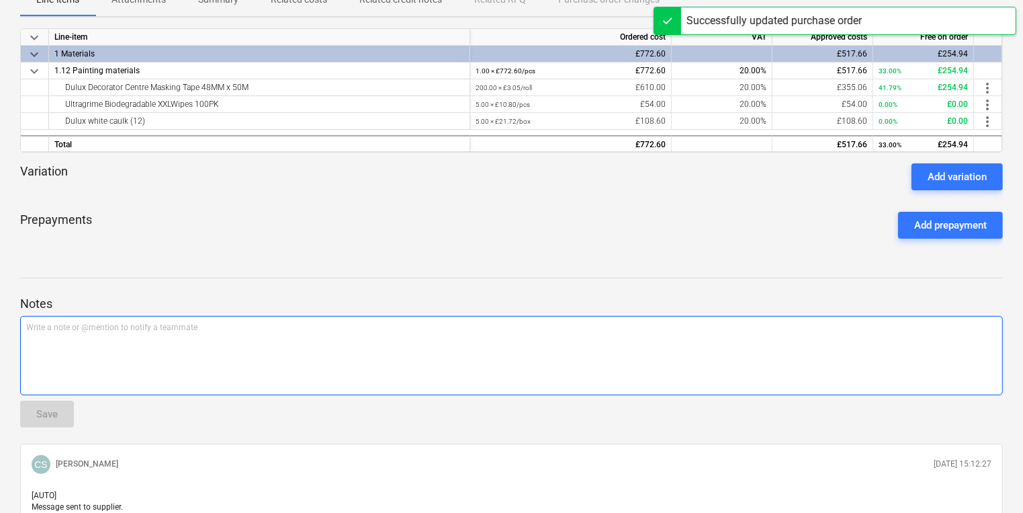
drag, startPoint x: 194, startPoint y: 392, endPoint x: 192, endPoint y: 376, distance: 15.6
click at [193, 392] on div "Write a note or @mention to notify a teammate ﻿" at bounding box center [511, 355] width 983 height 79
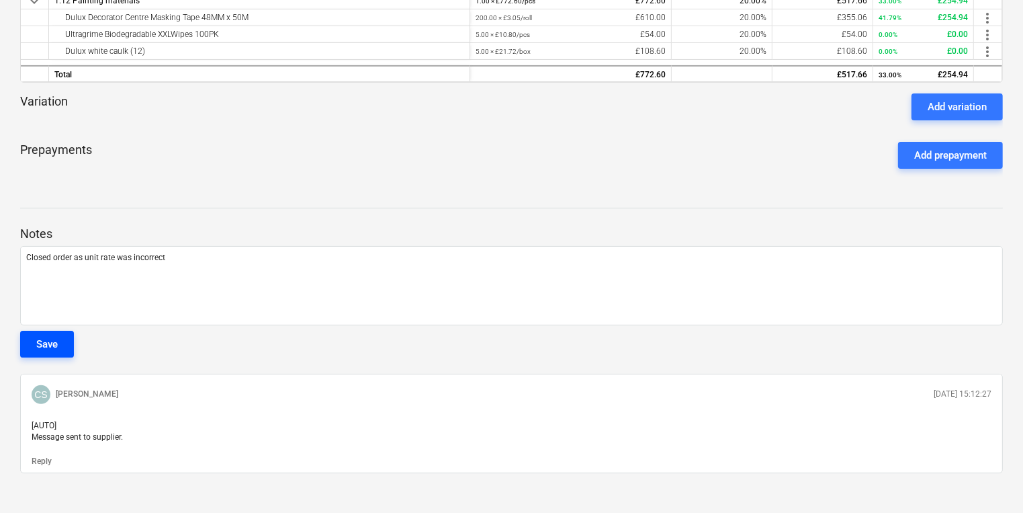
click at [59, 347] on button "Save" at bounding box center [47, 344] width 54 height 27
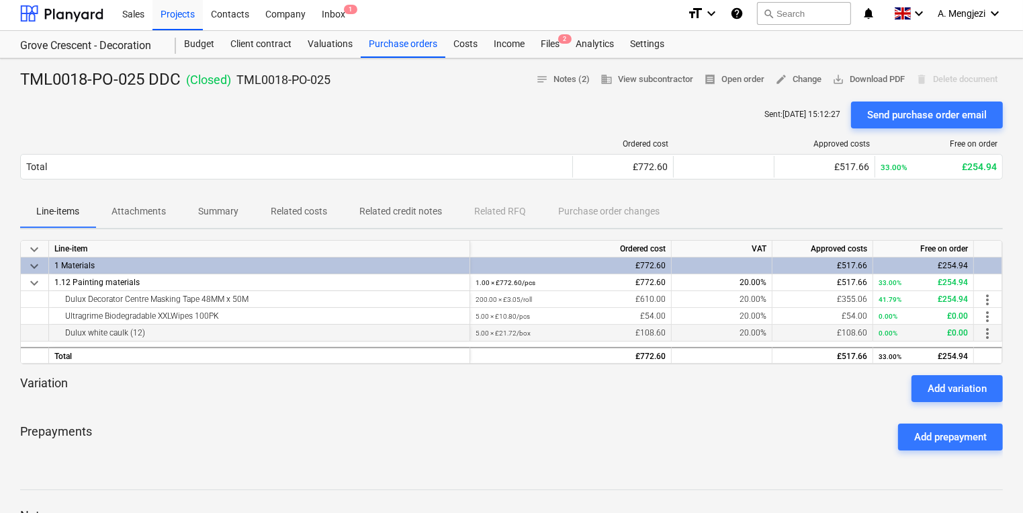
scroll to position [0, 0]
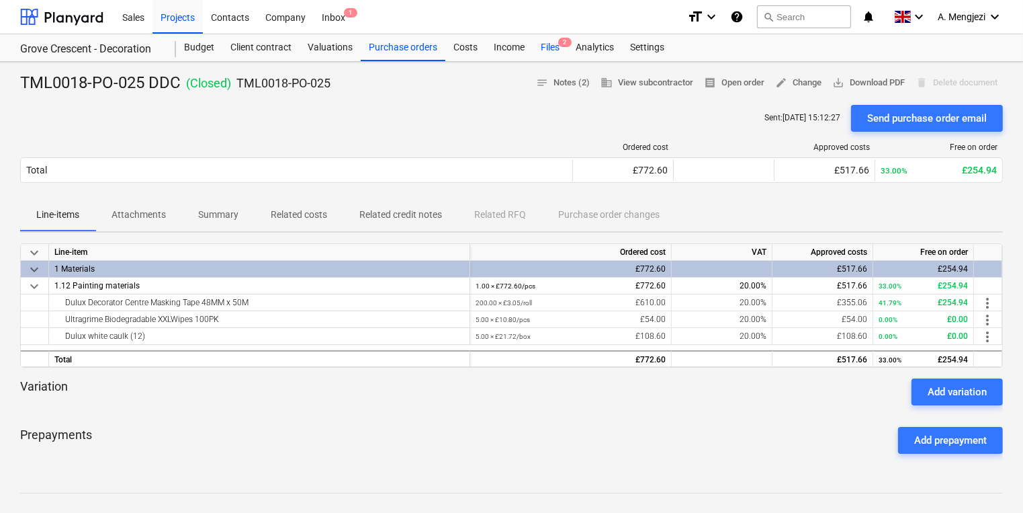
click at [543, 47] on div "Files 2" at bounding box center [550, 47] width 35 height 27
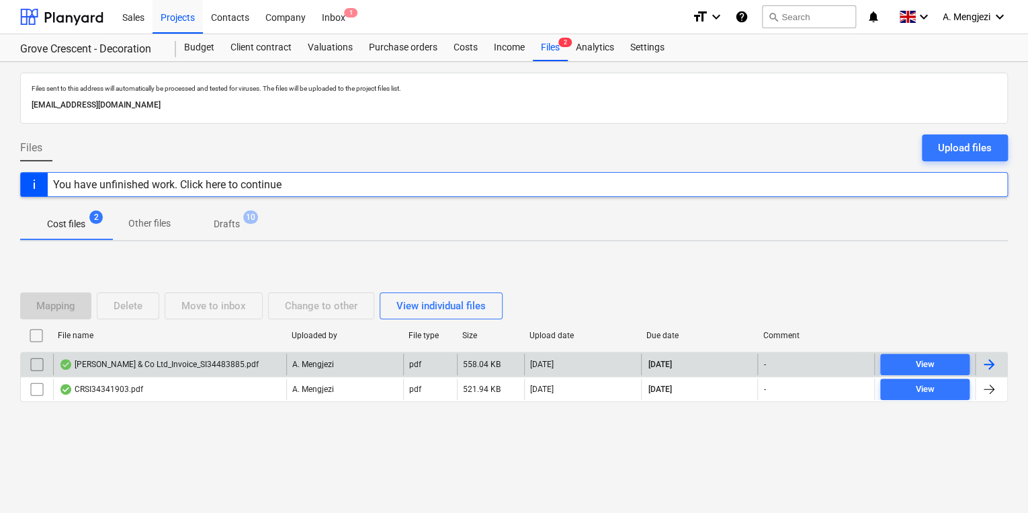
click at [200, 365] on div "[PERSON_NAME] & Co Ltd_Invoice_SI34483885.pdf" at bounding box center [159, 364] width 200 height 11
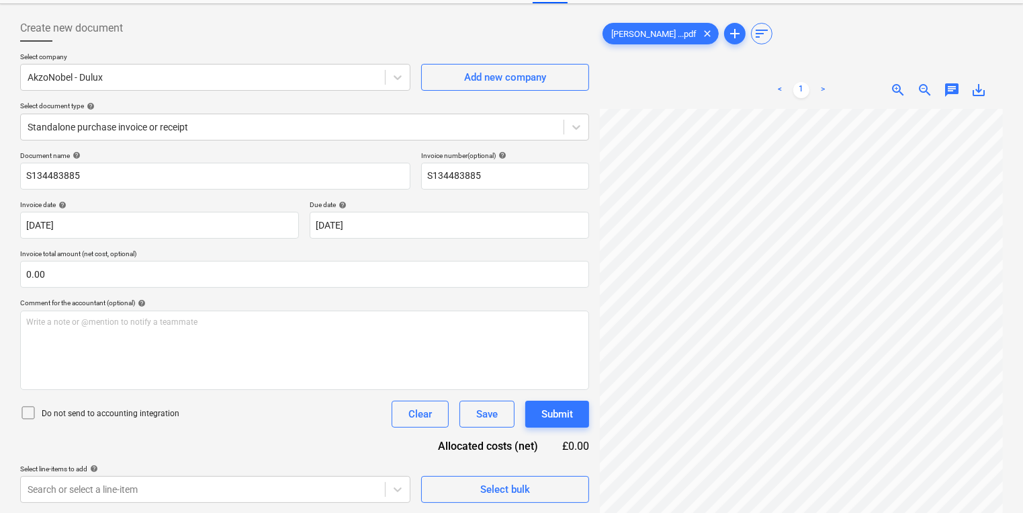
scroll to position [86, 60]
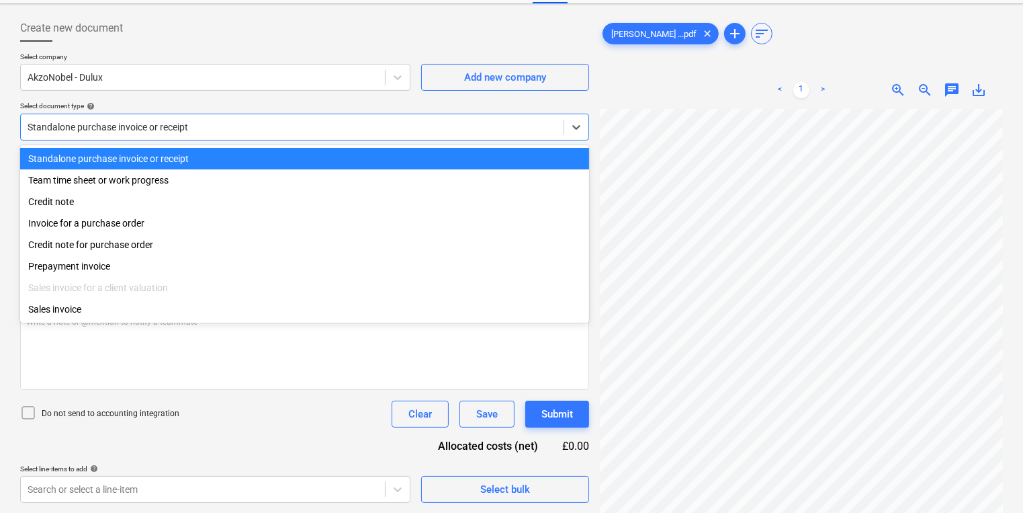
click at [175, 130] on div at bounding box center [292, 126] width 529 height 13
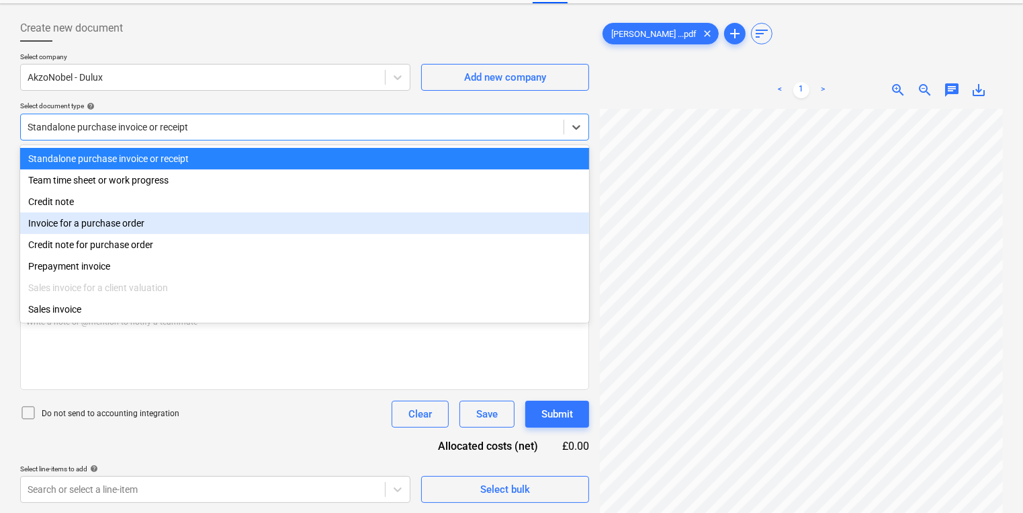
click at [171, 220] on div "Invoice for a purchase order" at bounding box center [304, 222] width 569 height 21
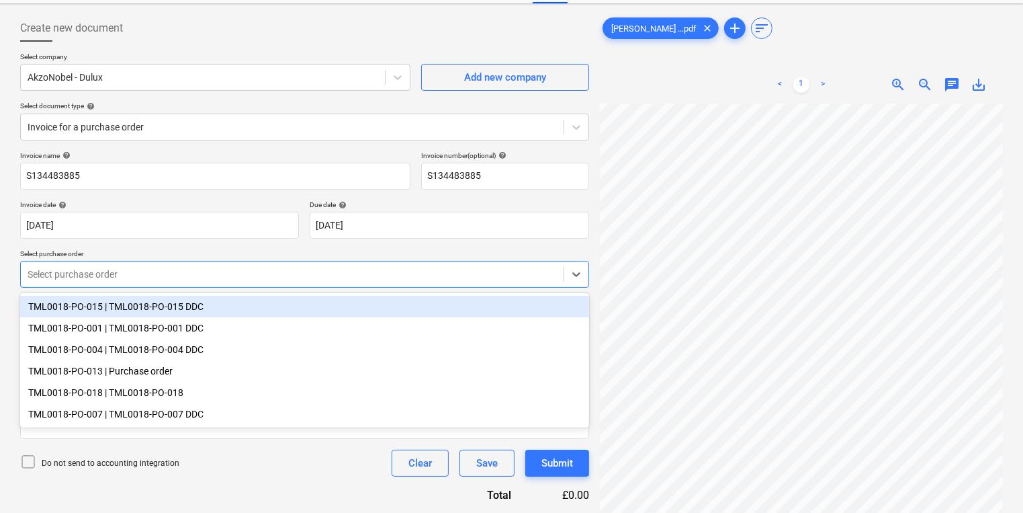
click at [175, 277] on div at bounding box center [292, 273] width 529 height 13
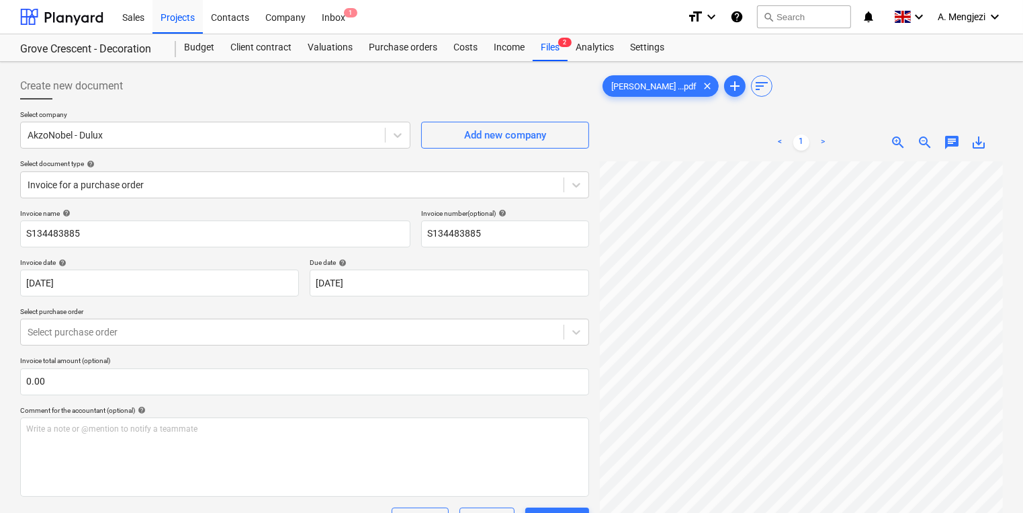
click at [328, 312] on p "Select purchase order" at bounding box center [304, 312] width 569 height 11
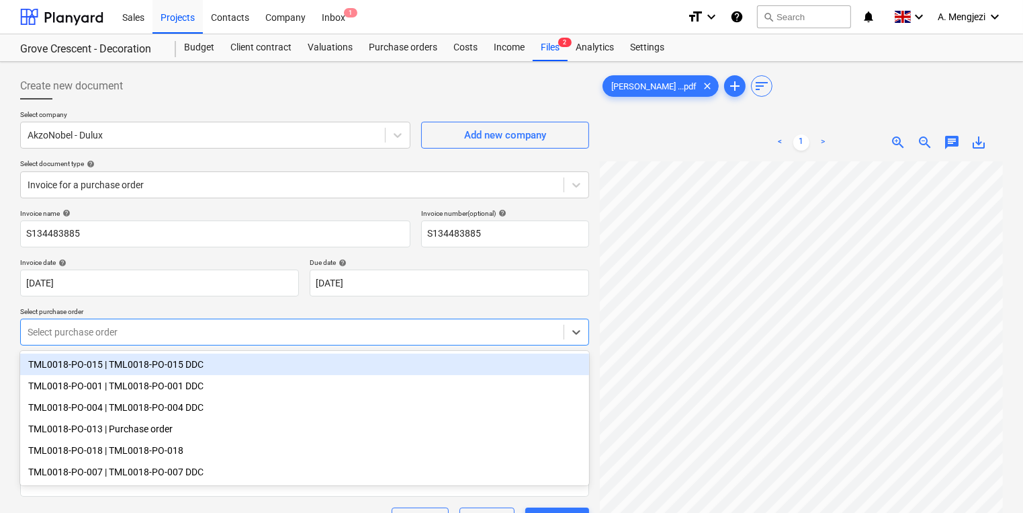
click at [326, 325] on div at bounding box center [292, 331] width 529 height 13
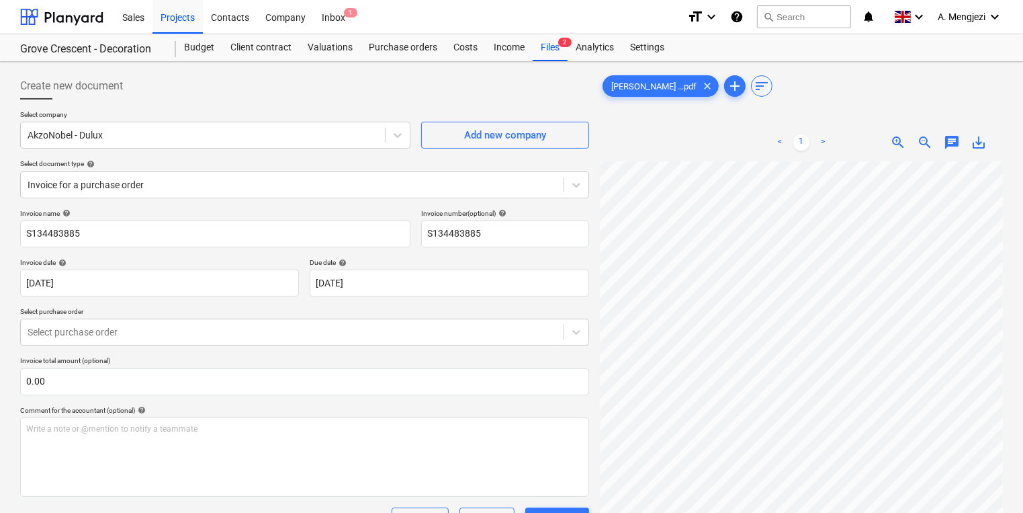
scroll to position [176, 0]
click at [396, 48] on div "Purchase orders" at bounding box center [403, 47] width 85 height 27
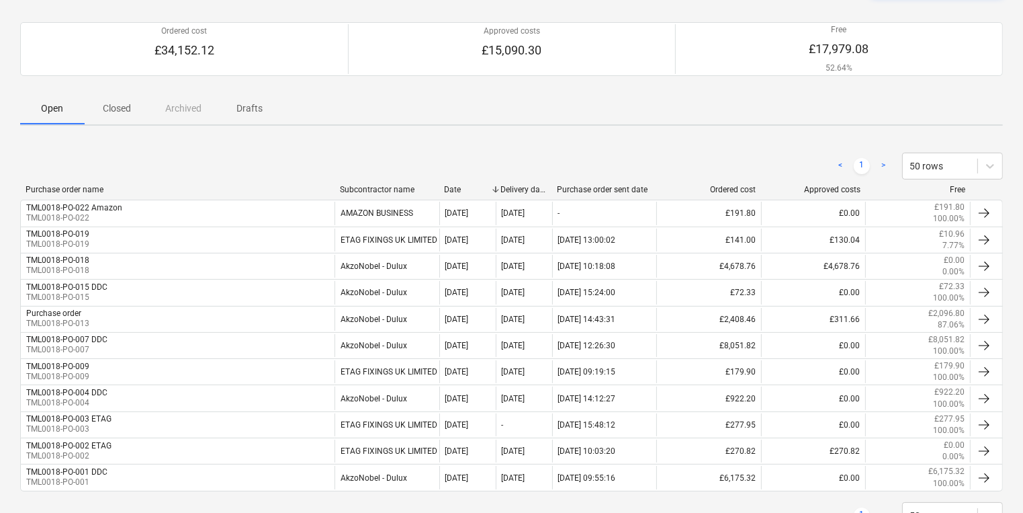
scroll to position [107, 0]
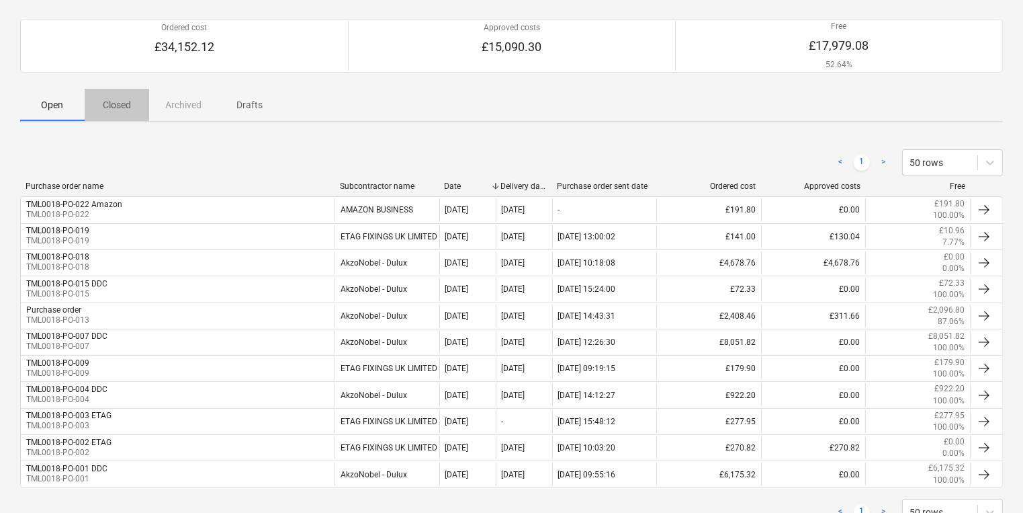
click at [113, 105] on p "Closed" at bounding box center [117, 105] width 32 height 14
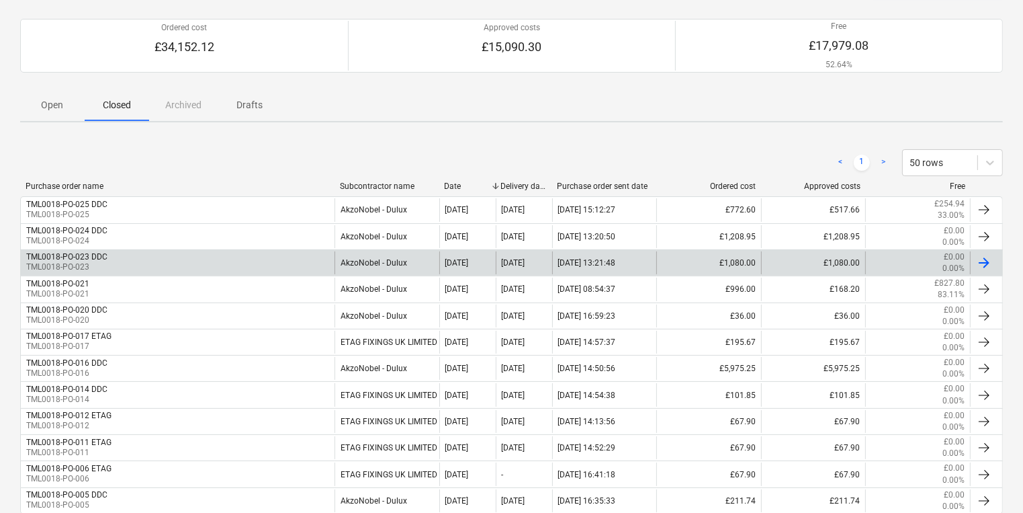
click at [124, 251] on div "TML0018-PO-023 DDC TML0018-PO-023" at bounding box center [178, 262] width 314 height 23
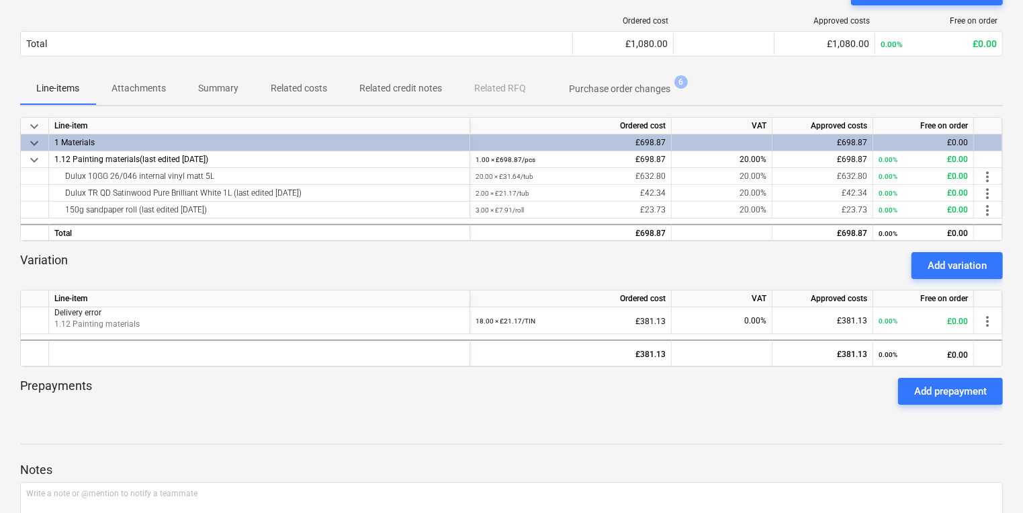
scroll to position [107, 0]
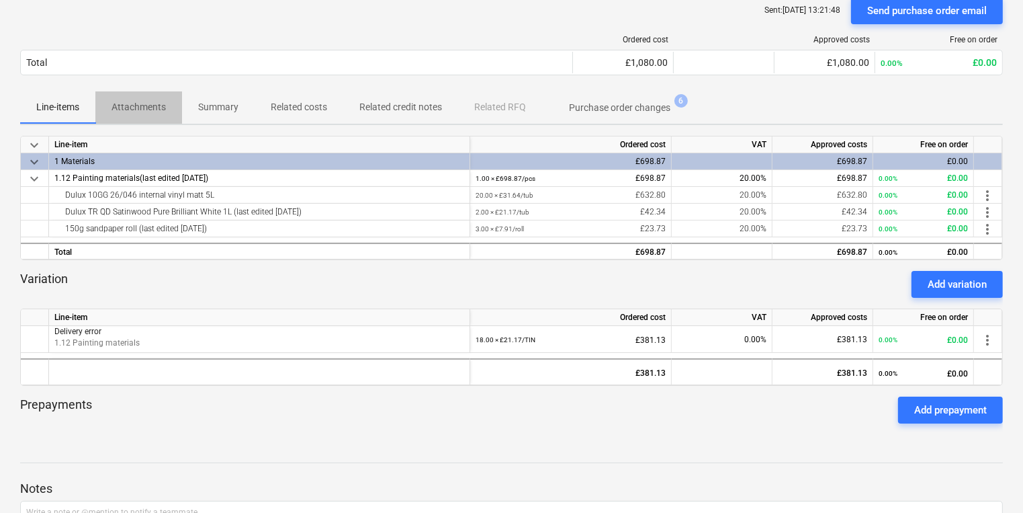
click at [128, 103] on p "Attachments" at bounding box center [139, 107] width 54 height 14
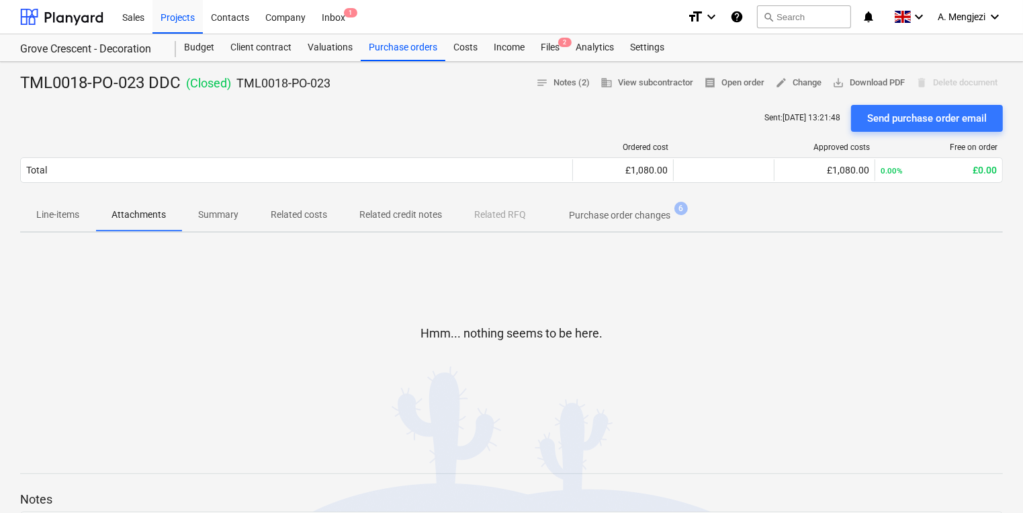
click at [396, 209] on p "Related credit notes" at bounding box center [400, 215] width 83 height 14
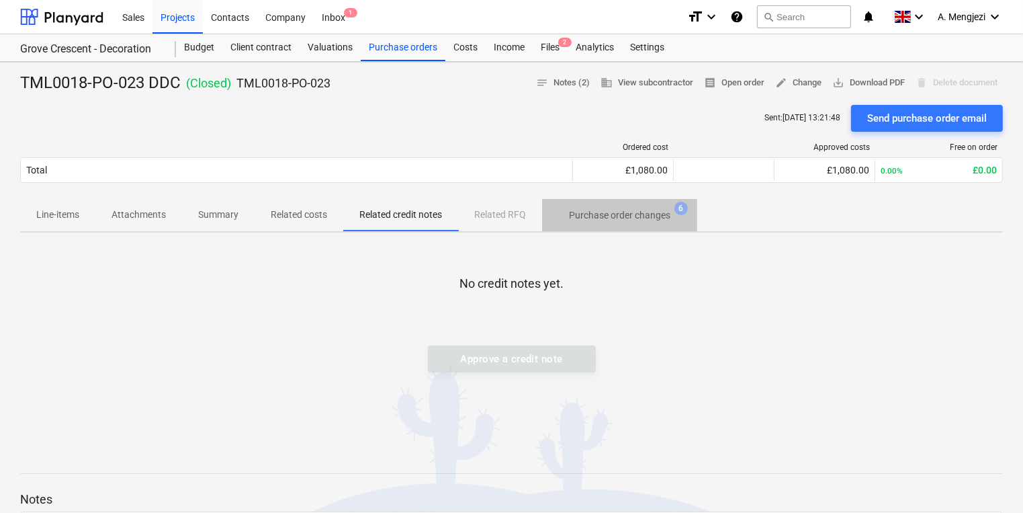
click at [611, 226] on button "Purchase order changes 6" at bounding box center [619, 215] width 155 height 32
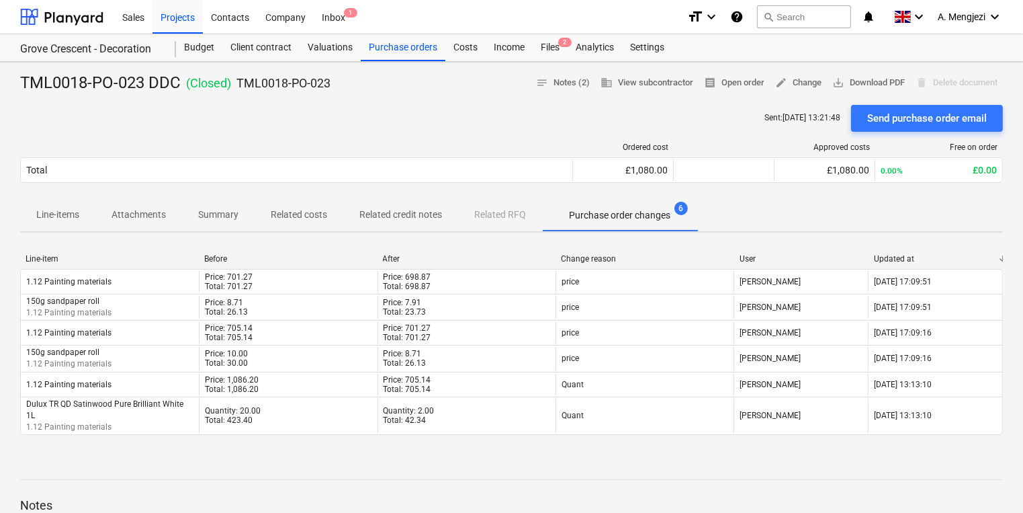
click at [393, 464] on div at bounding box center [511, 467] width 983 height 11
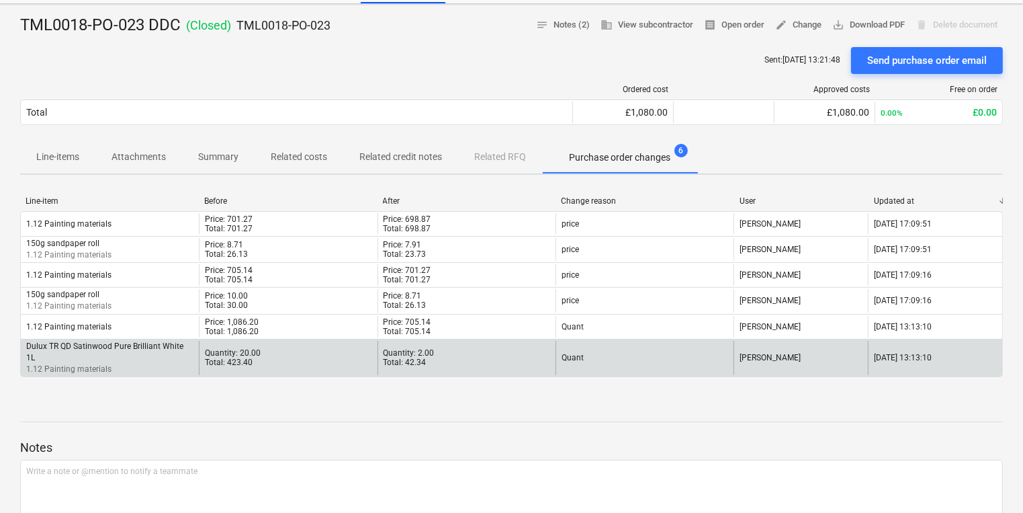
scroll to position [54, 0]
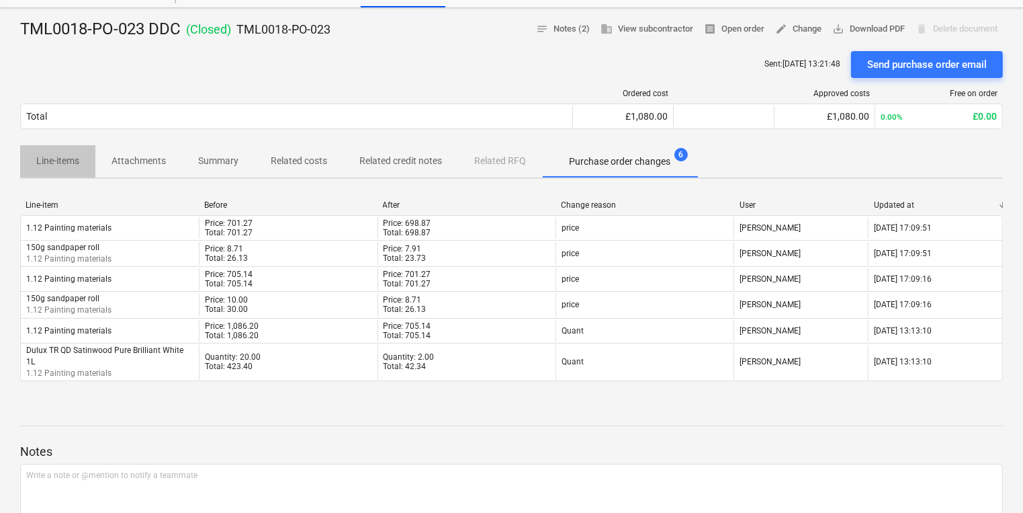
click at [27, 162] on span "Line-items" at bounding box center [57, 161] width 75 height 22
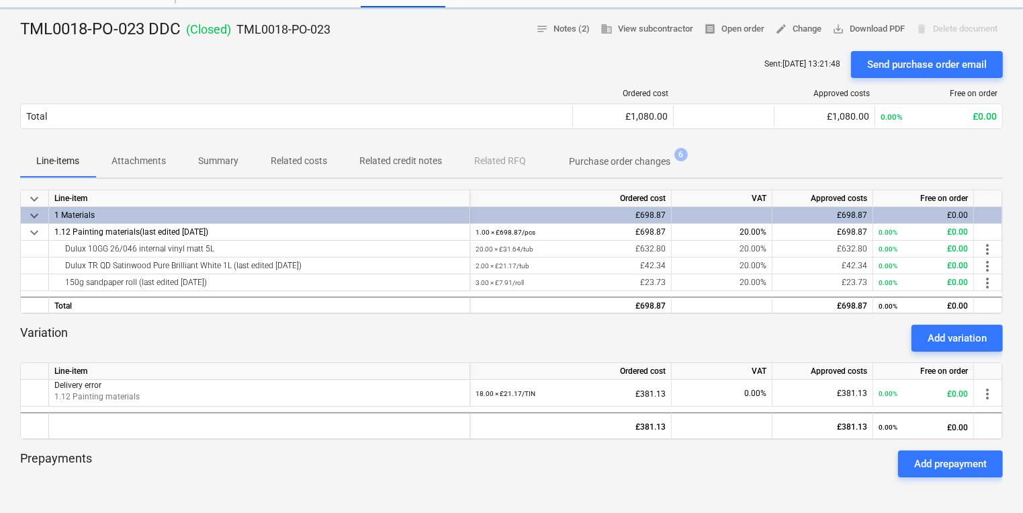
click at [38, 158] on p "Line-items" at bounding box center [57, 161] width 43 height 14
click at [395, 345] on div "Variation Add variation" at bounding box center [511, 337] width 983 height 27
click at [583, 155] on p "Purchase order changes" at bounding box center [619, 162] width 101 height 14
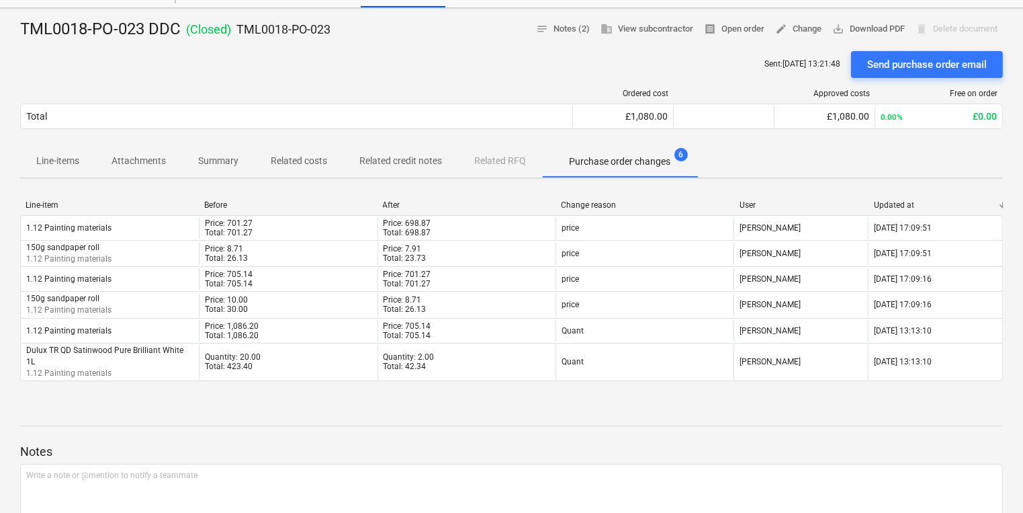
click at [207, 390] on div "Line-item Before After Change reason User Updated at 1.12 Painting materials Pr…" at bounding box center [511, 293] width 983 height 208
click at [95, 167] on span "Attachments" at bounding box center [138, 161] width 87 height 22
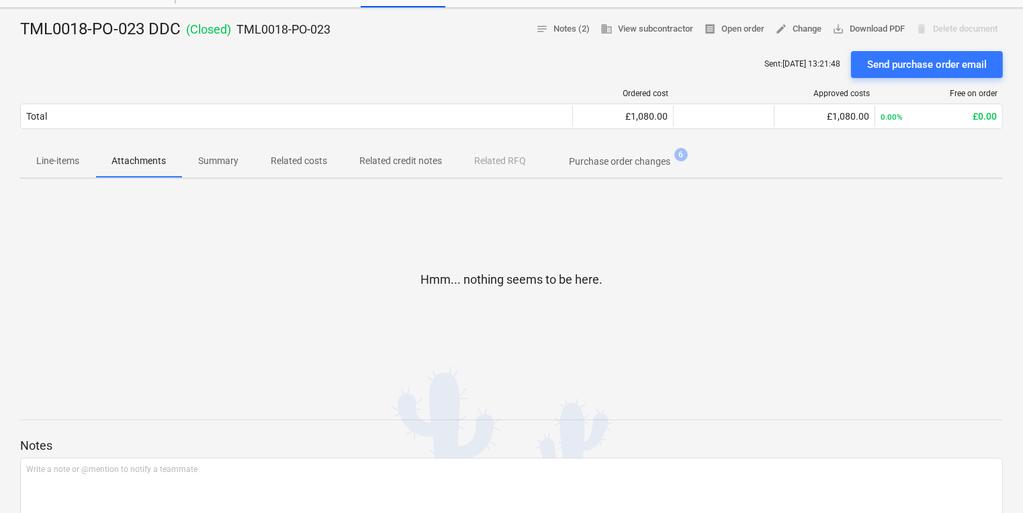
click at [73, 171] on span "Line-items" at bounding box center [57, 161] width 75 height 22
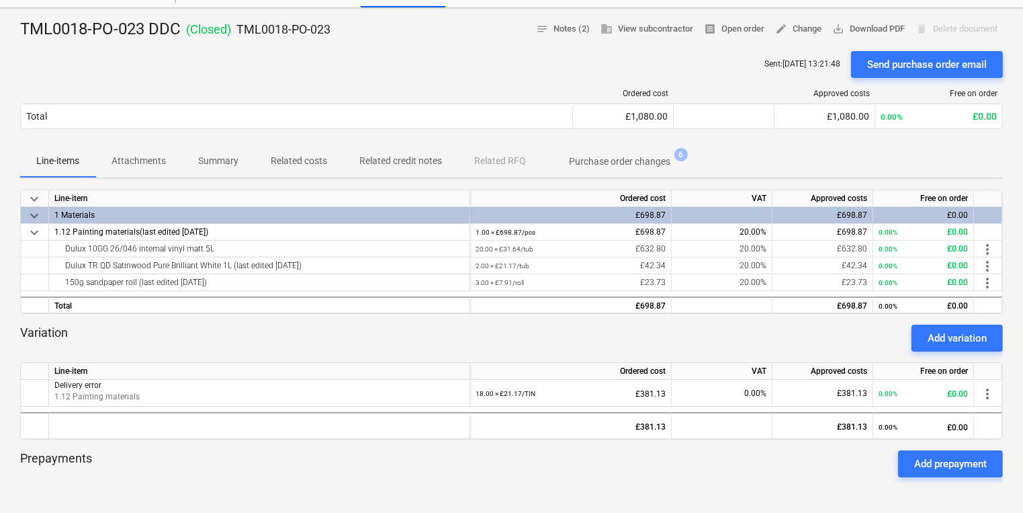
click at [157, 168] on span "Attachments" at bounding box center [138, 161] width 87 height 22
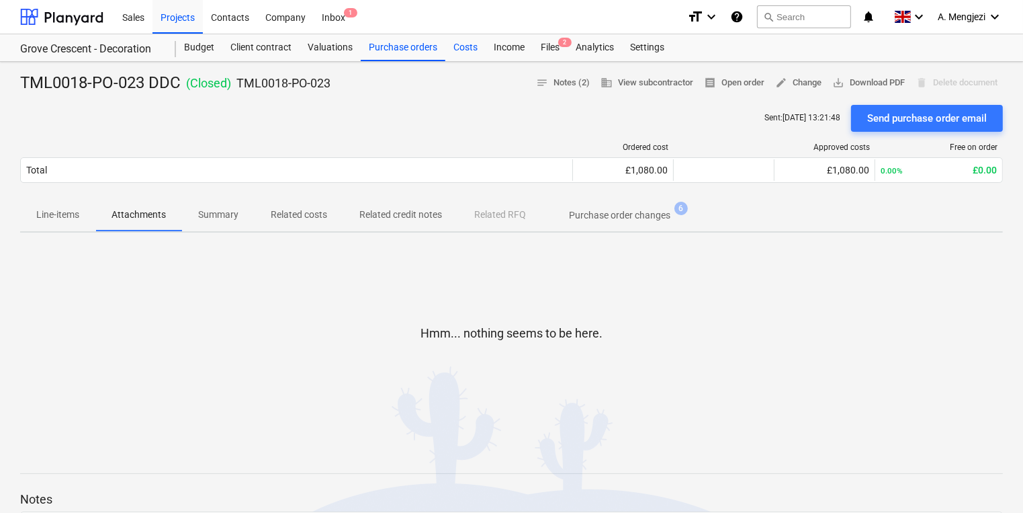
click at [472, 51] on div "Costs" at bounding box center [465, 47] width 40 height 27
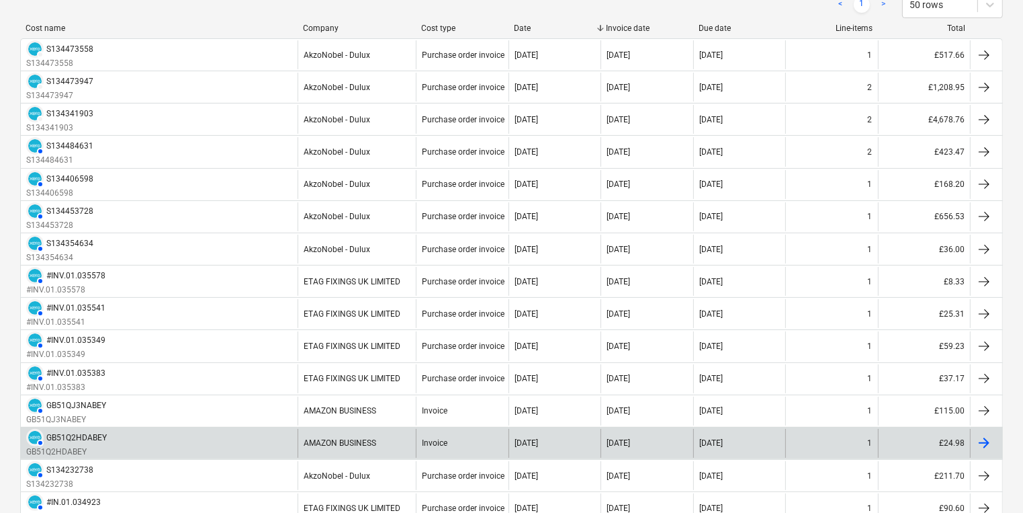
scroll to position [161, 0]
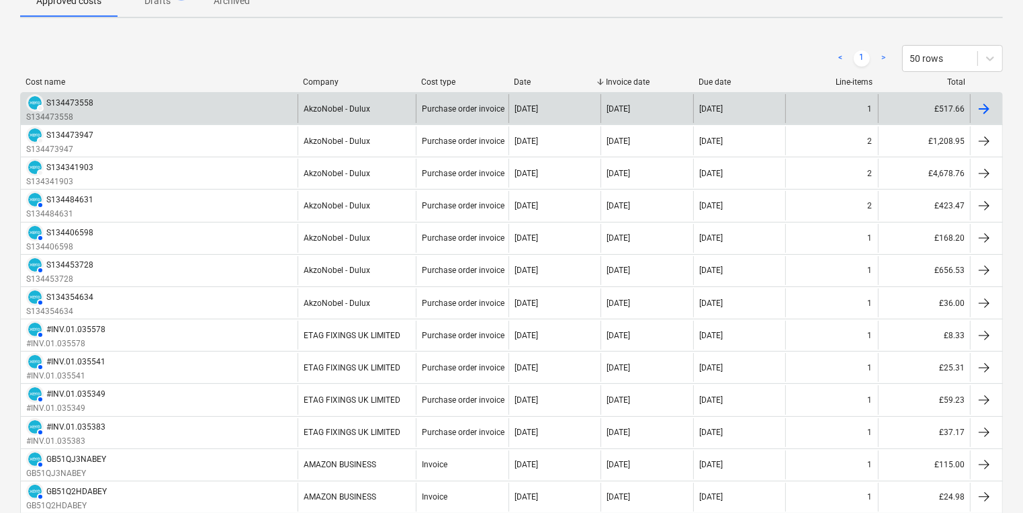
click at [803, 110] on div "1" at bounding box center [831, 108] width 92 height 29
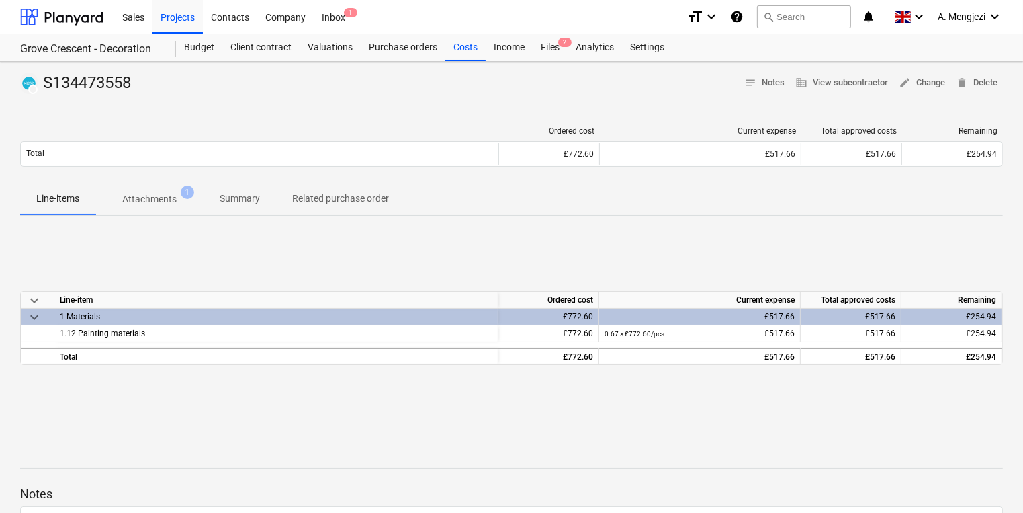
drag, startPoint x: 108, startPoint y: 189, endPoint x: 119, endPoint y: 193, distance: 11.5
click at [113, 193] on span "Attachments 1" at bounding box center [149, 199] width 108 height 24
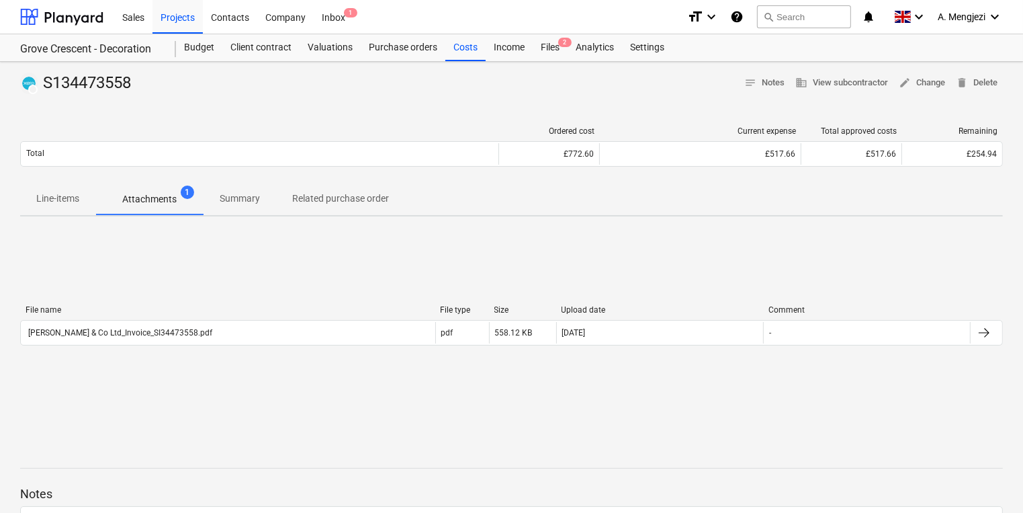
click at [360, 318] on div "File name File type Size Upload date Comment" at bounding box center [511, 312] width 983 height 15
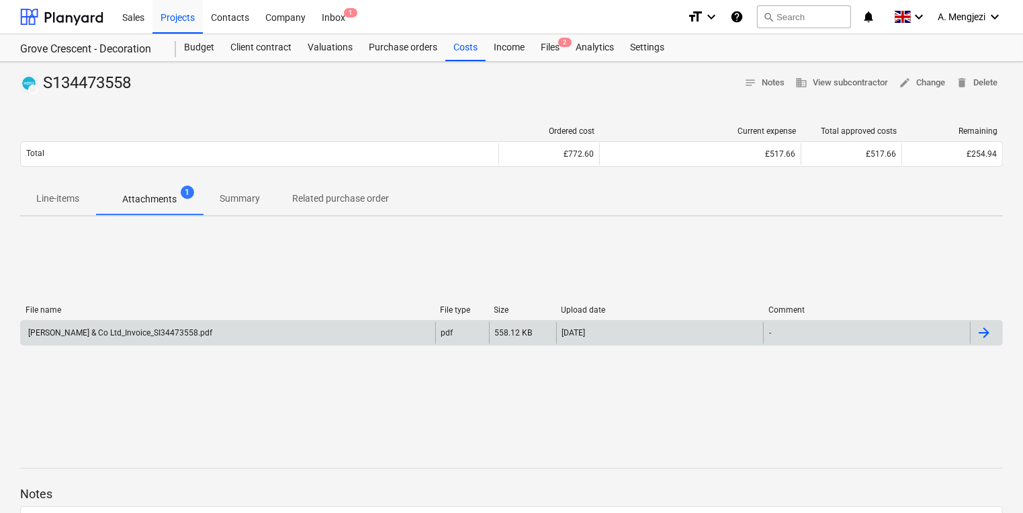
click at [365, 330] on div "J P McDougall & Co Ltd_Invoice_SI34473558.pdf" at bounding box center [228, 332] width 414 height 21
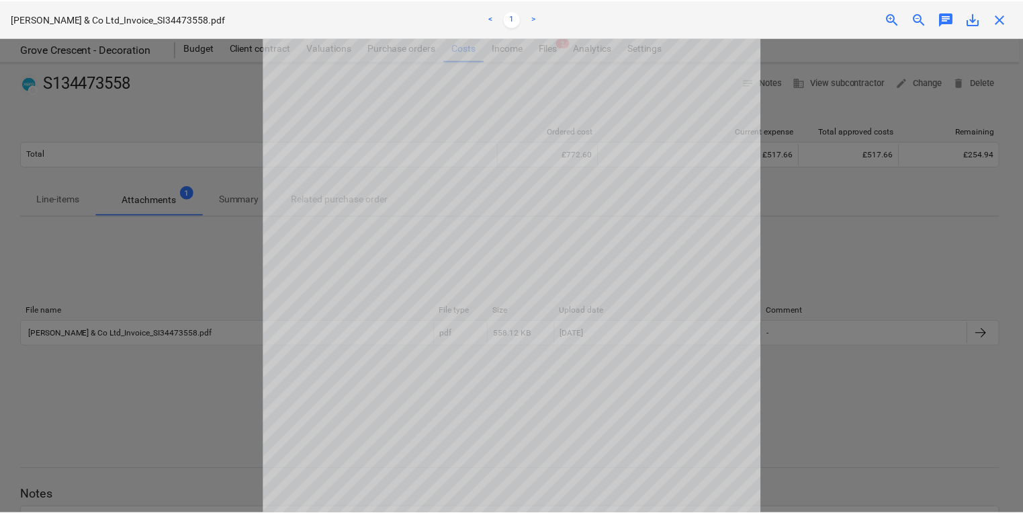
scroll to position [161, 0]
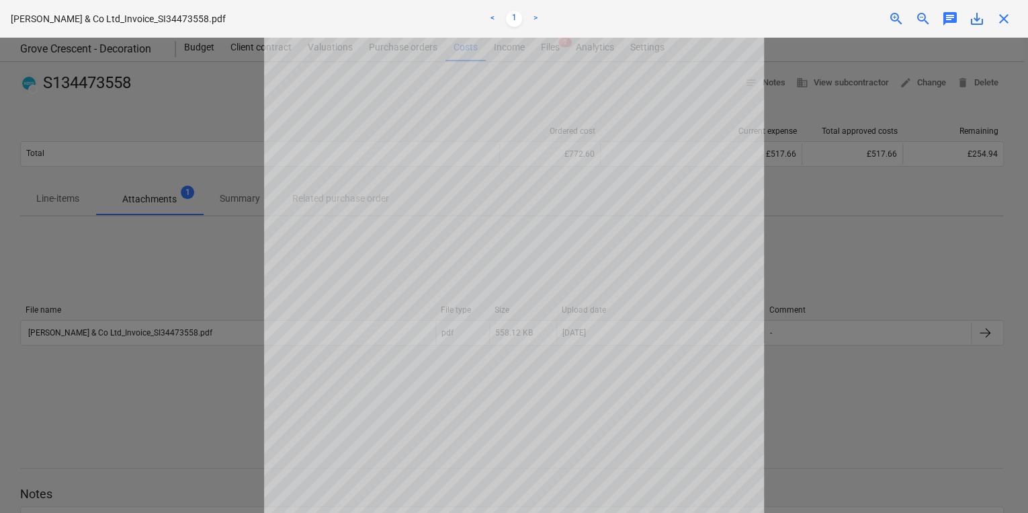
click at [99, 210] on div at bounding box center [514, 275] width 1028 height 475
click at [1008, 24] on span "close" at bounding box center [1004, 19] width 16 height 16
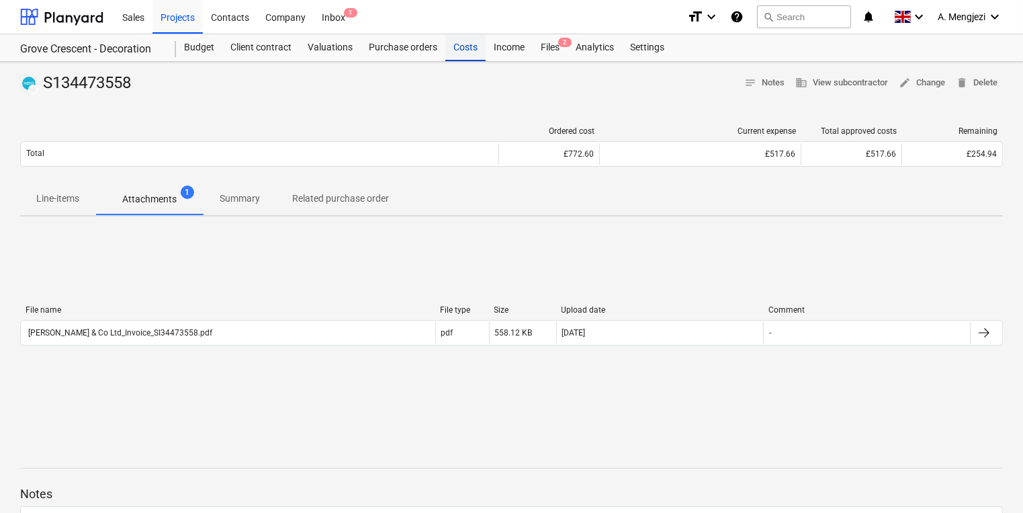
click at [457, 44] on div "Costs" at bounding box center [465, 47] width 40 height 27
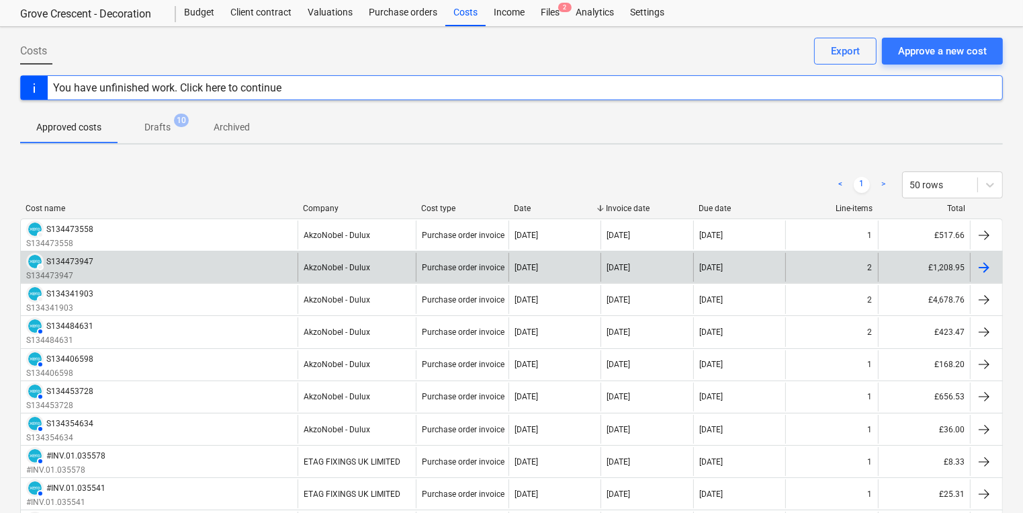
scroll to position [54, 0]
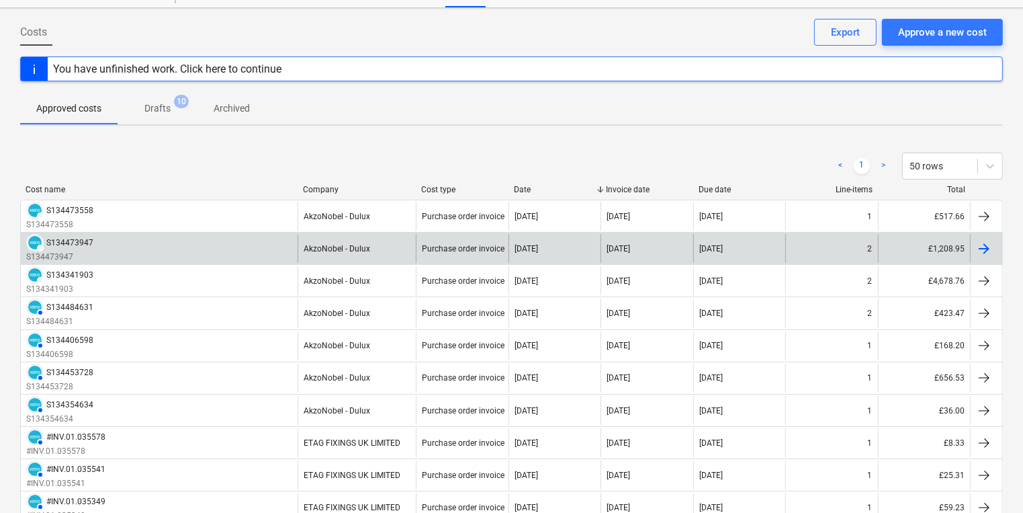
click at [993, 249] on div at bounding box center [986, 248] width 32 height 29
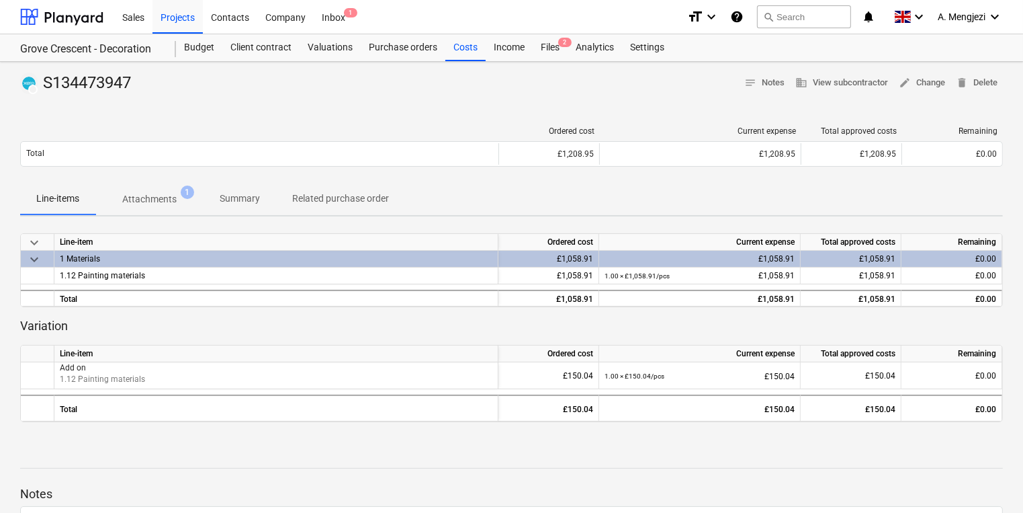
click at [179, 202] on span "Attachments 1" at bounding box center [150, 199] width 76 height 14
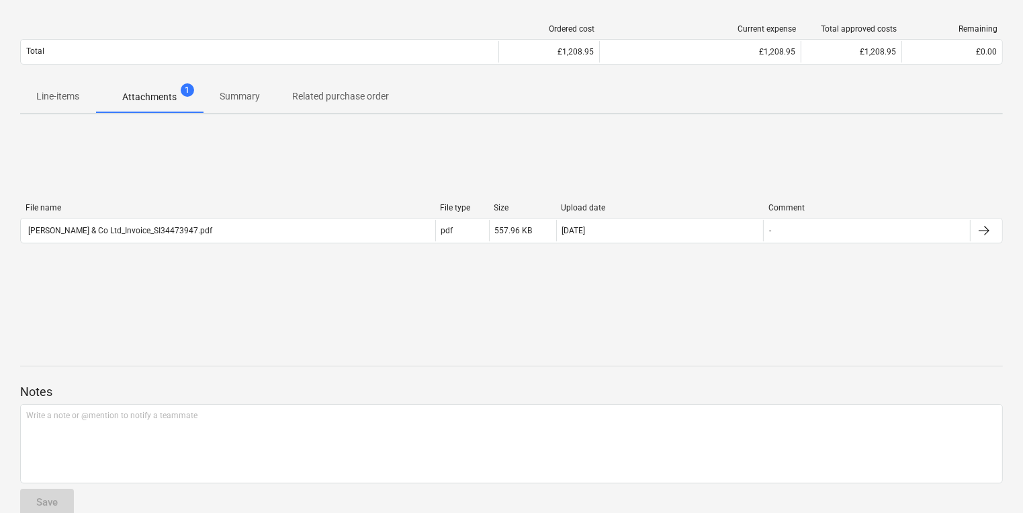
scroll to position [107, 0]
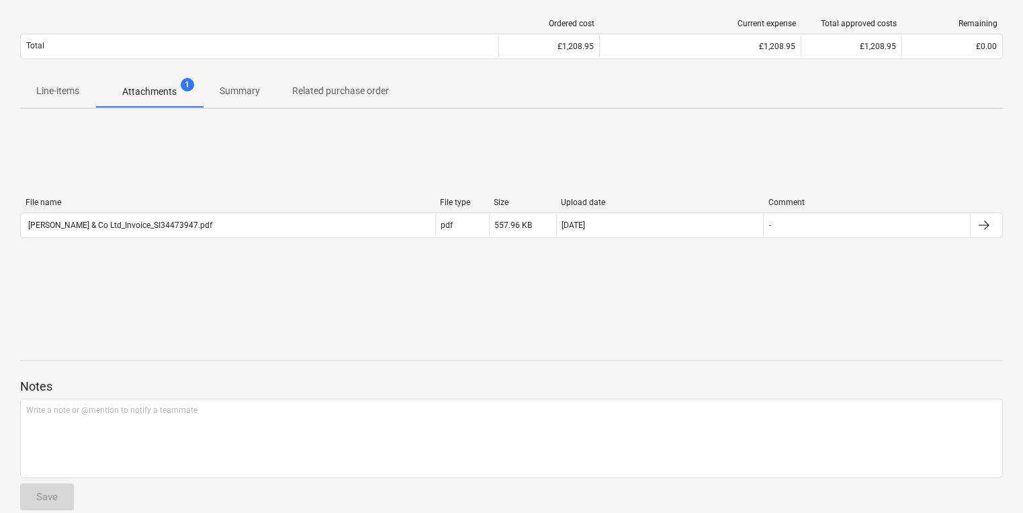
click at [351, 95] on p "Related purchase order" at bounding box center [340, 91] width 97 height 14
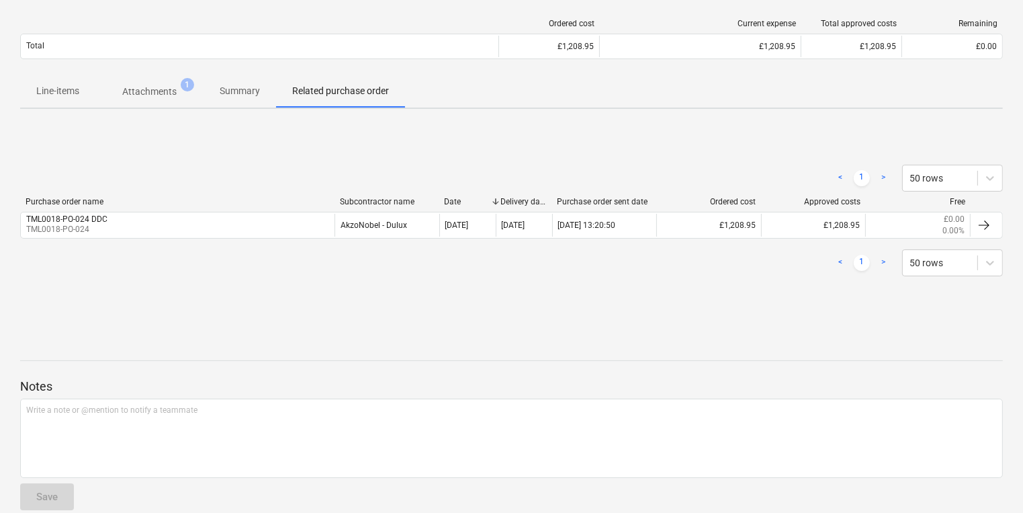
click at [161, 81] on span "Attachments 1" at bounding box center [149, 91] width 108 height 24
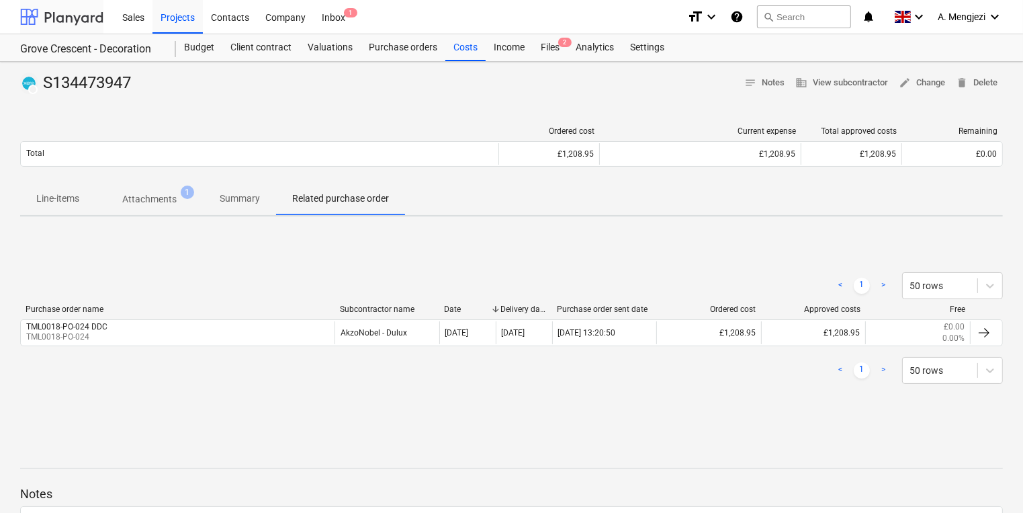
scroll to position [107, 0]
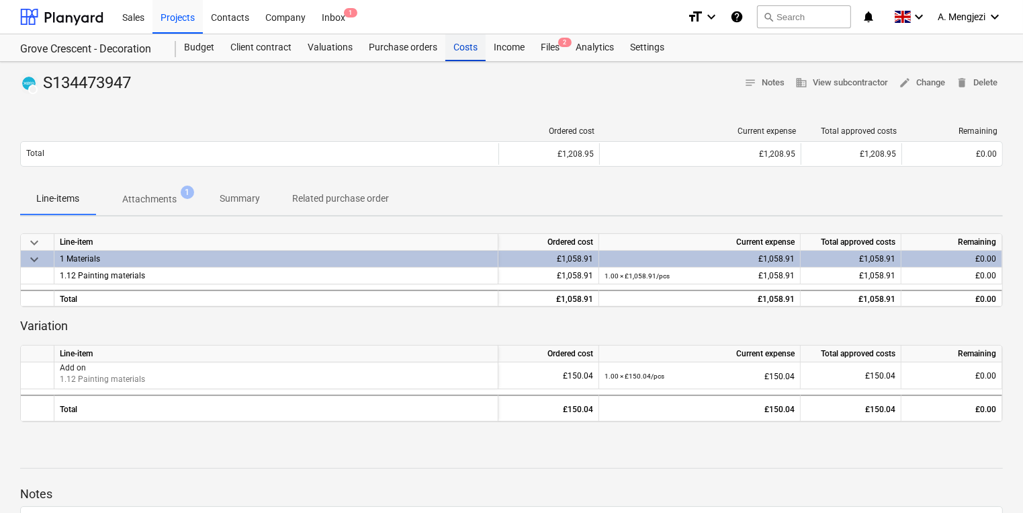
click at [469, 46] on div "Costs" at bounding box center [465, 47] width 40 height 27
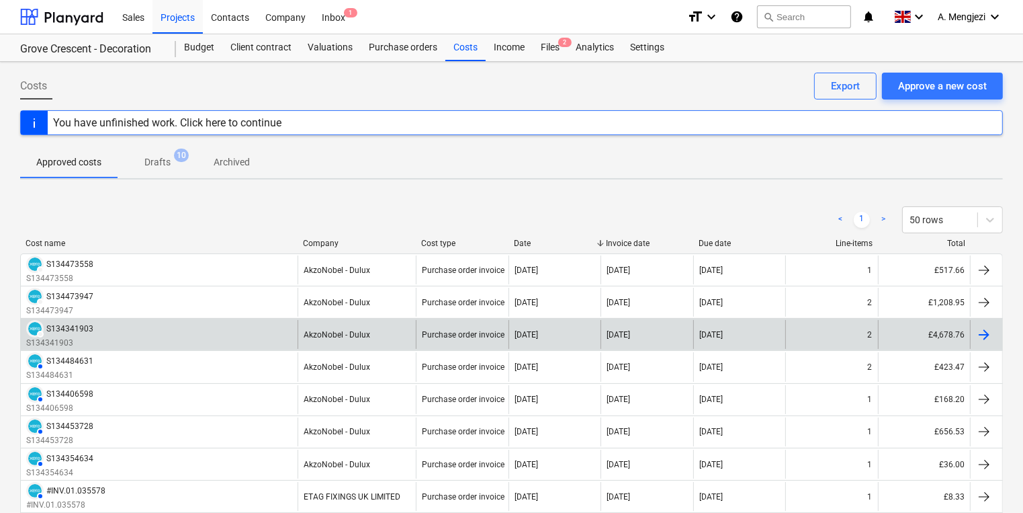
click at [986, 335] on div at bounding box center [984, 334] width 16 height 16
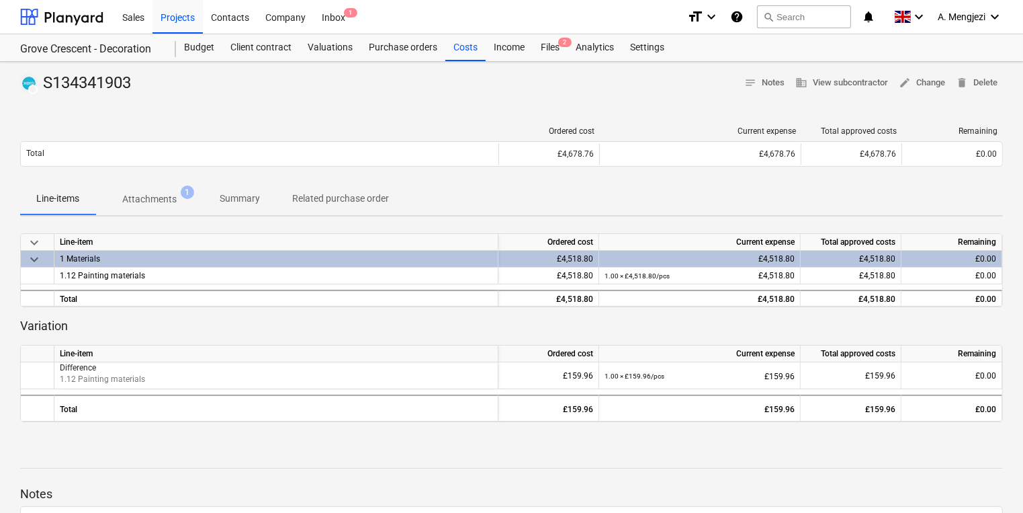
click at [143, 197] on p "Attachments" at bounding box center [149, 199] width 54 height 14
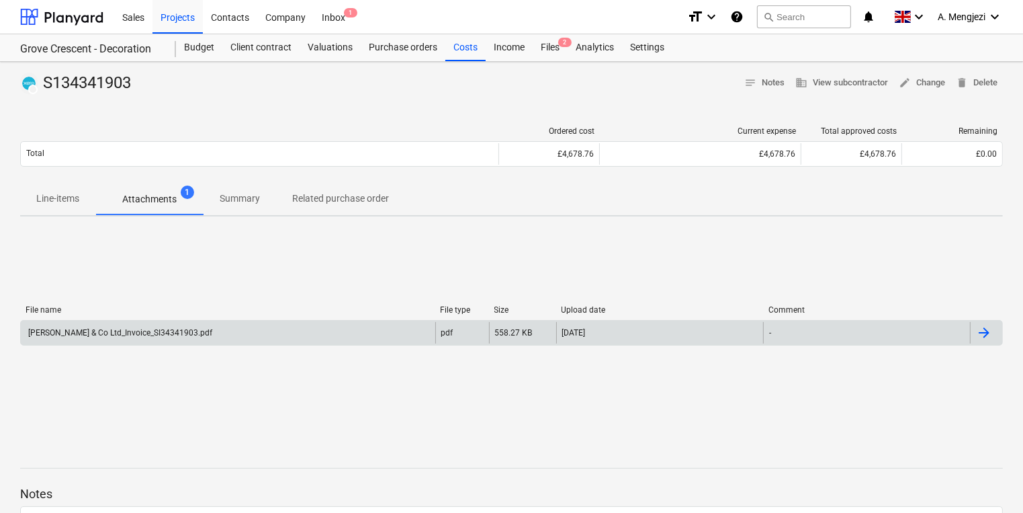
click at [994, 333] on div at bounding box center [986, 332] width 32 height 21
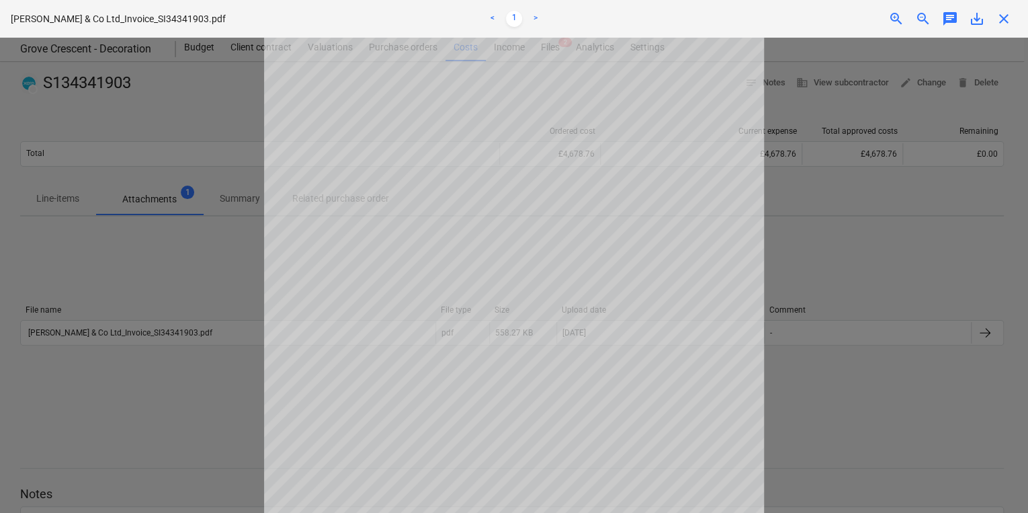
click at [85, 256] on div at bounding box center [514, 275] width 1028 height 475
click at [886, 289] on div at bounding box center [514, 275] width 1028 height 475
click at [993, 19] on div "close" at bounding box center [1003, 19] width 27 height 16
click at [1002, 20] on span "close" at bounding box center [1004, 19] width 16 height 16
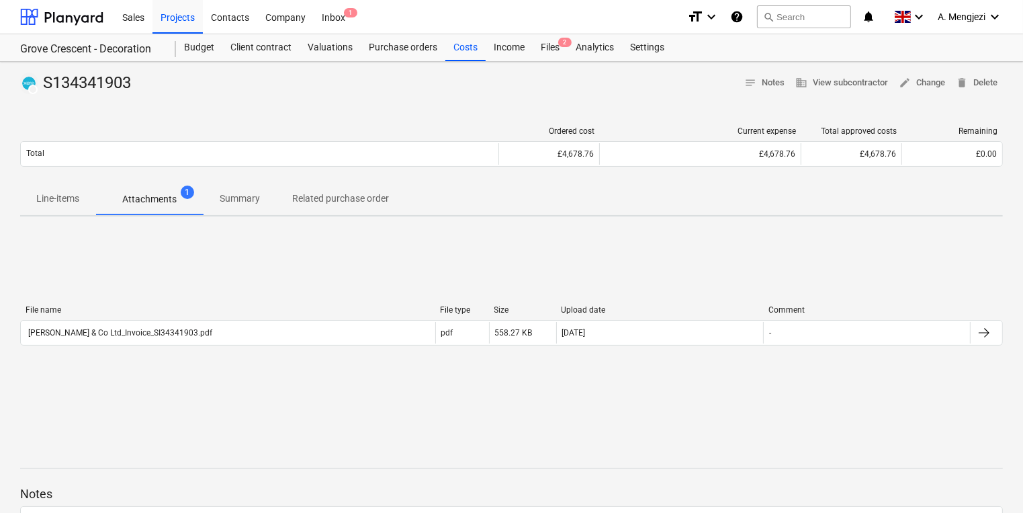
click at [114, 126] on div at bounding box center [259, 130] width 479 height 9
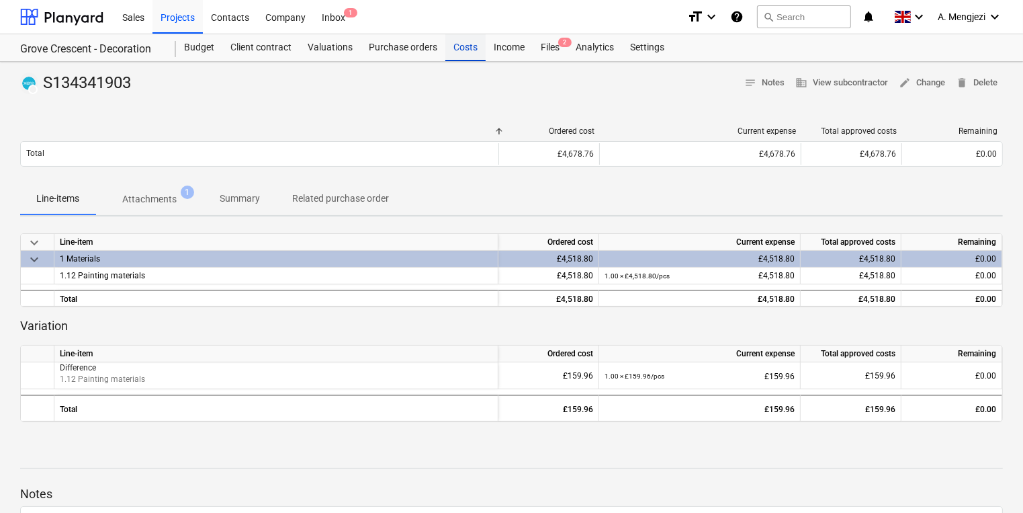
click at [464, 50] on div "Costs" at bounding box center [465, 47] width 40 height 27
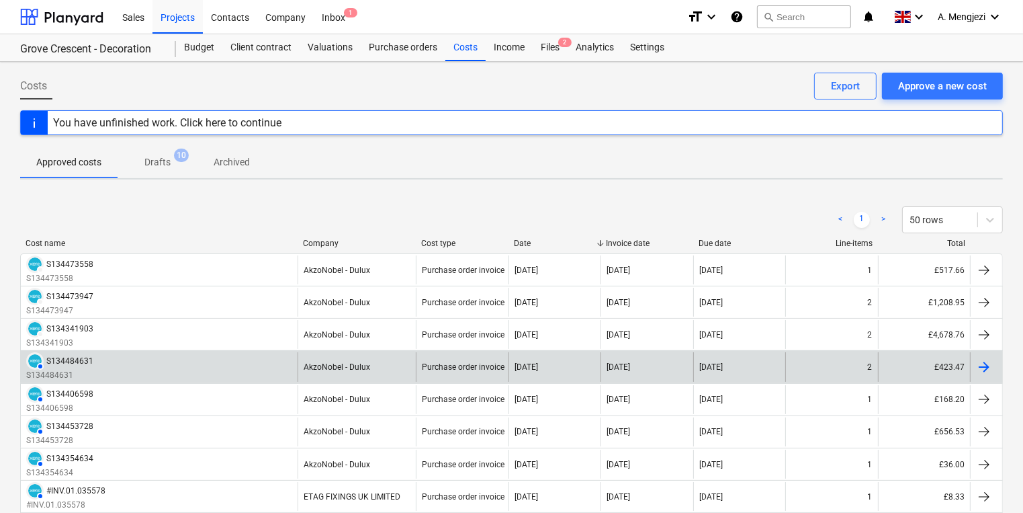
click at [988, 367] on div at bounding box center [984, 367] width 16 height 16
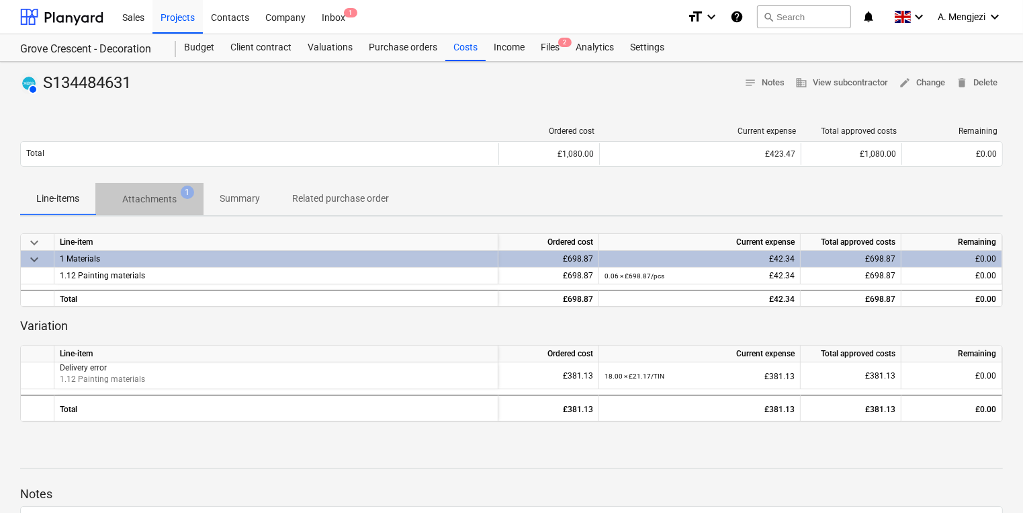
click at [154, 205] on p "Attachments" at bounding box center [149, 199] width 54 height 14
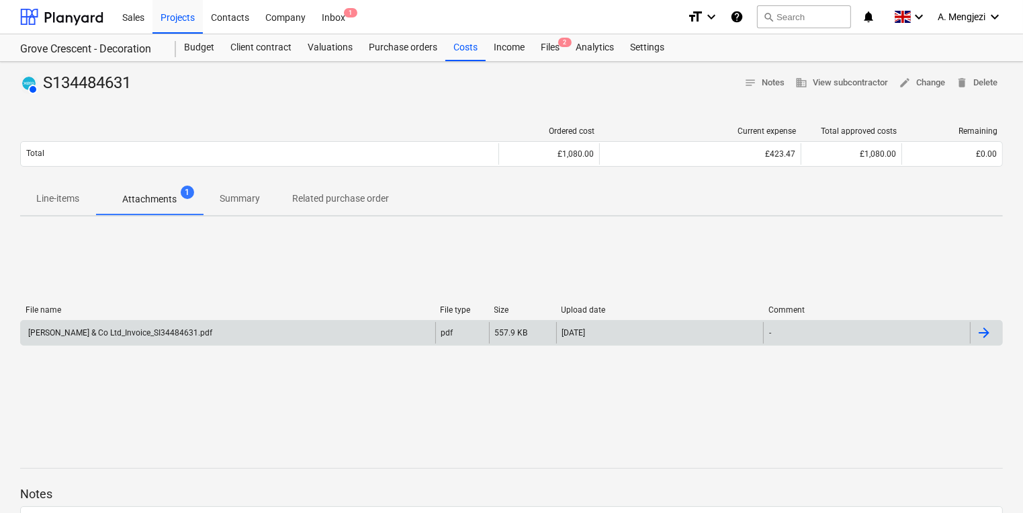
click at [992, 341] on div at bounding box center [986, 332] width 32 height 21
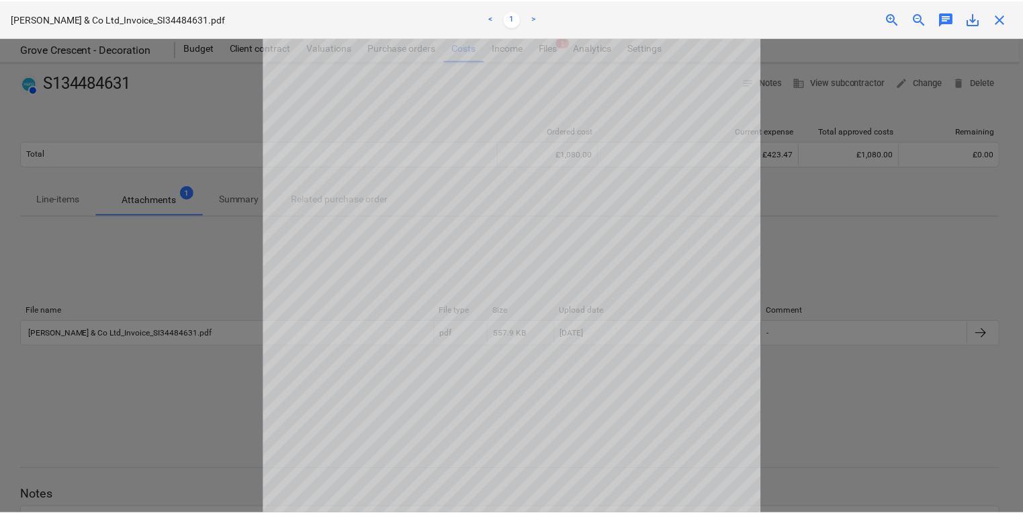
scroll to position [19, 0]
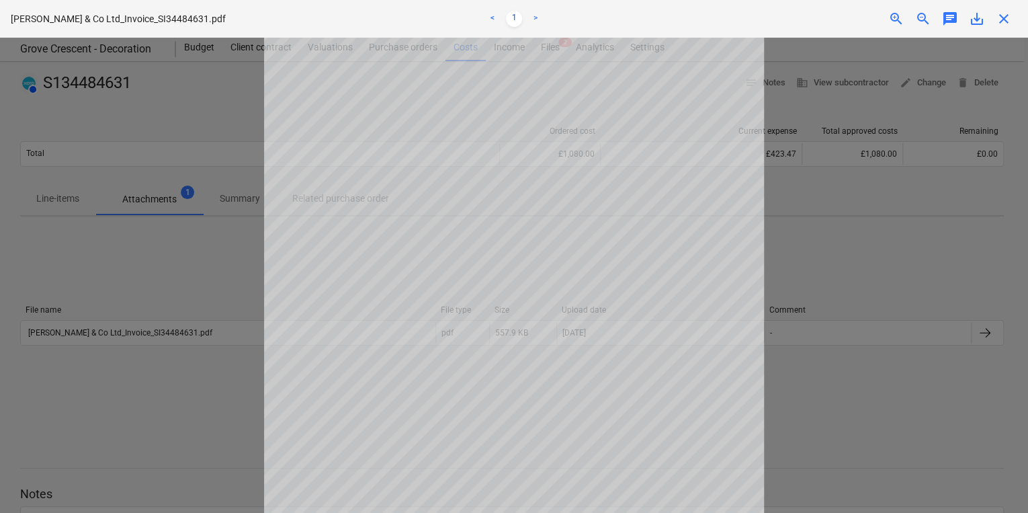
click at [892, 325] on div at bounding box center [514, 275] width 1028 height 475
click at [861, 336] on div at bounding box center [514, 275] width 1028 height 475
click at [1014, 11] on div "close" at bounding box center [1003, 19] width 27 height 16
click at [1010, 16] on span "close" at bounding box center [1004, 19] width 16 height 16
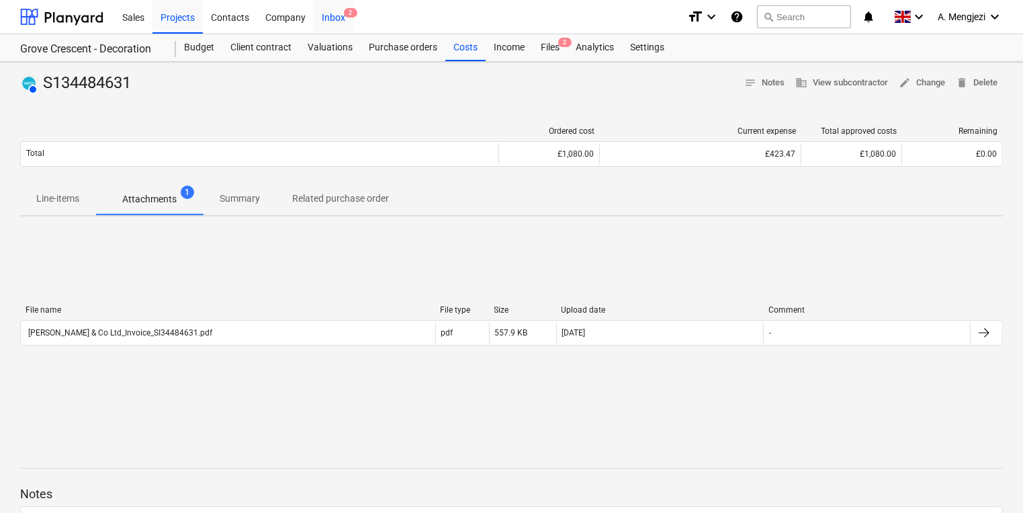
click at [339, 19] on div "Inbox 2" at bounding box center [334, 16] width 40 height 34
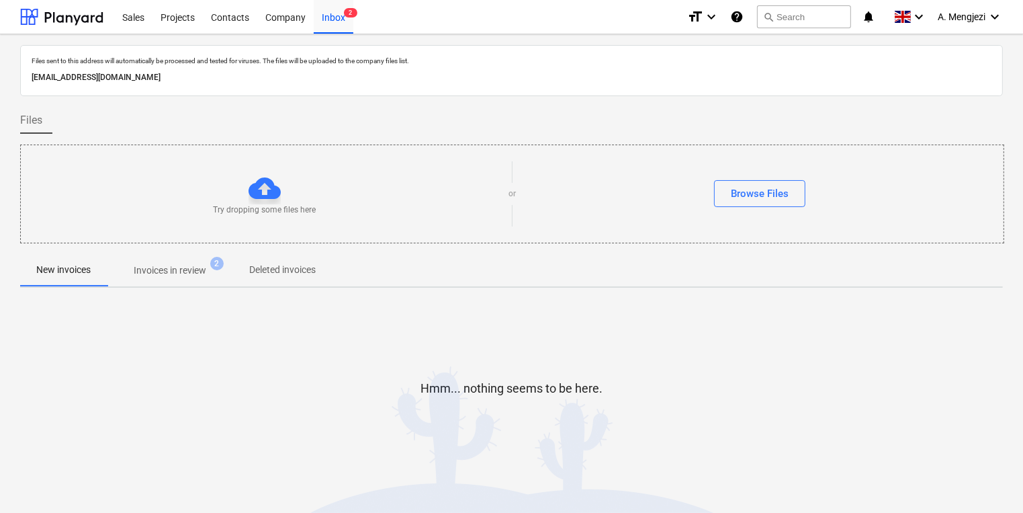
click at [199, 274] on p "Invoices in review" at bounding box center [170, 270] width 73 height 14
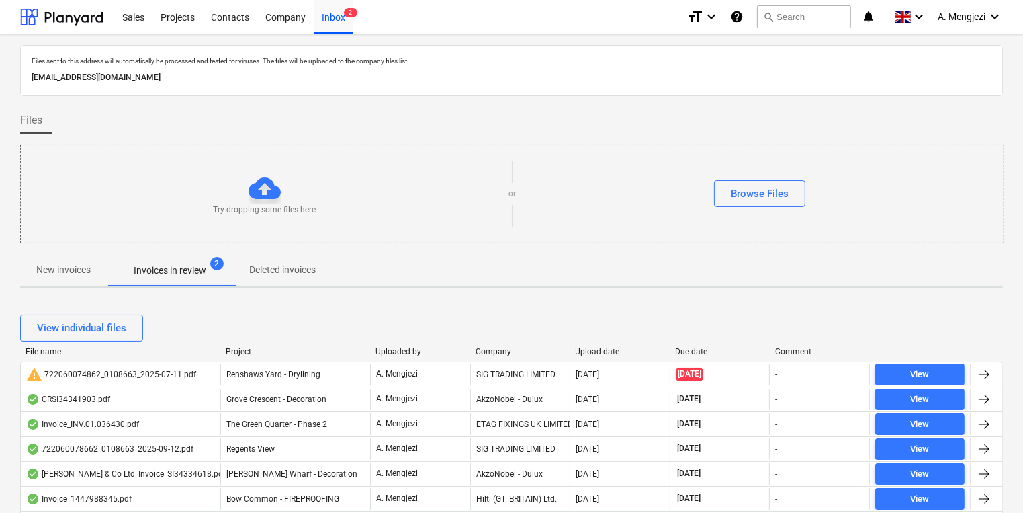
click at [237, 347] on div "Project" at bounding box center [295, 351] width 139 height 9
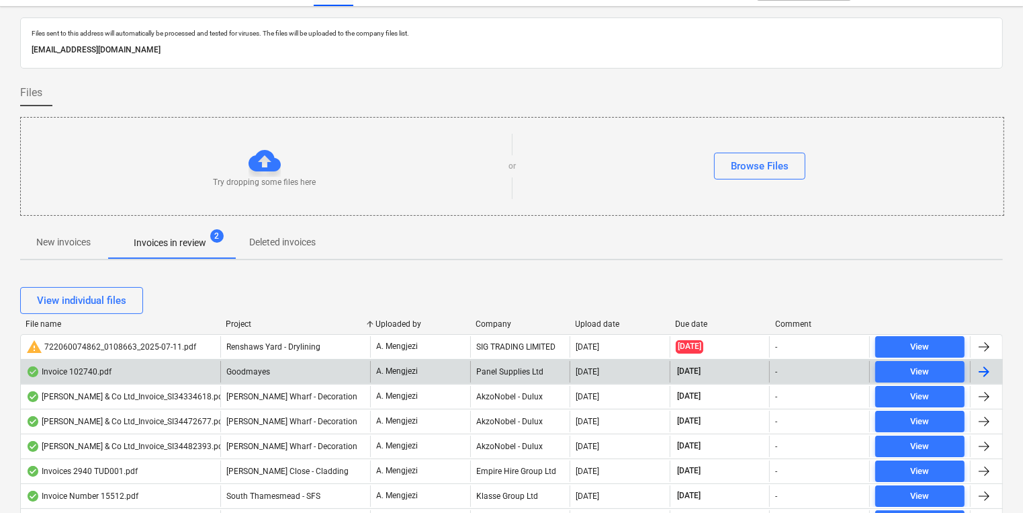
scroll to position [54, 0]
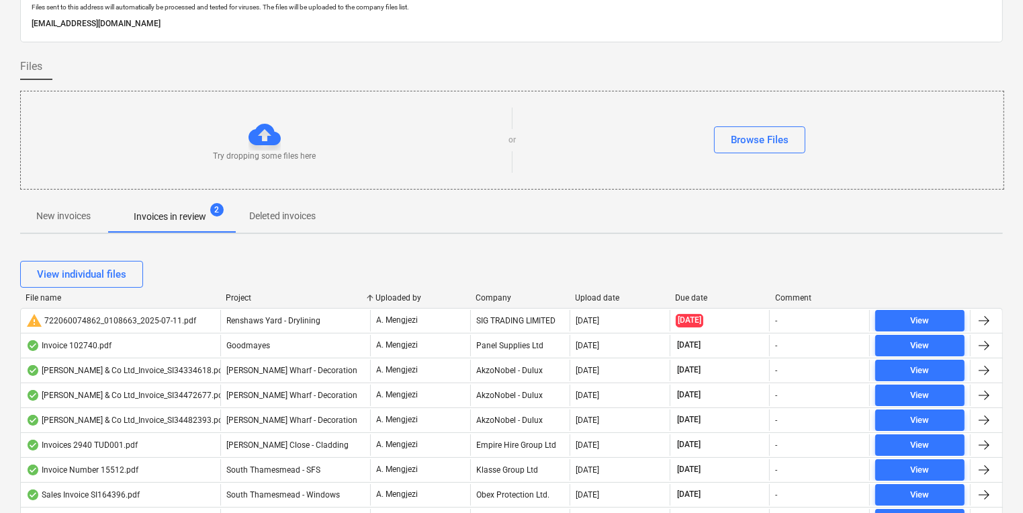
click at [243, 298] on div "Project" at bounding box center [295, 297] width 139 height 9
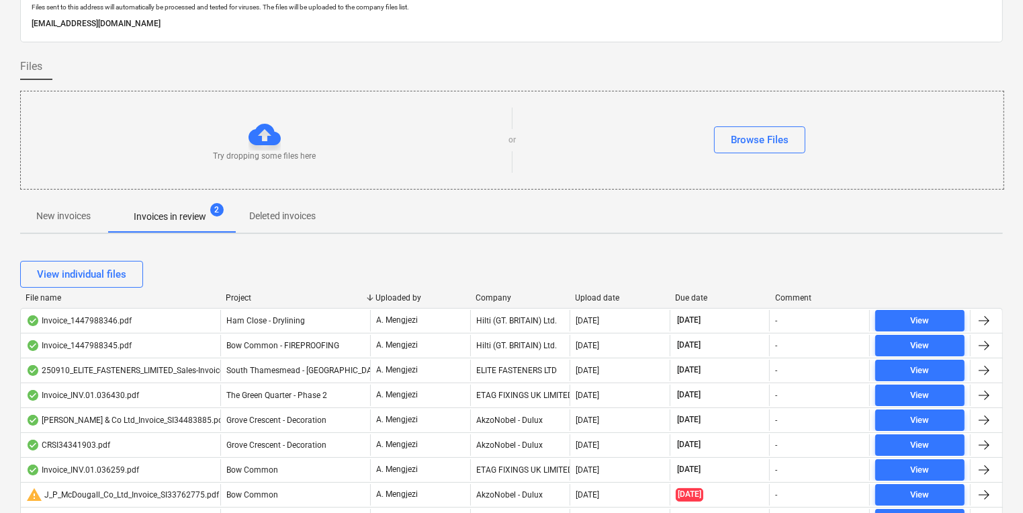
click at [485, 298] on div "Company" at bounding box center [520, 297] width 89 height 9
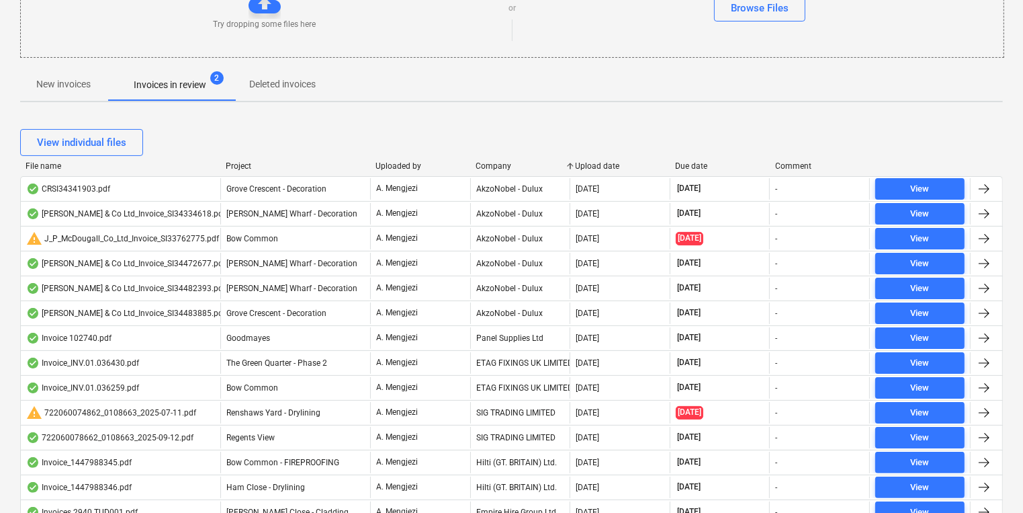
scroll to position [215, 0]
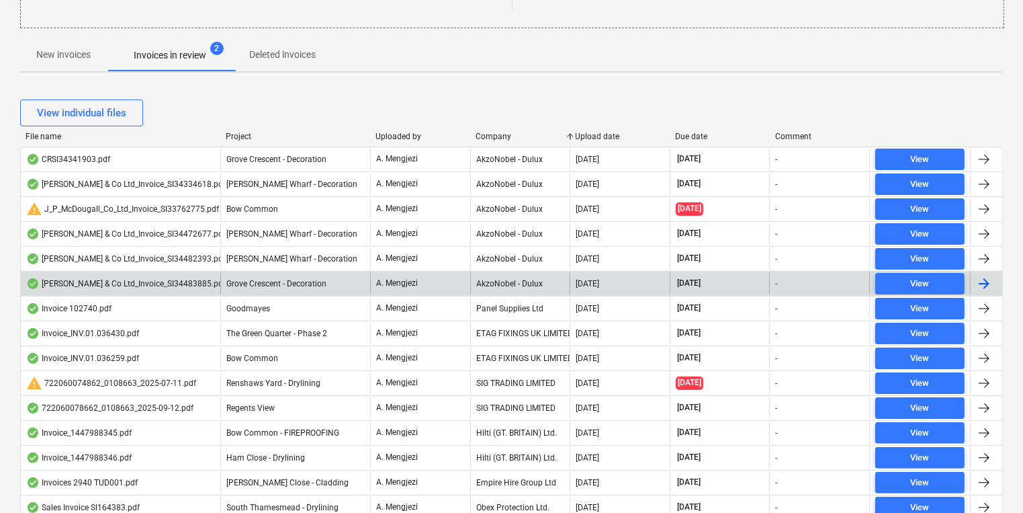
click at [484, 281] on div "AkzoNobel - Dulux" at bounding box center [520, 283] width 100 height 21
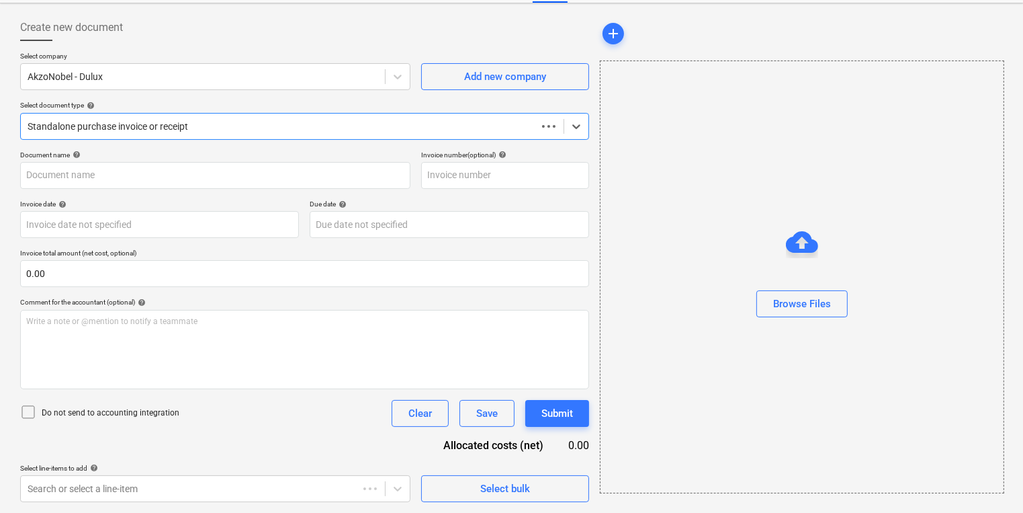
scroll to position [58, 0]
type input "S134483885"
type input "[DATE]"
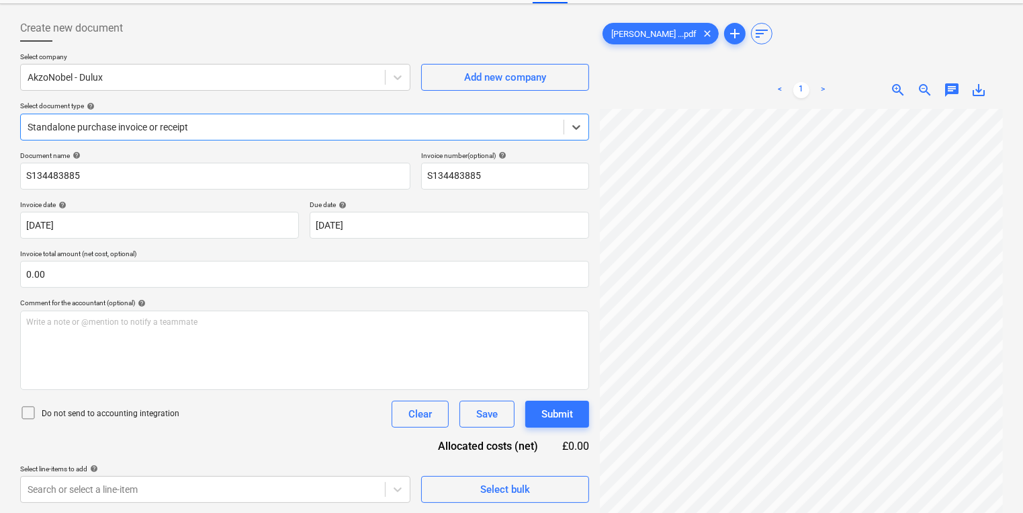
click at [313, 130] on div at bounding box center [292, 126] width 529 height 13
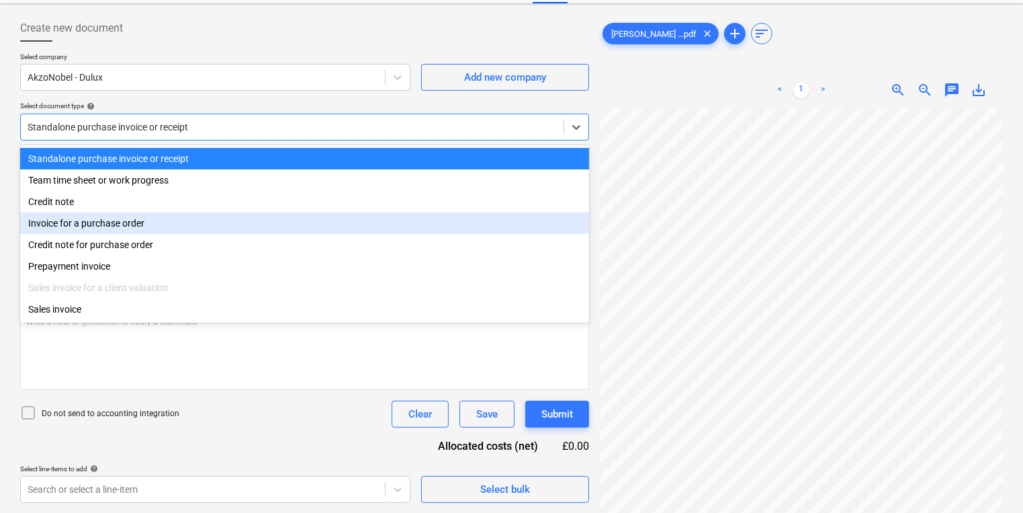
click at [245, 216] on div "Invoice for a purchase order" at bounding box center [304, 222] width 569 height 21
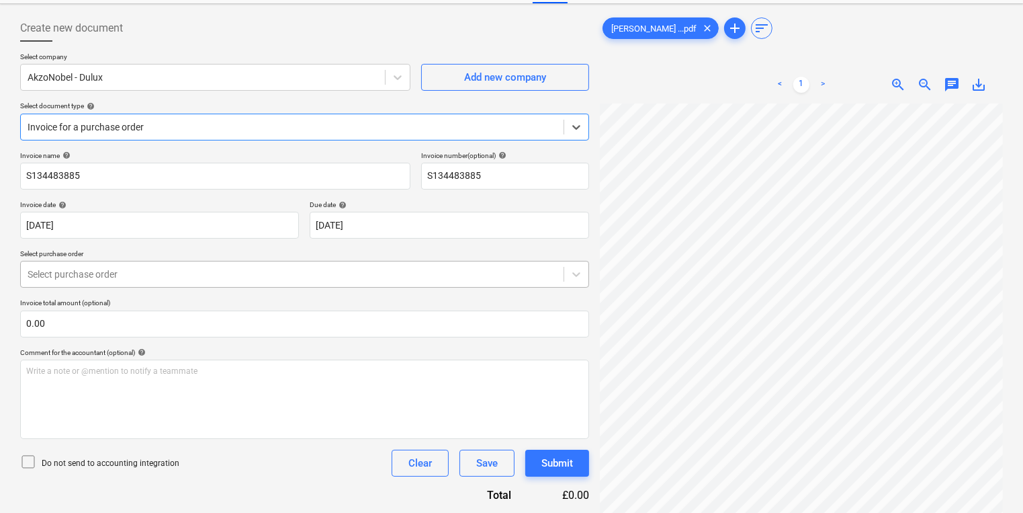
click at [212, 274] on div at bounding box center [292, 273] width 529 height 13
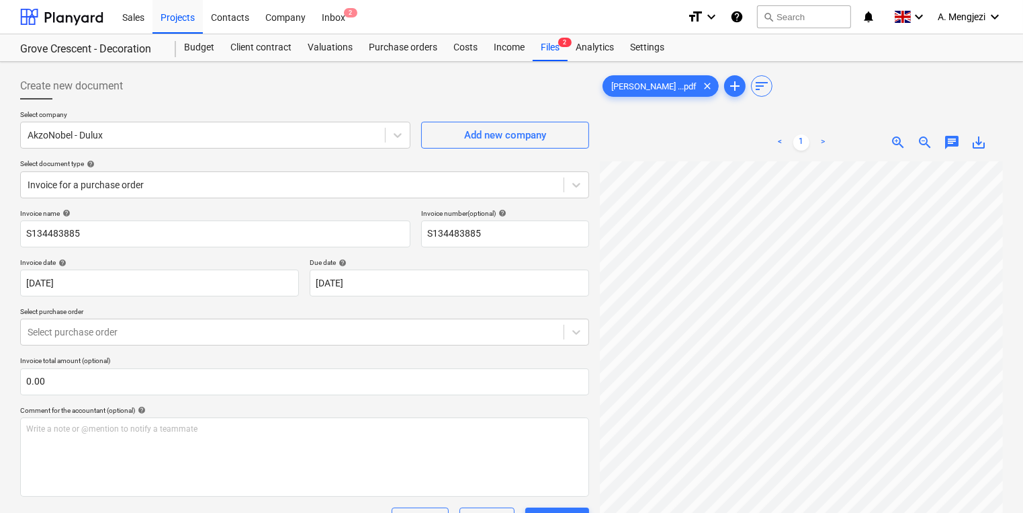
click at [362, 19] on div "Sales Projects Contacts Company Inbox 2" at bounding box center [395, 17] width 562 height 34
click at [357, 19] on div "Sales Projects Contacts Company Inbox 2" at bounding box center [395, 17] width 562 height 34
click at [341, 21] on div "Inbox 2" at bounding box center [334, 16] width 40 height 34
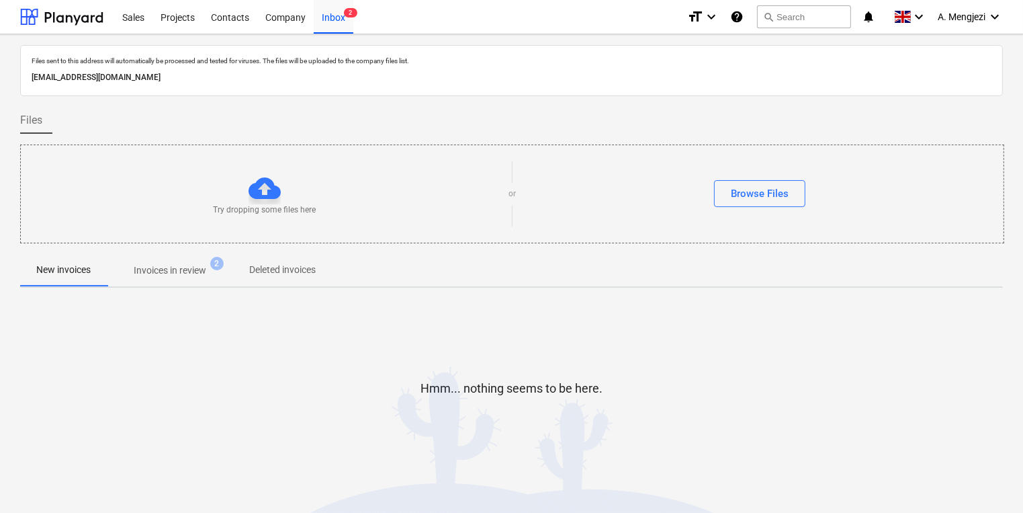
click at [183, 273] on p "Invoices in review" at bounding box center [170, 270] width 73 height 14
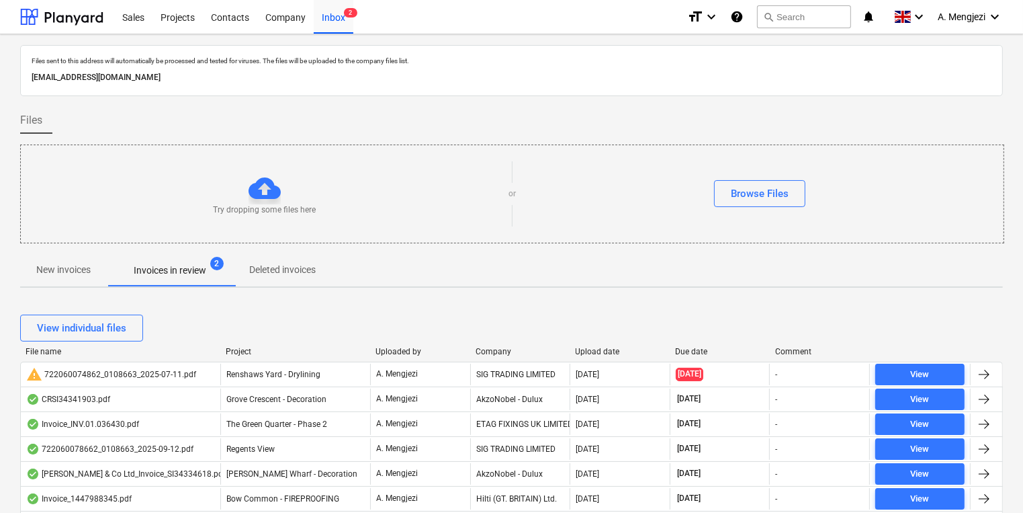
click at [491, 349] on div "Company" at bounding box center [520, 351] width 89 height 9
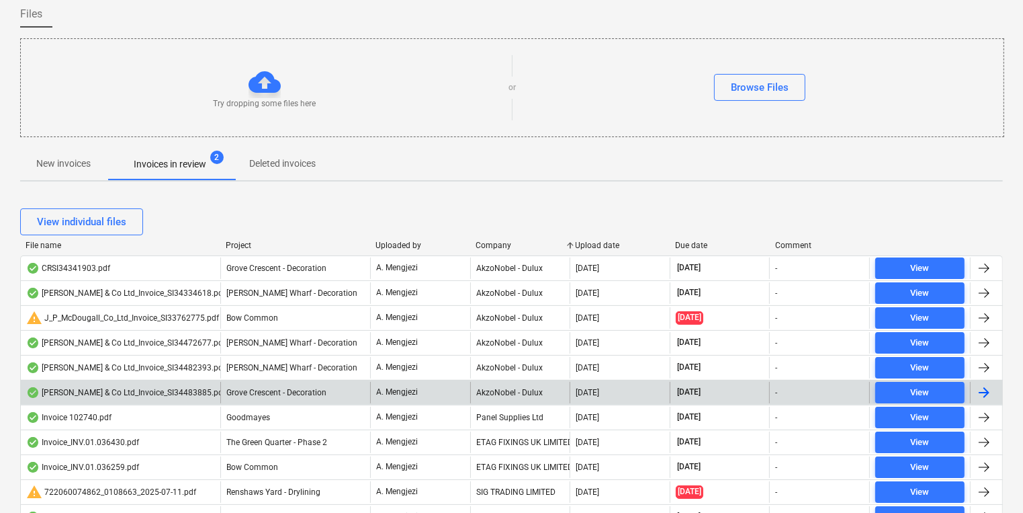
scroll to position [107, 0]
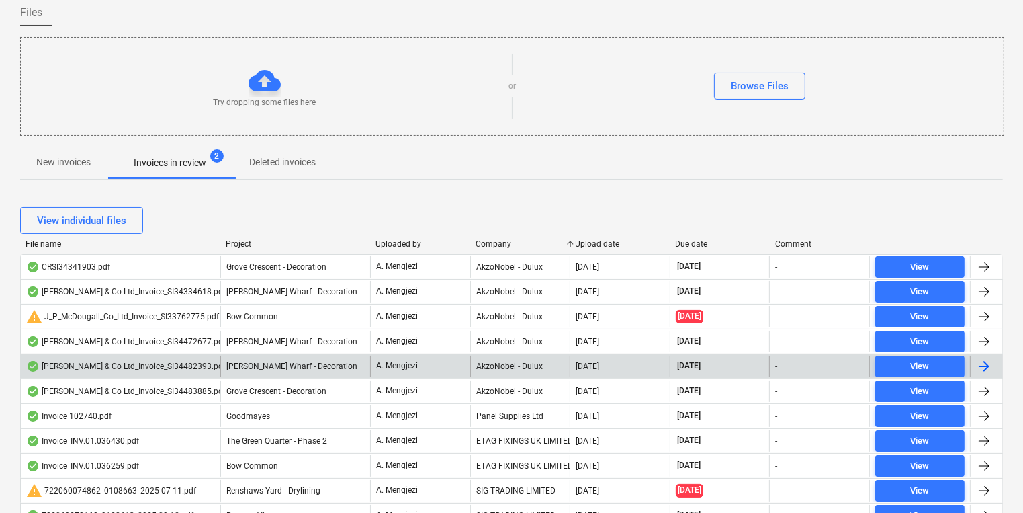
click at [465, 366] on div "A. Mengjezi" at bounding box center [420, 365] width 100 height 21
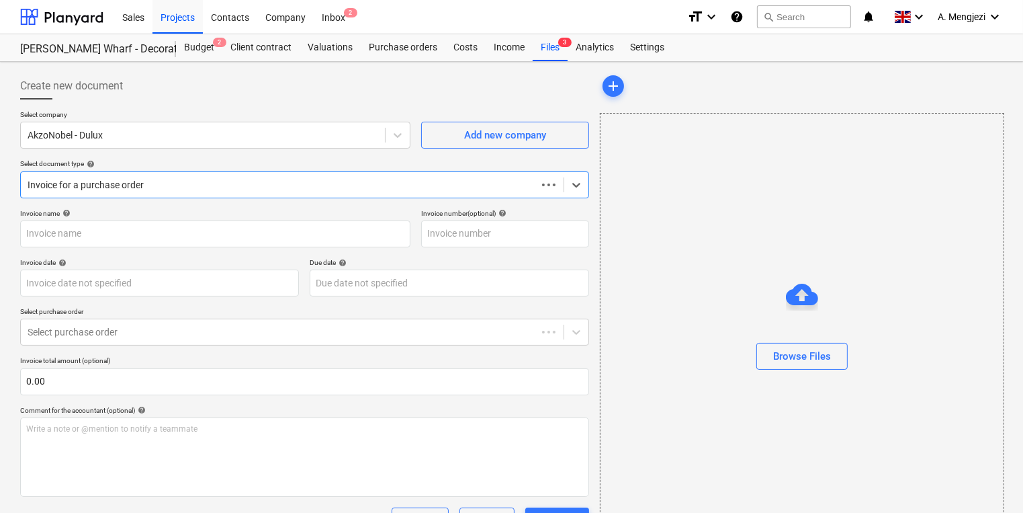
type input "S134482393"
type input "[DATE]"
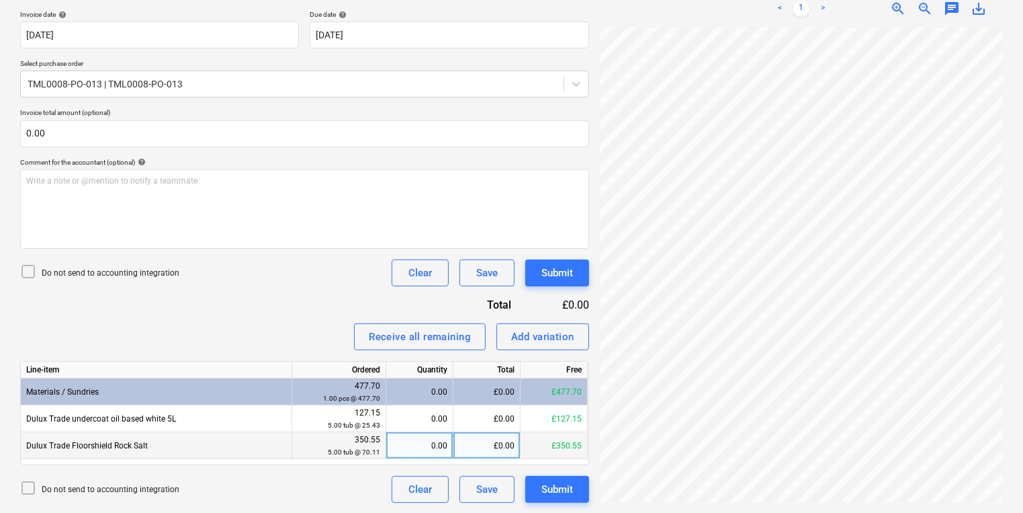
scroll to position [148, 0]
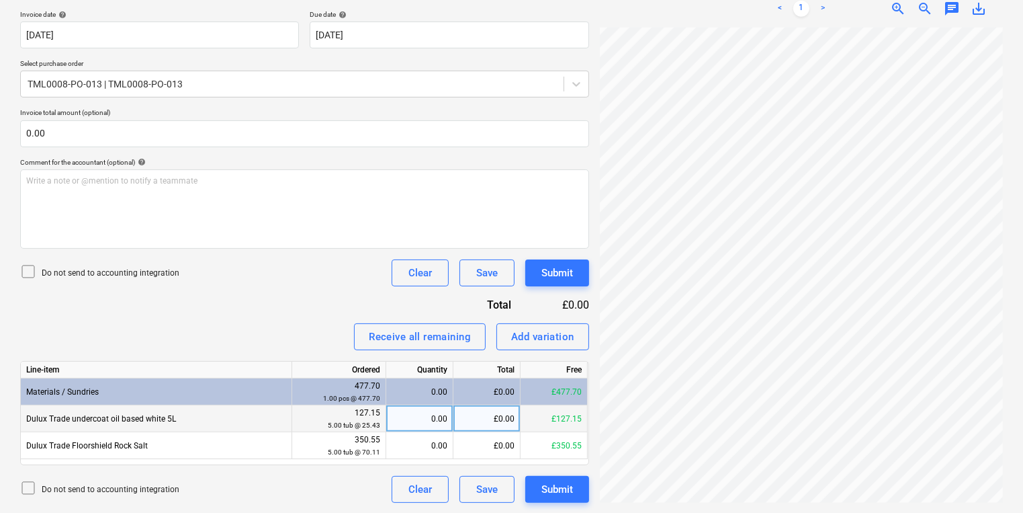
click at [502, 412] on div "£0.00" at bounding box center [486, 418] width 67 height 27
click at [476, 417] on div "£0.00" at bounding box center [486, 418] width 67 height 27
type input "114.44"
click at [567, 494] on div "Submit" at bounding box center [557, 488] width 32 height 17
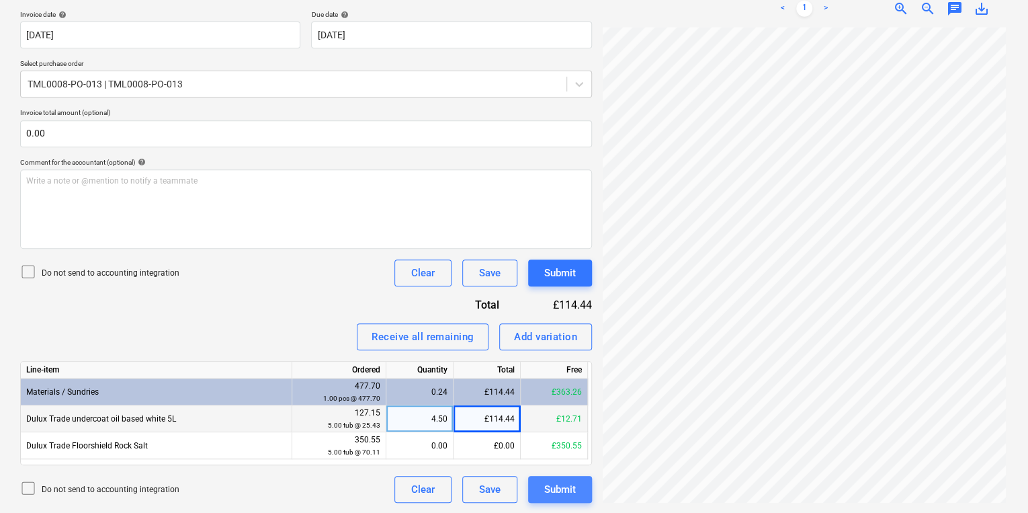
scroll to position [140, 103]
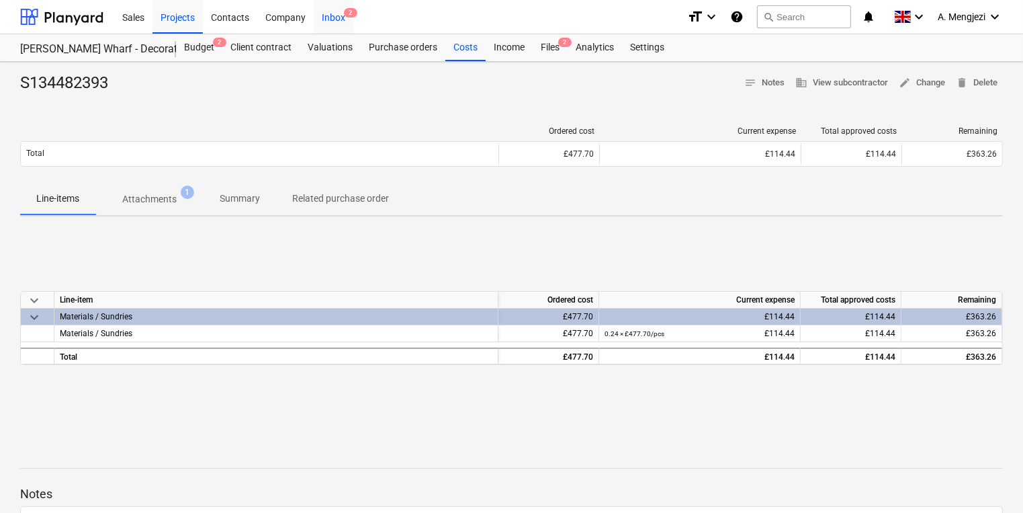
click at [336, 19] on div "Inbox 2" at bounding box center [334, 16] width 40 height 34
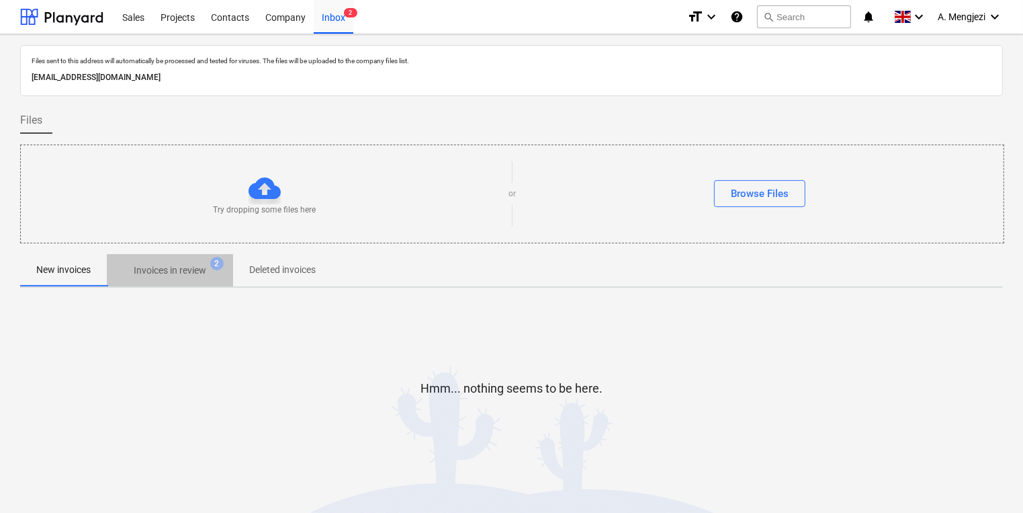
click at [208, 259] on span "Invoices in review 2" at bounding box center [170, 270] width 126 height 24
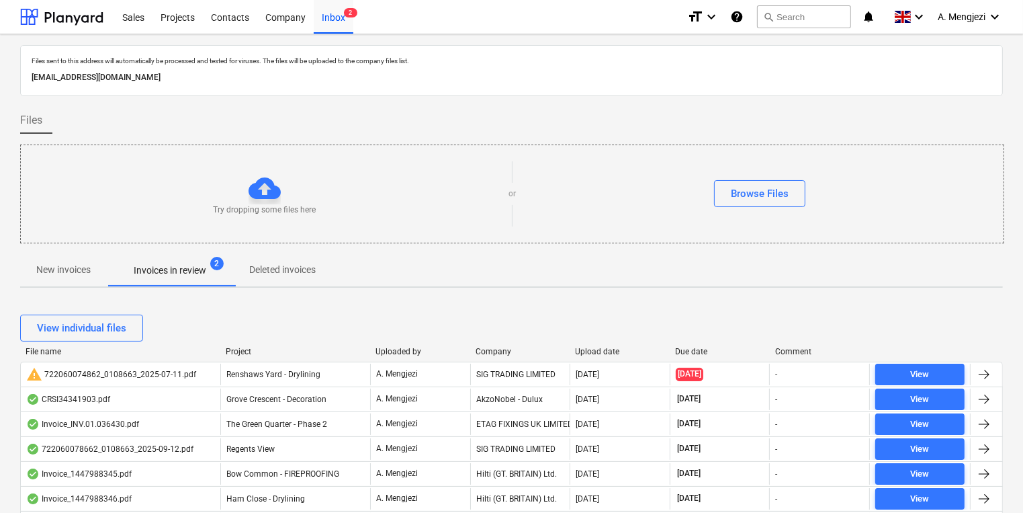
click at [505, 350] on div "Company" at bounding box center [520, 351] width 89 height 9
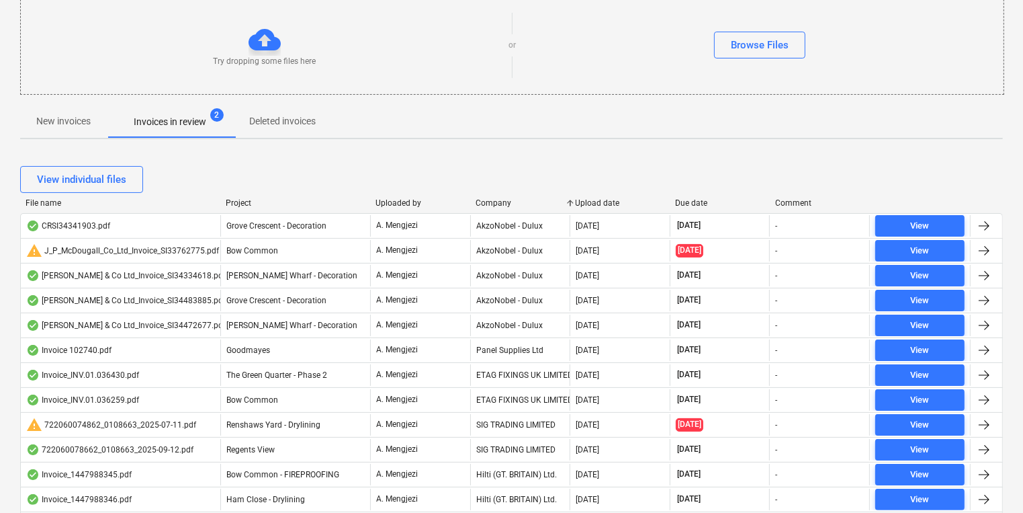
scroll to position [161, 0]
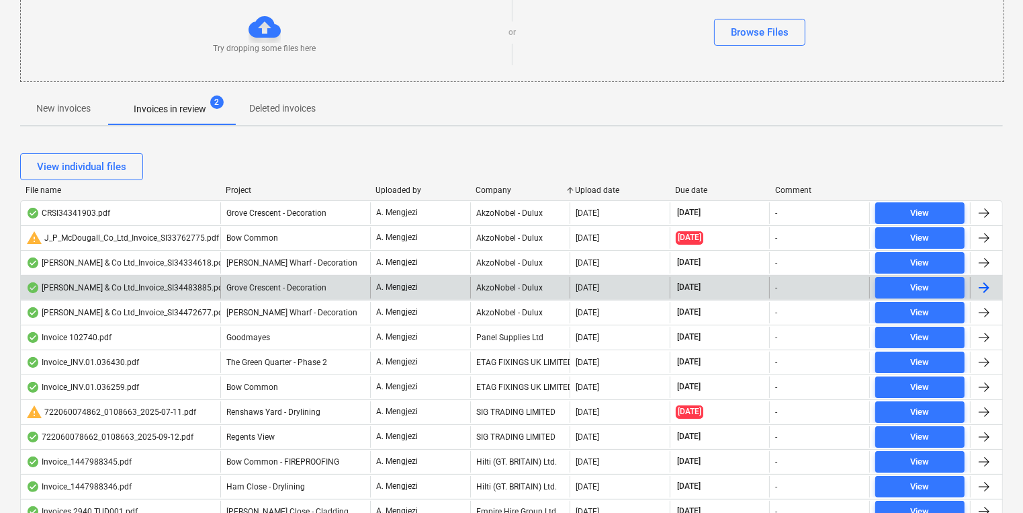
click at [468, 277] on div "A. Mengjezi" at bounding box center [420, 287] width 100 height 21
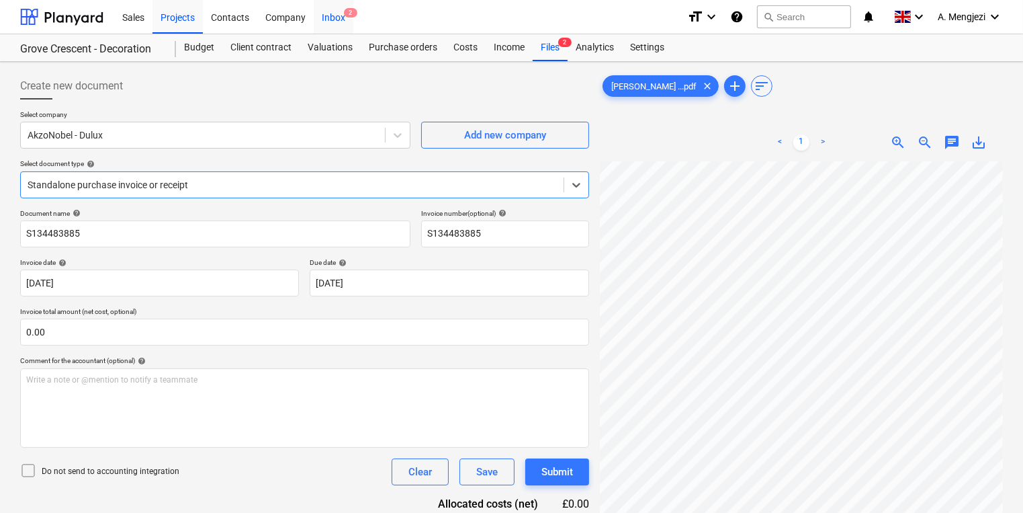
click at [339, 24] on div "Inbox 2" at bounding box center [334, 16] width 40 height 34
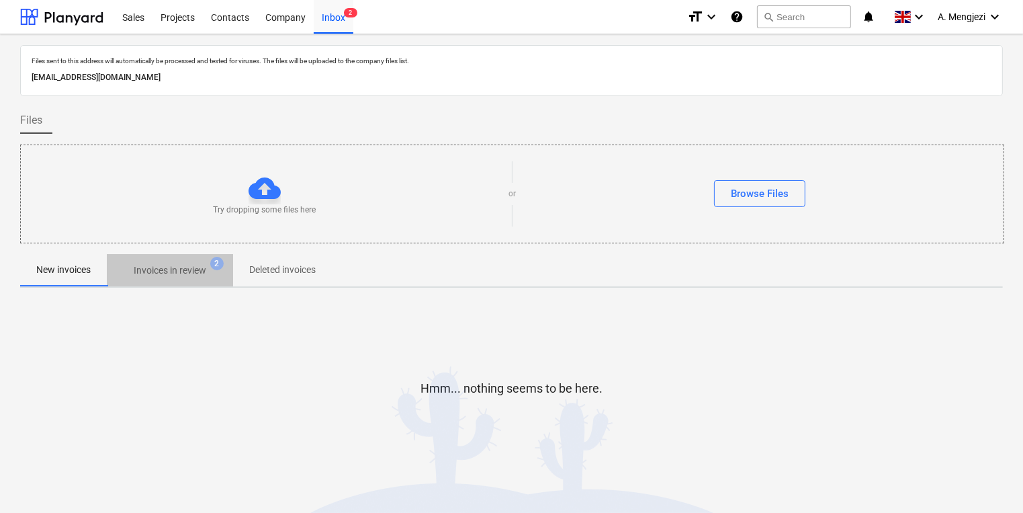
click at [181, 261] on span "Invoices in review 2" at bounding box center [170, 270] width 126 height 24
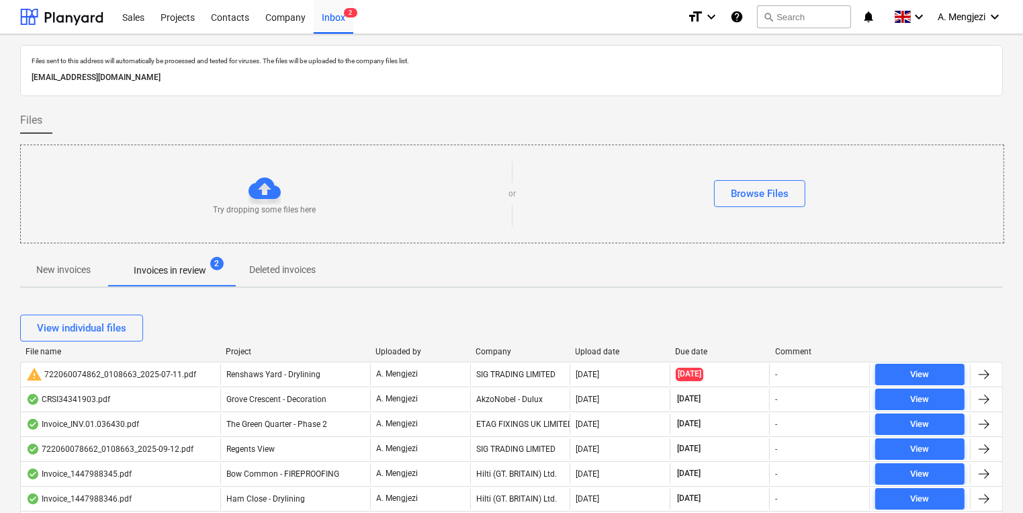
click at [505, 352] on div "Company" at bounding box center [520, 351] width 89 height 9
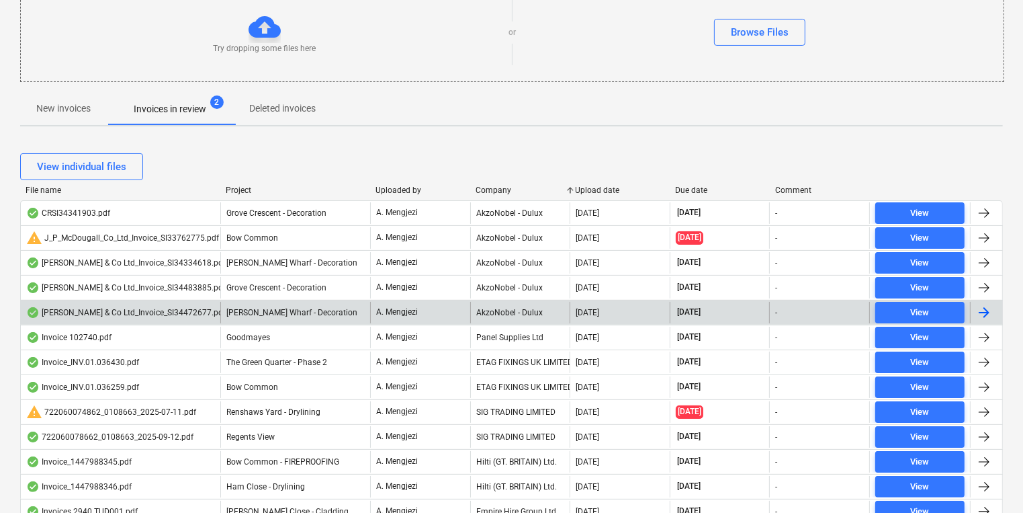
click at [505, 315] on div "AkzoNobel - Dulux" at bounding box center [520, 312] width 100 height 21
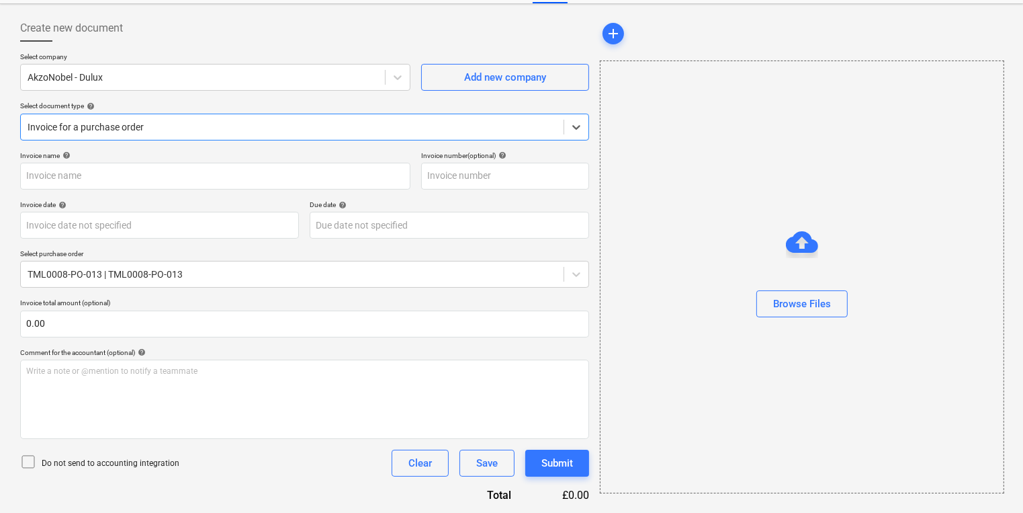
type input "S134472677"
type input "09 Sep 2025"
type input "[DATE]"
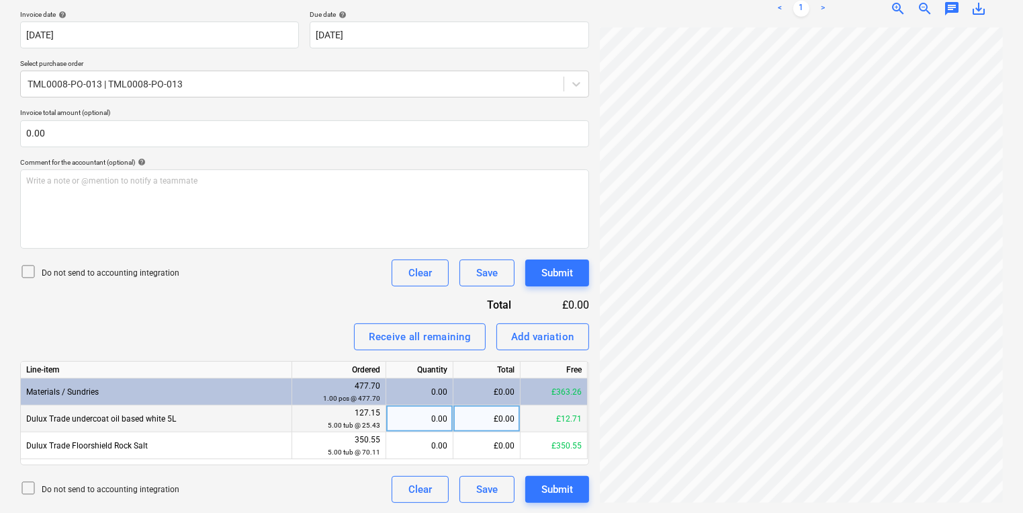
scroll to position [158, 0]
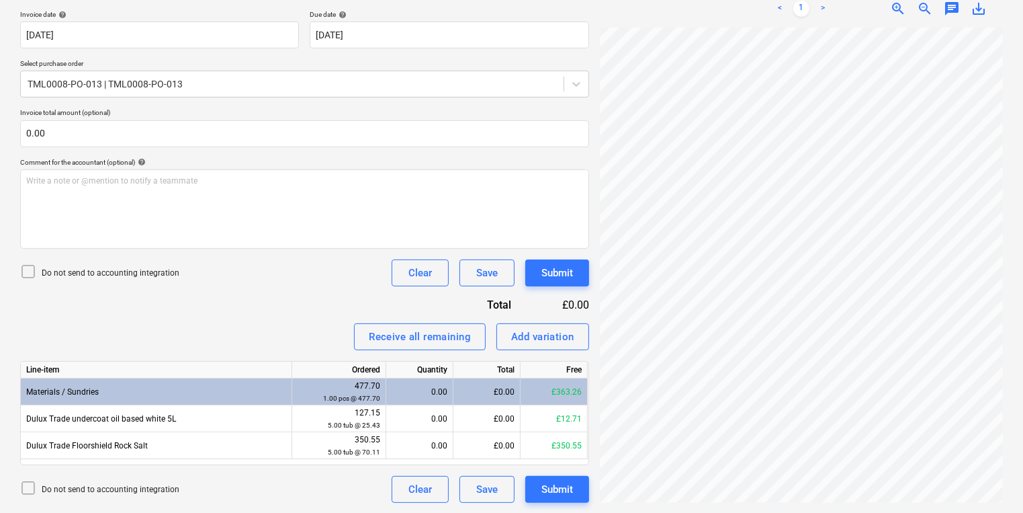
click at [185, 305] on div "Invoice name help S134472677 Invoice number (optional) help S134472677 Invoice …" at bounding box center [304, 231] width 569 height 541
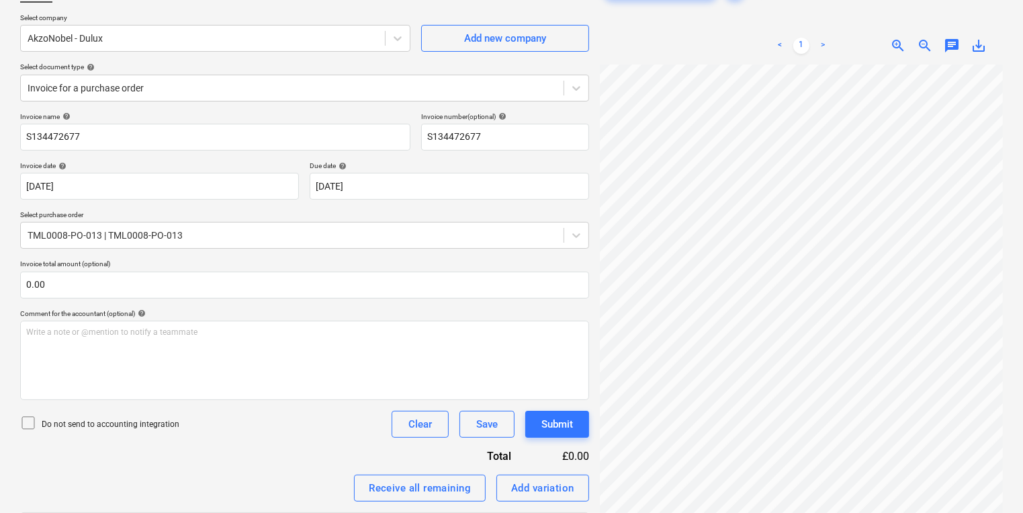
scroll to position [33, 0]
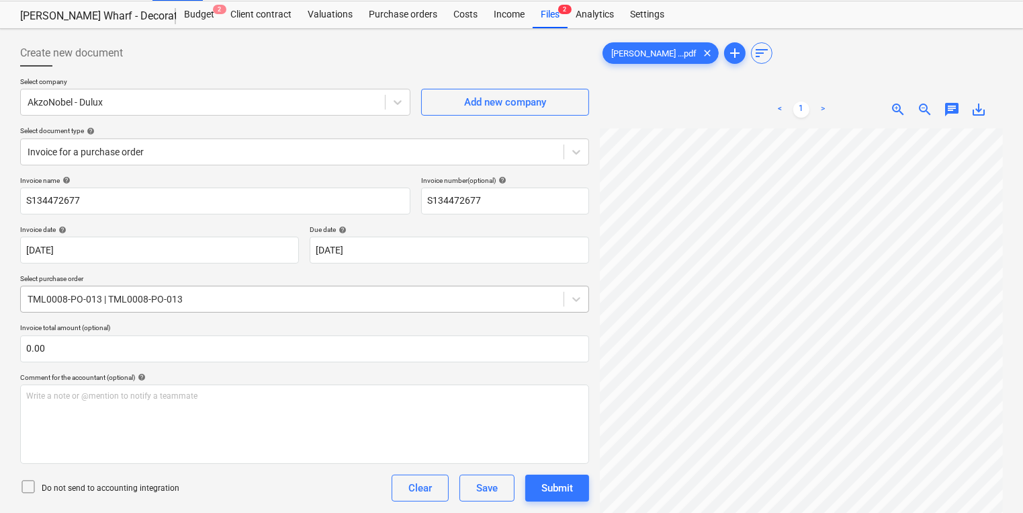
click at [89, 286] on div "TML0008-PO-013 | TML0008-PO-013" at bounding box center [304, 299] width 569 height 27
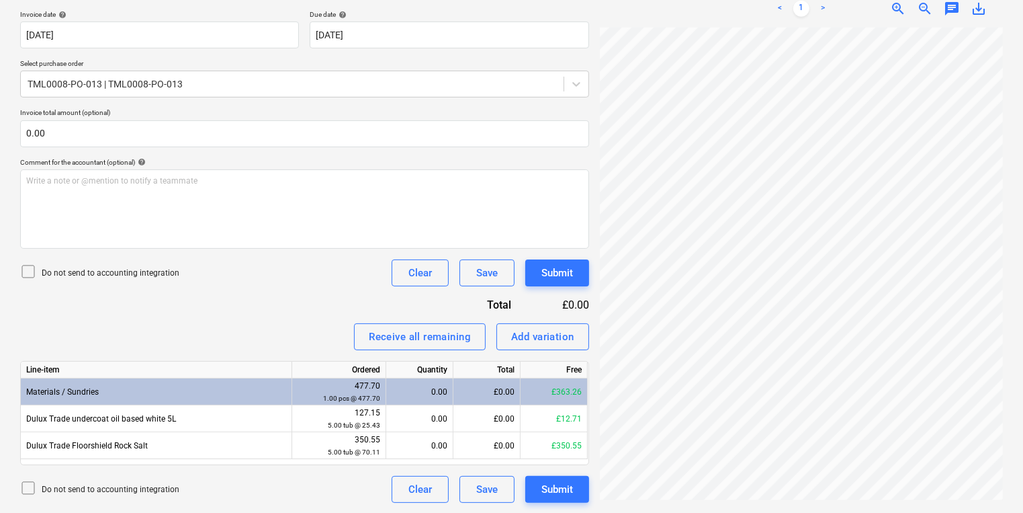
scroll to position [241, 59]
click at [478, 372] on div "Create new document Select company AkzoNobel - Dulux Add new company Select doc…" at bounding box center [512, 163] width 994 height 689
click at [550, 340] on div "Create new document Select company AkzoNobel - Dulux Add new company Select doc…" at bounding box center [512, 163] width 994 height 689
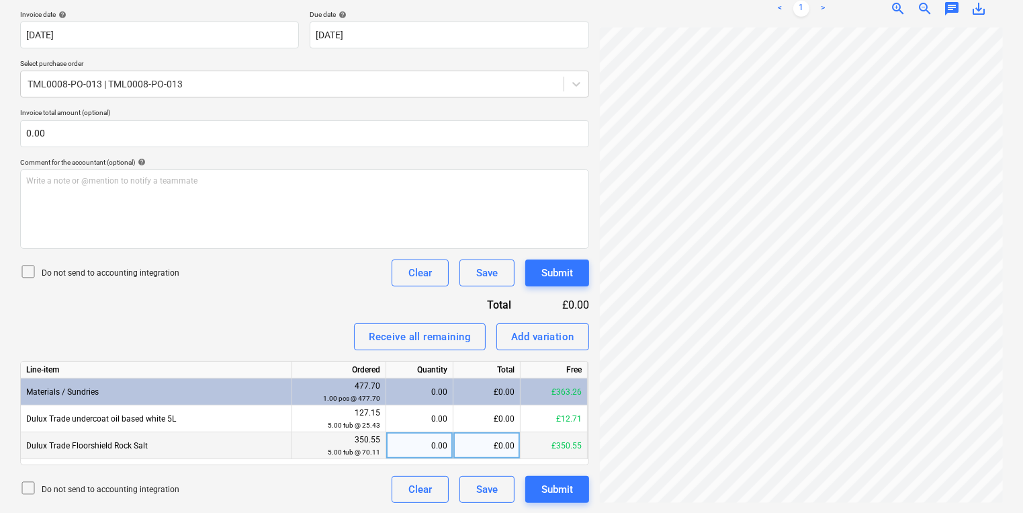
click at [516, 442] on div "£0.00" at bounding box center [486, 445] width 67 height 27
click at [484, 446] on input at bounding box center [486, 445] width 67 height 26
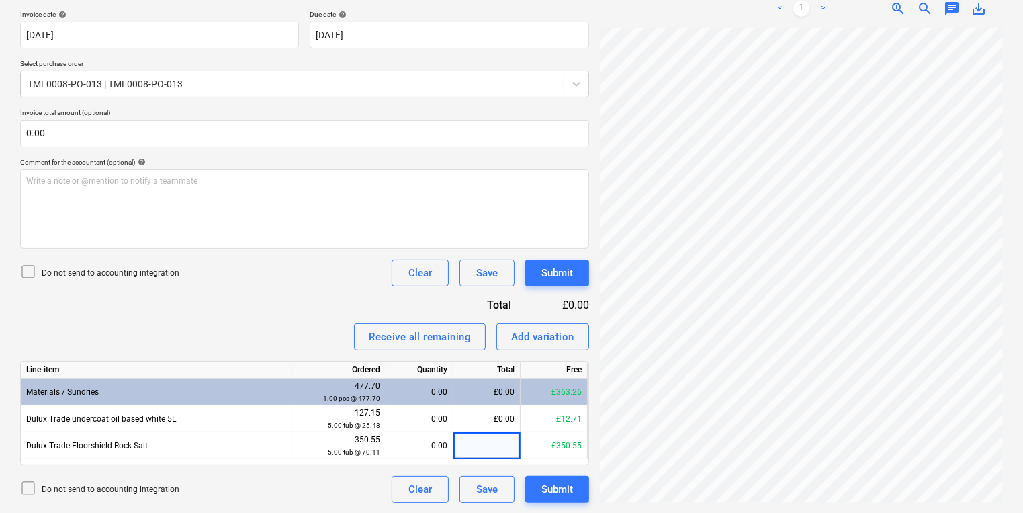
click at [301, 306] on div "Invoice name help S134472677 Invoice number (optional) help S134472677 Invoice …" at bounding box center [304, 231] width 569 height 541
click at [498, 443] on div "£0.00" at bounding box center [486, 445] width 67 height 27
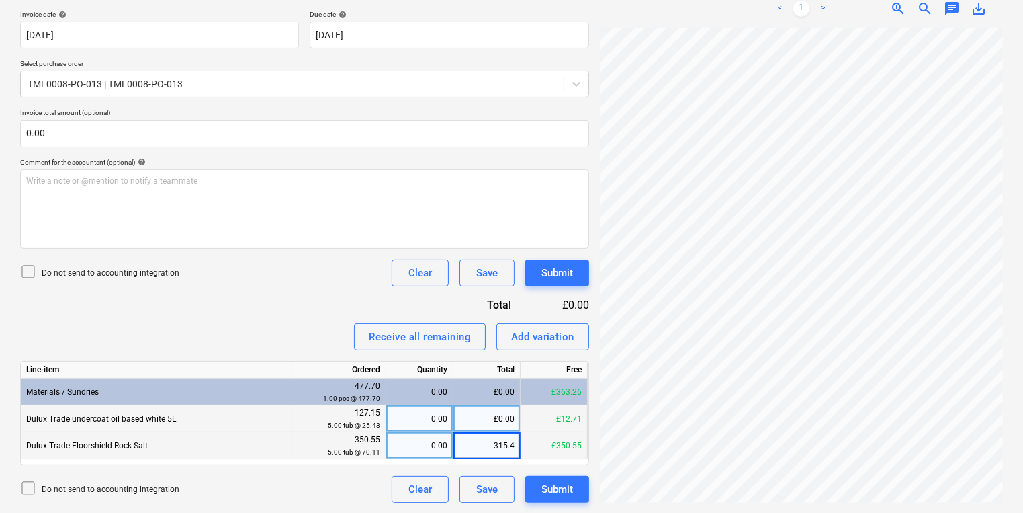
type input "315.49"
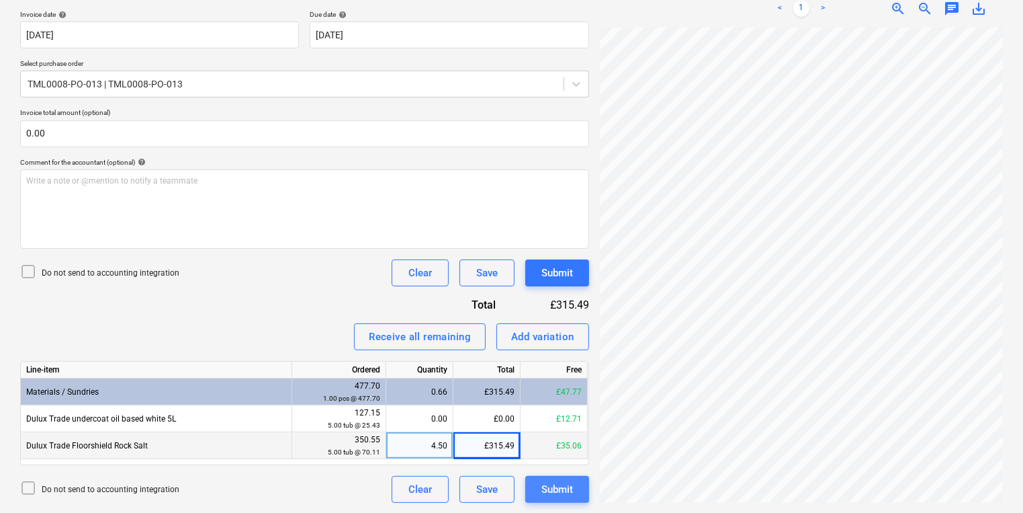
click at [564, 490] on div "Submit" at bounding box center [557, 488] width 32 height 17
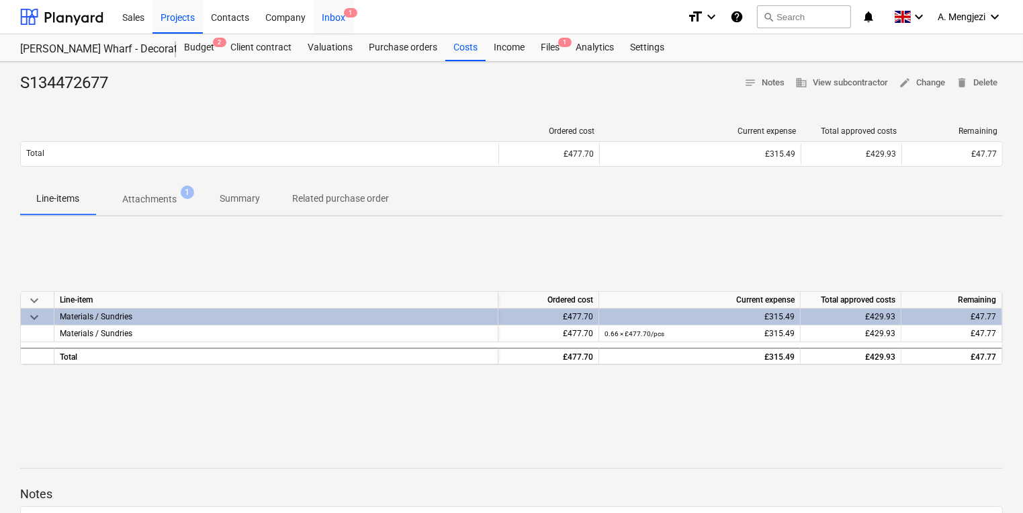
click at [341, 8] on div "Inbox 1" at bounding box center [334, 16] width 40 height 34
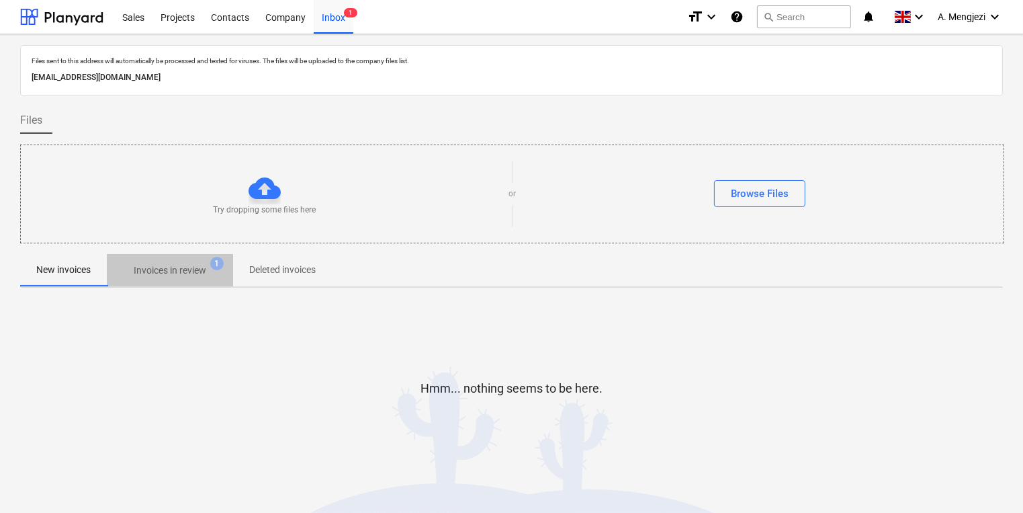
click at [189, 264] on p "Invoices in review" at bounding box center [170, 270] width 73 height 14
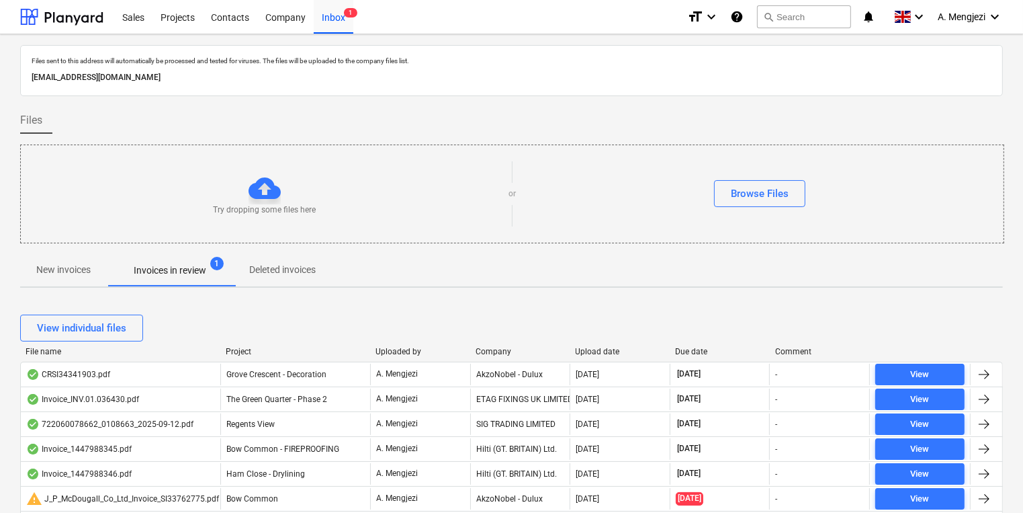
click at [469, 355] on div at bounding box center [470, 351] width 24 height 9
click at [490, 353] on div "Company" at bounding box center [520, 351] width 89 height 9
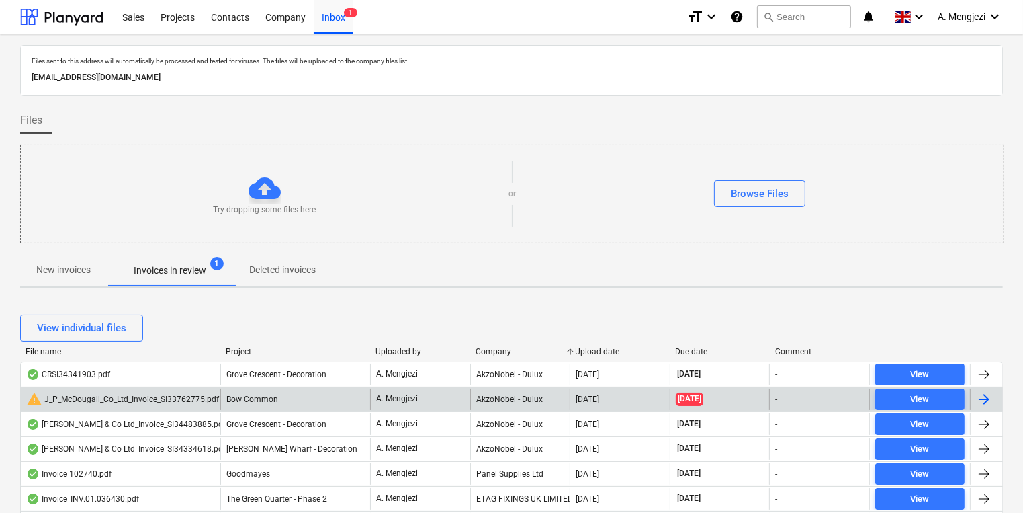
click at [492, 402] on div "AkzoNobel - Dulux" at bounding box center [520, 398] width 100 height 21
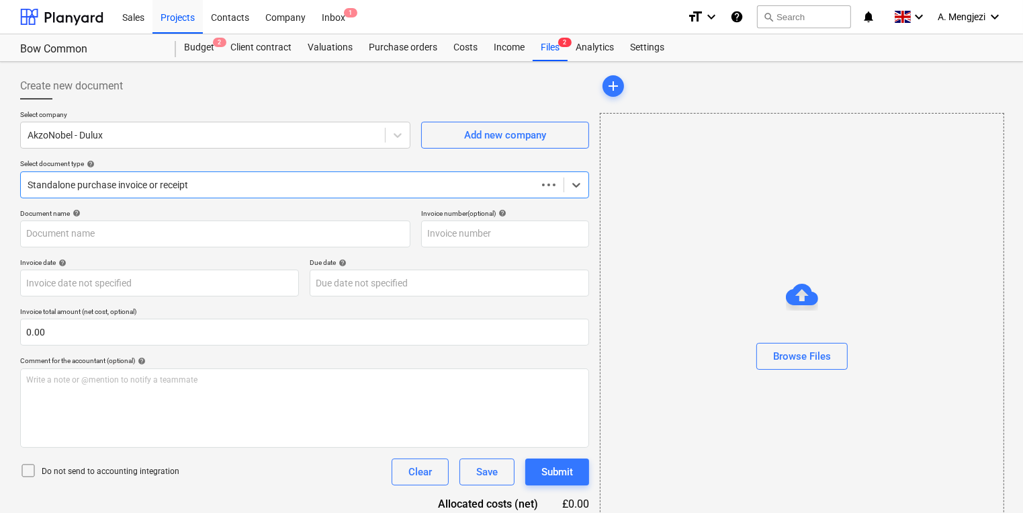
type input "S133762775"
type input "[DATE]"
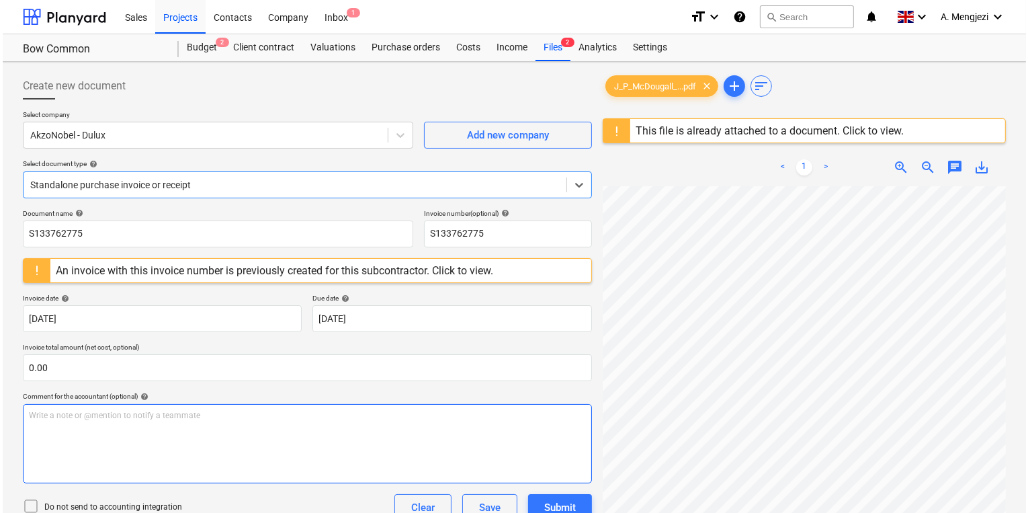
scroll to position [107, 0]
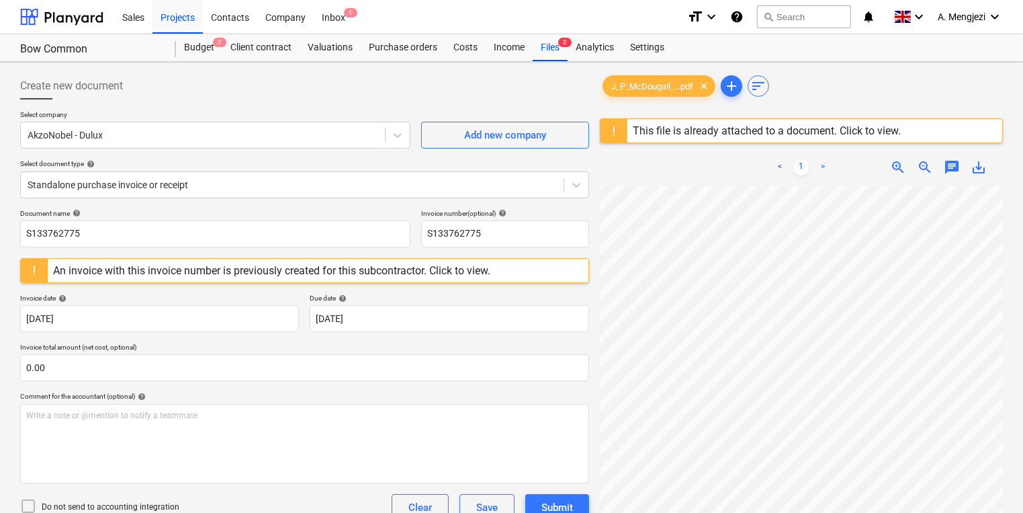
click at [832, 121] on div "This file is already attached to a document. Click to view." at bounding box center [766, 131] width 279 height 24
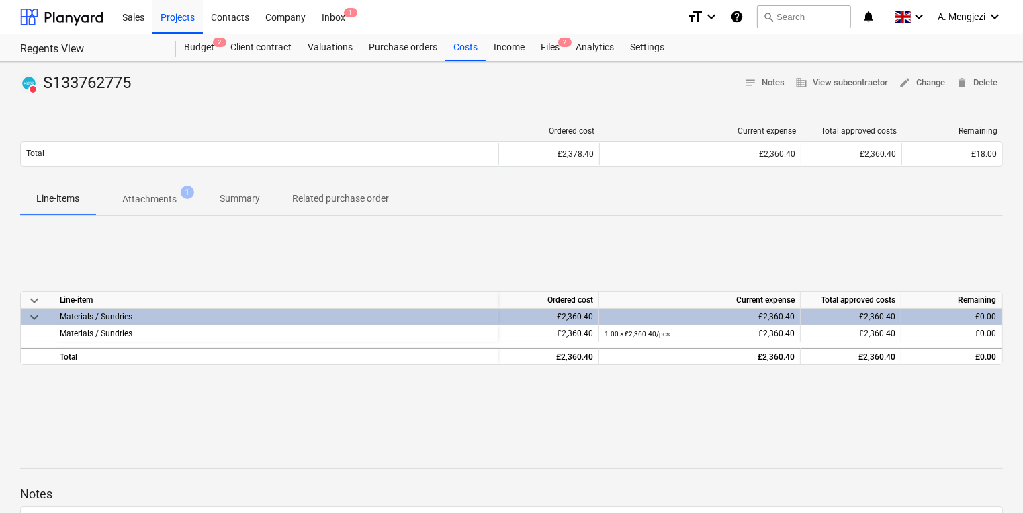
click at [159, 187] on span "Attachments 1" at bounding box center [149, 199] width 108 height 24
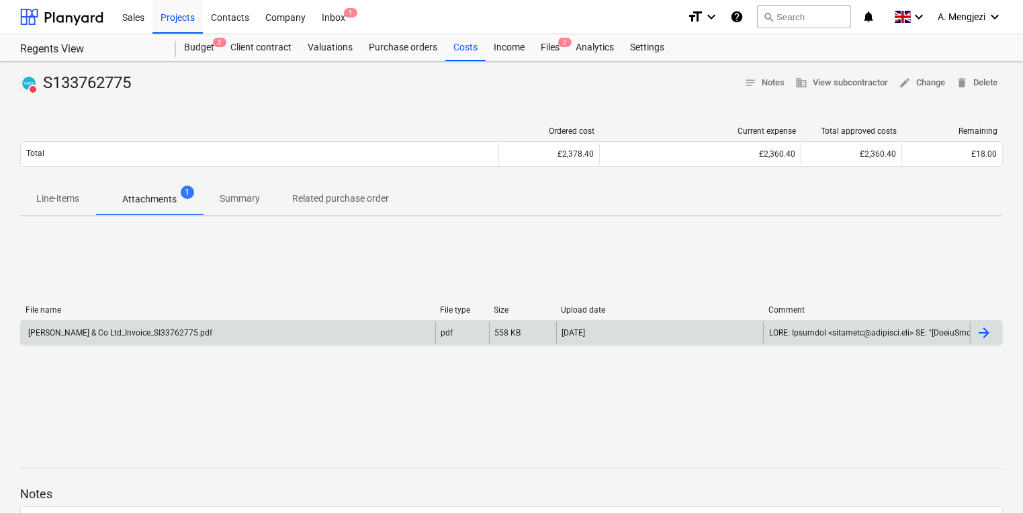
click at [196, 328] on div "J P McDougall & Co Ltd_Invoice_SI33762775.pdf" at bounding box center [119, 332] width 186 height 9
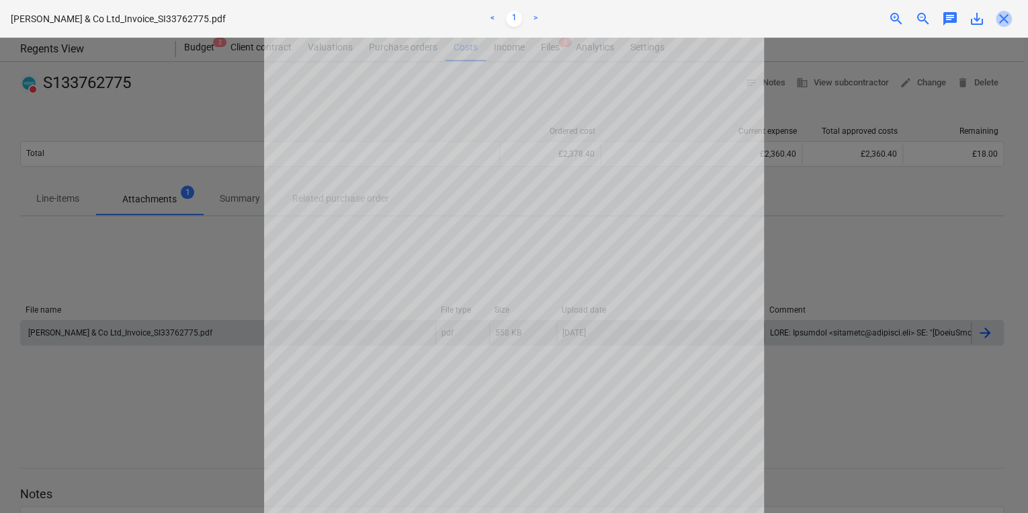
click at [1007, 15] on span "close" at bounding box center [1004, 19] width 16 height 16
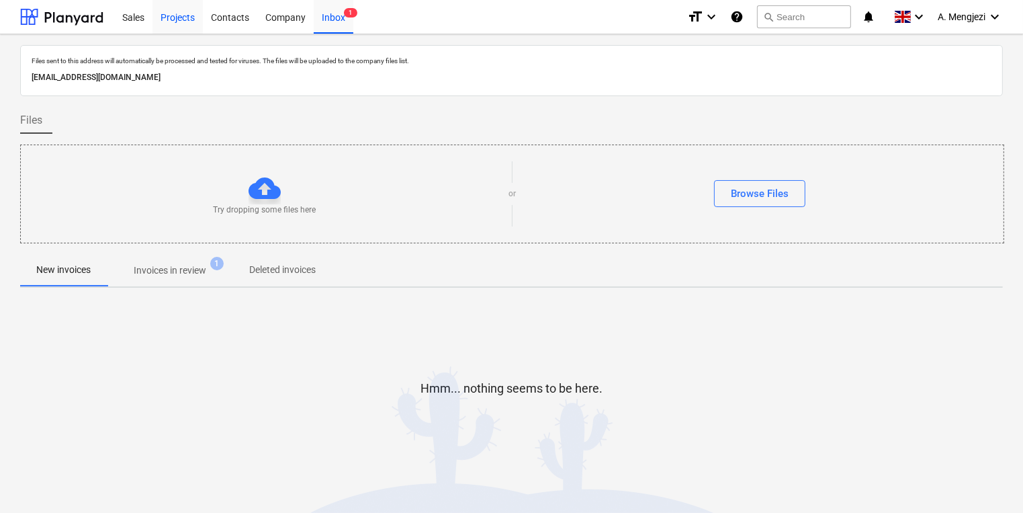
click at [185, 32] on div "Projects" at bounding box center [177, 16] width 50 height 34
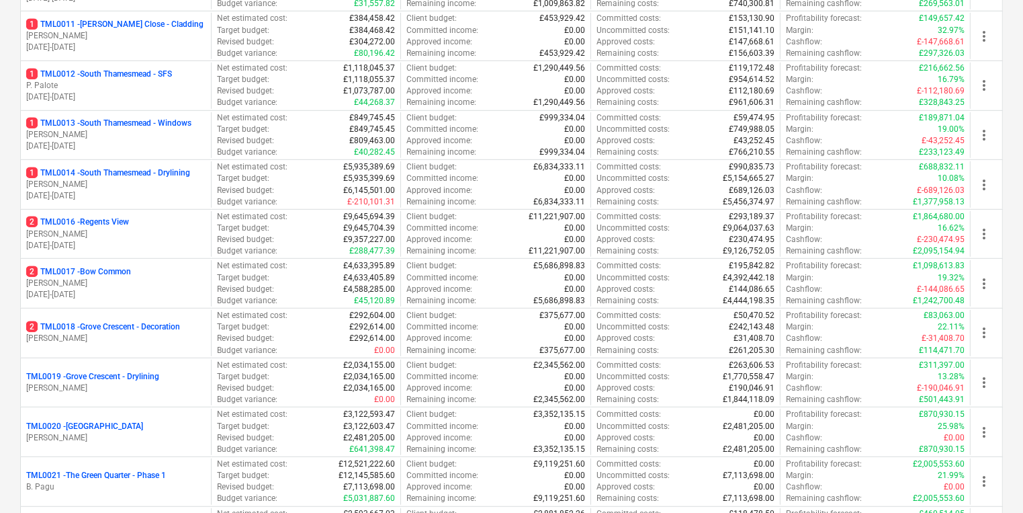
scroll to position [752, 0]
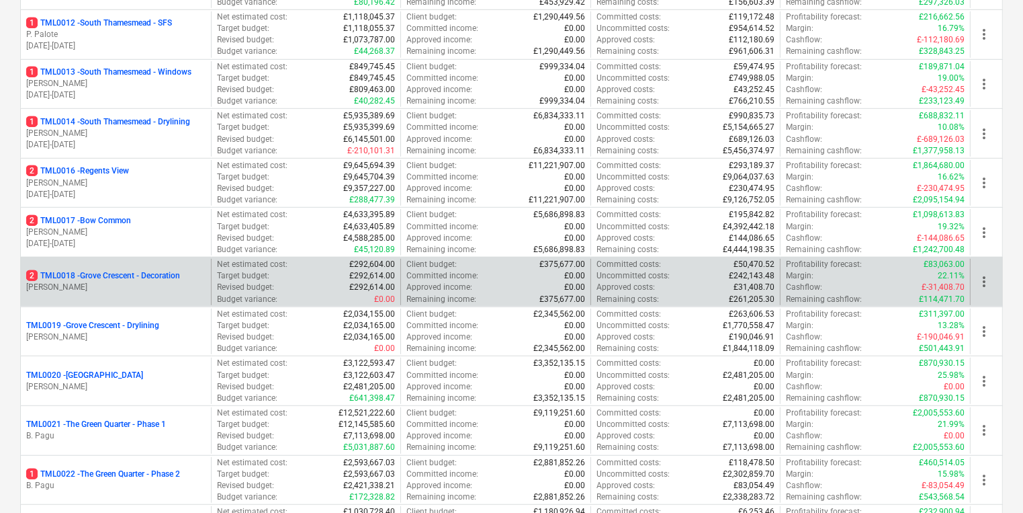
click at [226, 270] on p "Target budget :" at bounding box center [243, 275] width 52 height 11
click at [180, 274] on p "2 TML0018 - Grove Crescent - Decoration" at bounding box center [103, 275] width 154 height 11
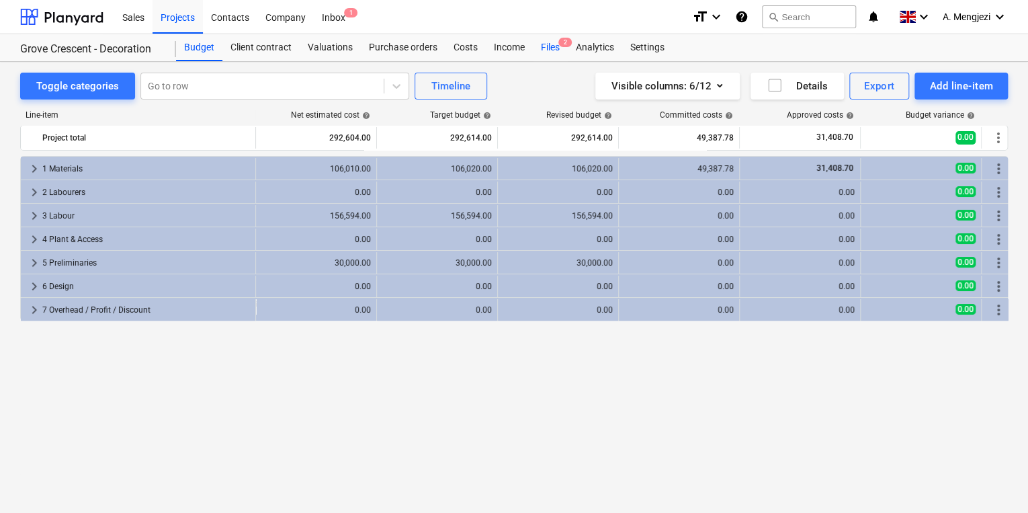
click at [557, 48] on div "Files 2" at bounding box center [550, 47] width 35 height 27
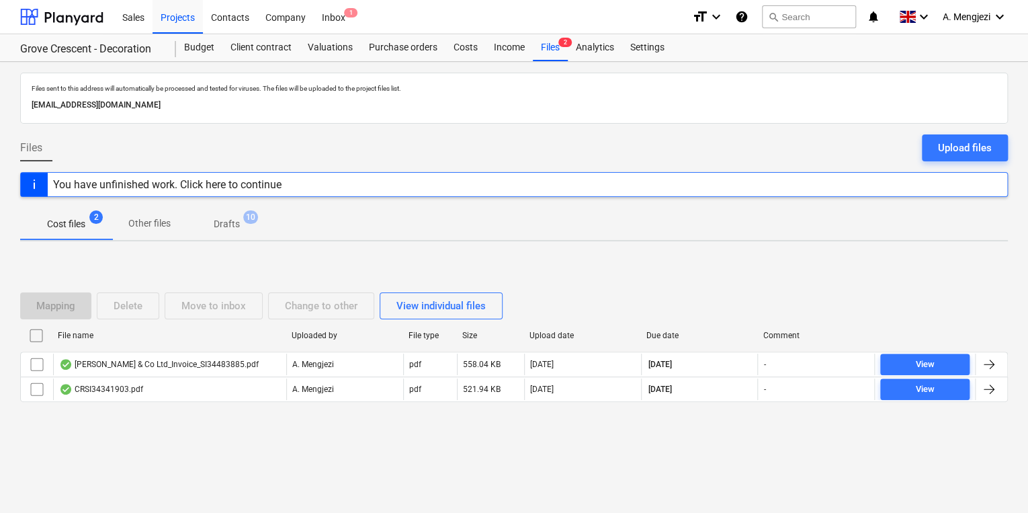
click at [211, 412] on div at bounding box center [514, 412] width 988 height 11
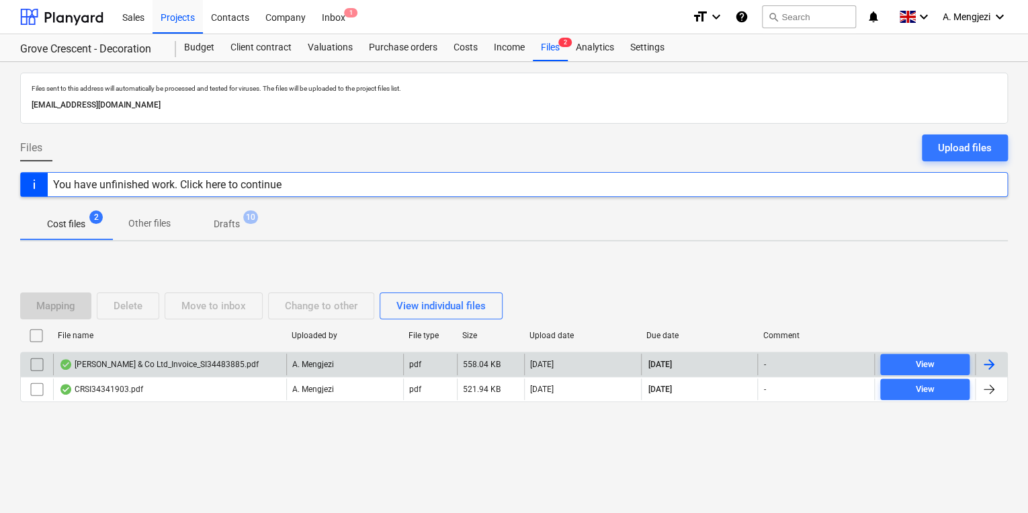
click at [213, 367] on div "[PERSON_NAME] & Co Ltd_Invoice_SI34483885.pdf" at bounding box center [159, 364] width 200 height 11
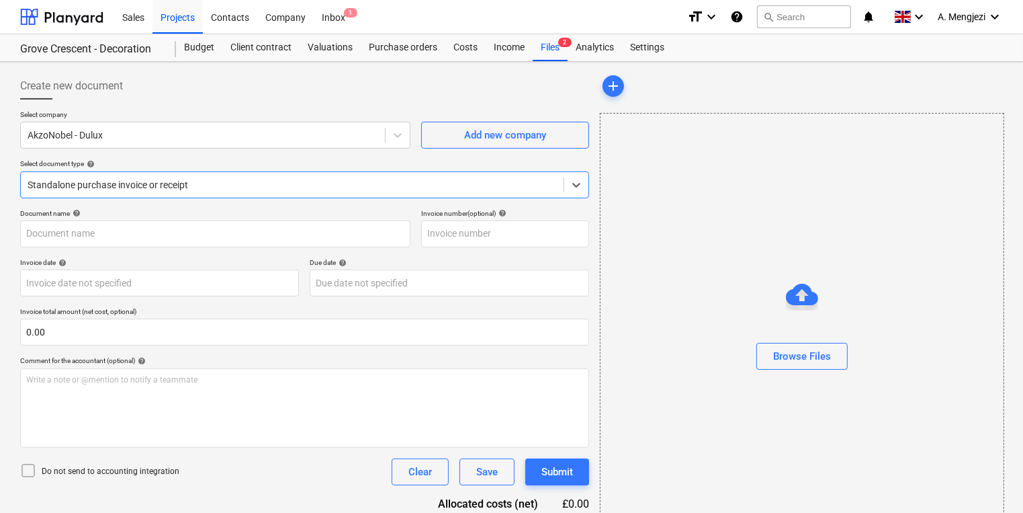
type input "S134483885"
type input "[DATE]"
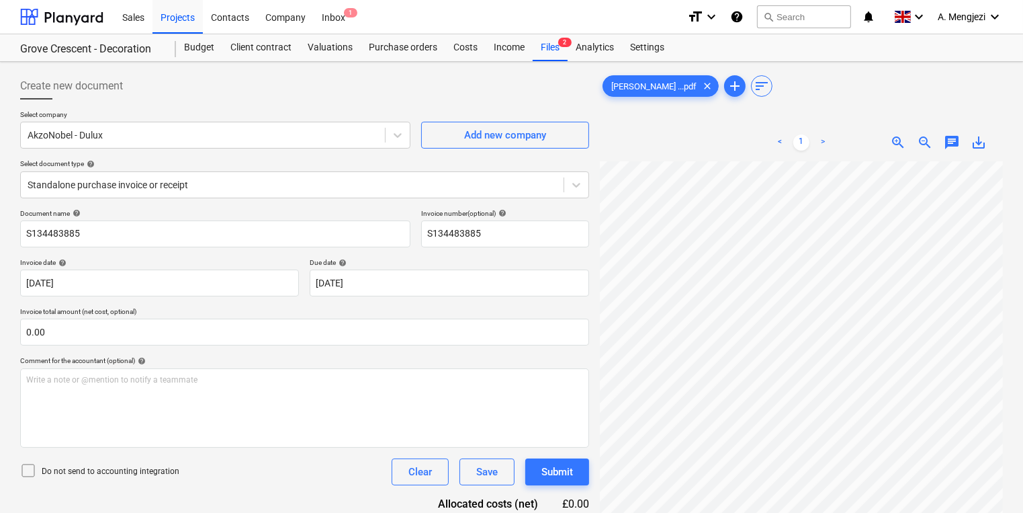
scroll to position [79, 0]
click at [658, 512] on html "Sales Projects Contacts Company Inbox 1 format_size keyboard_arrow_down help se…" at bounding box center [511, 256] width 1023 height 513
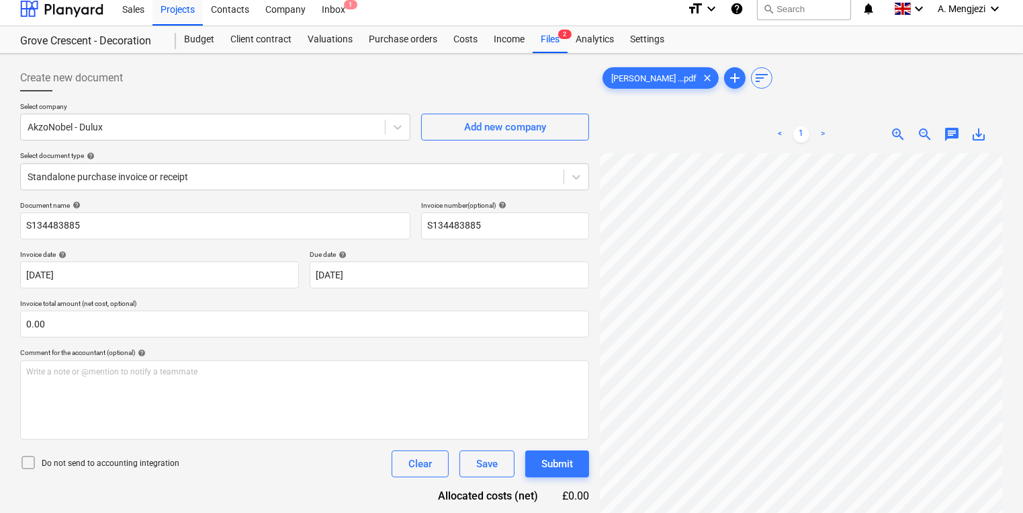
scroll to position [0, 0]
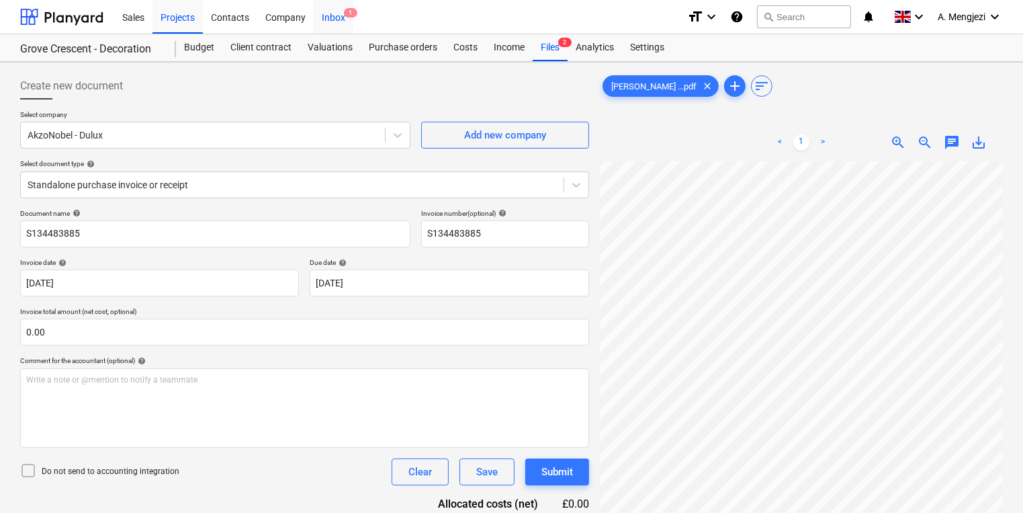
click at [339, 7] on div "Inbox 1" at bounding box center [334, 16] width 40 height 34
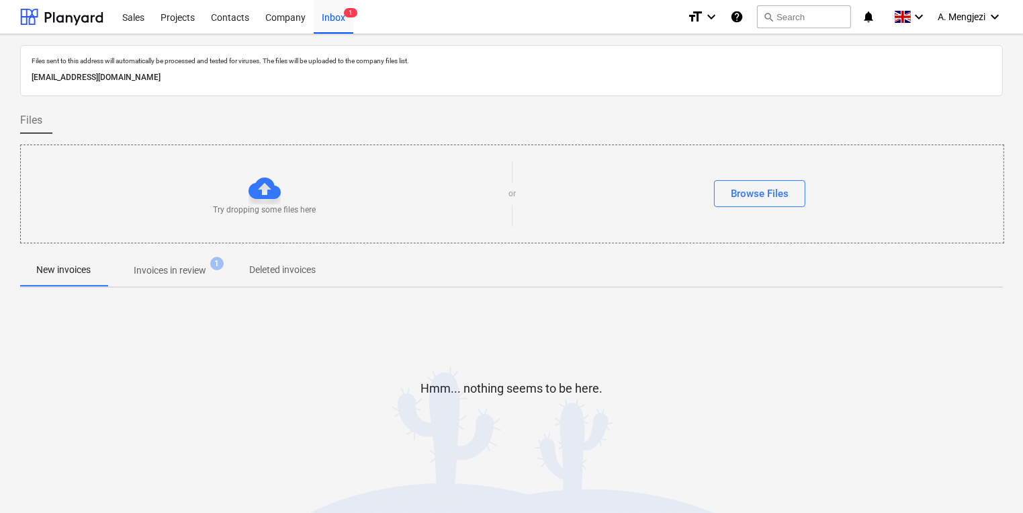
click at [195, 271] on p "Invoices in review" at bounding box center [170, 270] width 73 height 14
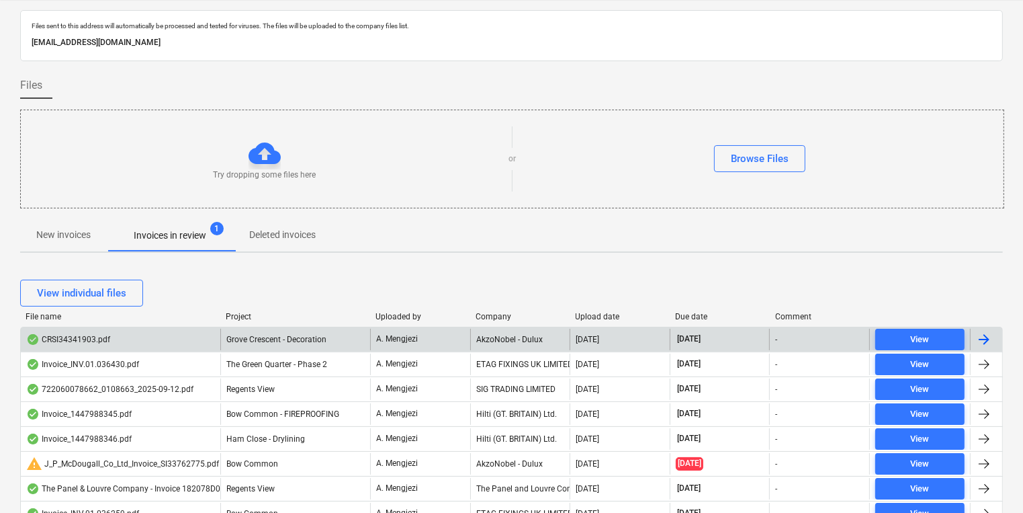
scroll to position [54, 0]
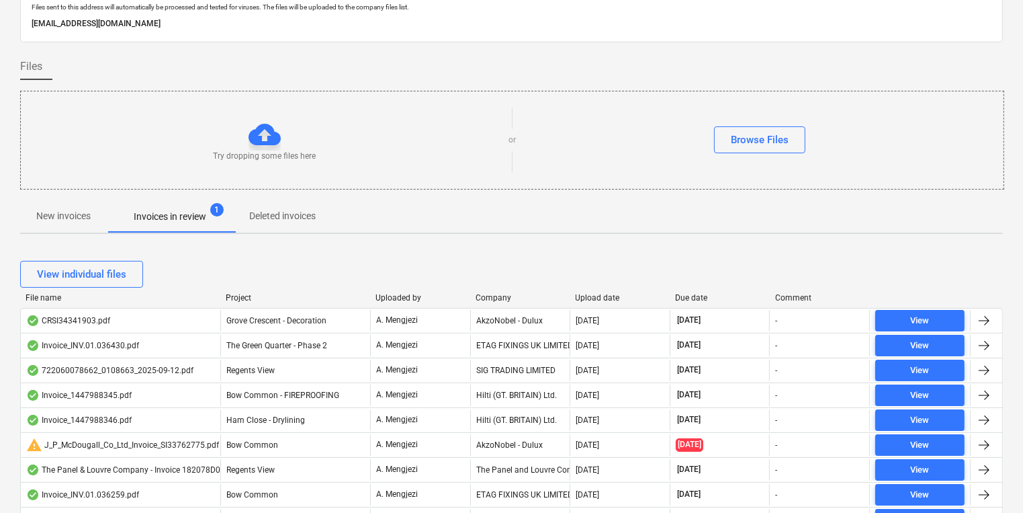
click at [488, 296] on div "Company" at bounding box center [520, 297] width 89 height 9
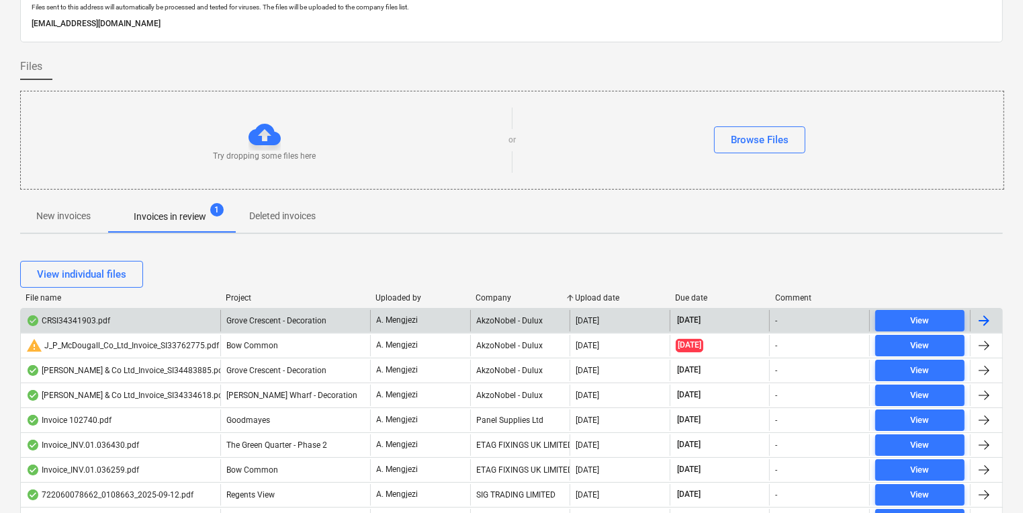
click at [89, 330] on div "CRSI34341903.pdf" at bounding box center [121, 320] width 200 height 21
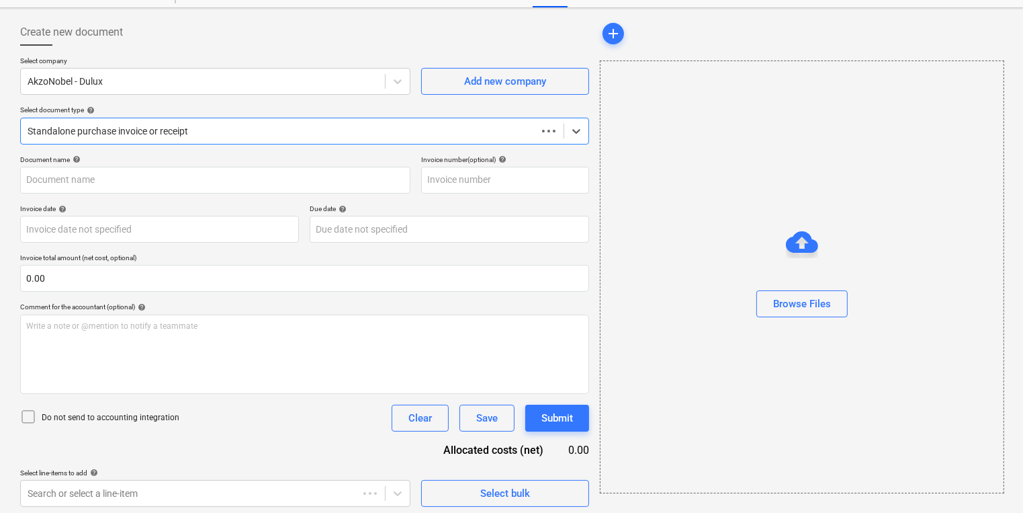
scroll to position [58, 0]
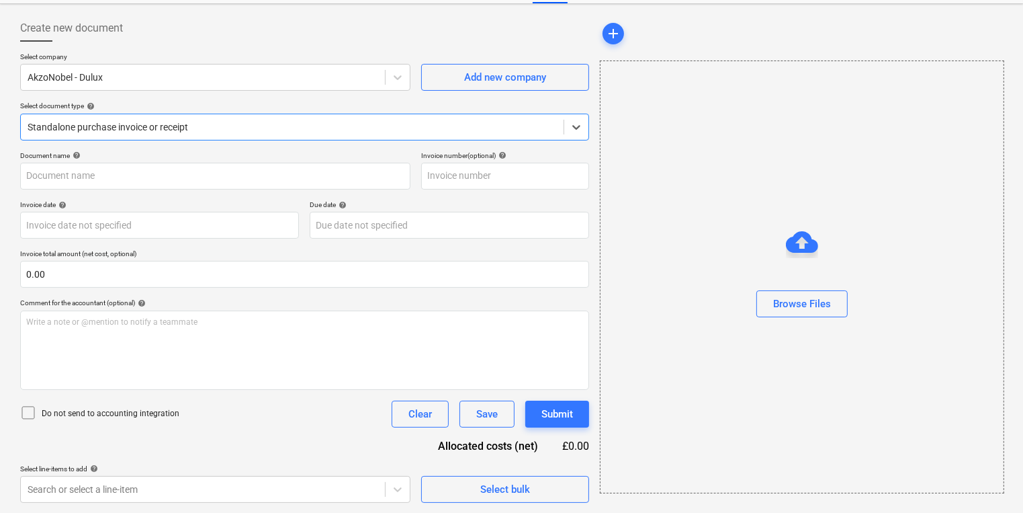
type input "FC00036562"
type input "[DATE]"
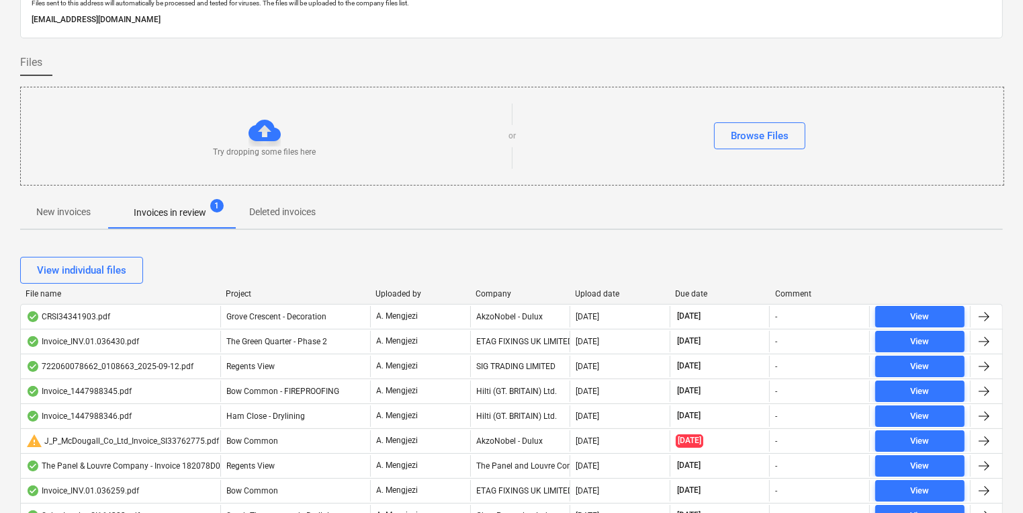
scroll to position [54, 0]
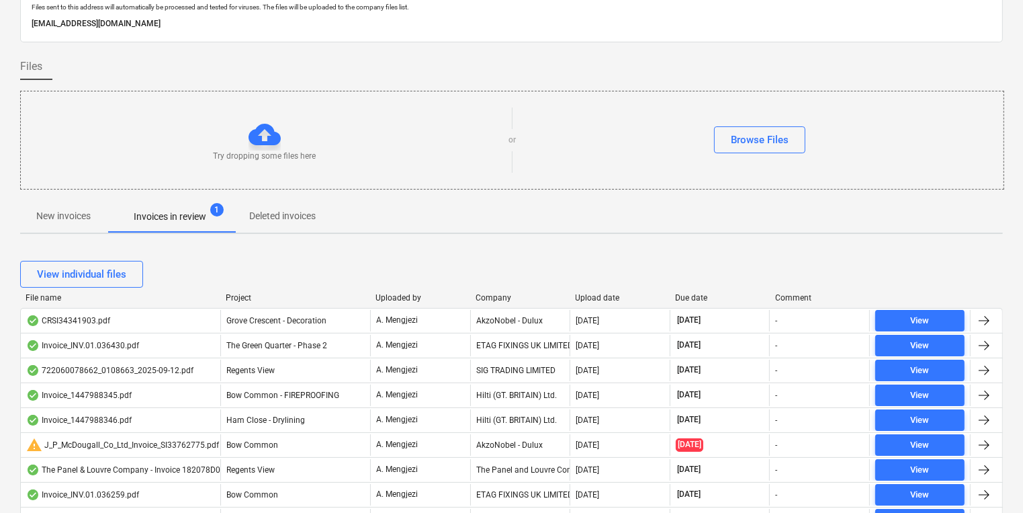
click at [504, 294] on div "Company" at bounding box center [520, 297] width 89 height 9
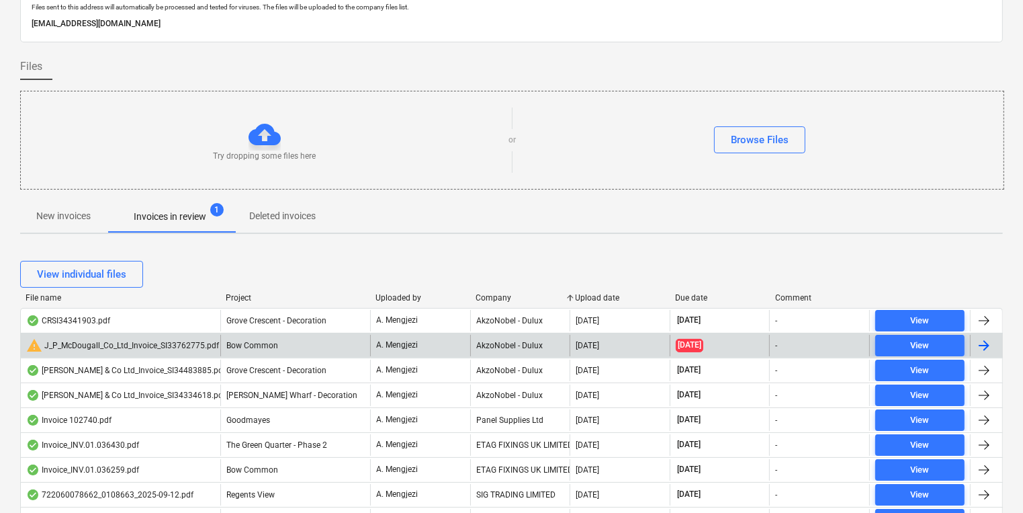
click at [287, 347] on div "Bow Common" at bounding box center [295, 345] width 150 height 21
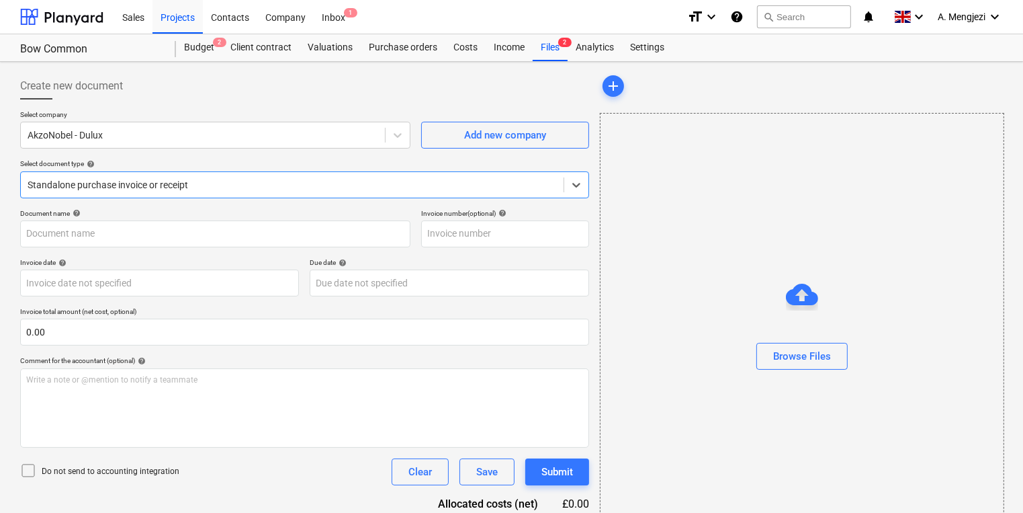
type input "S133762775"
type input "[DATE]"
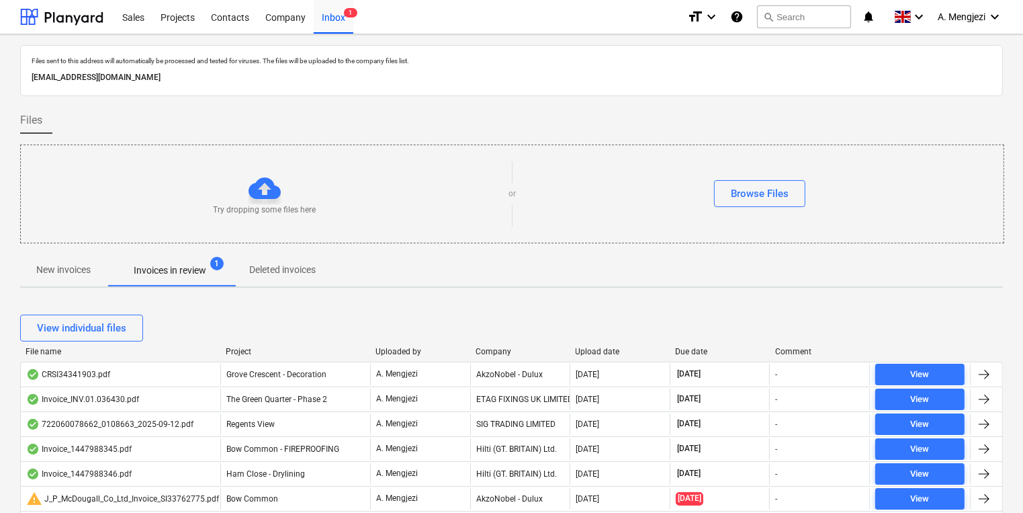
click at [492, 353] on div "Company" at bounding box center [520, 351] width 89 height 9
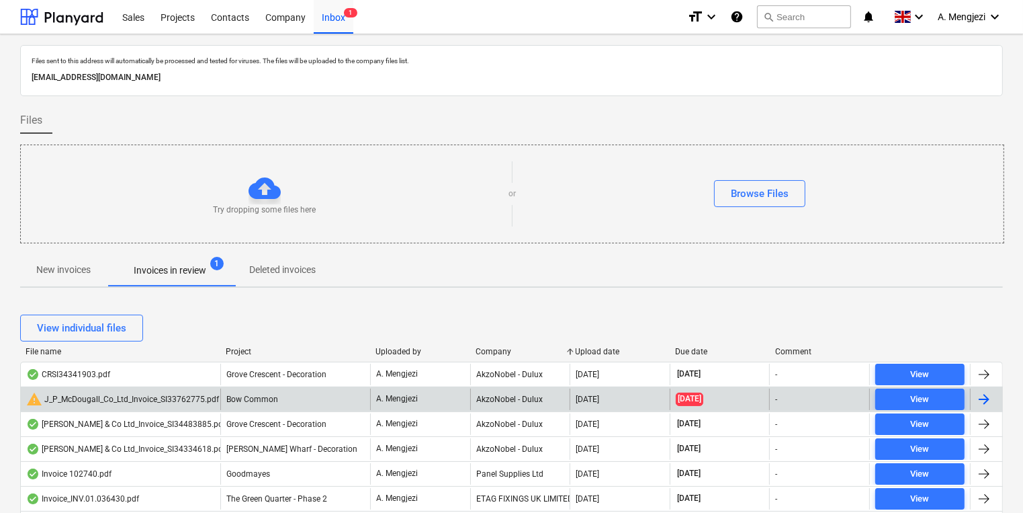
click at [499, 399] on div "AkzoNobel - Dulux" at bounding box center [520, 398] width 100 height 21
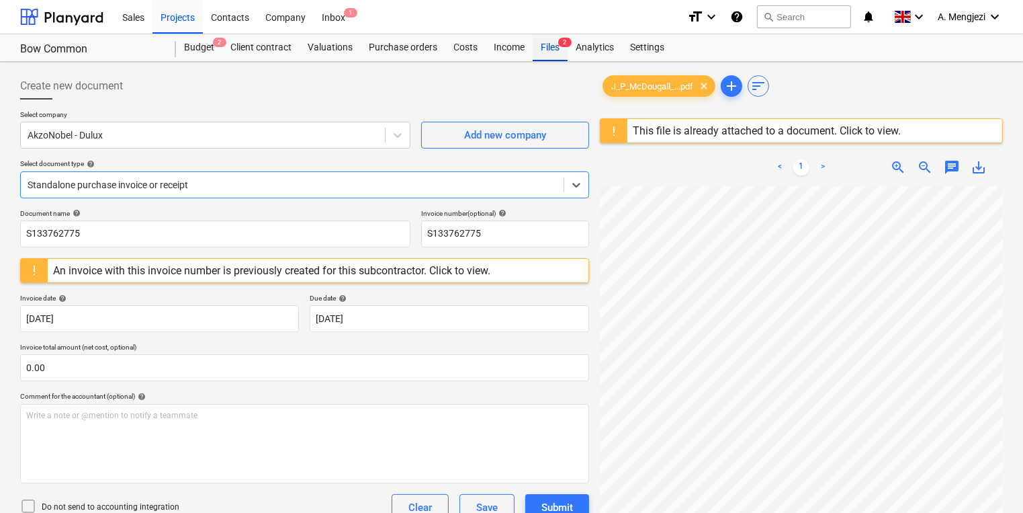
click at [550, 46] on div "Files 2" at bounding box center [550, 47] width 35 height 27
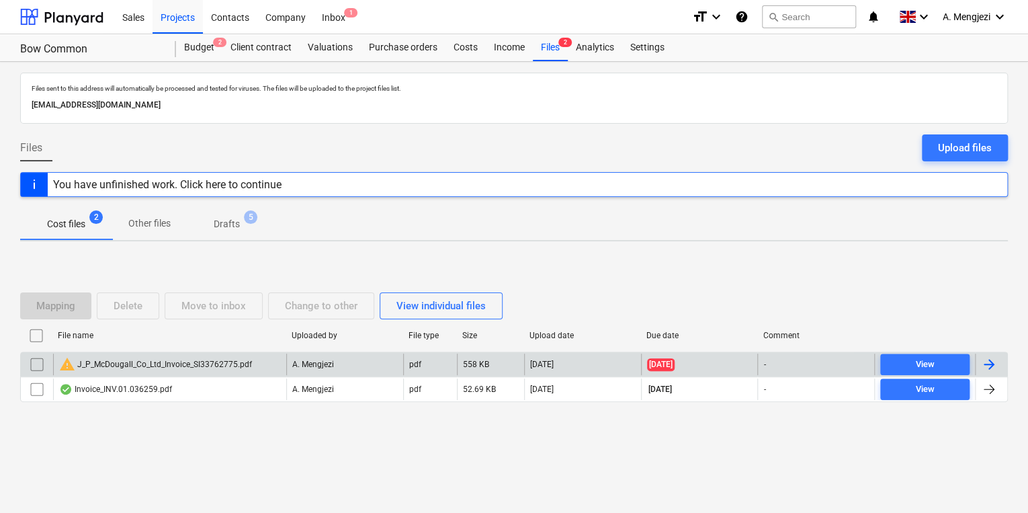
click at [38, 363] on input "checkbox" at bounding box center [36, 363] width 21 height 21
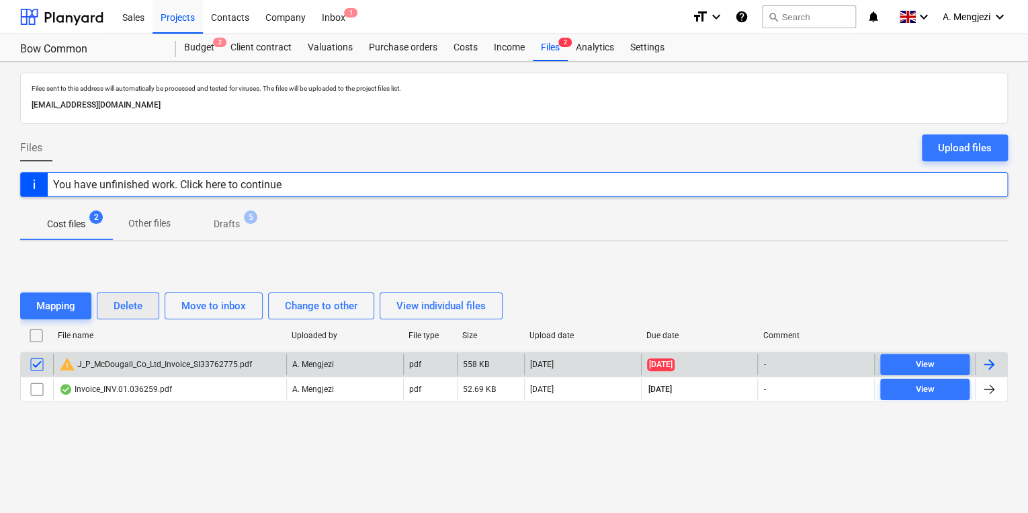
click at [124, 313] on div "Delete" at bounding box center [128, 305] width 29 height 17
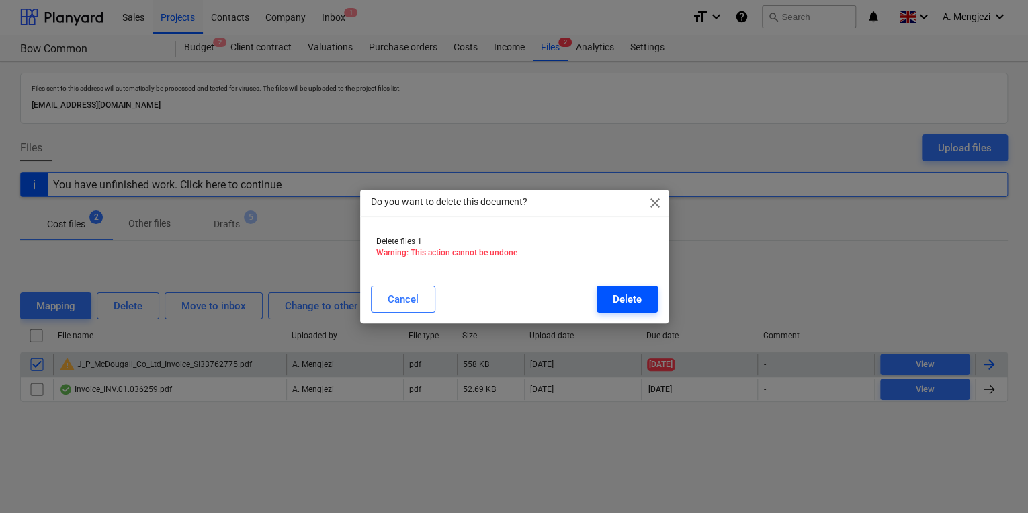
click at [613, 298] on div "Delete" at bounding box center [627, 298] width 29 height 17
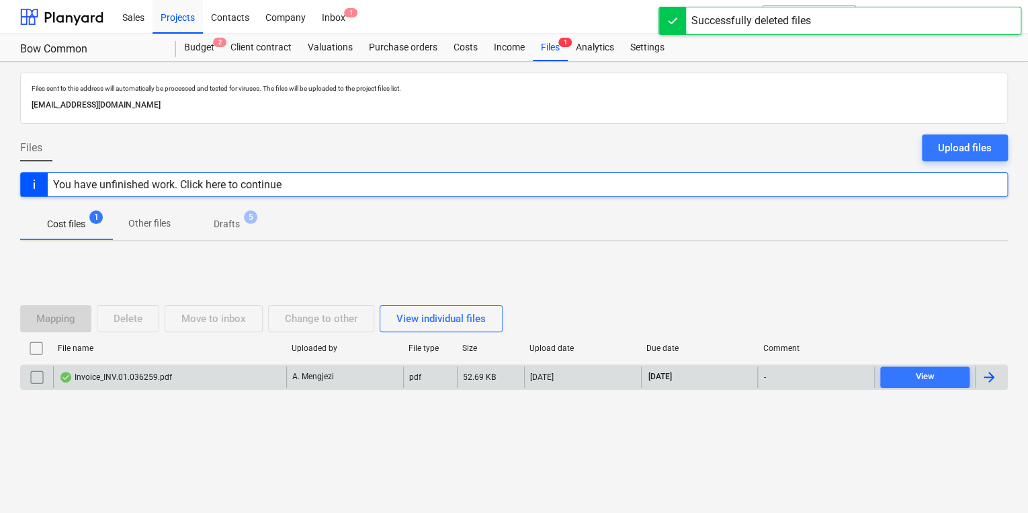
click at [545, 437] on div "Mapping Delete Move to inbox Change to other View individual files File name Up…" at bounding box center [514, 353] width 988 height 202
click at [323, 10] on div "Inbox 1" at bounding box center [334, 16] width 40 height 34
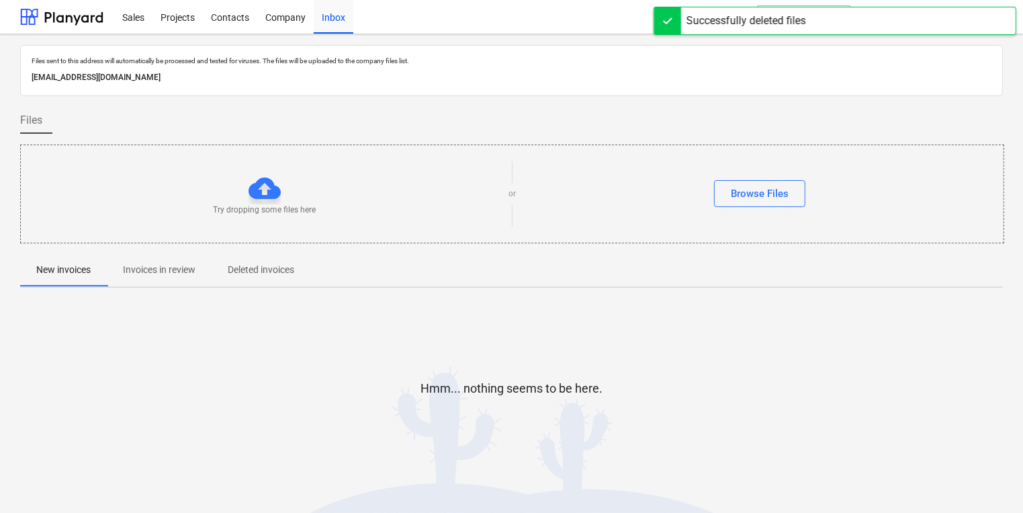
click at [192, 267] on p "Invoices in review" at bounding box center [159, 270] width 73 height 14
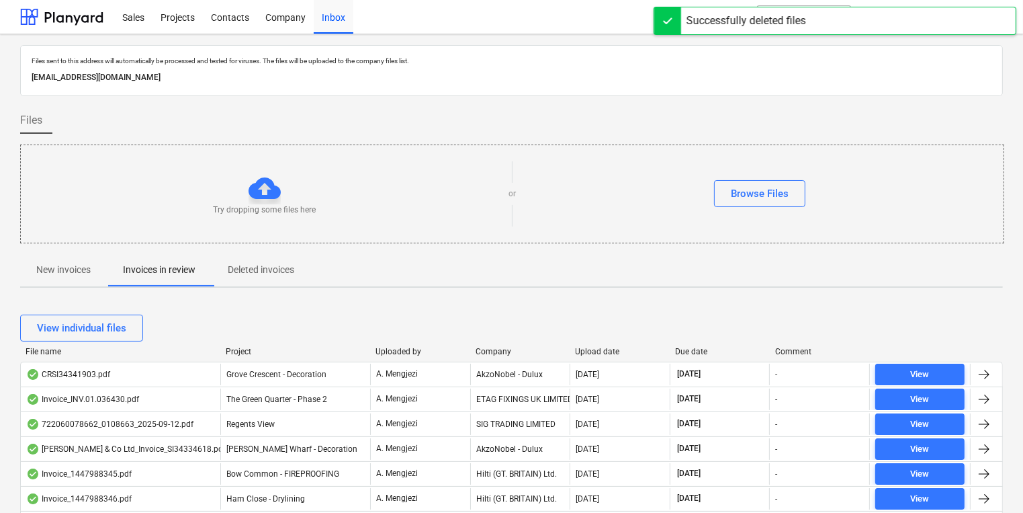
click at [486, 351] on div "Company" at bounding box center [520, 351] width 89 height 9
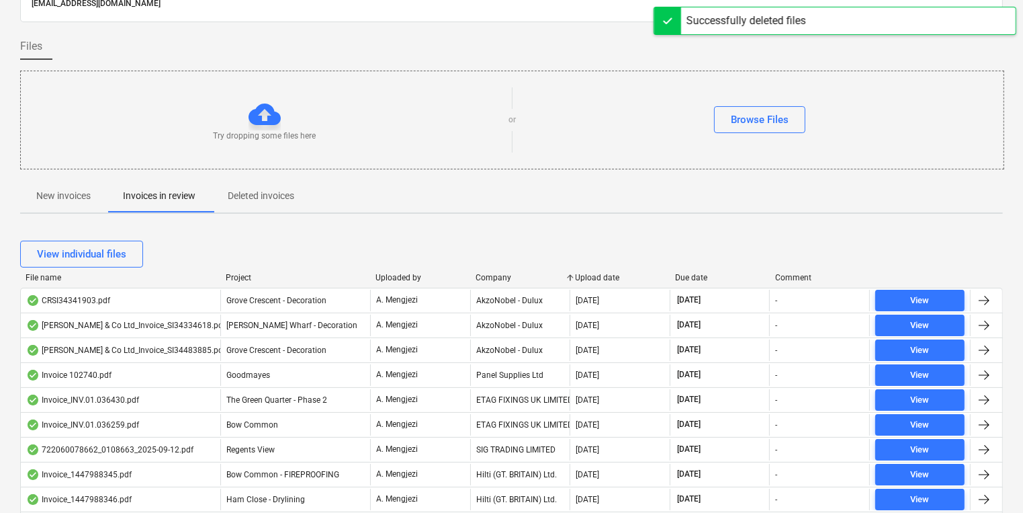
scroll to position [107, 0]
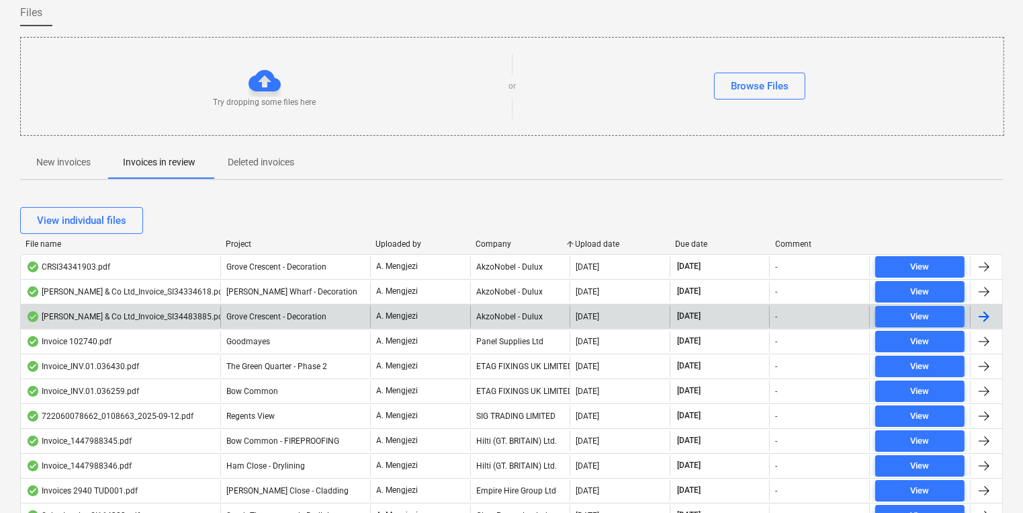
click at [509, 311] on div "AkzoNobel - Dulux" at bounding box center [520, 316] width 100 height 21
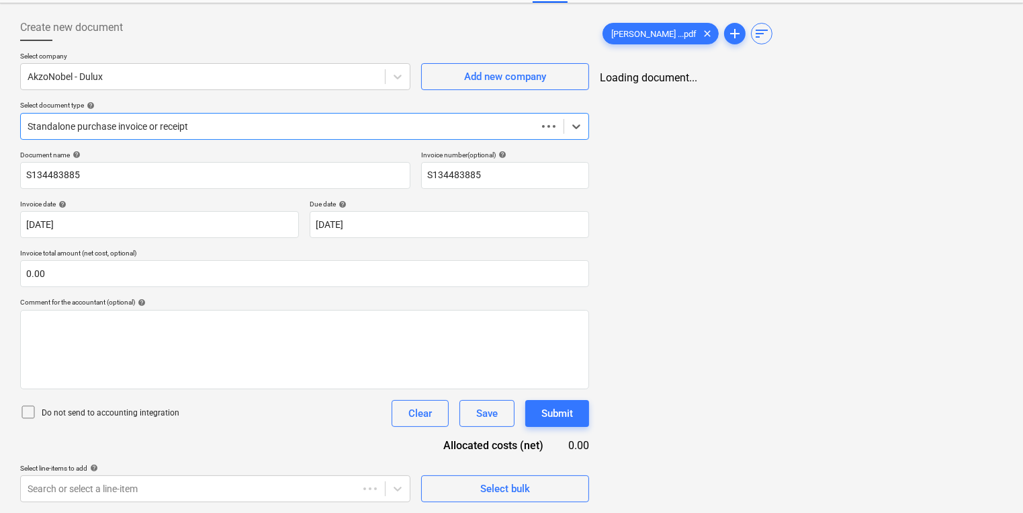
scroll to position [58, 0]
